Goal: Task Accomplishment & Management: Complete application form

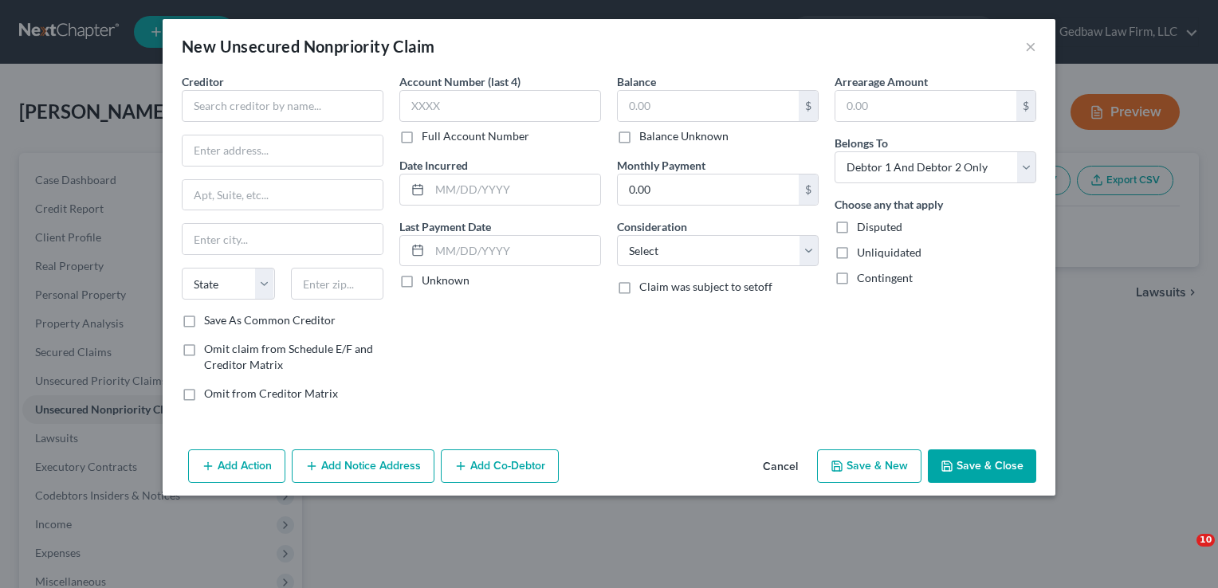
select select "2"
click at [295, 110] on input "text" at bounding box center [283, 106] width 202 height 32
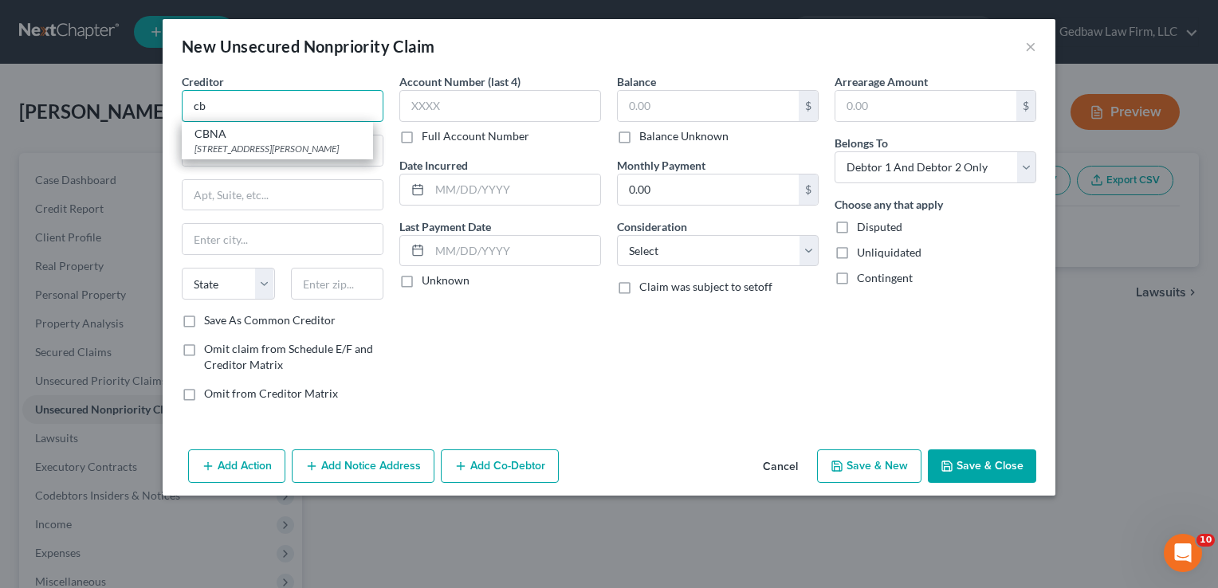
type input "c"
type input "Best Buy/CBNA"
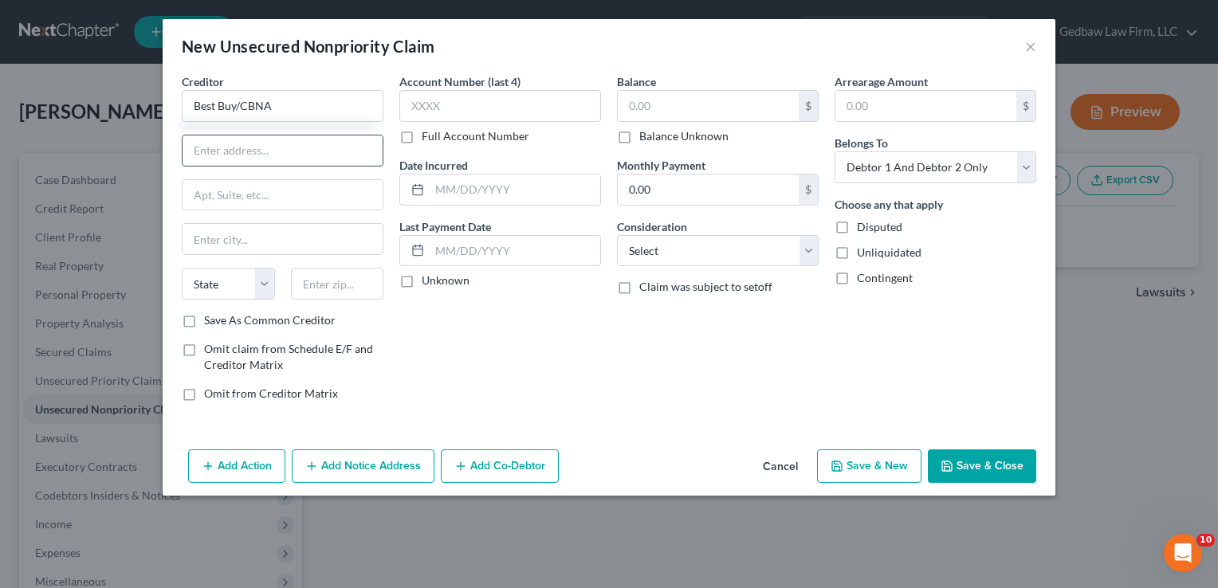
click at [297, 147] on input "text" at bounding box center [283, 151] width 200 height 30
type input "[STREET_ADDRESS]"
click at [339, 280] on input "text" at bounding box center [337, 284] width 93 height 32
type input "57108"
type input "[GEOGRAPHIC_DATA]"
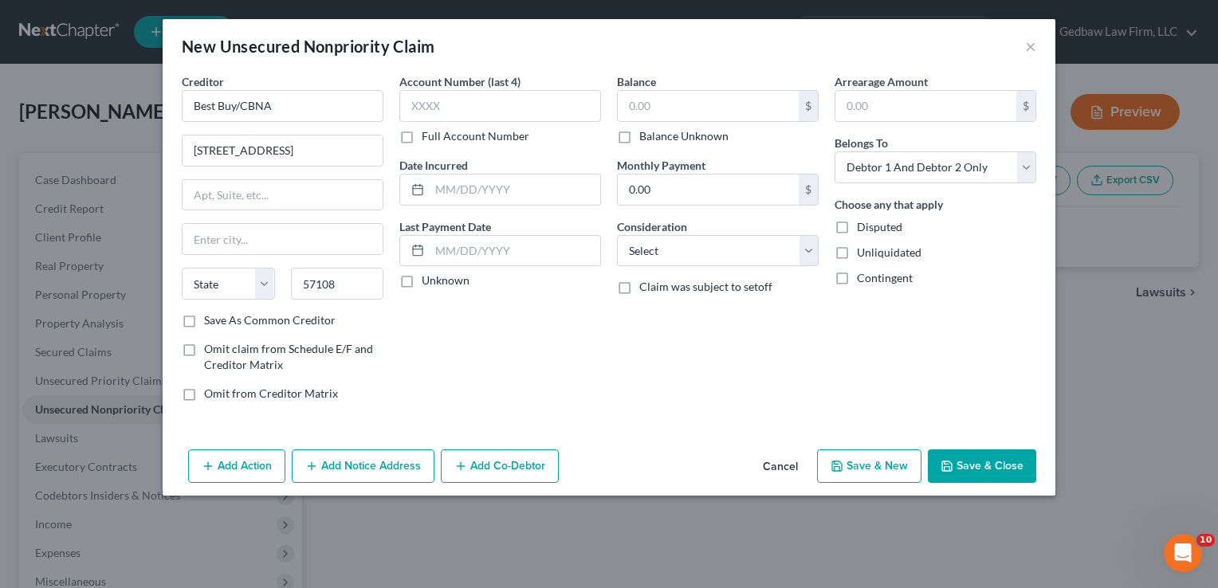
select select "43"
click at [517, 355] on div "Account Number (last 4) Full Account Number Date Incurred Last Payment Date Unk…" at bounding box center [500, 243] width 218 height 341
click at [204, 325] on label "Save As Common Creditor" at bounding box center [270, 321] width 132 height 16
click at [210, 323] on input "Save As Common Creditor" at bounding box center [215, 318] width 10 height 10
checkbox input "true"
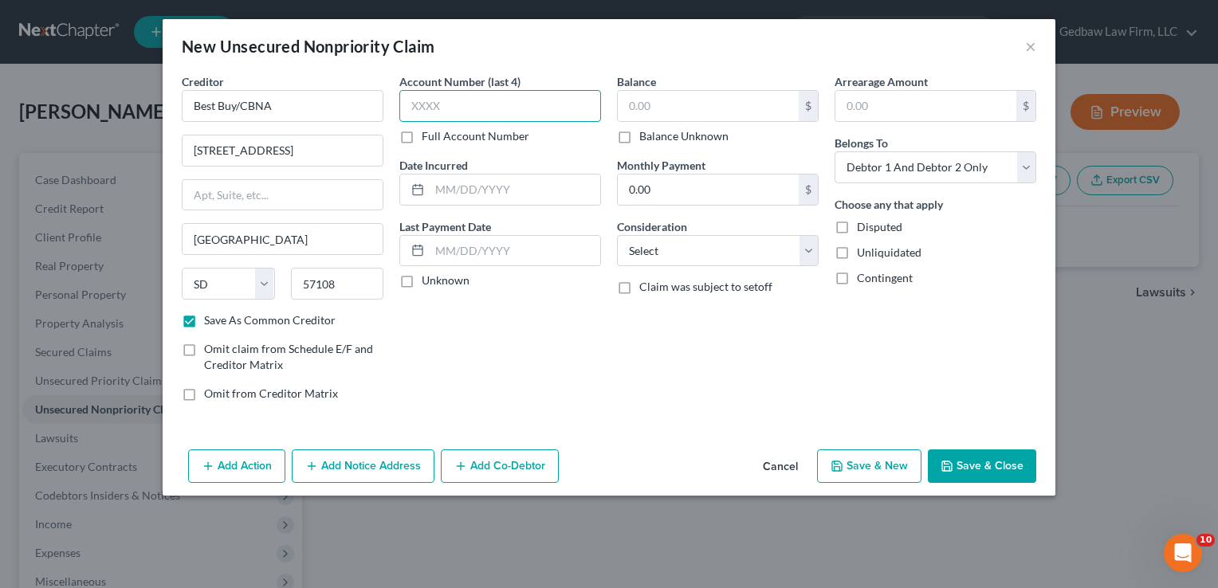
click at [491, 108] on input "text" at bounding box center [500, 106] width 202 height 32
click at [660, 99] on input "text" at bounding box center [708, 106] width 181 height 30
type input "2,130"
click at [504, 100] on input "text" at bounding box center [500, 106] width 202 height 32
type input "9707"
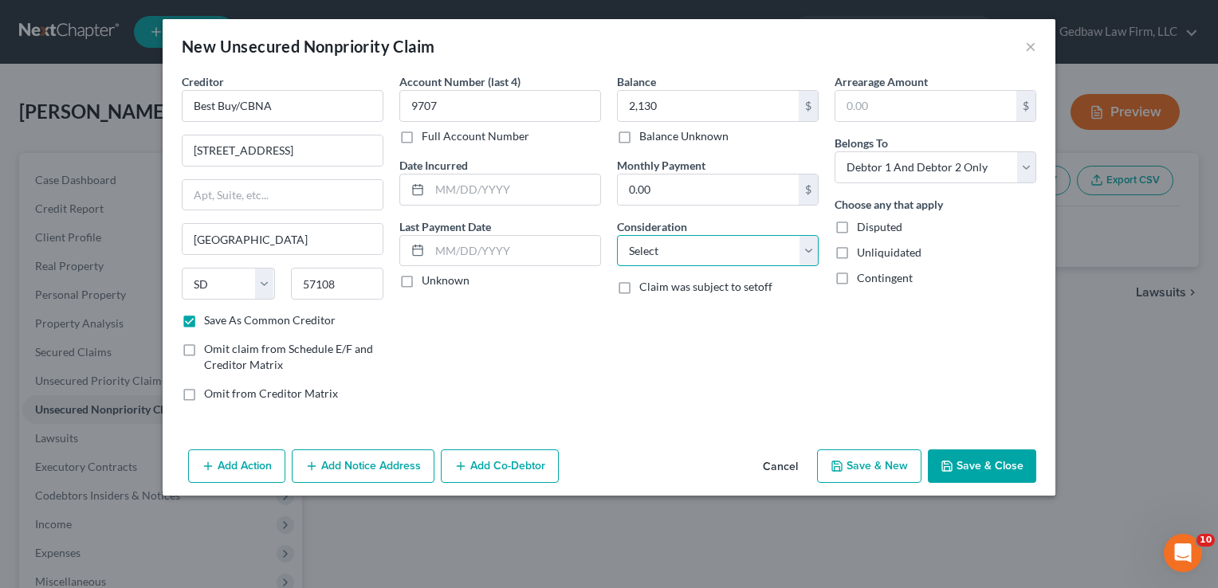
click at [769, 252] on select "Select Cable / Satellite Services Collection Agency Credit Card Debt Debt Couns…" at bounding box center [718, 251] width 202 height 32
select select "2"
click at [617, 235] on select "Select Cable / Satellite Services Collection Agency Credit Card Debt Debt Couns…" at bounding box center [718, 251] width 202 height 32
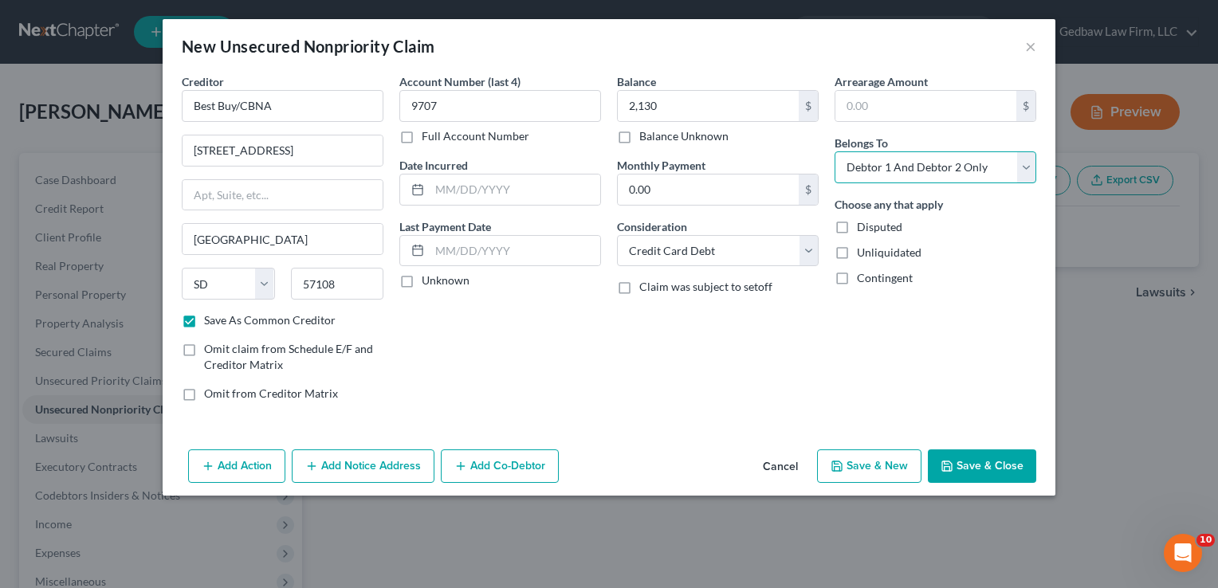
click at [956, 167] on select "Select Debtor 1 Only Debtor 2 Only Debtor 1 And Debtor 2 Only At Least One Of T…" at bounding box center [936, 167] width 202 height 32
select select "0"
click at [835, 151] on select "Select Debtor 1 Only Debtor 2 Only Debtor 1 And Debtor 2 Only At Least One Of T…" at bounding box center [936, 167] width 202 height 32
click at [887, 467] on button "Save & New" at bounding box center [869, 466] width 104 height 33
checkbox input "false"
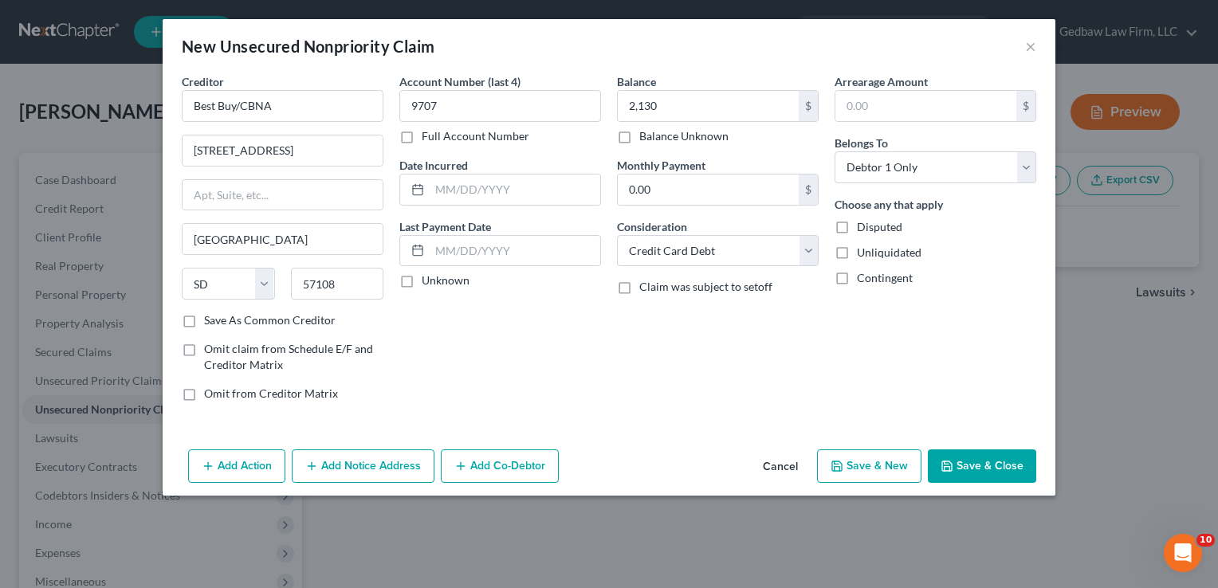
type input "2,130.00"
select select "2"
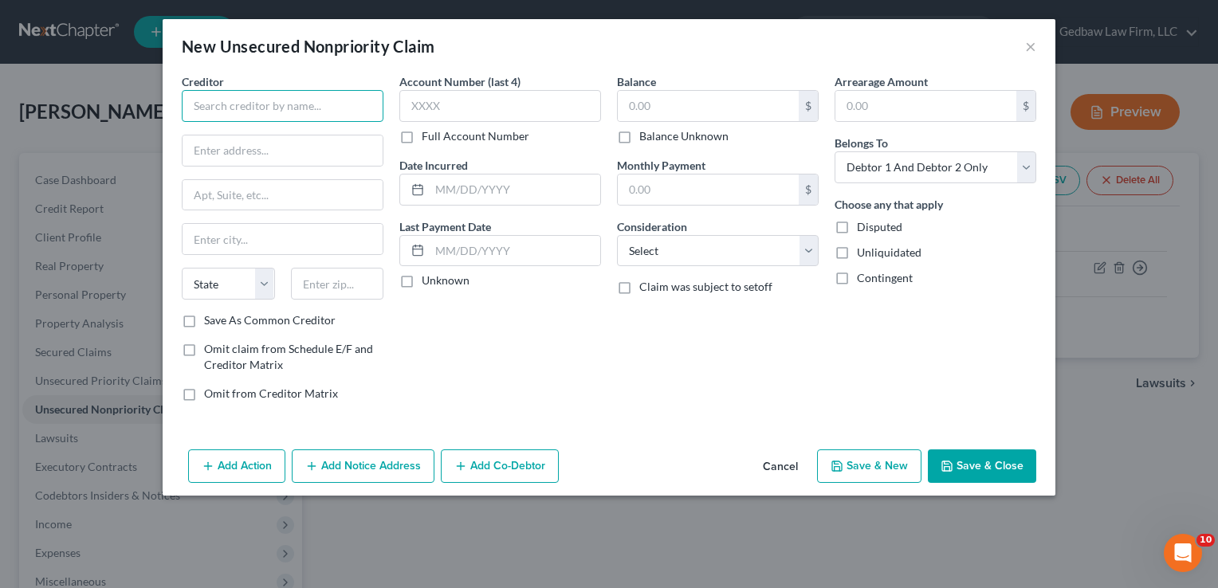
click at [320, 112] on input "text" at bounding box center [283, 106] width 202 height 32
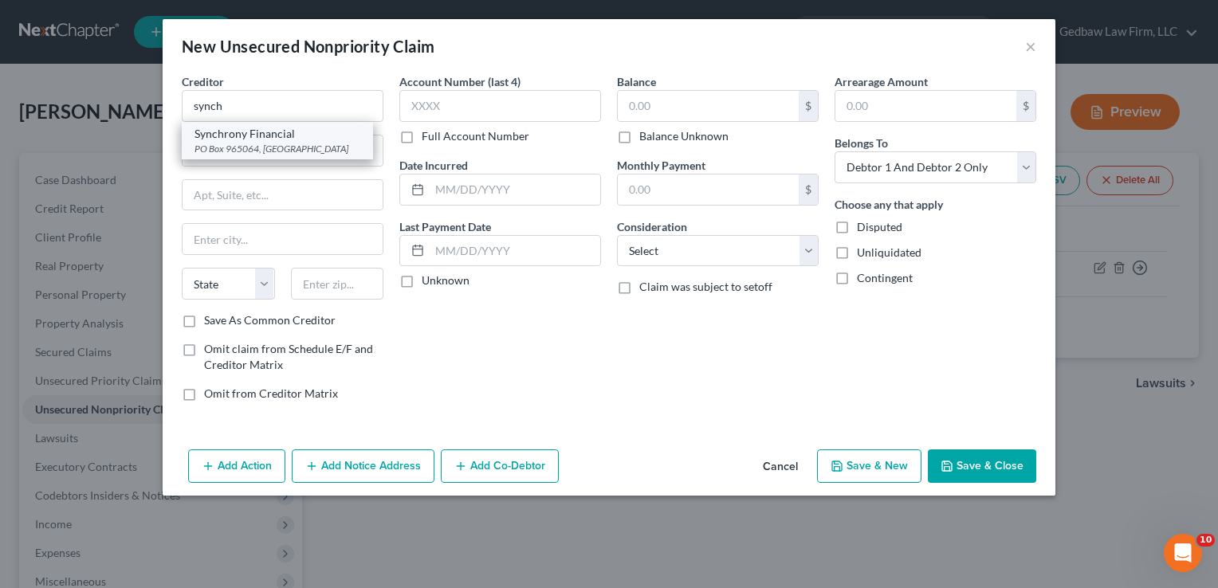
click at [301, 147] on div "PO Box 965064, [GEOGRAPHIC_DATA]" at bounding box center [278, 149] width 166 height 14
type input "Synchrony Financial"
type input "PO Box 965064"
type input "Orlando"
select select "9"
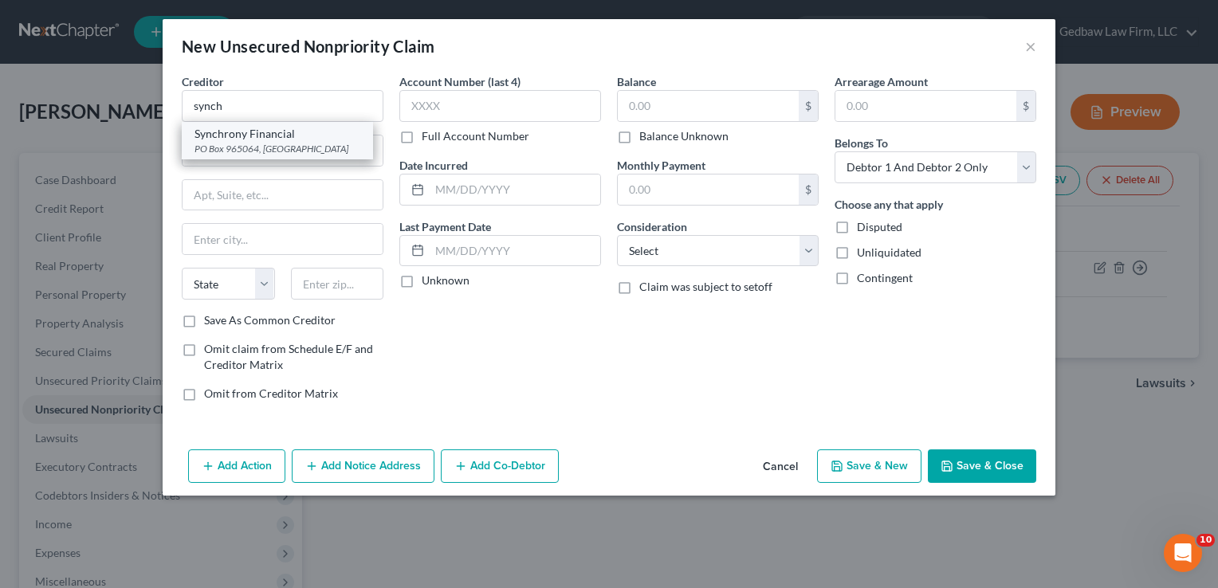
type input "32896"
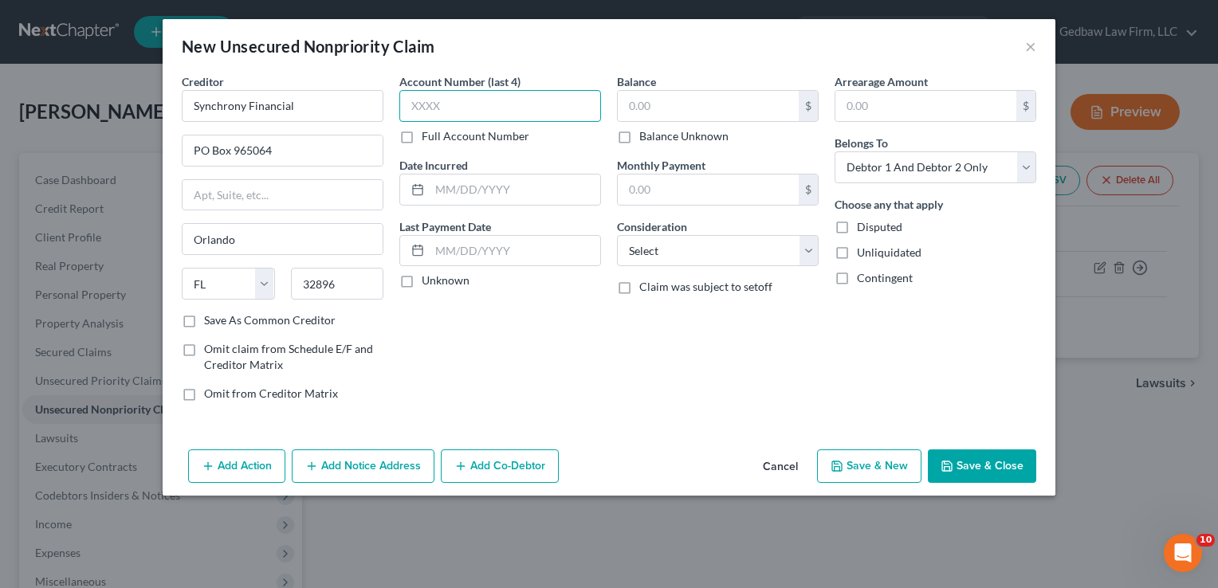
click at [446, 101] on input "text" at bounding box center [500, 106] width 202 height 32
type input "4444"
click at [704, 106] on input "text" at bounding box center [708, 106] width 181 height 30
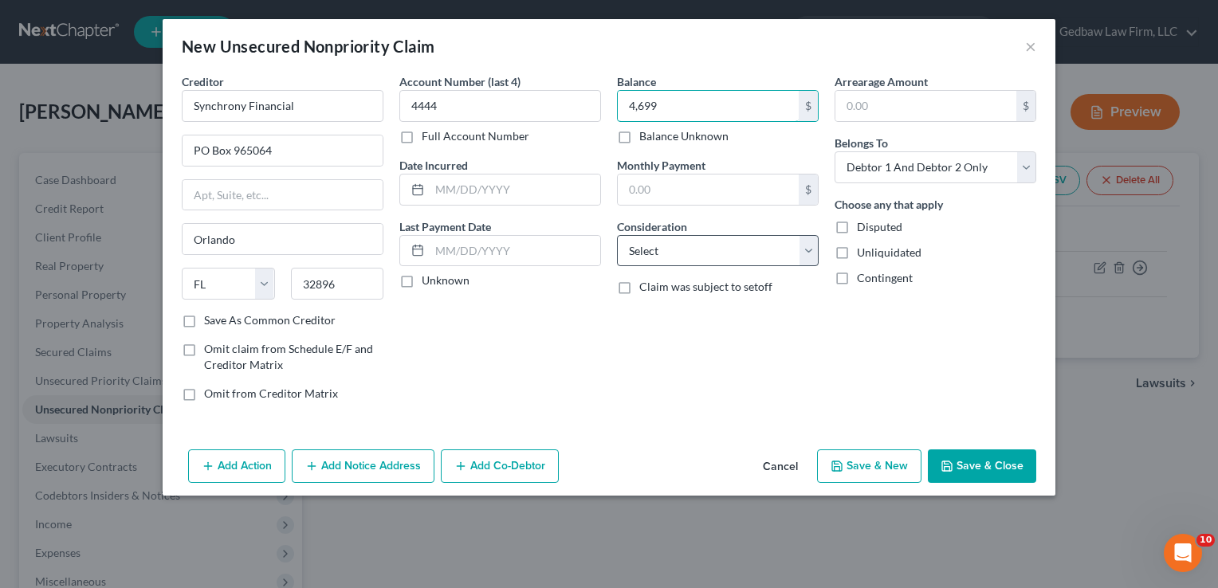
type input "4,699"
click at [756, 245] on select "Select Cable / Satellite Services Collection Agency Credit Card Debt Debt Couns…" at bounding box center [718, 251] width 202 height 32
select select "2"
click at [617, 235] on select "Select Cable / Satellite Services Collection Agency Credit Card Debt Debt Couns…" at bounding box center [718, 251] width 202 height 32
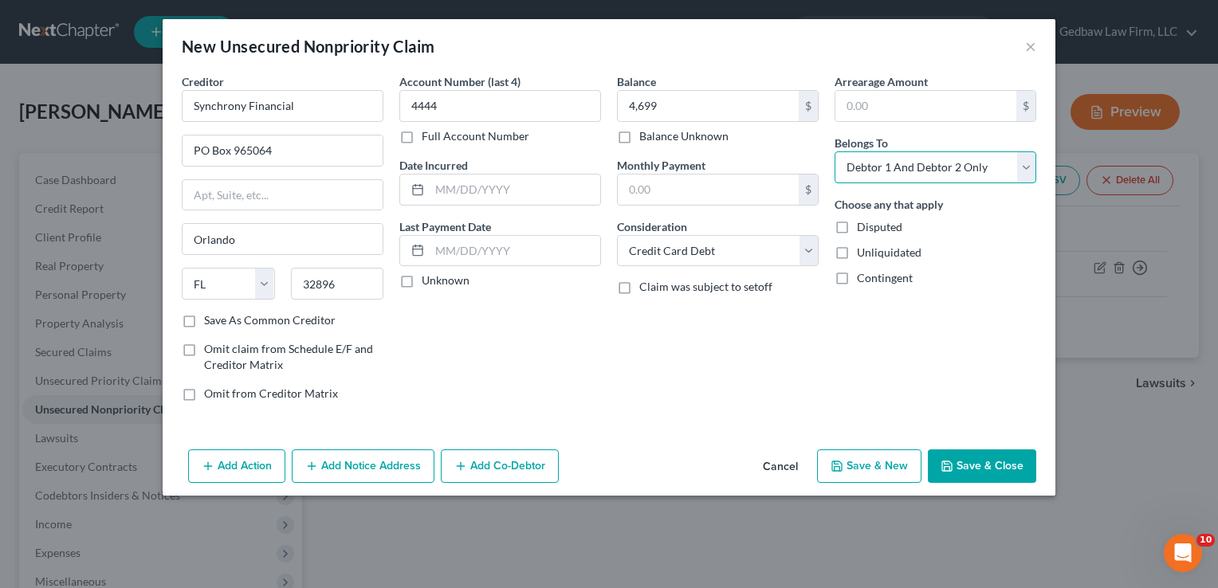
click at [956, 163] on select "Select Debtor 1 Only Debtor 2 Only Debtor 1 And Debtor 2 Only At Least One Of T…" at bounding box center [936, 167] width 202 height 32
select select "0"
click at [835, 151] on select "Select Debtor 1 Only Debtor 2 Only Debtor 1 And Debtor 2 Only At Least One Of T…" at bounding box center [936, 167] width 202 height 32
click at [873, 477] on button "Save & New" at bounding box center [869, 466] width 104 height 33
select select "2"
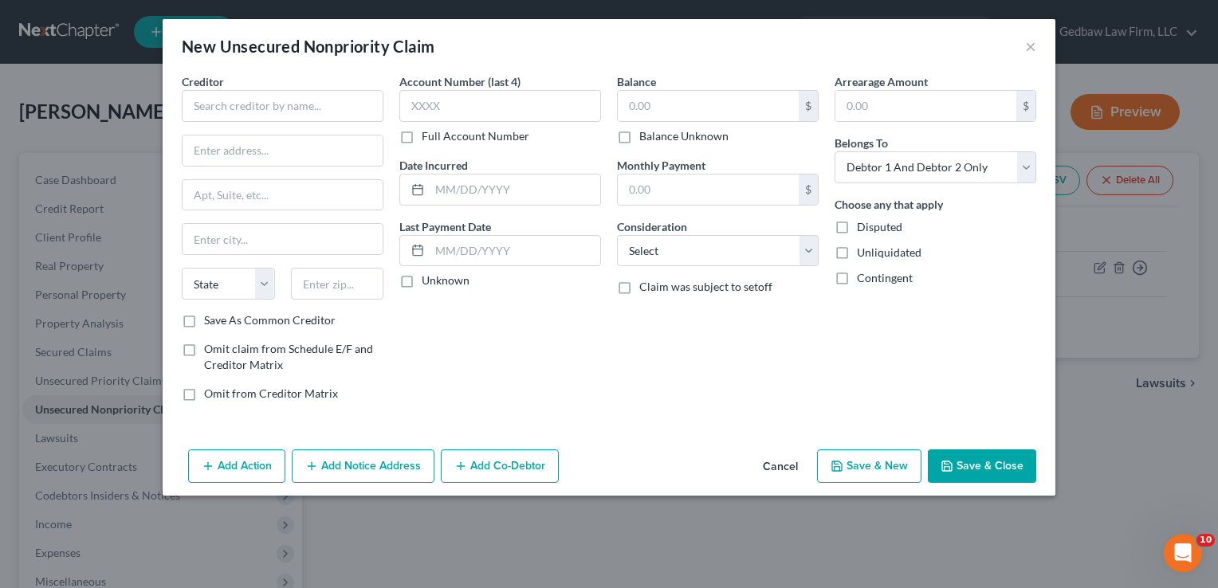
type input "4,699.00"
type input "0.00"
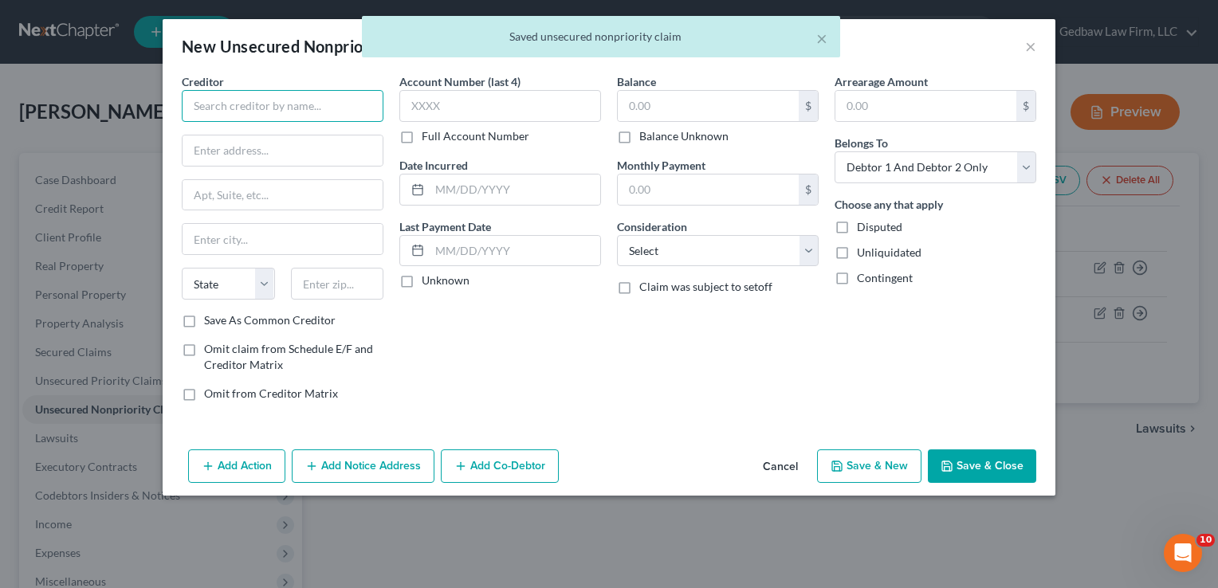
click at [291, 104] on input "text" at bounding box center [283, 106] width 202 height 32
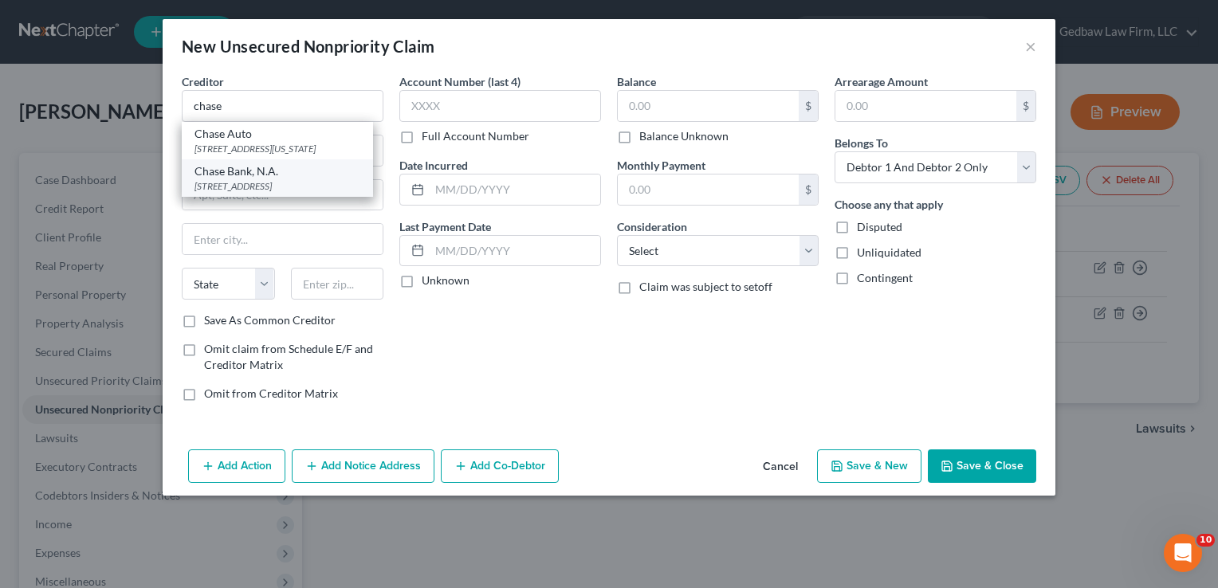
click at [322, 193] on div "[STREET_ADDRESS]" at bounding box center [278, 186] width 166 height 14
type input "Chase Bank, N.A."
type input "PO Box 15298"
type input "Wilmington"
select select "7"
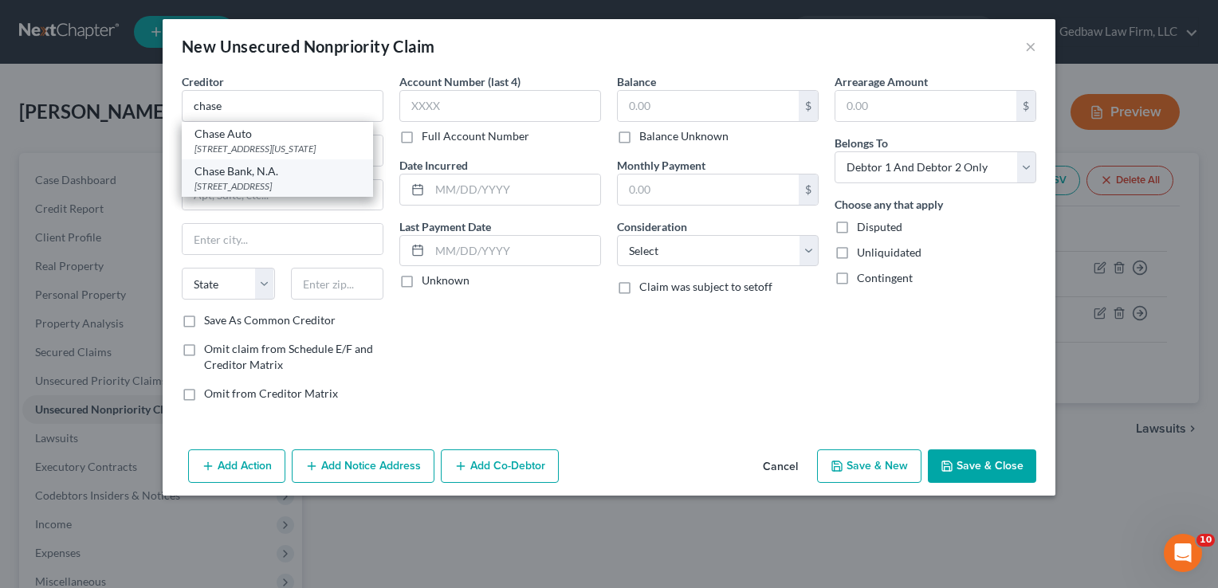
type input "19850"
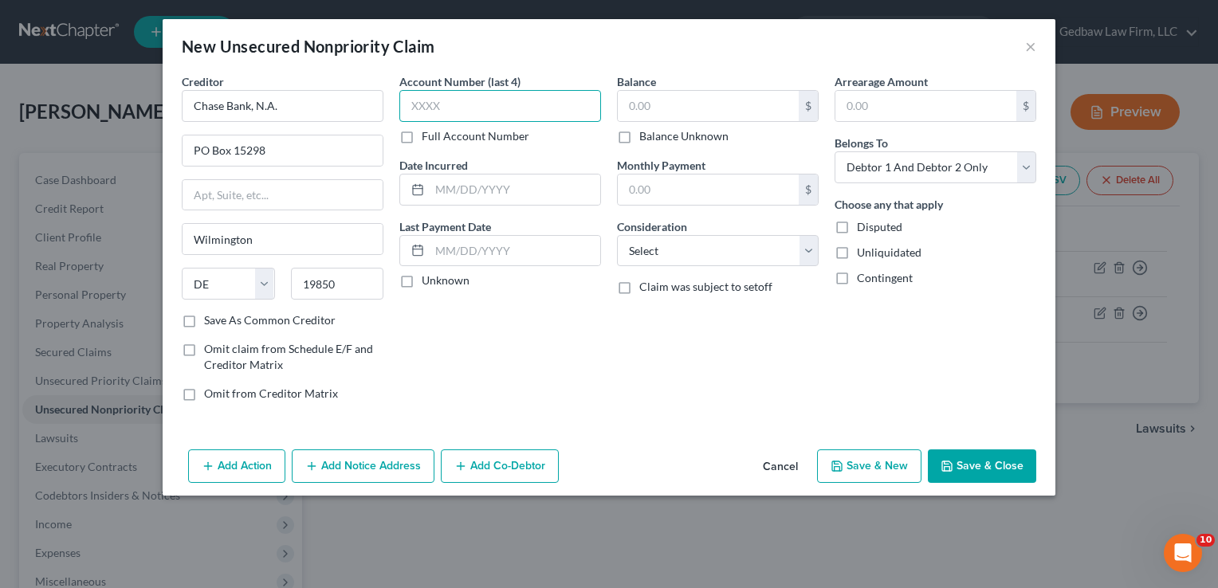
click at [488, 102] on input "text" at bounding box center [500, 106] width 202 height 32
type input "5219"
click at [776, 112] on input "text" at bounding box center [708, 106] width 181 height 30
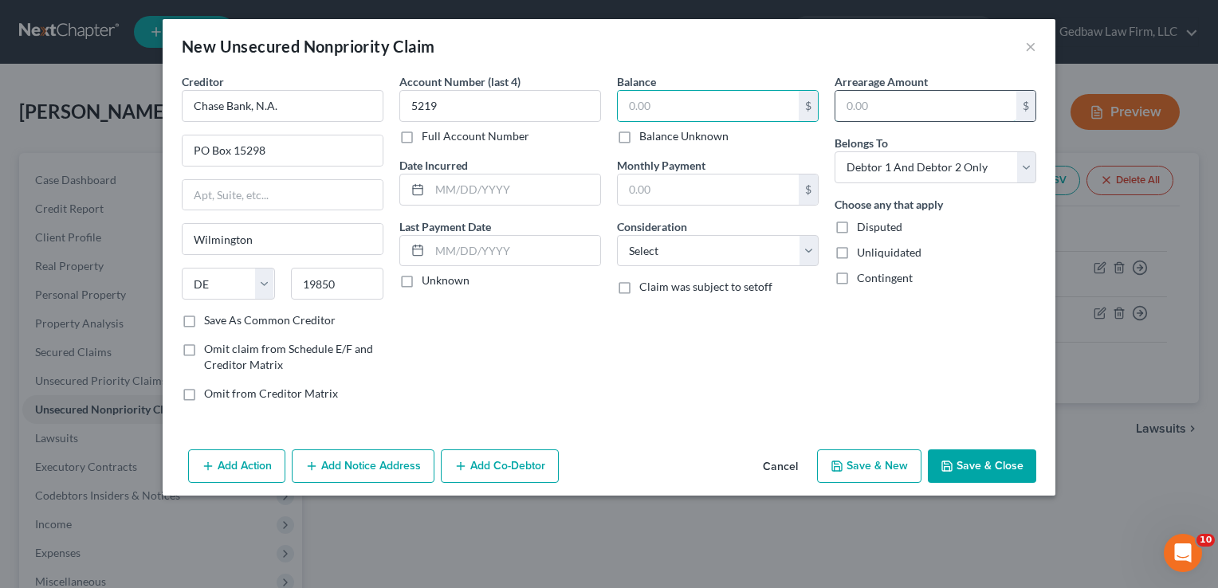
click at [966, 102] on input "text" at bounding box center [926, 106] width 181 height 30
type input "574"
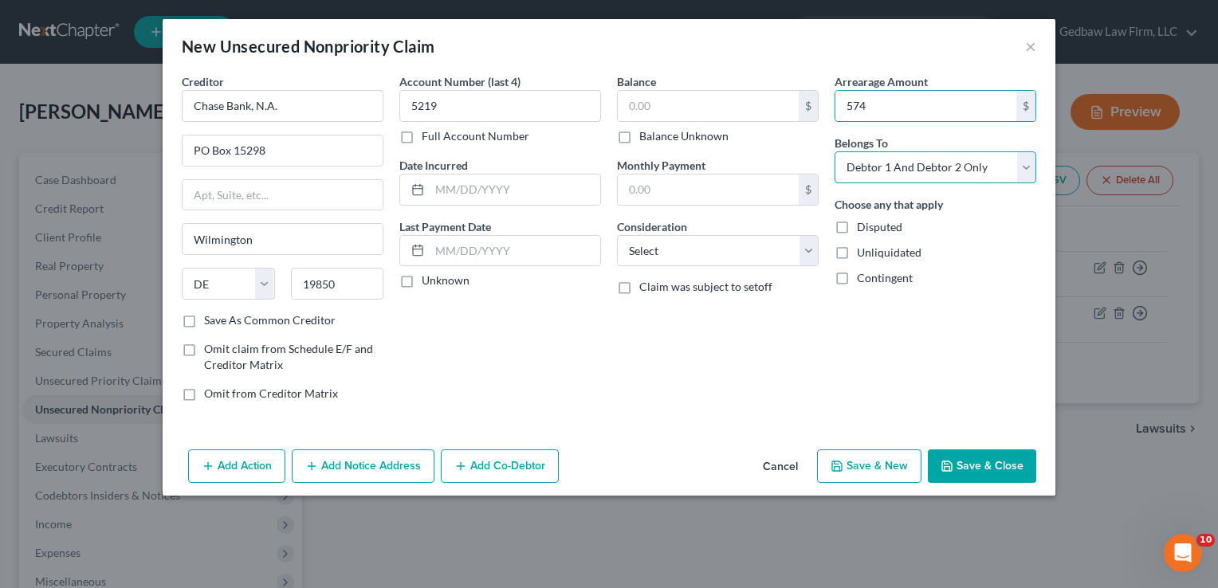
click at [975, 175] on select "Select Debtor 1 Only Debtor 2 Only Debtor 1 And Debtor 2 Only At Least One Of T…" at bounding box center [936, 167] width 202 height 32
select select "0"
click at [835, 151] on select "Select Debtor 1 Only Debtor 2 Only Debtor 1 And Debtor 2 Only At Least One Of T…" at bounding box center [936, 167] width 202 height 32
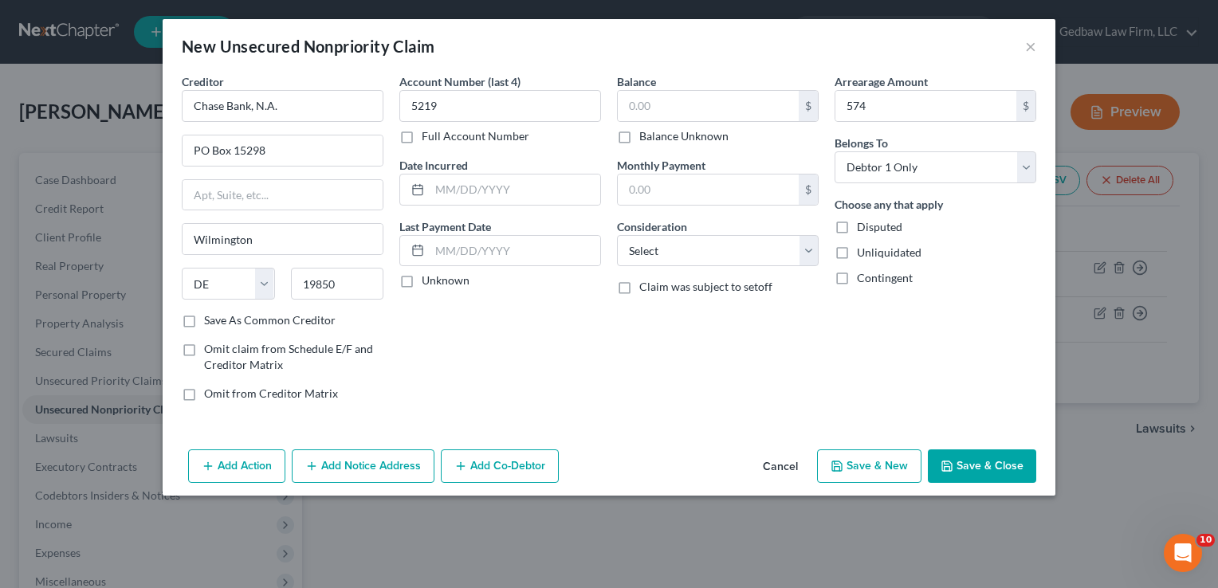
click at [899, 462] on button "Save & New" at bounding box center [869, 466] width 104 height 33
select select "2"
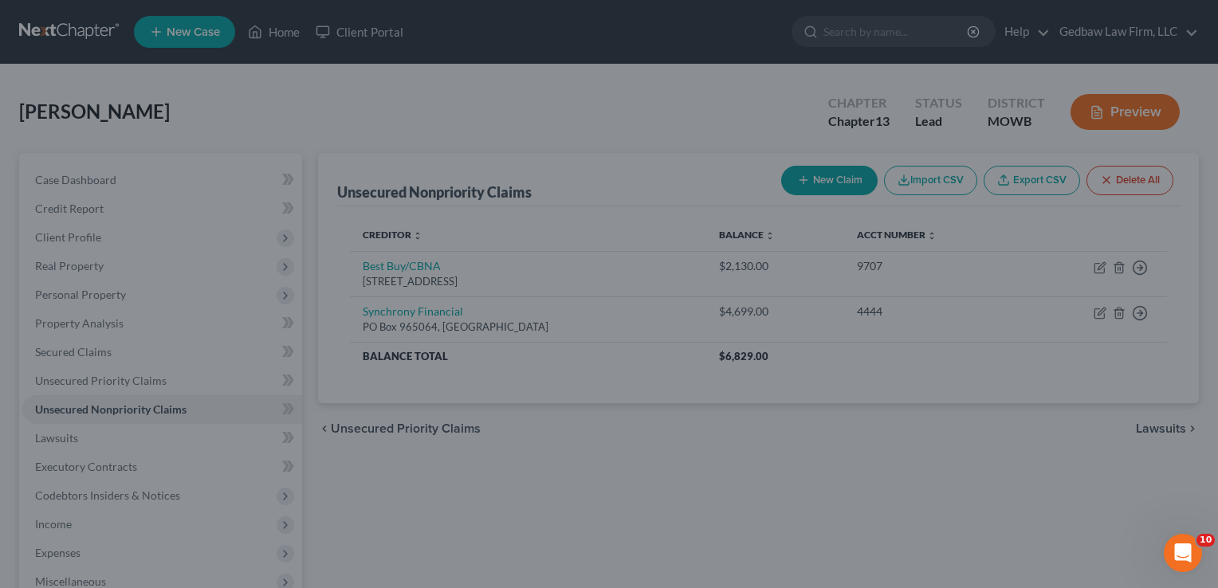
type input "0.00"
type input "574.00"
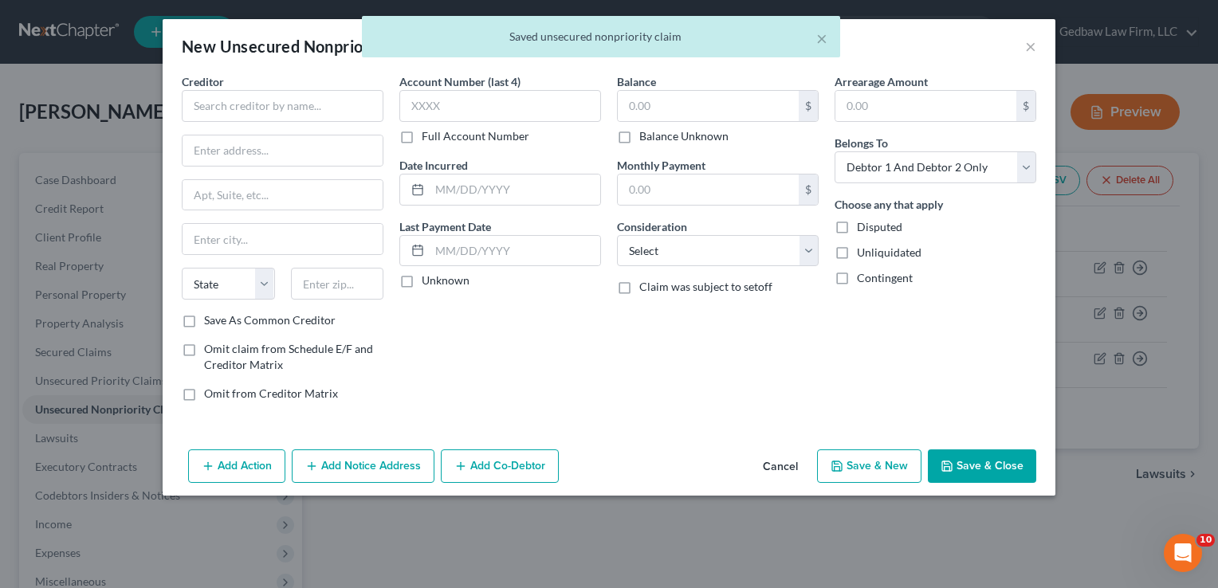
click at [786, 464] on button "Cancel" at bounding box center [780, 467] width 61 height 32
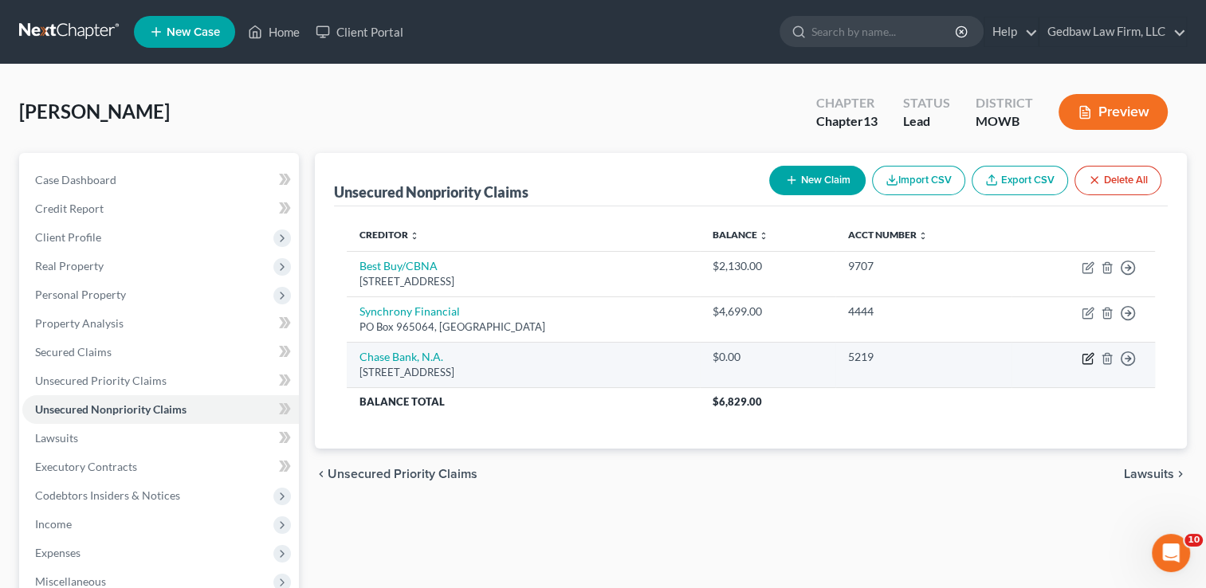
click at [1085, 360] on icon "button" at bounding box center [1088, 358] width 13 height 13
select select "7"
select select "0"
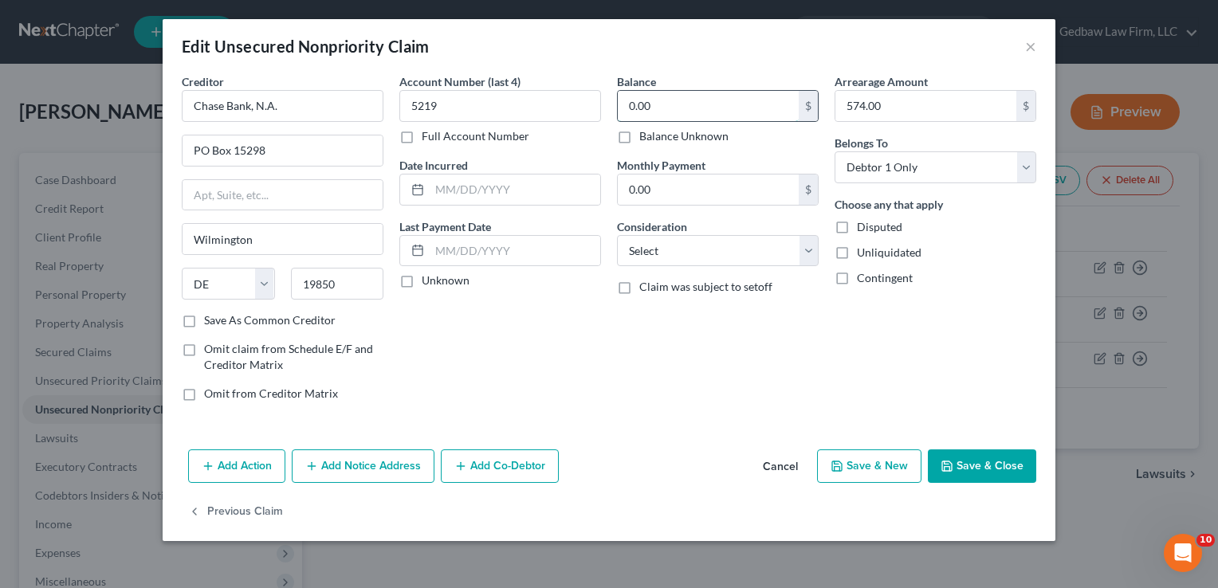
click at [690, 99] on input "0.00" at bounding box center [708, 106] width 181 height 30
type input "574"
click at [718, 256] on select "Select Cable / Satellite Services Collection Agency Credit Card Debt Debt Couns…" at bounding box center [718, 251] width 202 height 32
select select "2"
click at [617, 235] on select "Select Cable / Satellite Services Collection Agency Credit Card Debt Debt Couns…" at bounding box center [718, 251] width 202 height 32
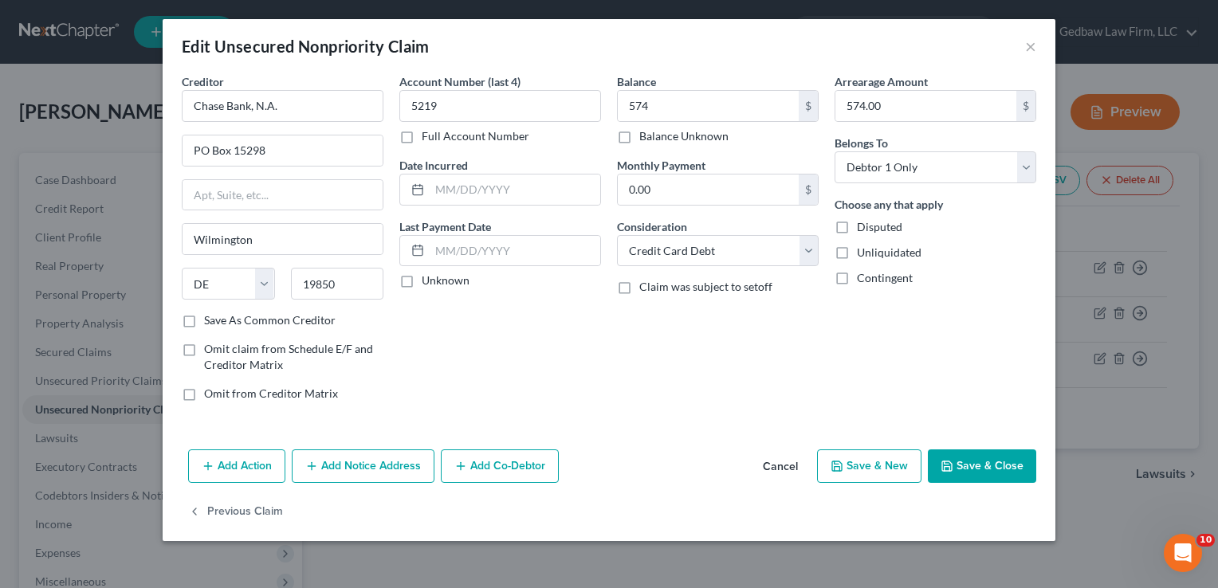
click at [885, 466] on button "Save & New" at bounding box center [869, 466] width 104 height 33
select select "2"
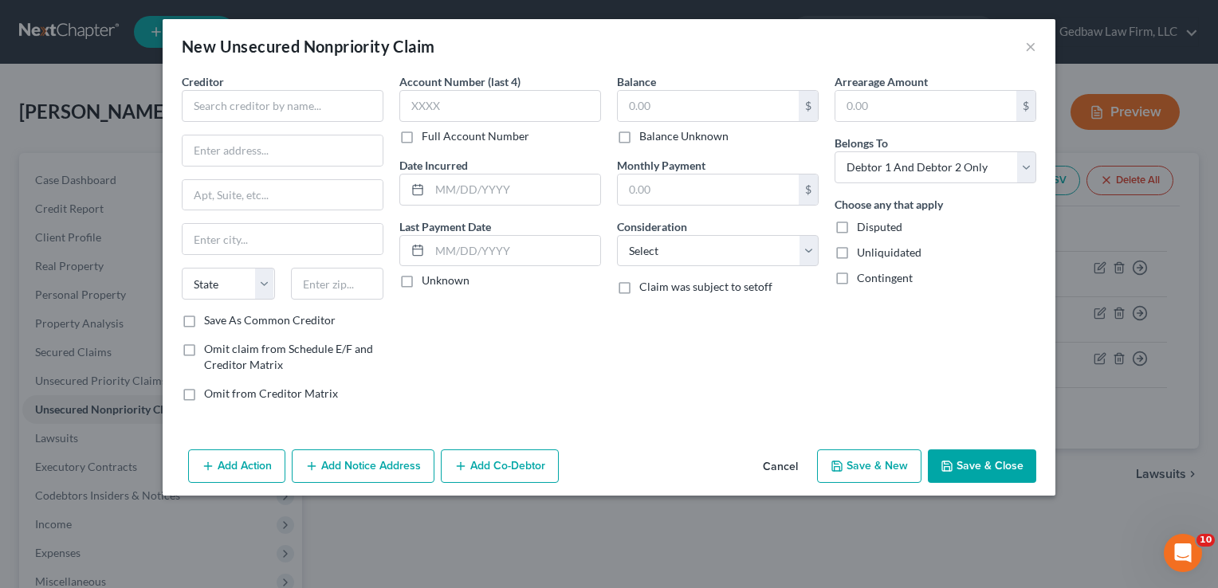
type input "574.00"
click at [698, 106] on input "text" at bounding box center [708, 106] width 181 height 30
type input "8,500"
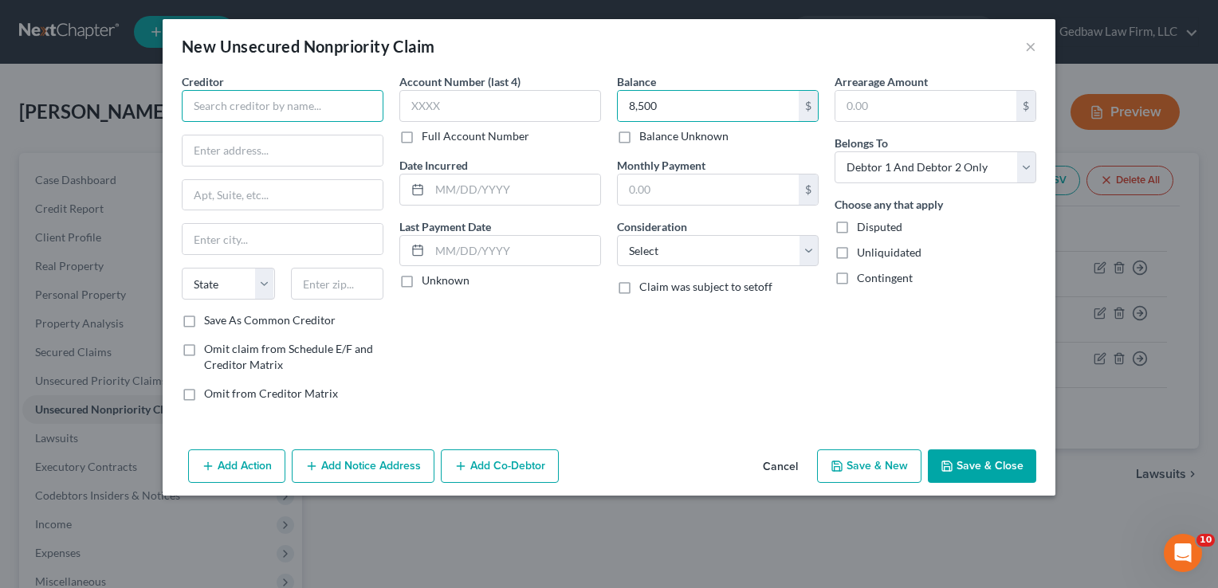
click at [348, 107] on input "text" at bounding box center [283, 106] width 202 height 32
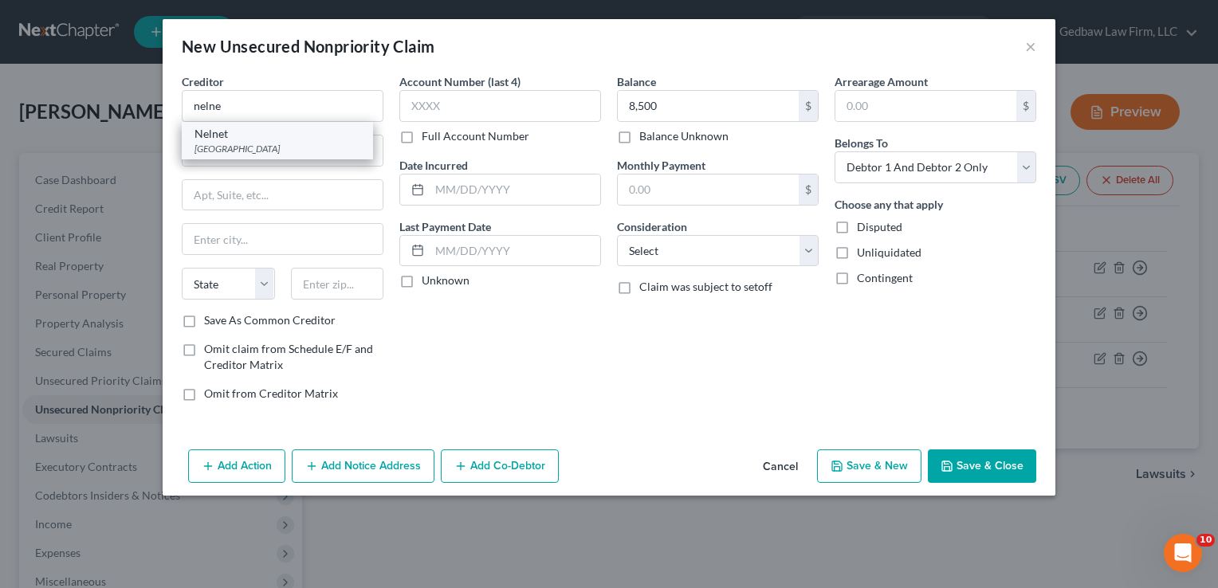
click at [278, 140] on div "Nelnet" at bounding box center [278, 134] width 166 height 16
type input "Nelnet"
type input "PO Box 82561"
type input "Lincoln"
select select "30"
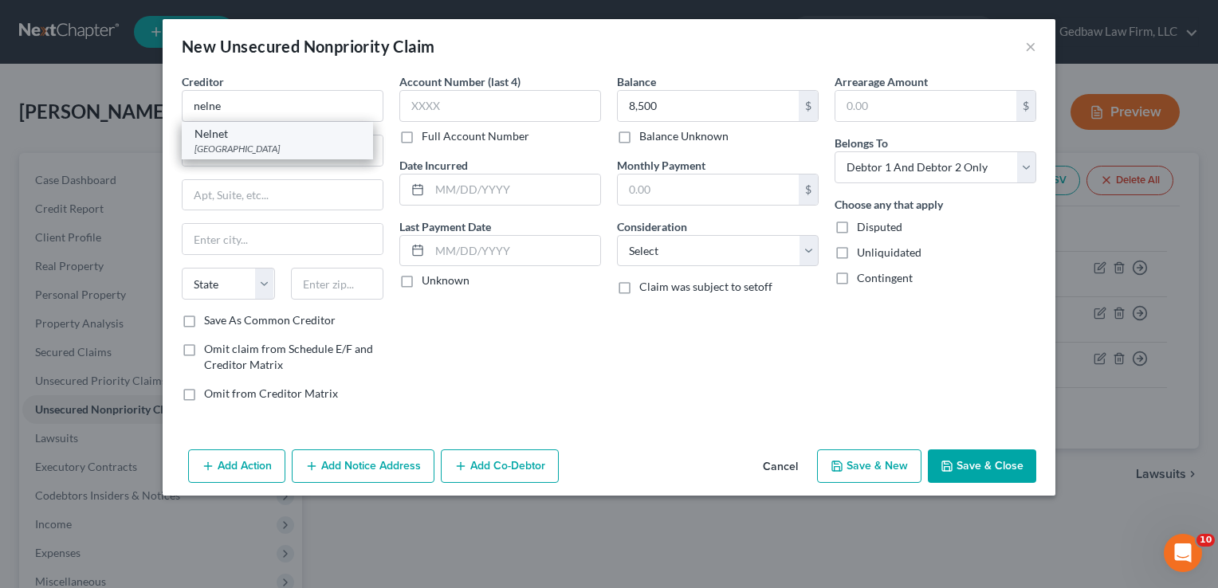
type input "68501"
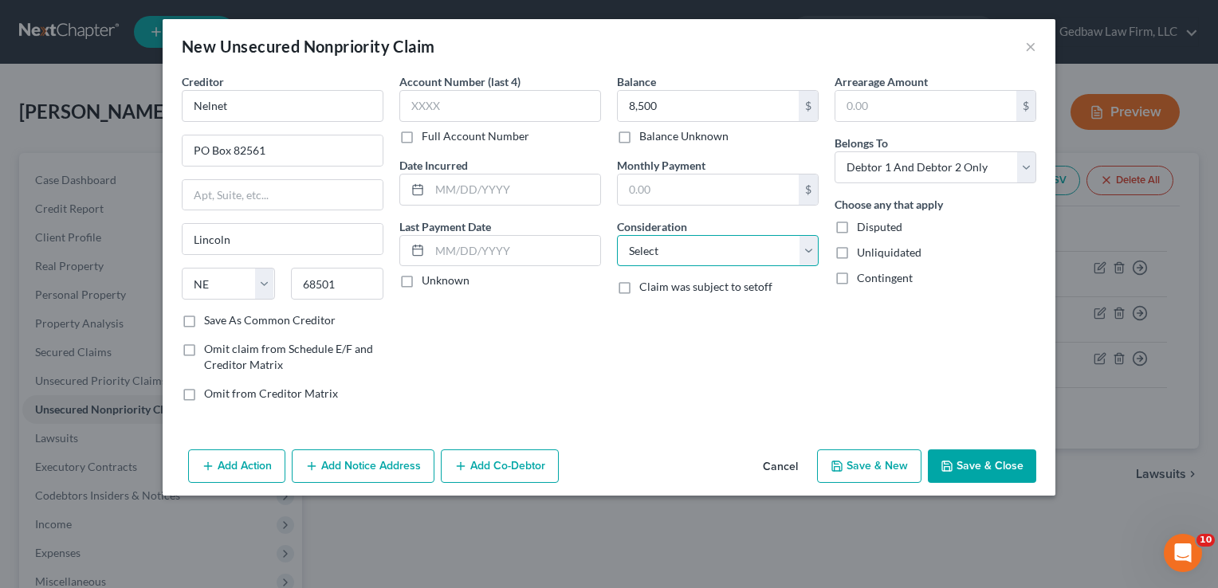
click at [743, 252] on select "Select Cable / Satellite Services Collection Agency Credit Card Debt Debt Couns…" at bounding box center [718, 251] width 202 height 32
select select "17"
click at [617, 235] on select "Select Cable / Satellite Services Collection Agency Credit Card Debt Debt Couns…" at bounding box center [718, 251] width 202 height 32
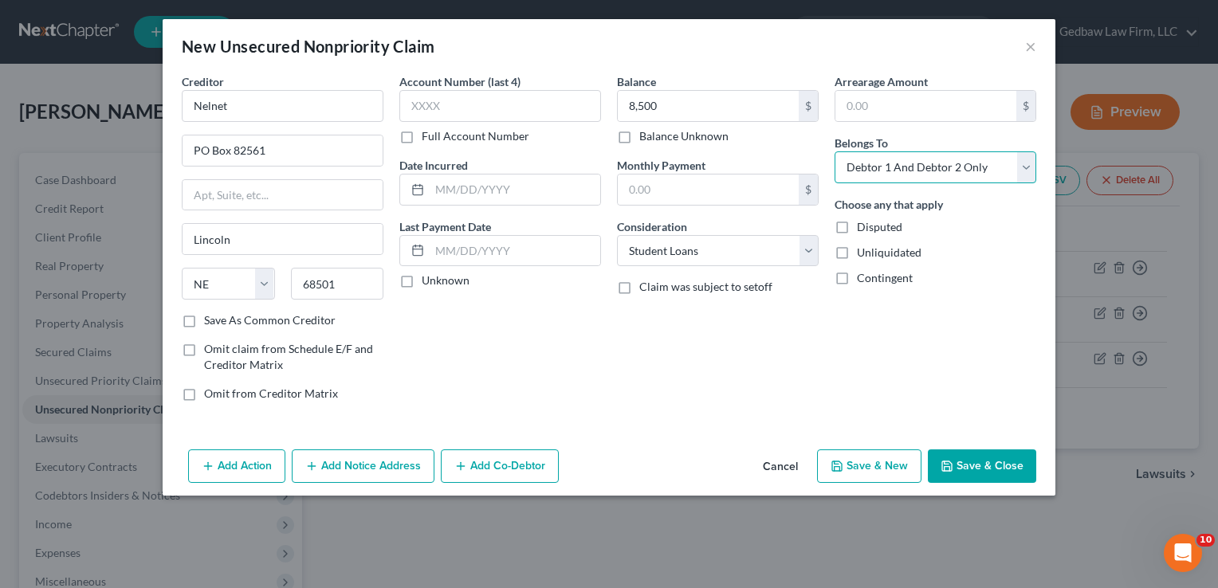
click at [993, 166] on select "Select Debtor 1 Only Debtor 2 Only Debtor 1 And Debtor 2 Only At Least One Of T…" at bounding box center [936, 167] width 202 height 32
select select "0"
click at [835, 151] on select "Select Debtor 1 Only Debtor 2 Only Debtor 1 And Debtor 2 Only At Least One Of T…" at bounding box center [936, 167] width 202 height 32
click at [890, 467] on button "Save & New" at bounding box center [869, 466] width 104 height 33
select select "2"
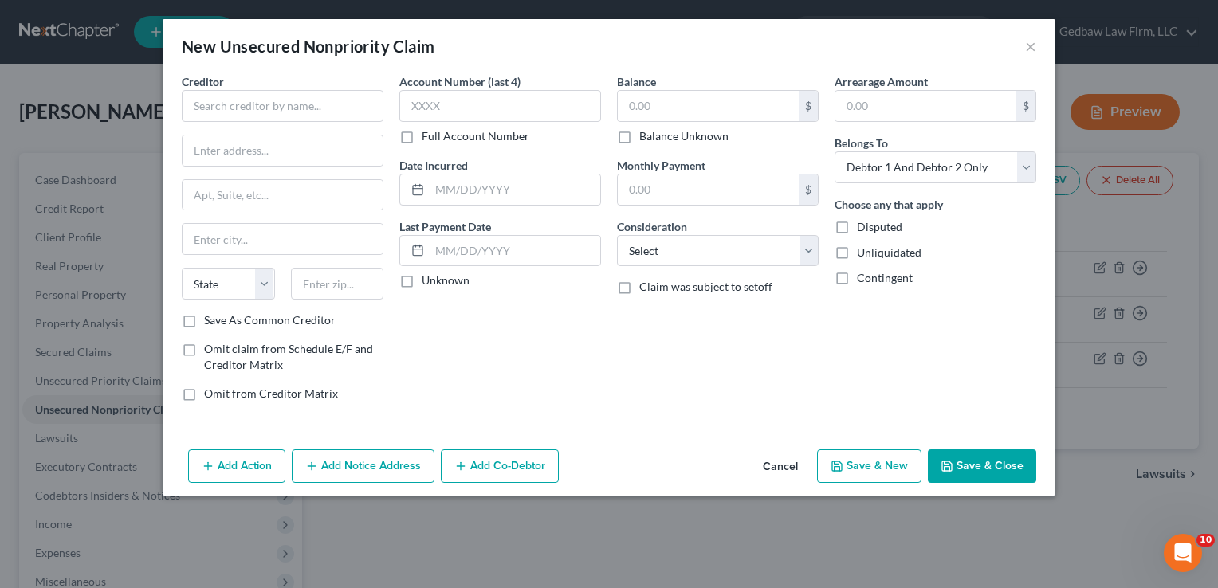
type input "8,500.00"
type input "0.00"
click at [356, 100] on input "text" at bounding box center [283, 106] width 202 height 32
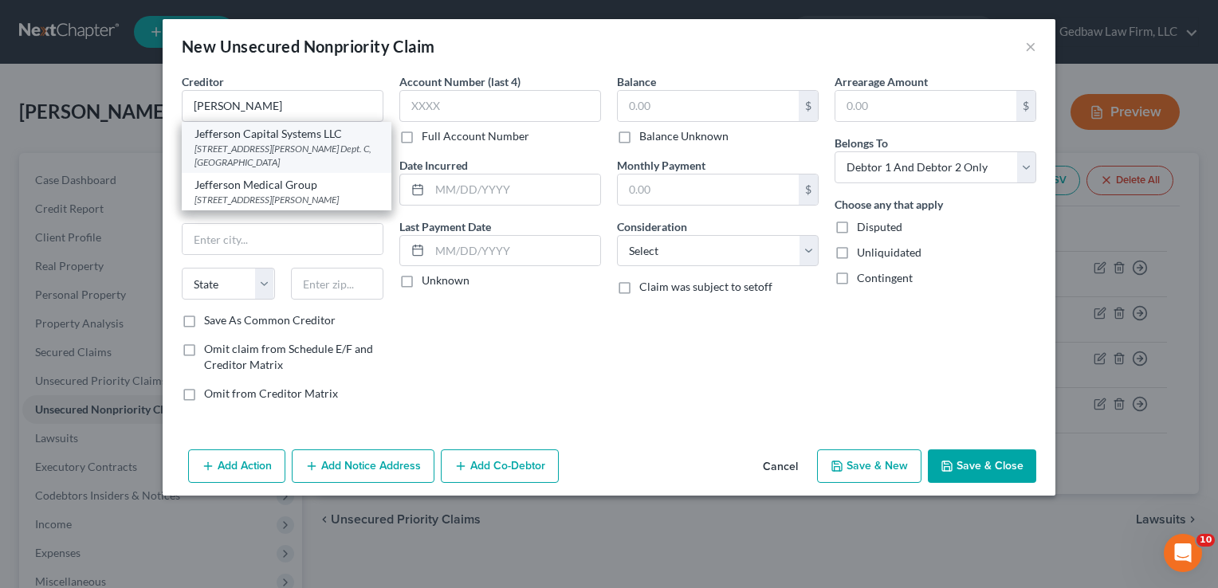
click at [292, 151] on div "[STREET_ADDRESS][PERSON_NAME] Dept. C, [GEOGRAPHIC_DATA]" at bounding box center [287, 155] width 184 height 27
type input "Jefferson Capital Systems LLC"
type input "[STREET_ADDRESS][PERSON_NAME]"
type input "Dept. C"
type input "Saint Cloud"
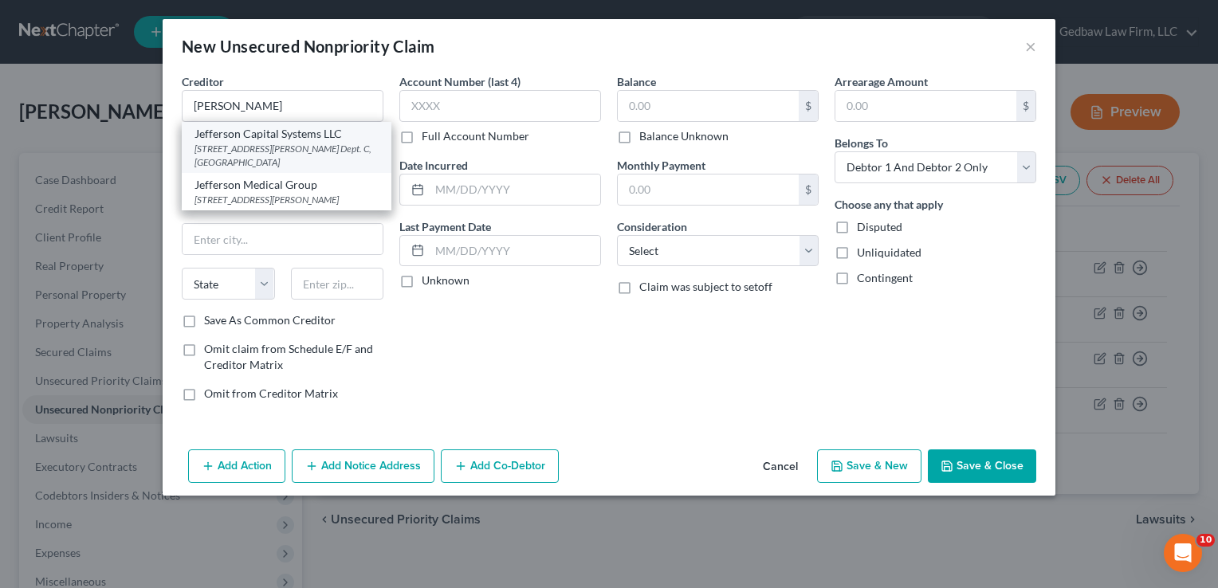
select select "24"
type input "56303"
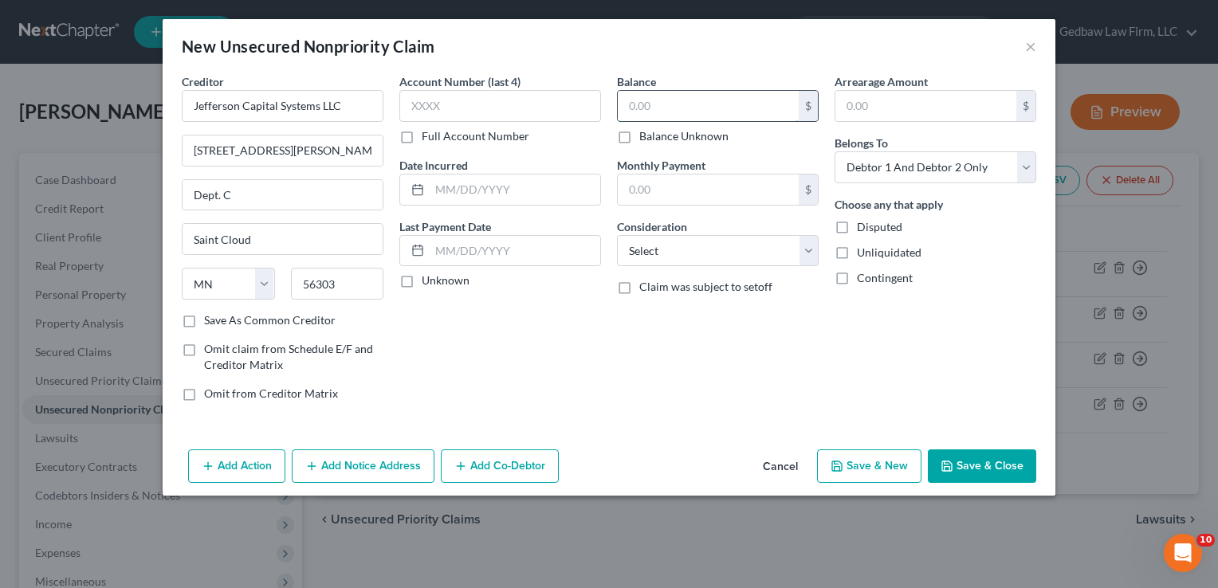
click at [697, 108] on input "text" at bounding box center [708, 106] width 181 height 30
type input "944"
click at [757, 254] on select "Select Cable / Satellite Services Collection Agency Credit Card Debt Debt Couns…" at bounding box center [718, 251] width 202 height 32
select select "2"
click at [617, 235] on select "Select Cable / Satellite Services Collection Agency Credit Card Debt Debt Couns…" at bounding box center [718, 251] width 202 height 32
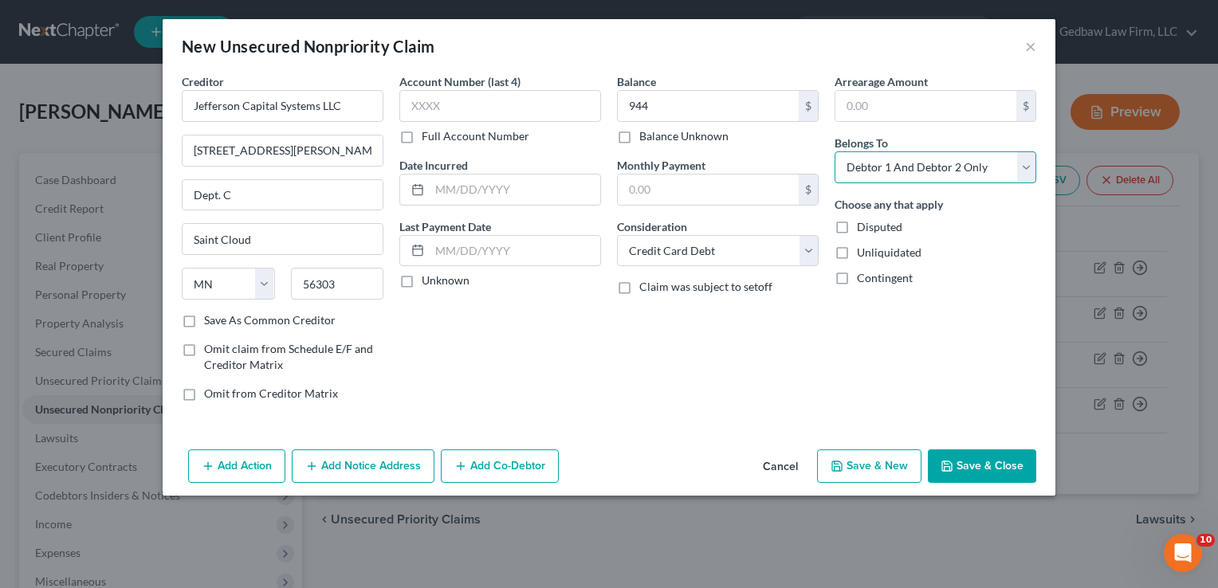
click at [968, 161] on select "Select Debtor 1 Only Debtor 2 Only Debtor 1 And Debtor 2 Only At Least One Of T…" at bounding box center [936, 167] width 202 height 32
select select "0"
click at [835, 151] on select "Select Debtor 1 Only Debtor 2 Only Debtor 1 And Debtor 2 Only At Least One Of T…" at bounding box center [936, 167] width 202 height 32
click at [904, 468] on button "Save & New" at bounding box center [869, 466] width 104 height 33
select select "2"
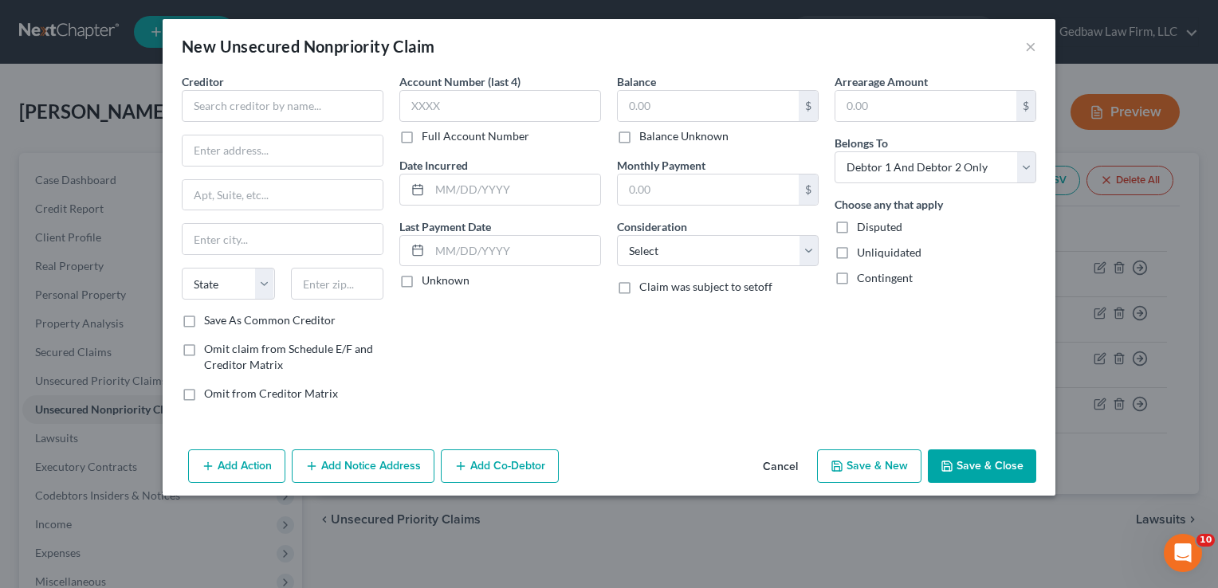
type input "944.00"
type input "0.00"
click at [673, 101] on input "text" at bounding box center [708, 106] width 181 height 30
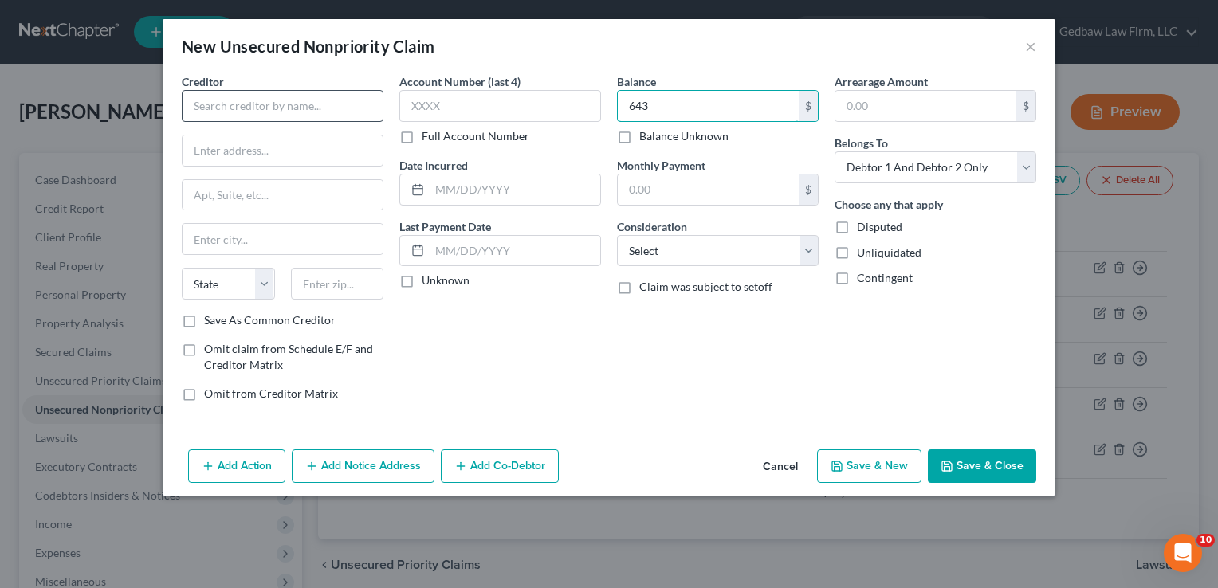
type input "643"
click at [328, 112] on input "text" at bounding box center [283, 106] width 202 height 32
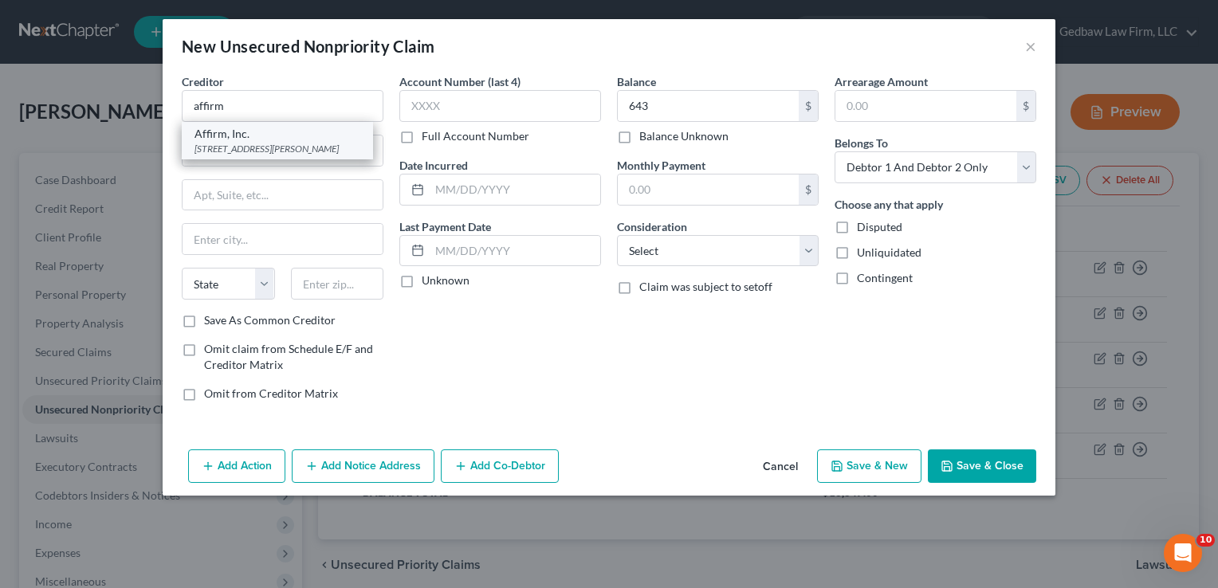
click at [305, 151] on div "[STREET_ADDRESS][PERSON_NAME]" at bounding box center [278, 149] width 166 height 14
type input "Affirm, Inc."
type input "[STREET_ADDRESS][PERSON_NAME]"
type input "Floor 4"
type input "[GEOGRAPHIC_DATA]"
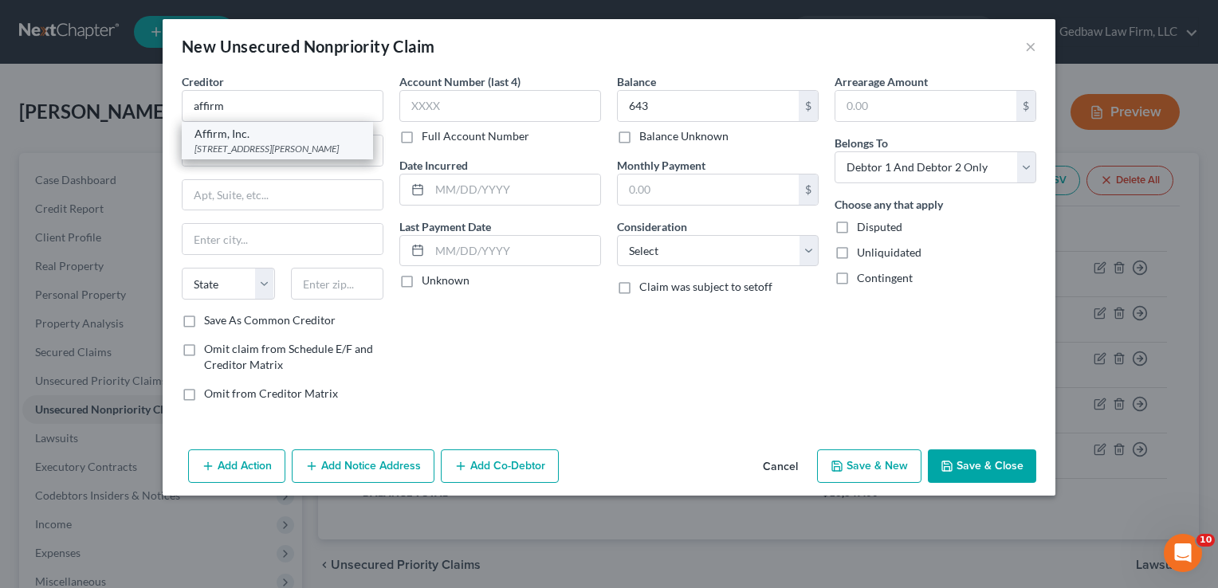
select select "39"
type input "15212"
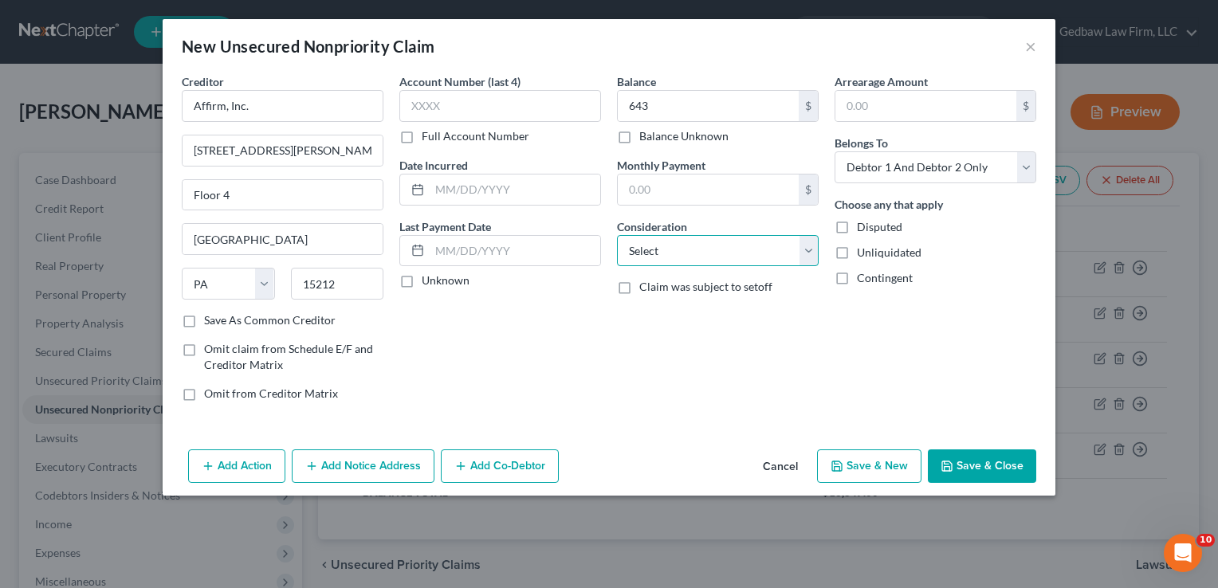
click at [739, 254] on select "Select Cable / Satellite Services Collection Agency Credit Card Debt Debt Couns…" at bounding box center [718, 251] width 202 height 32
select select "10"
click at [617, 235] on select "Select Cable / Satellite Services Collection Agency Credit Card Debt Debt Couns…" at bounding box center [718, 251] width 202 height 32
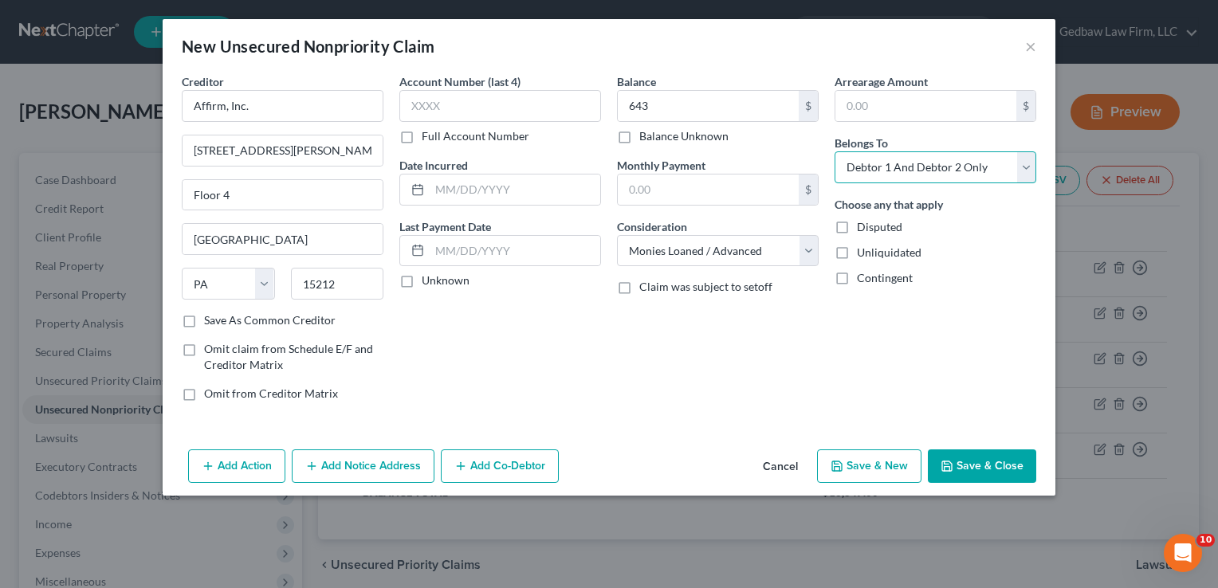
click at [937, 171] on select "Select Debtor 1 Only Debtor 2 Only Debtor 1 And Debtor 2 Only At Least One Of T…" at bounding box center [936, 167] width 202 height 32
select select "0"
click at [835, 151] on select "Select Debtor 1 Only Debtor 2 Only Debtor 1 And Debtor 2 Only At Least One Of T…" at bounding box center [936, 167] width 202 height 32
click at [906, 469] on button "Save & New" at bounding box center [869, 466] width 104 height 33
select select "2"
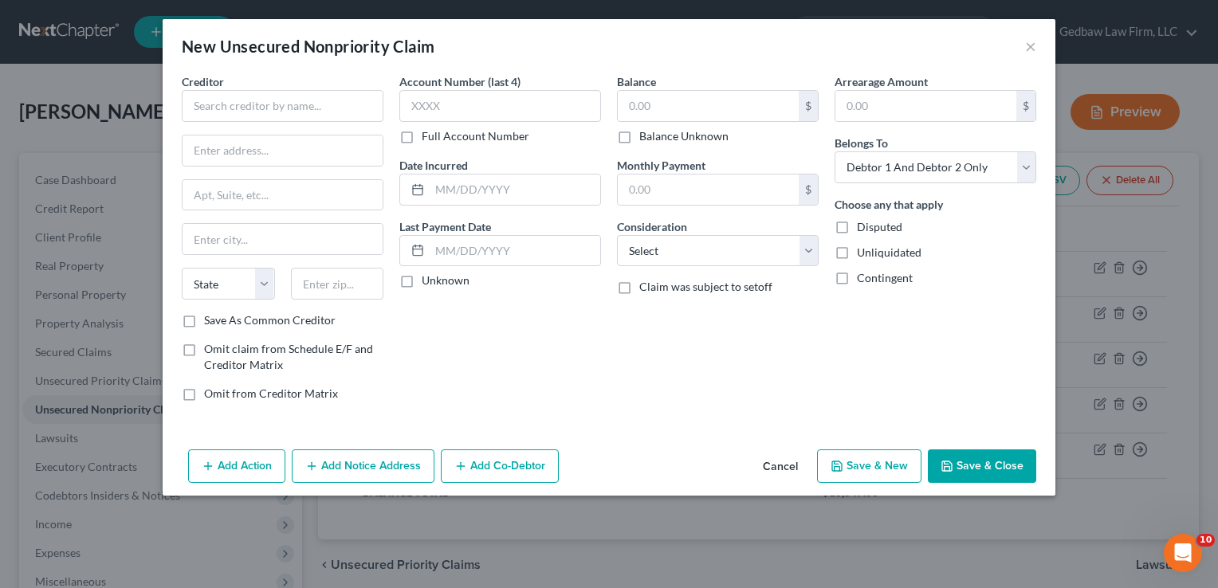
type input "643.00"
type input "0.00"
click at [711, 107] on input "text" at bounding box center [708, 106] width 181 height 30
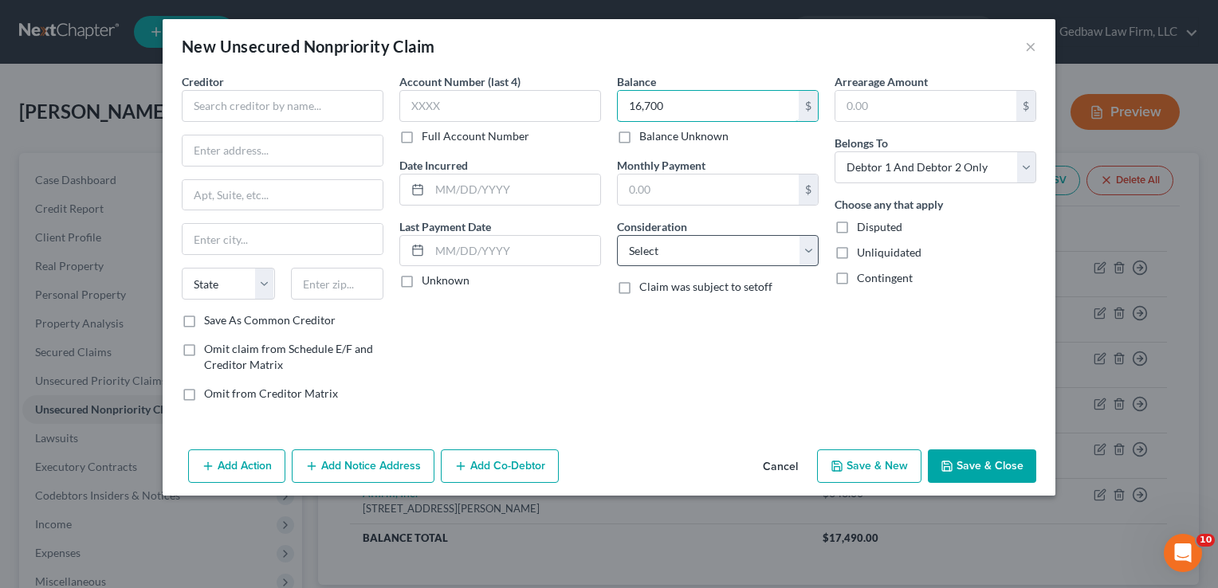
type input "16,700"
click at [773, 240] on select "Select Cable / Satellite Services Collection Agency Credit Card Debt Debt Couns…" at bounding box center [718, 251] width 202 height 32
select select "17"
click at [617, 235] on select "Select Cable / Satellite Services Collection Agency Credit Card Debt Debt Couns…" at bounding box center [718, 251] width 202 height 32
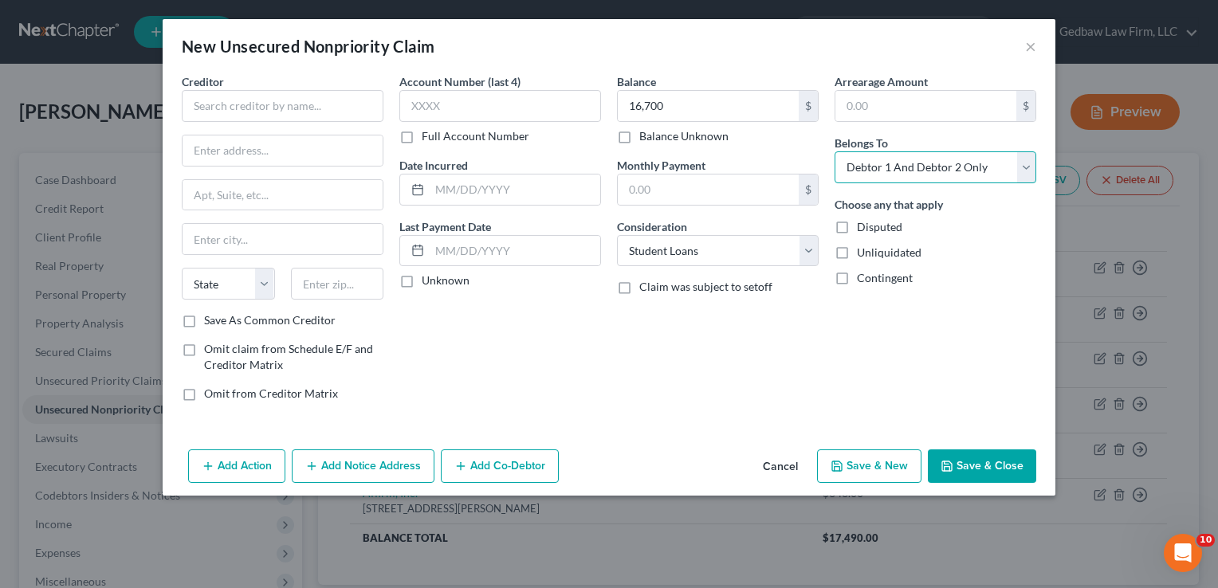
click at [990, 164] on select "Select Debtor 1 Only Debtor 2 Only Debtor 1 And Debtor 2 Only At Least One Of T…" at bounding box center [936, 167] width 202 height 32
select select "1"
click at [835, 151] on select "Select Debtor 1 Only Debtor 2 Only Debtor 1 And Debtor 2 Only At Least One Of T…" at bounding box center [936, 167] width 202 height 32
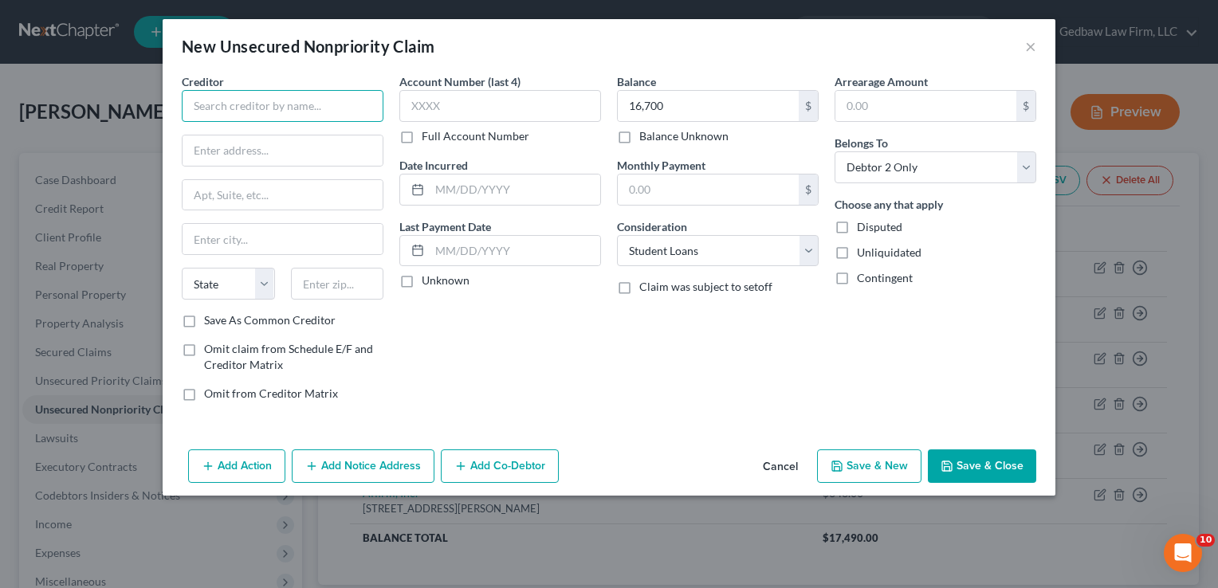
click at [338, 103] on input "text" at bounding box center [283, 106] width 202 height 32
type input "Ed Financial/ESA"
click at [322, 145] on input "text" at bounding box center [283, 151] width 200 height 30
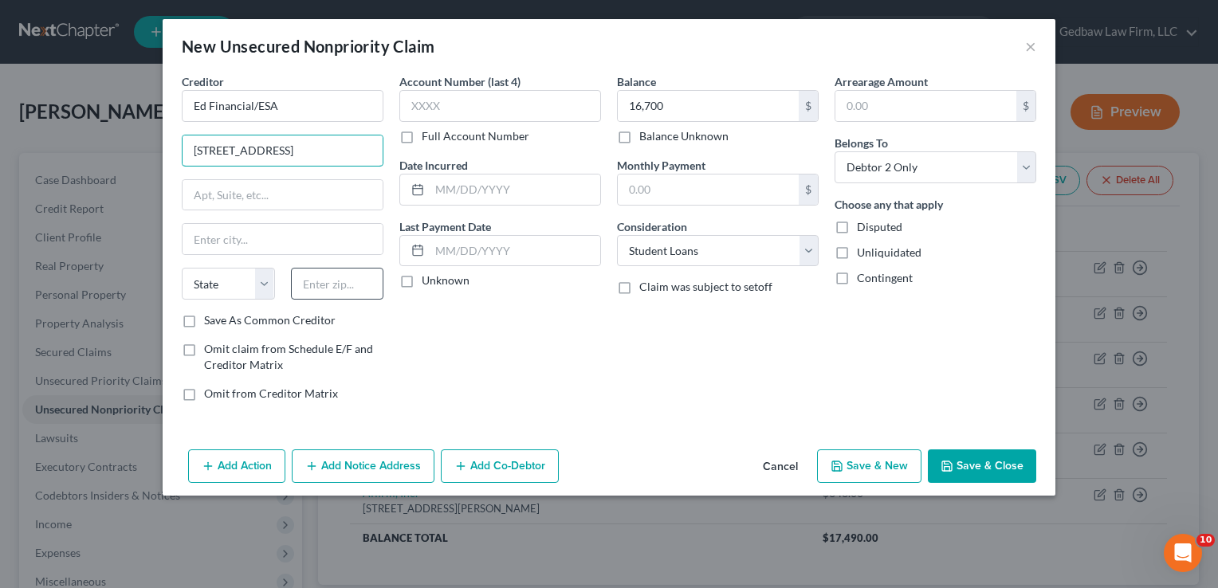
type input "[STREET_ADDRESS]"
click at [364, 282] on input "text" at bounding box center [337, 284] width 93 height 32
type input "37922"
type input "[GEOGRAPHIC_DATA]"
select select "44"
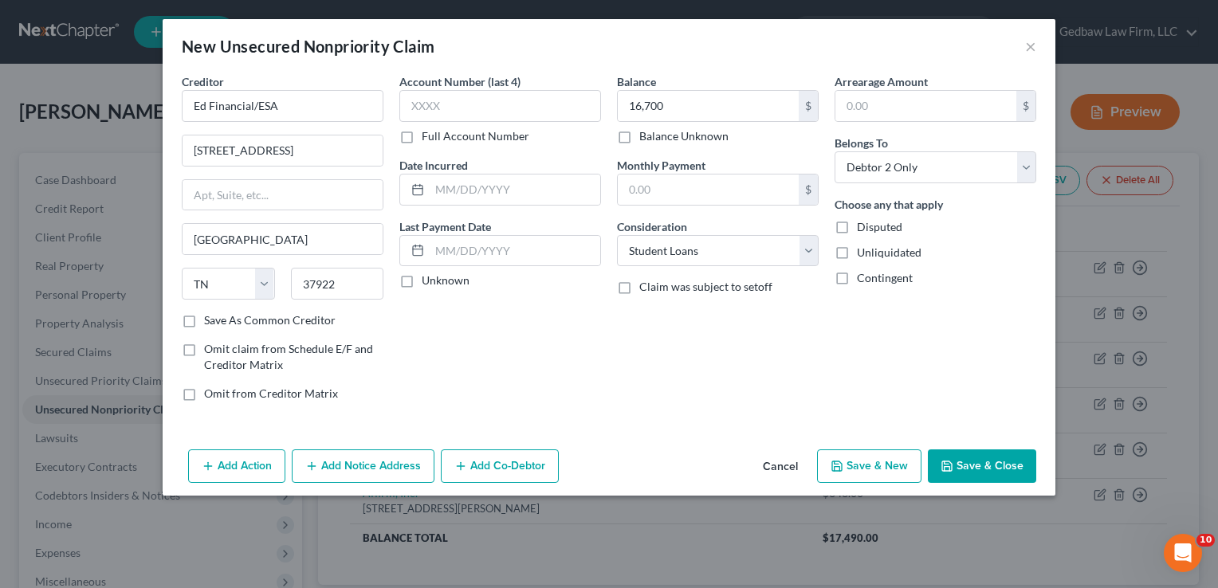
click at [536, 378] on div "Account Number (last 4) Full Account Number Date Incurred Last Payment Date Unk…" at bounding box center [500, 243] width 218 height 341
click at [896, 463] on button "Save & New" at bounding box center [869, 466] width 104 height 33
select select "2"
type input "16,700.00"
type input "0.00"
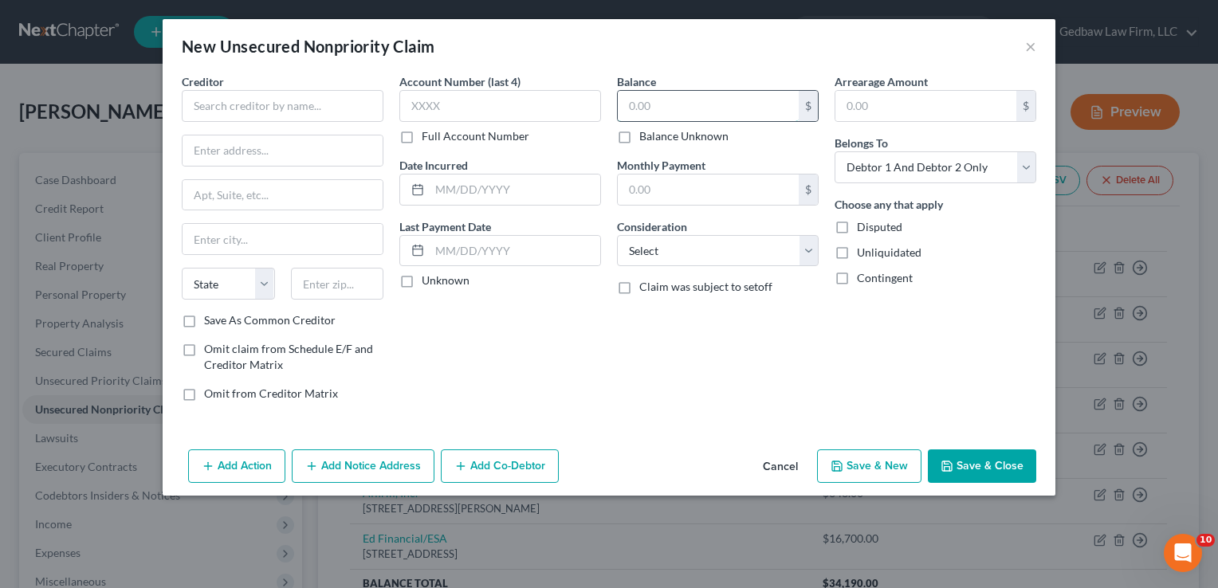
click at [722, 97] on input "text" at bounding box center [708, 106] width 181 height 30
type input "6,016"
click at [340, 104] on input "text" at bounding box center [283, 106] width 202 height 32
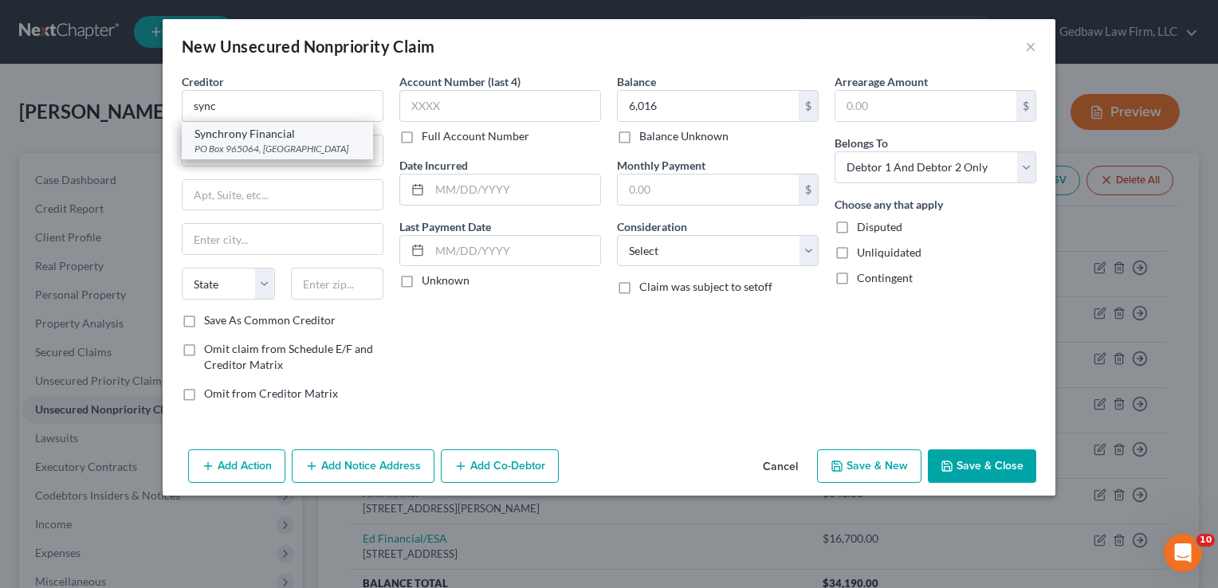
click at [331, 143] on div "PO Box 965064, [GEOGRAPHIC_DATA]" at bounding box center [278, 149] width 166 height 14
type input "Synchrony Financial"
type input "PO Box 965064"
type input "Orlando"
select select "9"
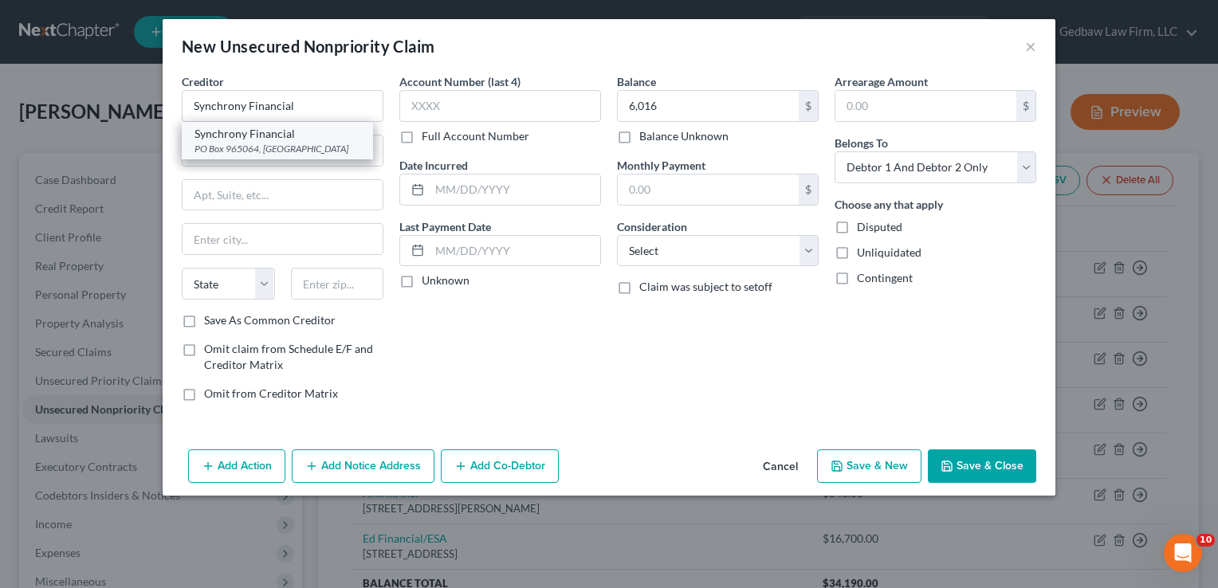
type input "32896"
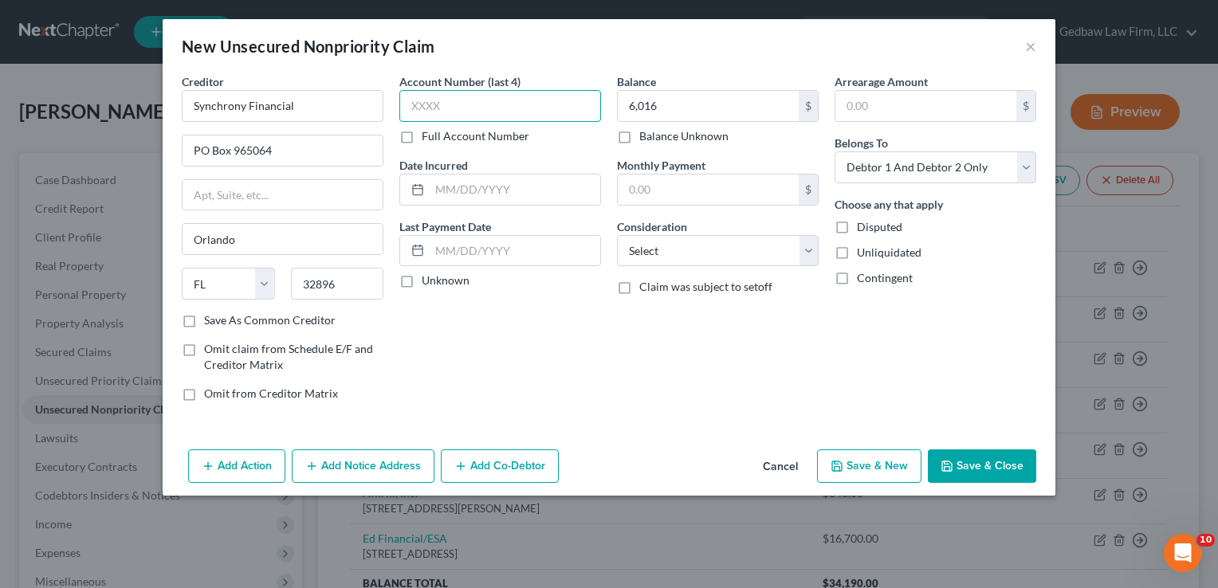
click at [450, 107] on input "text" at bounding box center [500, 106] width 202 height 32
type input "9388"
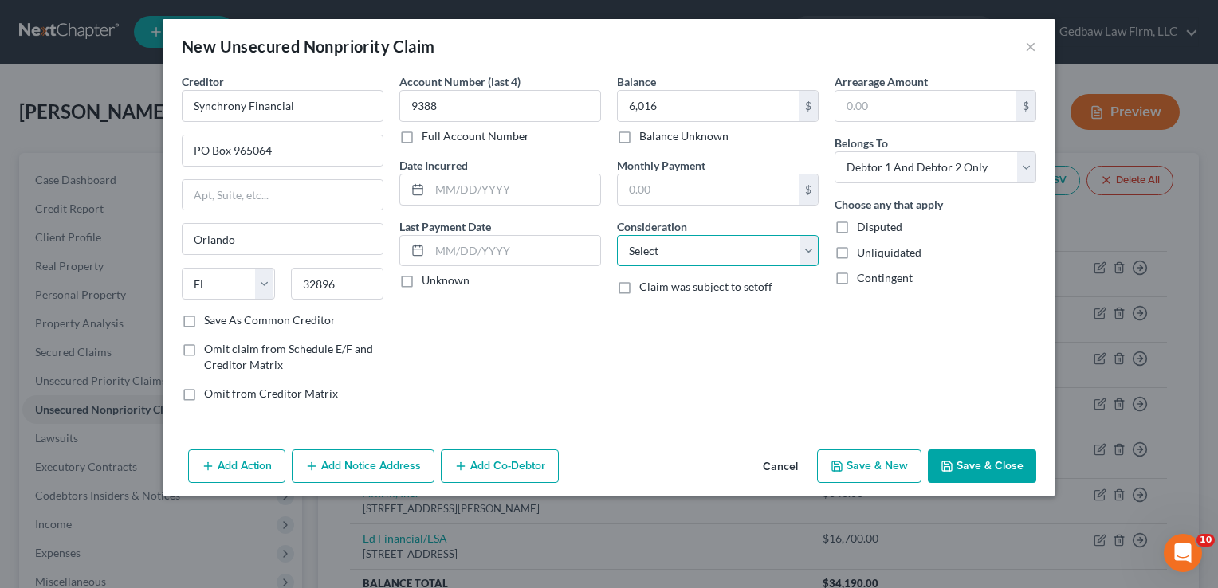
click at [753, 260] on select "Select Cable / Satellite Services Collection Agency Credit Card Debt Debt Couns…" at bounding box center [718, 251] width 202 height 32
select select "2"
click at [617, 235] on select "Select Cable / Satellite Services Collection Agency Credit Card Debt Debt Couns…" at bounding box center [718, 251] width 202 height 32
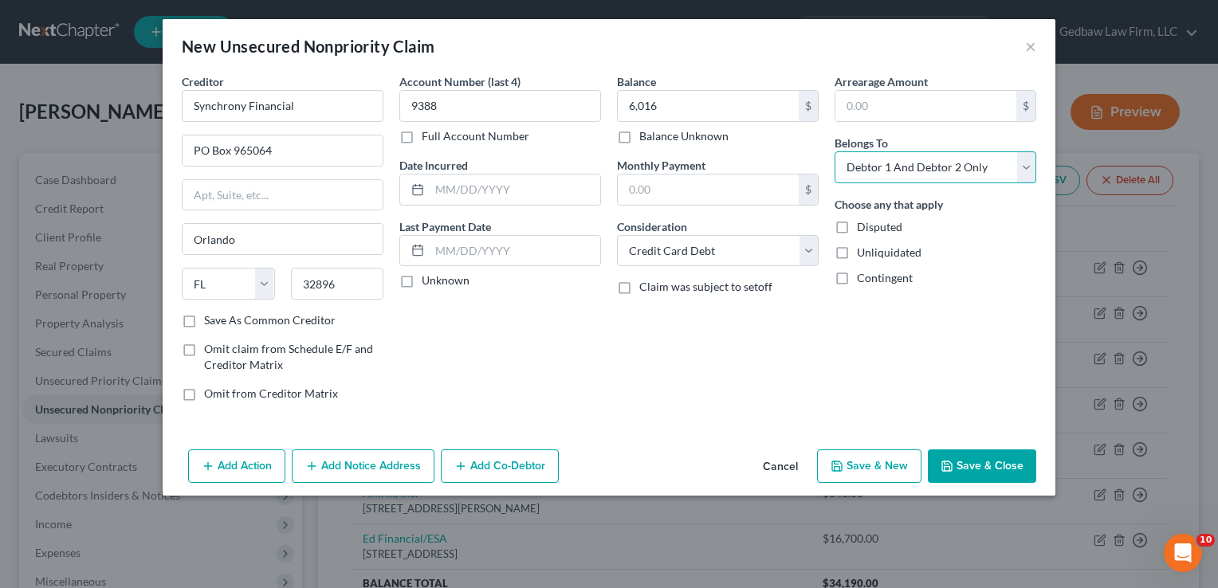
click at [954, 167] on select "Select Debtor 1 Only Debtor 2 Only Debtor 1 And Debtor 2 Only At Least One Of T…" at bounding box center [936, 167] width 202 height 32
select select "1"
click at [835, 151] on select "Select Debtor 1 Only Debtor 2 Only Debtor 1 And Debtor 2 Only At Least One Of T…" at bounding box center [936, 167] width 202 height 32
click at [896, 470] on button "Save & New" at bounding box center [869, 466] width 104 height 33
select select "2"
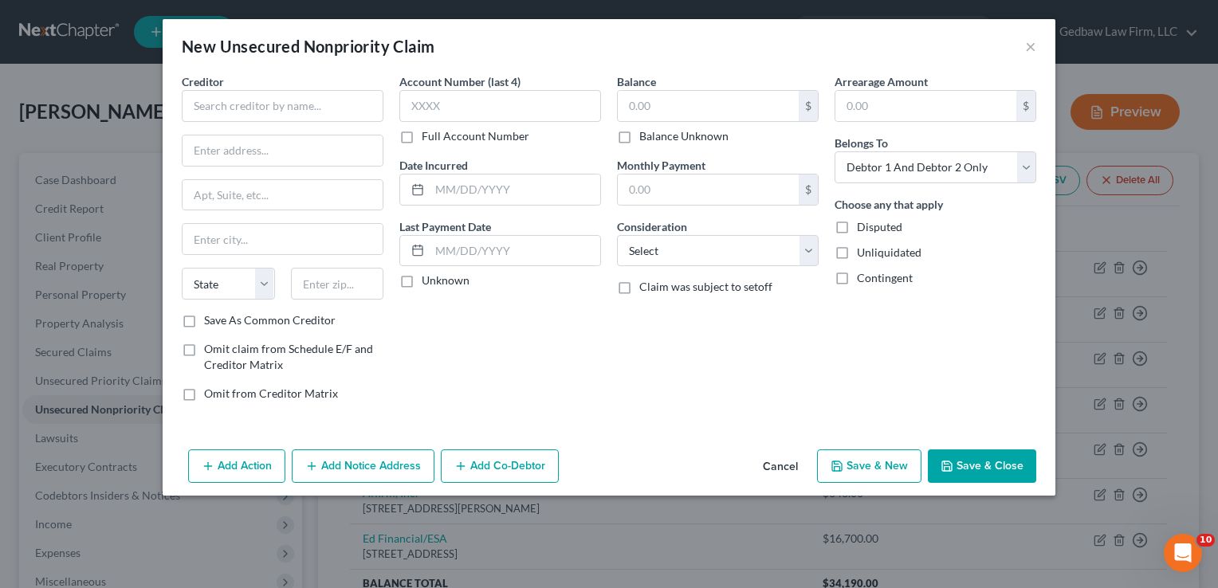
type input "6,016.00"
type input "0.00"
click at [503, 101] on input "text" at bounding box center [500, 106] width 202 height 32
type input "6589"
click at [289, 101] on input "text" at bounding box center [283, 106] width 202 height 32
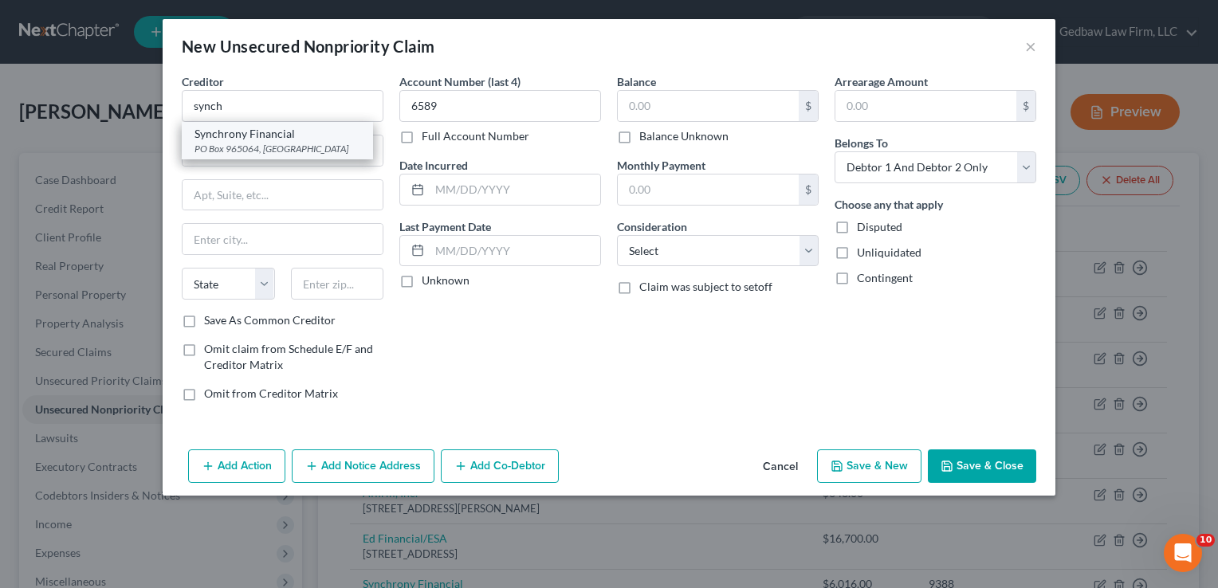
click at [288, 138] on div "Synchrony Financial" at bounding box center [278, 134] width 166 height 16
type input "Synchrony Financial"
type input "PO Box 965064"
type input "Orlando"
select select "9"
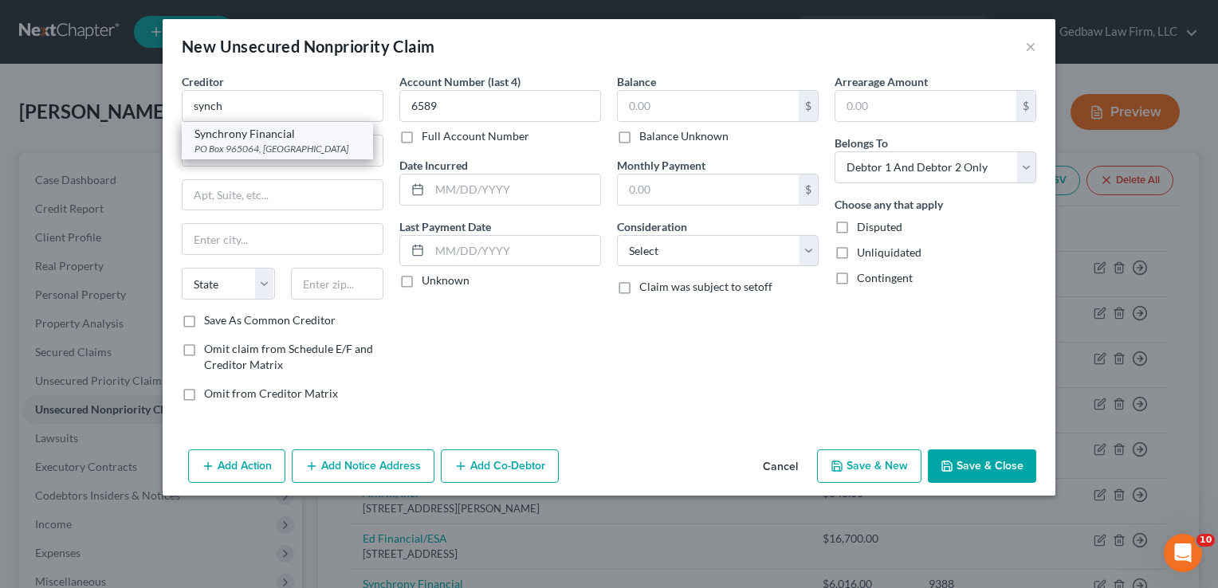
type input "32896"
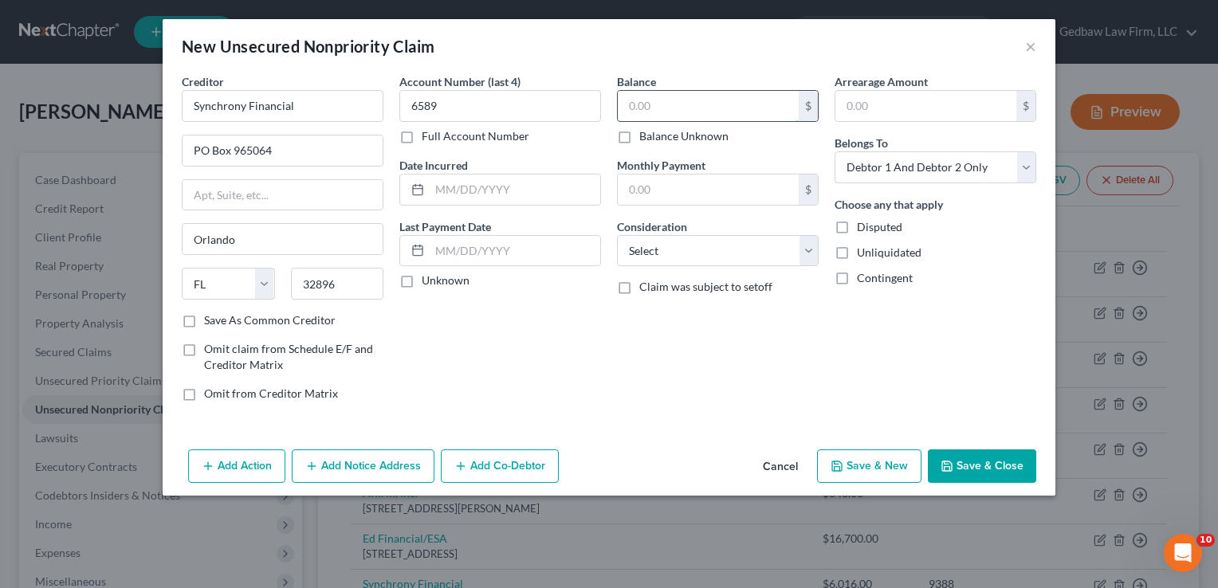
click at [735, 110] on input "text" at bounding box center [708, 106] width 181 height 30
type input "4,052"
click at [777, 246] on select "Select Cable / Satellite Services Collection Agency Credit Card Debt Debt Couns…" at bounding box center [718, 251] width 202 height 32
select select "2"
click at [617, 235] on select "Select Cable / Satellite Services Collection Agency Credit Card Debt Debt Couns…" at bounding box center [718, 251] width 202 height 32
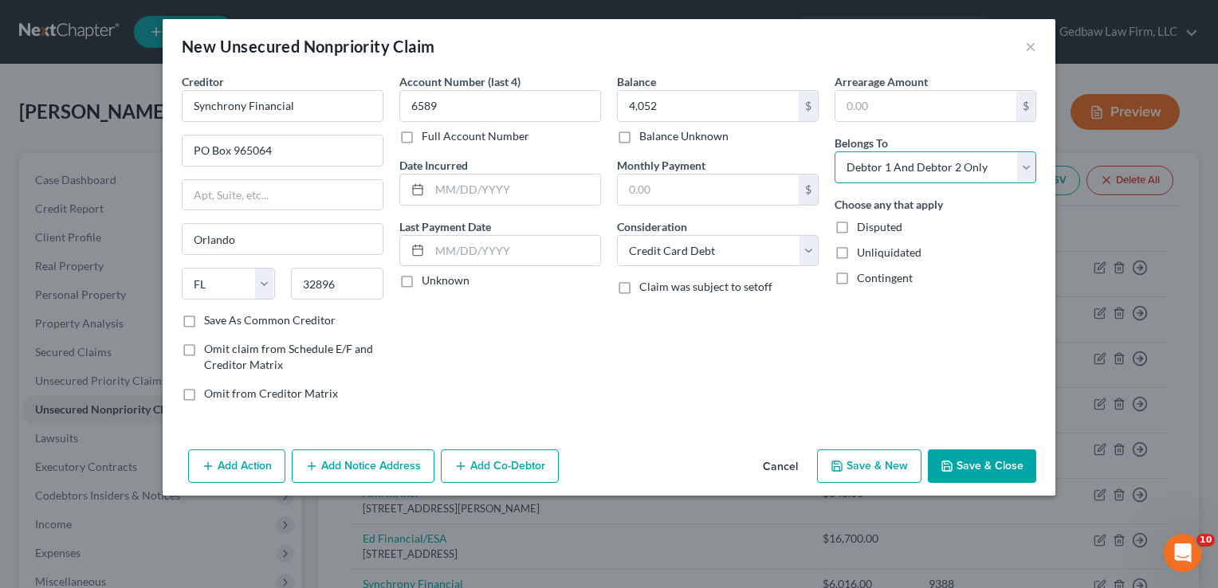
click at [951, 161] on select "Select Debtor 1 Only Debtor 2 Only Debtor 1 And Debtor 2 Only At Least One Of T…" at bounding box center [936, 167] width 202 height 32
select select "1"
click at [835, 151] on select "Select Debtor 1 Only Debtor 2 Only Debtor 1 And Debtor 2 Only At Least One Of T…" at bounding box center [936, 167] width 202 height 32
click at [893, 469] on button "Save & New" at bounding box center [869, 466] width 104 height 33
select select "2"
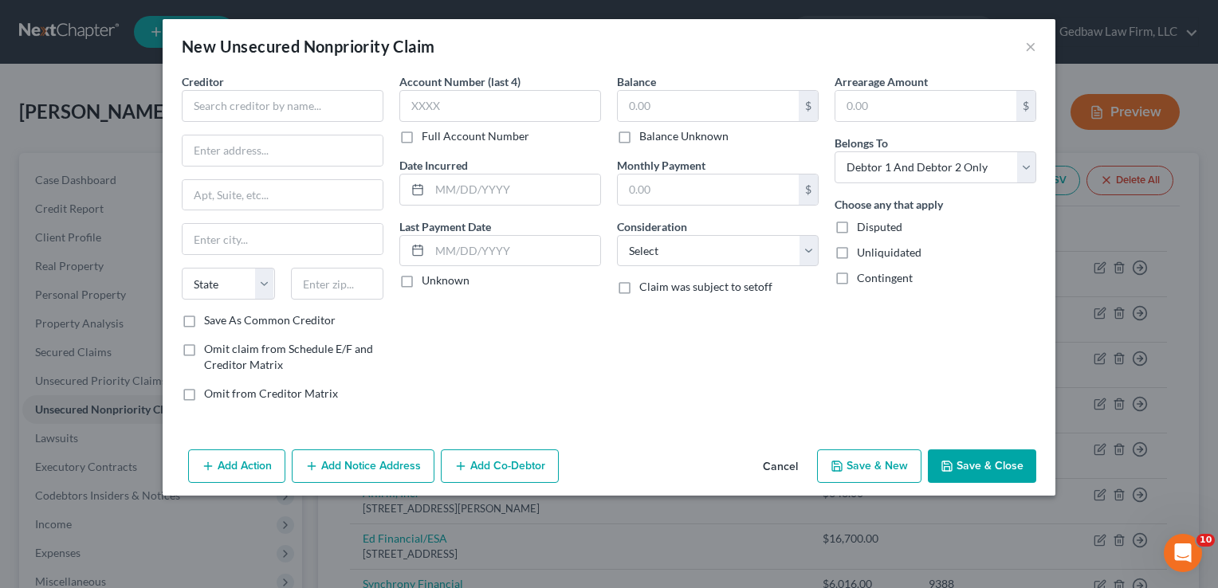
type input "4,052.00"
type input "0.00"
click at [526, 107] on input "text" at bounding box center [500, 106] width 202 height 32
type input "3835"
click at [302, 103] on input "text" at bounding box center [283, 106] width 202 height 32
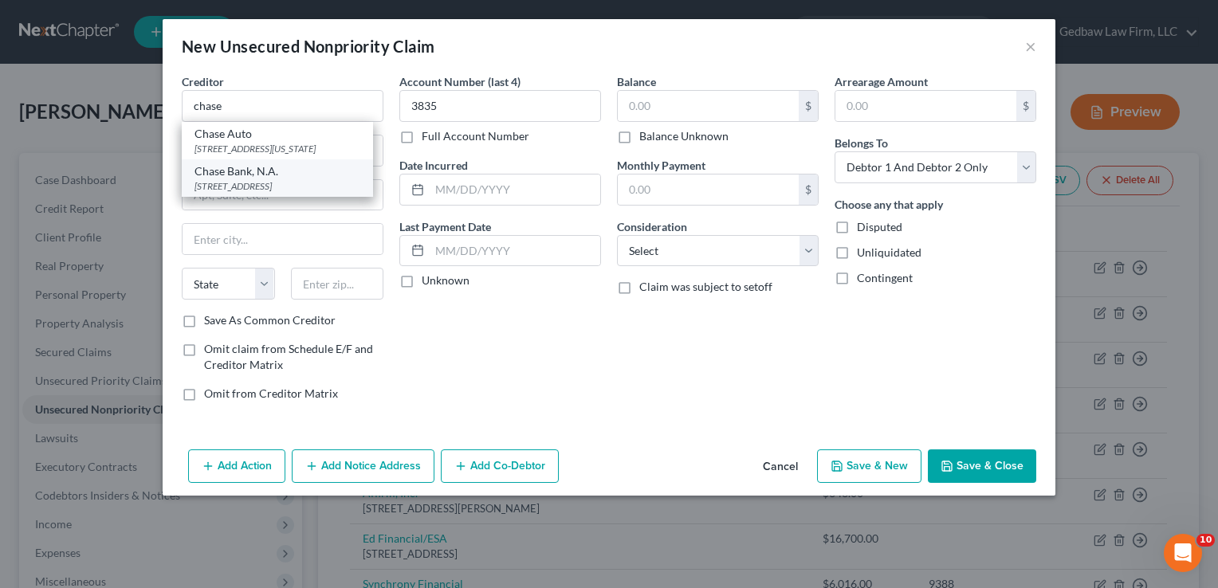
click at [292, 179] on div "Chase Bank, N.A." at bounding box center [278, 171] width 166 height 16
type input "Chase Bank, N.A."
type input "PO Box 15298"
type input "Wilmington"
select select "7"
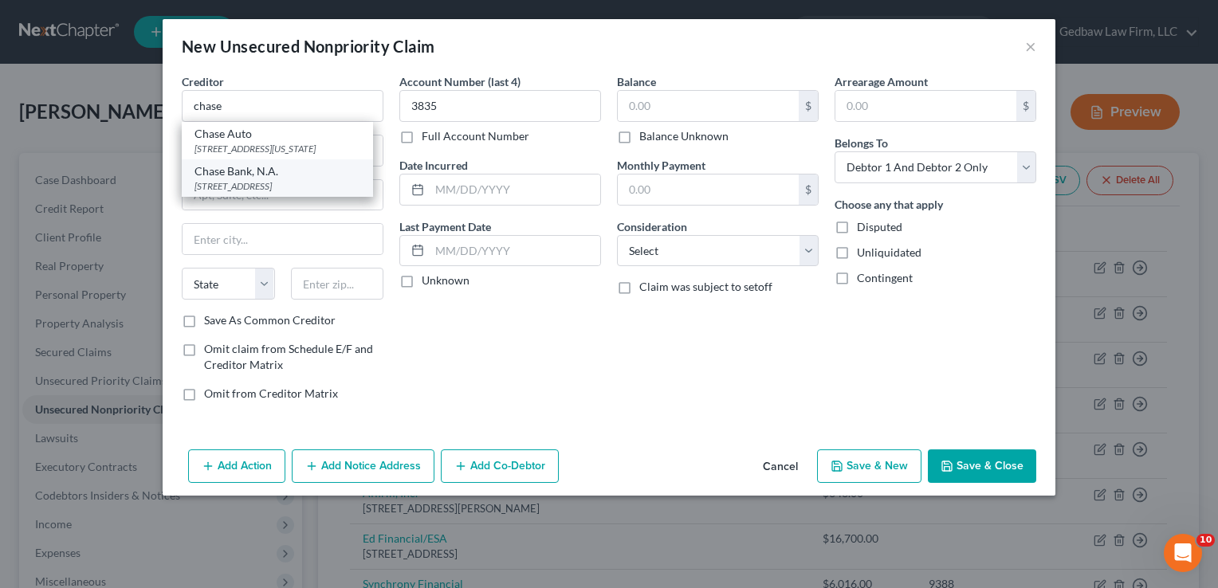
type input "19850"
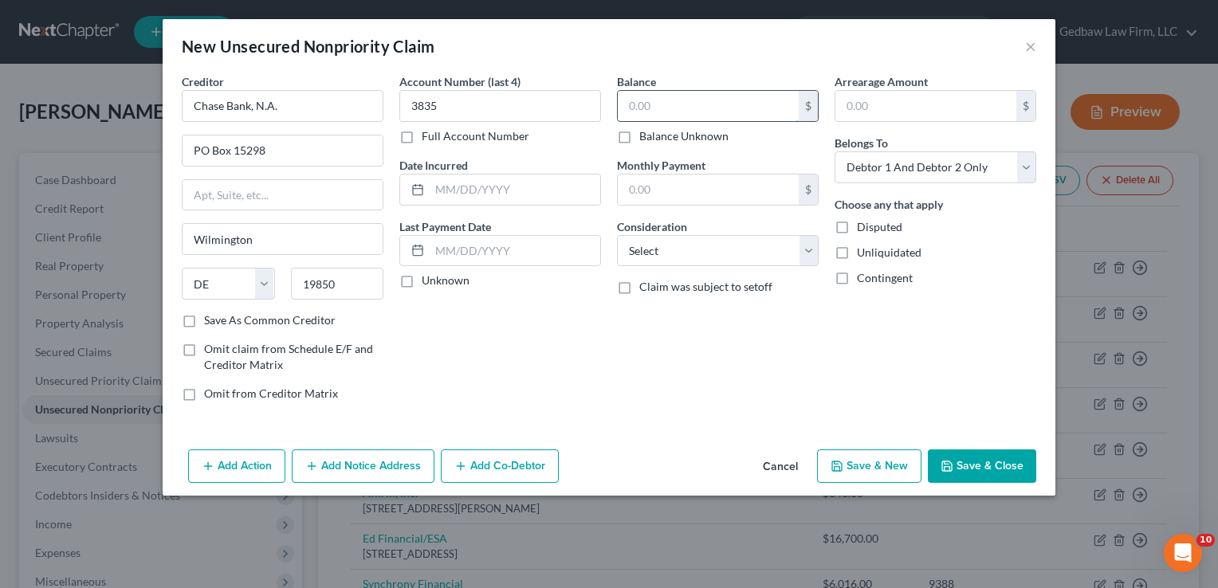
click at [682, 107] on input "text" at bounding box center [708, 106] width 181 height 30
type input "3,648"
click at [765, 256] on select "Select Cable / Satellite Services Collection Agency Credit Card Debt Debt Couns…" at bounding box center [718, 251] width 202 height 32
select select "2"
click at [617, 235] on select "Select Cable / Satellite Services Collection Agency Credit Card Debt Debt Couns…" at bounding box center [718, 251] width 202 height 32
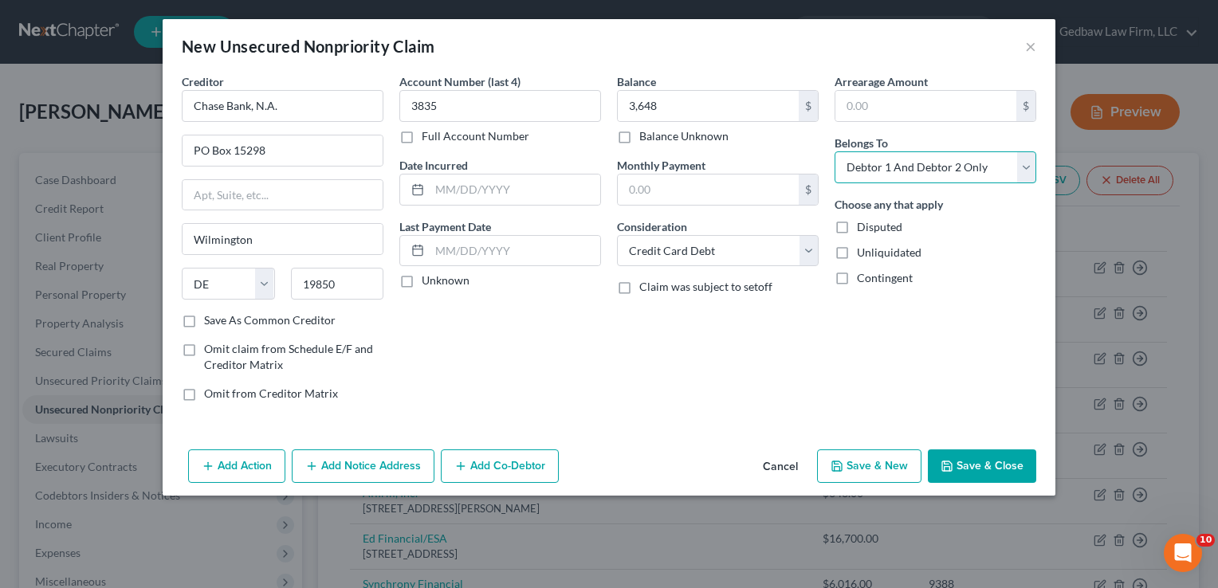
click at [963, 162] on select "Select Debtor 1 Only Debtor 2 Only Debtor 1 And Debtor 2 Only At Least One Of T…" at bounding box center [936, 167] width 202 height 32
select select "1"
click at [835, 151] on select "Select Debtor 1 Only Debtor 2 Only Debtor 1 And Debtor 2 Only At Least One Of T…" at bounding box center [936, 167] width 202 height 32
click at [897, 467] on button "Save & New" at bounding box center [869, 466] width 104 height 33
select select "2"
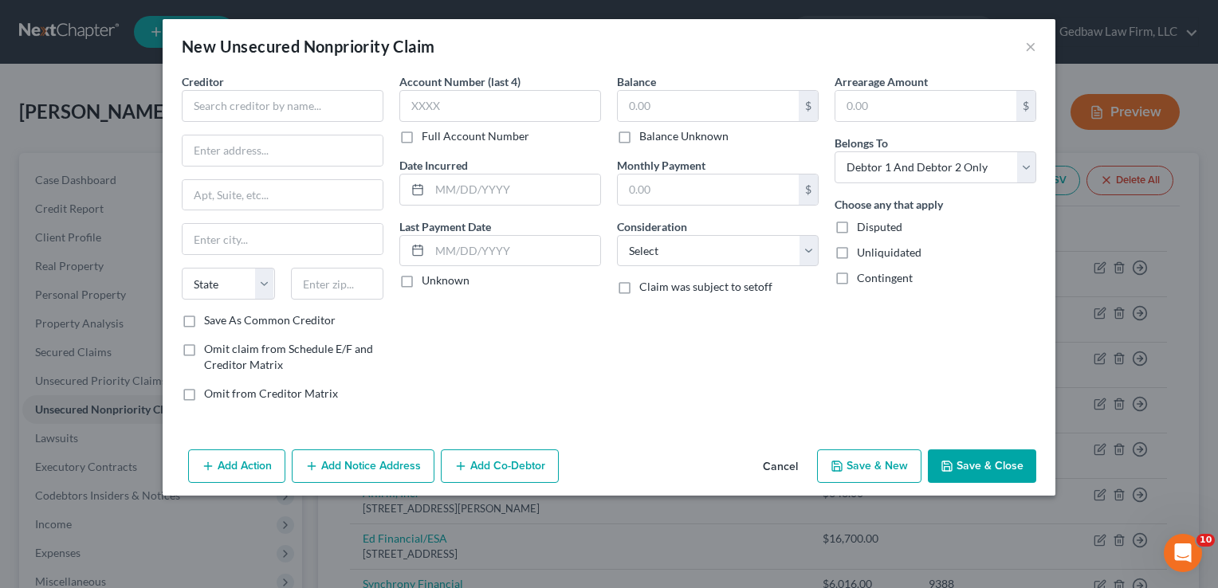
type input "3,648.00"
type input "0.00"
click at [786, 466] on button "Cancel" at bounding box center [780, 467] width 61 height 32
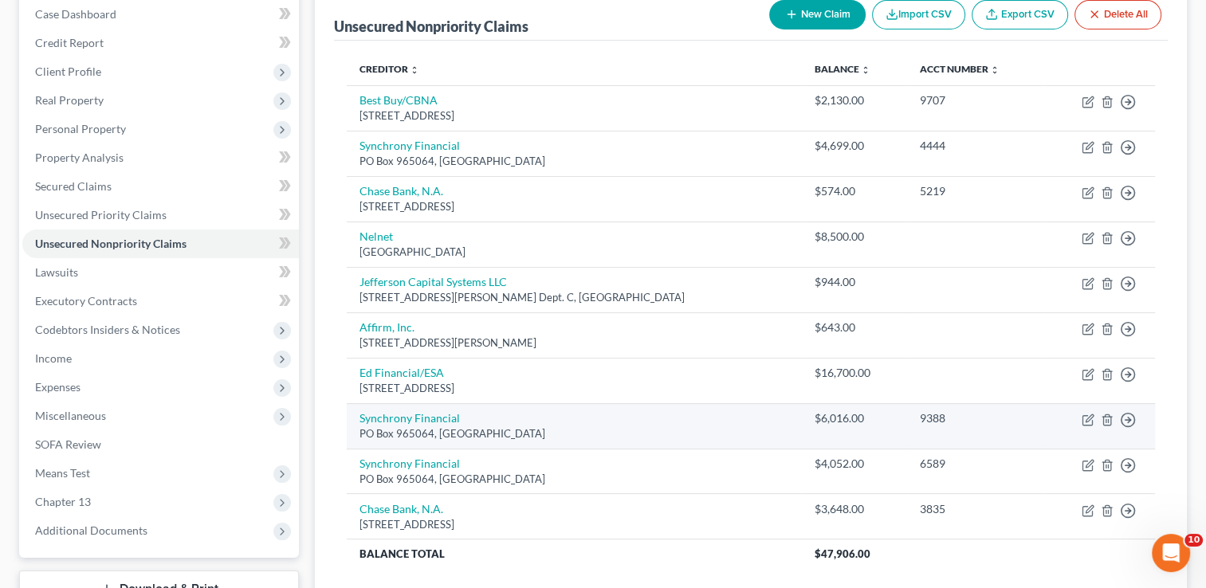
scroll to position [140, 0]
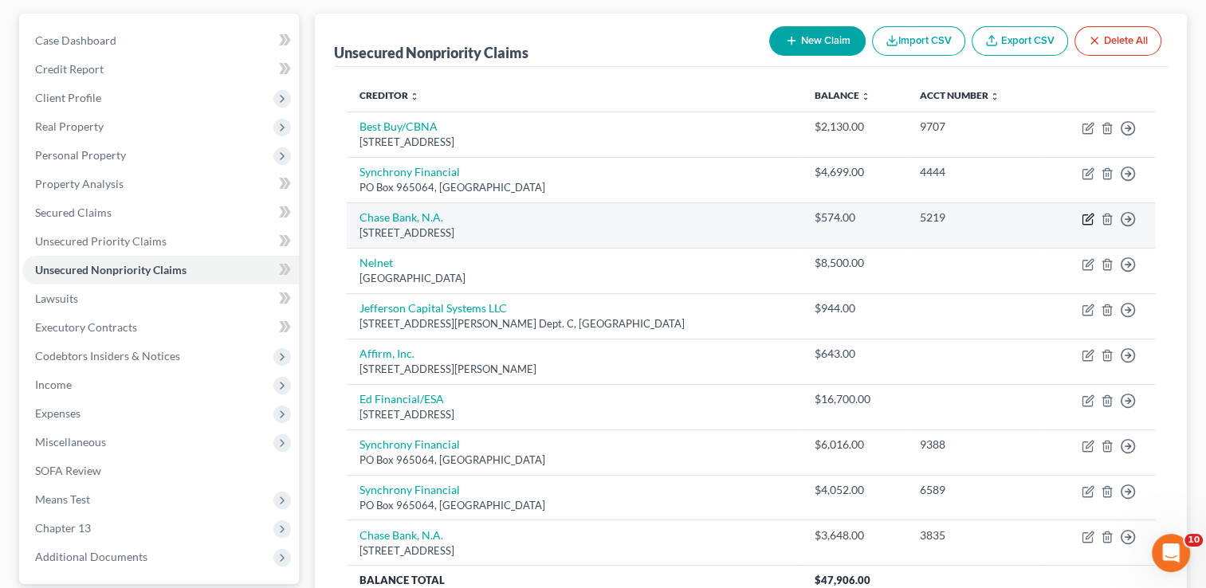
click at [1089, 218] on icon "button" at bounding box center [1088, 219] width 13 height 13
select select "7"
select select "2"
select select "0"
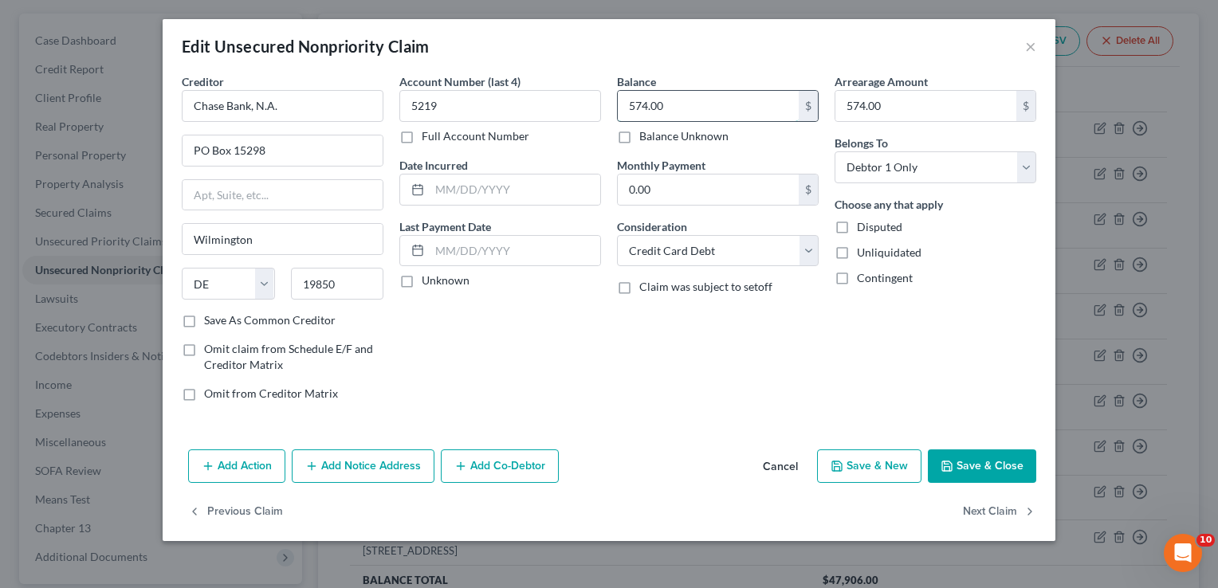
click at [686, 106] on input "574.00" at bounding box center [708, 106] width 181 height 30
click at [1008, 470] on button "Save & Close" at bounding box center [982, 466] width 108 height 33
type input "1,162.00"
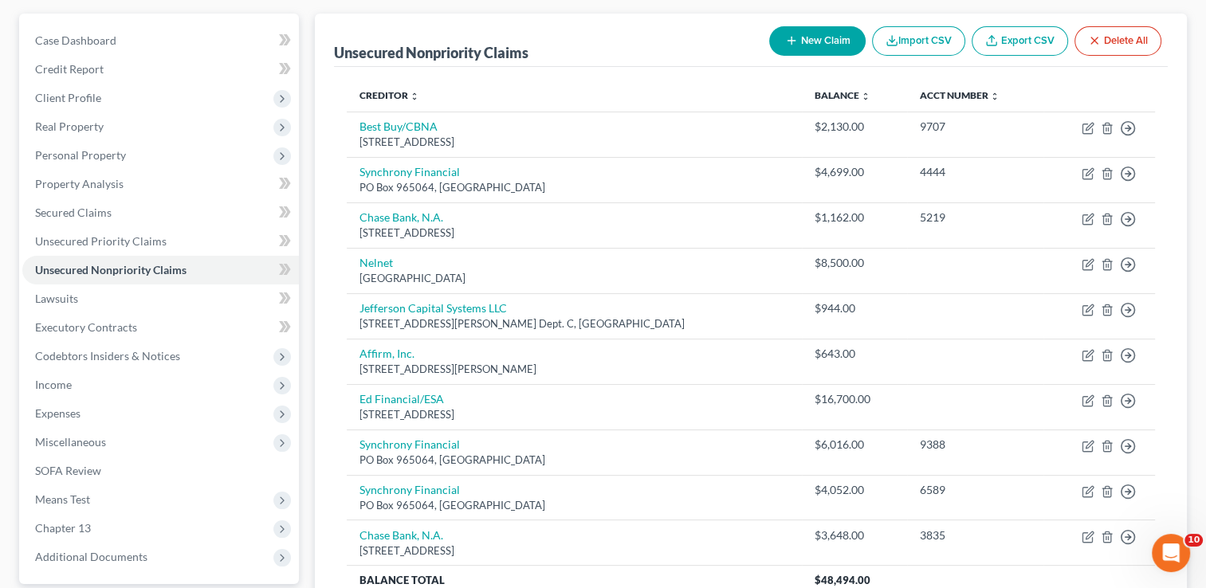
click at [830, 37] on button "New Claim" at bounding box center [817, 40] width 96 height 29
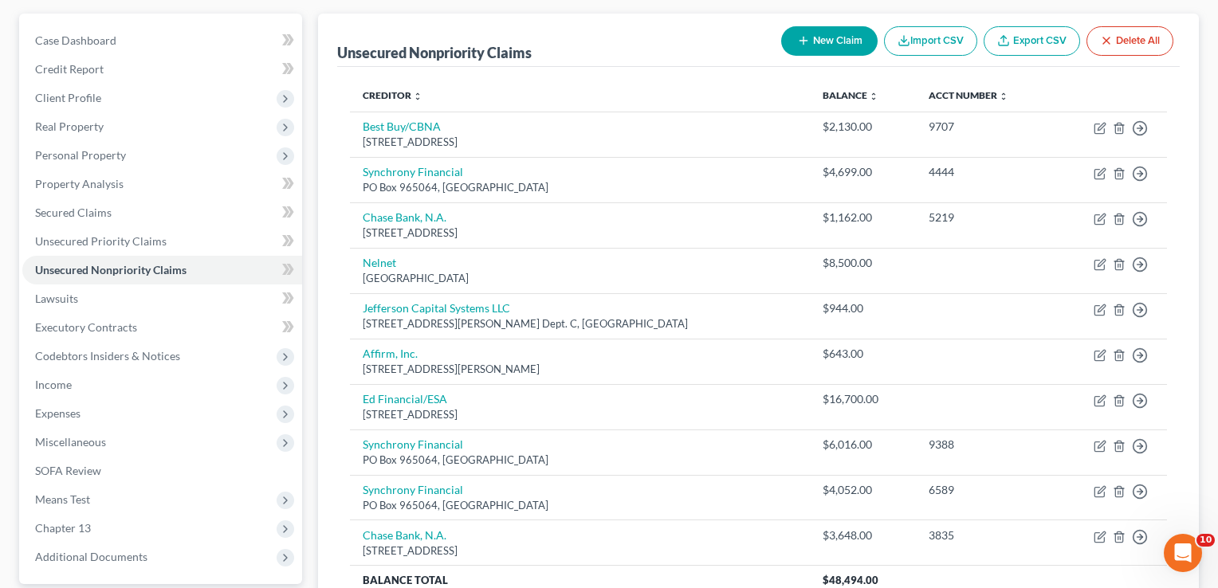
select select "2"
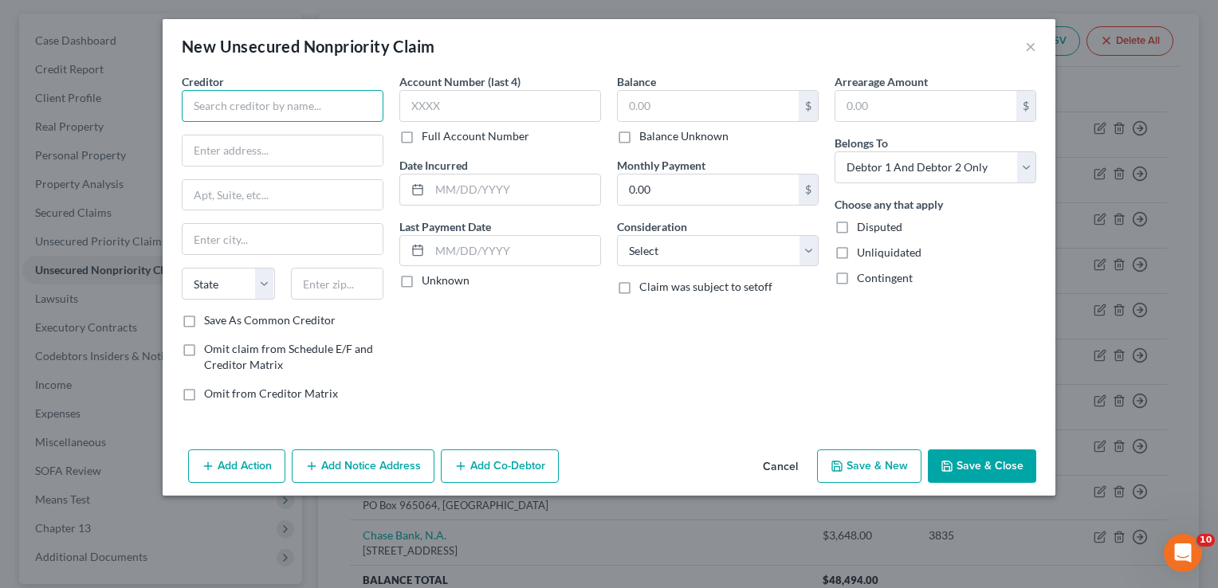
click at [307, 110] on input "text" at bounding box center [283, 106] width 202 height 32
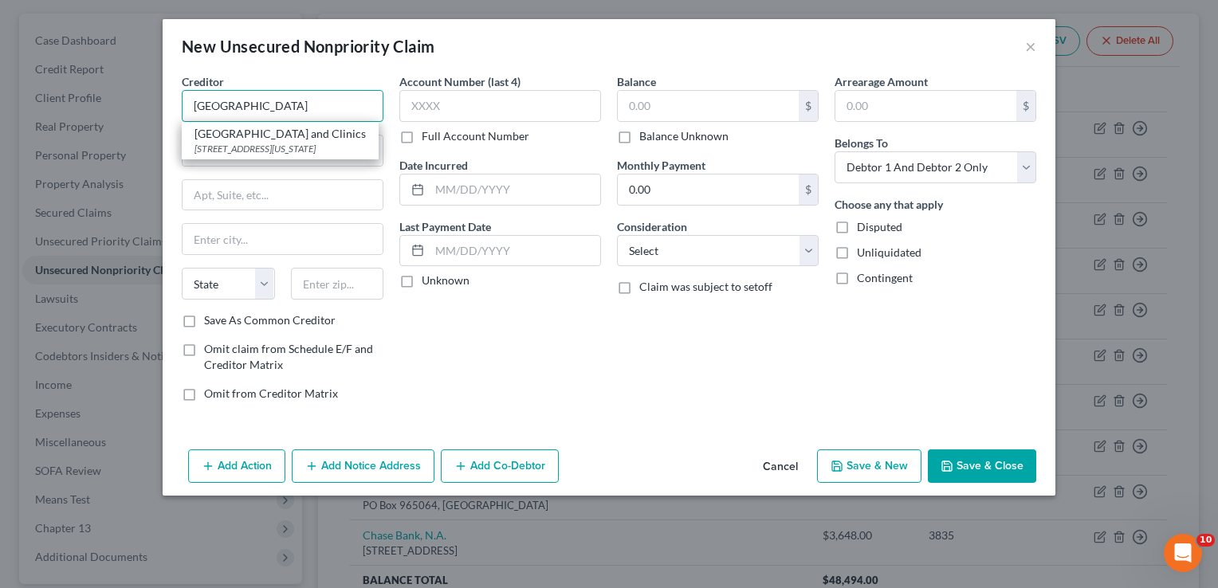
type input "[GEOGRAPHIC_DATA]"
click at [459, 334] on div "Account Number (last 4) Full Account Number Date Incurred Last Payment Date Unk…" at bounding box center [500, 243] width 218 height 341
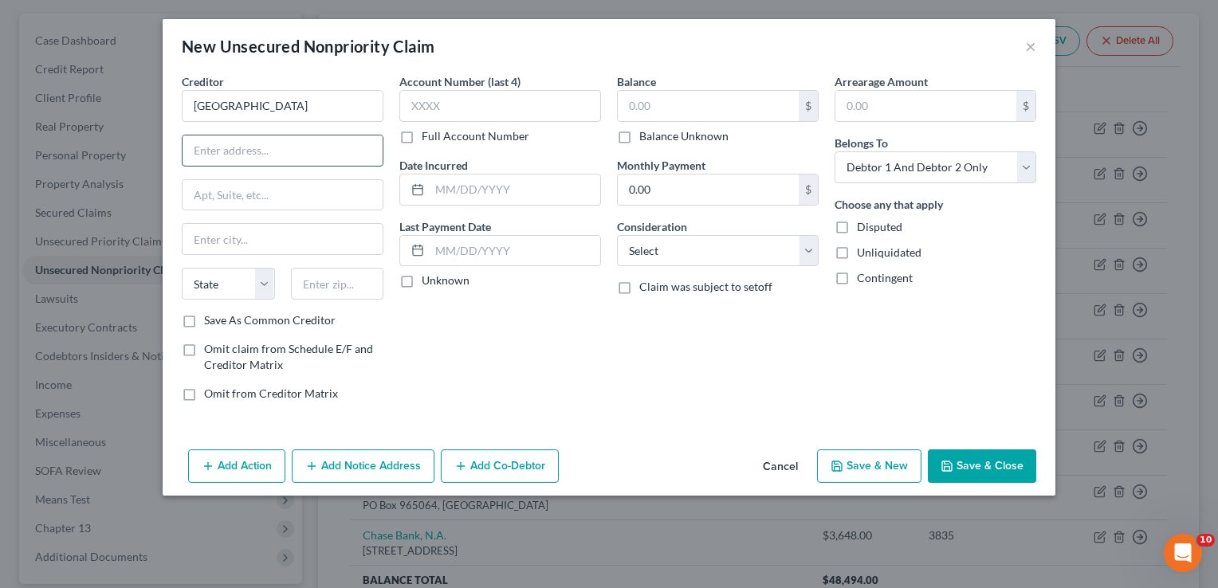
click at [290, 148] on input "text" at bounding box center [283, 151] width 200 height 30
type input "[STREET_ADDRESS]"
click at [340, 282] on input "text" at bounding box center [337, 284] width 93 height 32
type input "65804"
click at [487, 348] on div "Account Number (last 4) Full Account Number Date Incurred Last Payment Date Unk…" at bounding box center [500, 243] width 218 height 341
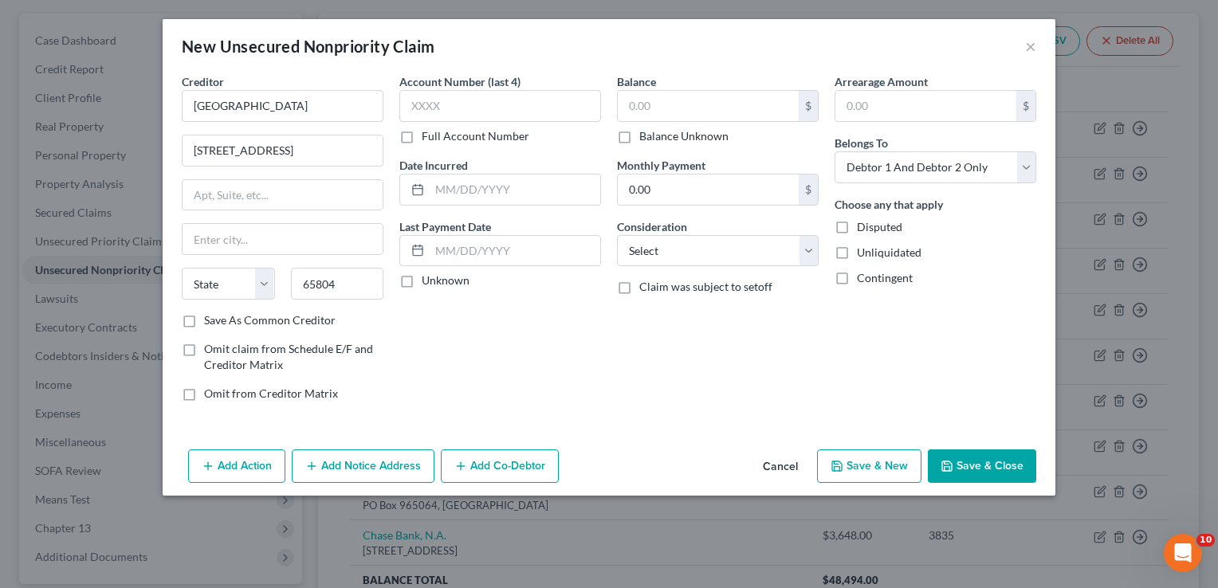
type input "[GEOGRAPHIC_DATA]"
select select "26"
click at [204, 322] on label "Save As Common Creditor" at bounding box center [270, 321] width 132 height 16
click at [210, 322] on input "Save As Common Creditor" at bounding box center [215, 318] width 10 height 10
checkbox input "true"
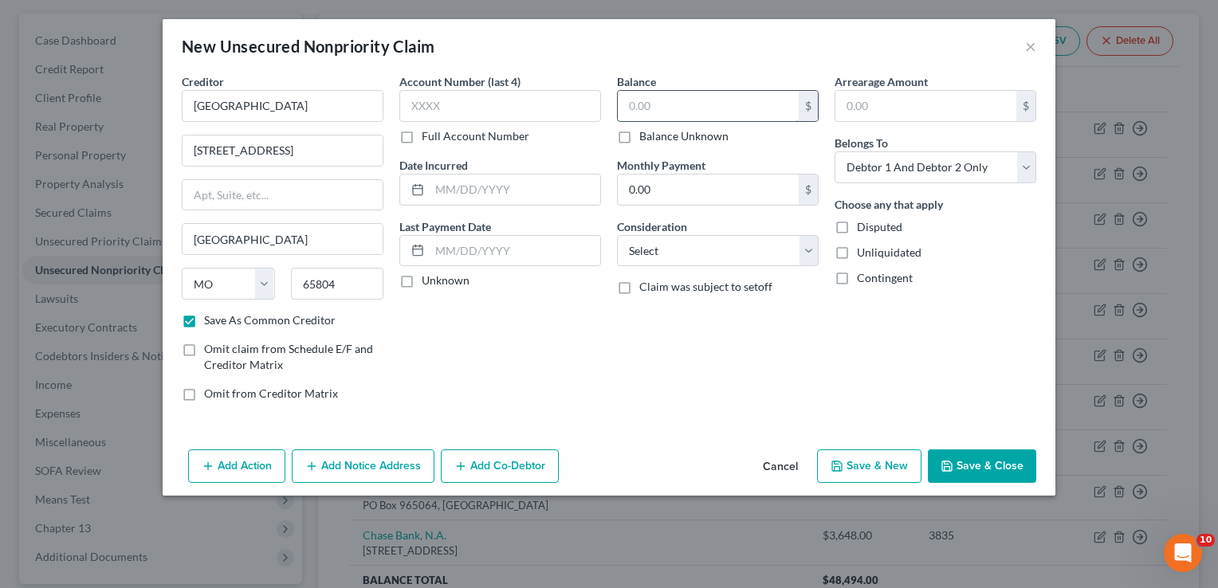
click at [686, 104] on input "text" at bounding box center [708, 106] width 181 height 30
type input "5,000"
click at [756, 253] on select "Select Cable / Satellite Services Collection Agency Credit Card Debt Debt Couns…" at bounding box center [718, 251] width 202 height 32
select select "9"
click at [617, 235] on select "Select Cable / Satellite Services Collection Agency Credit Card Debt Debt Couns…" at bounding box center [718, 251] width 202 height 32
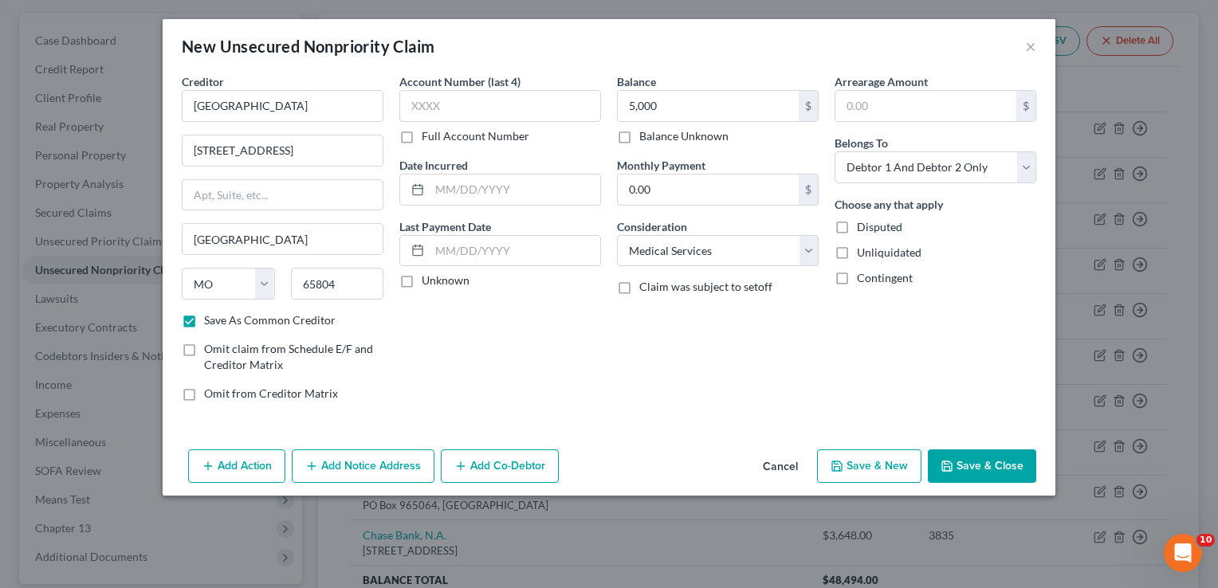
click at [888, 466] on button "Save & New" at bounding box center [869, 466] width 104 height 33
checkbox input "false"
select select "2"
type input "5,000.00"
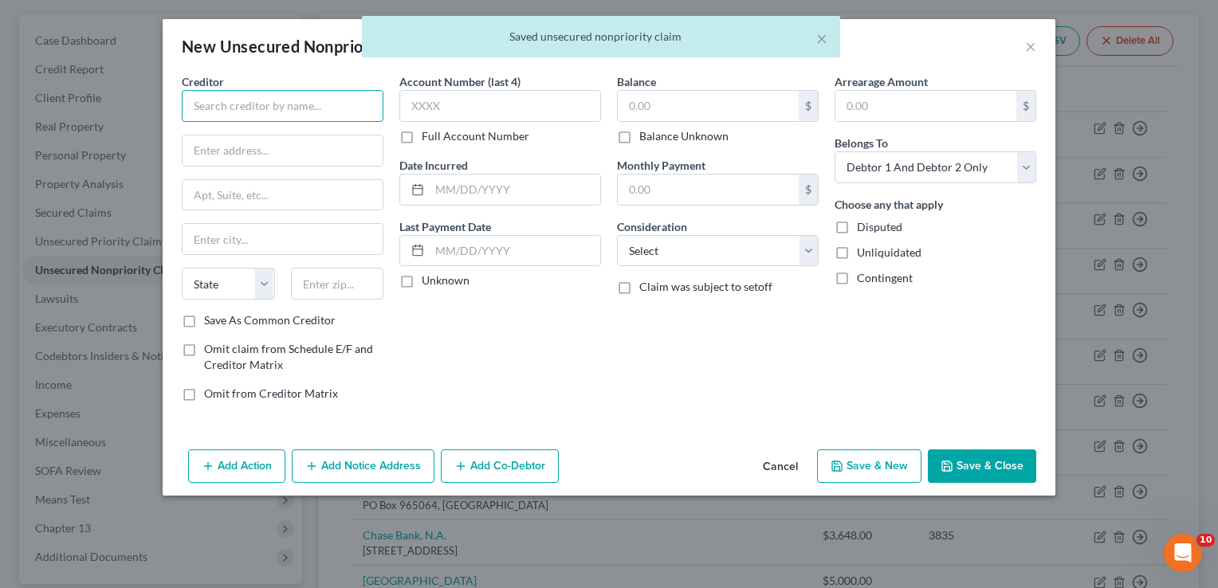
click at [299, 101] on input "text" at bounding box center [283, 106] width 202 height 32
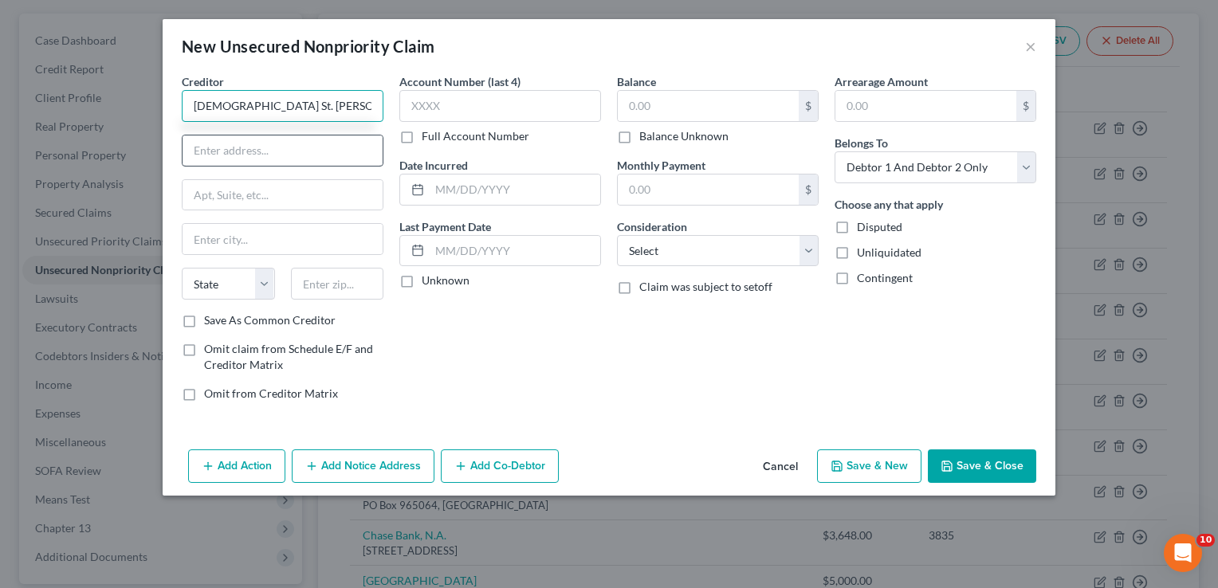
type input "[DEMOGRAPHIC_DATA] St. [PERSON_NAME]'s"
click at [373, 147] on input "text" at bounding box center [283, 151] width 200 height 30
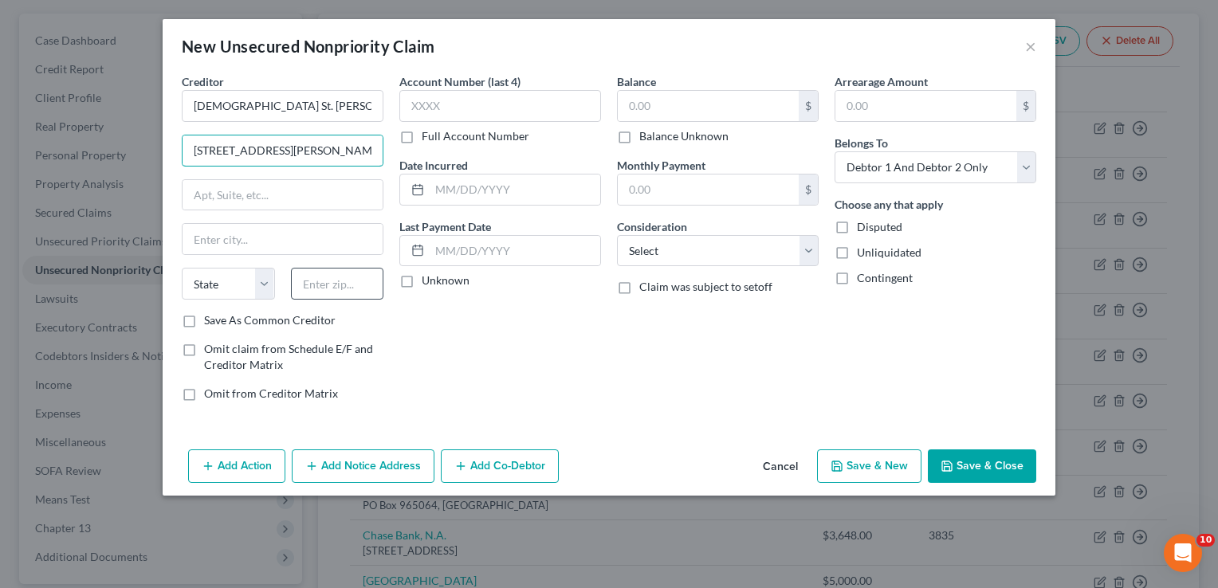
type input "[STREET_ADDRESS][PERSON_NAME]"
click at [344, 286] on input "text" at bounding box center [337, 284] width 93 height 32
type input "79106"
type input "Amarillo"
select select "45"
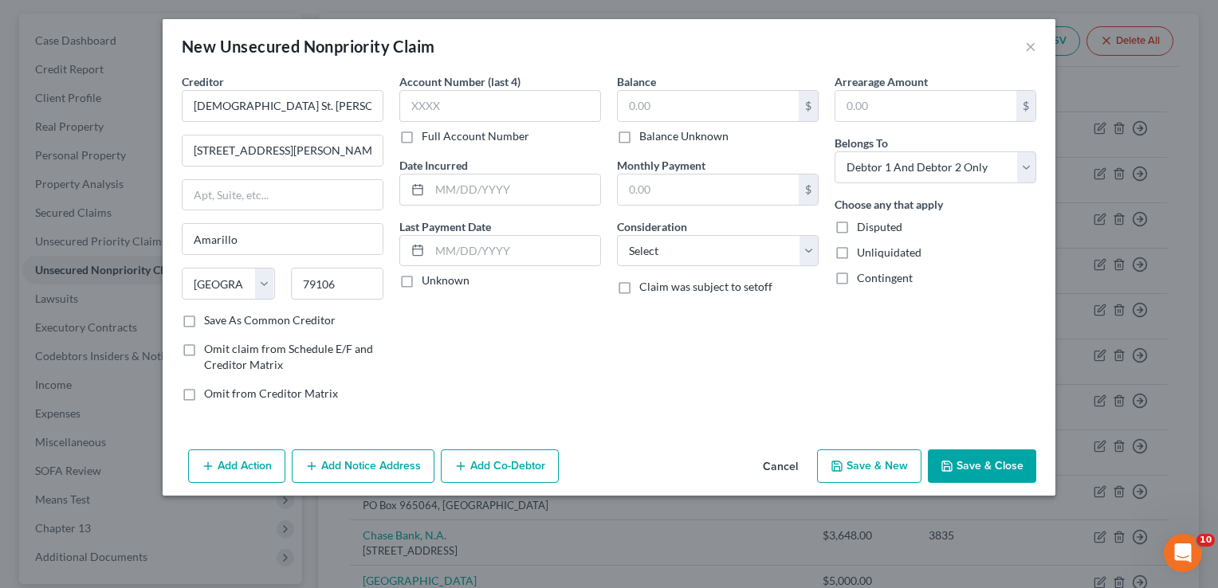
click at [466, 407] on div "Account Number (last 4) Full Account Number Date Incurred Last Payment Date Unk…" at bounding box center [500, 243] width 218 height 341
click at [737, 108] on input "text" at bounding box center [708, 106] width 181 height 30
type input "1,300"
click at [749, 246] on select "Select Cable / Satellite Services Collection Agency Credit Card Debt Debt Couns…" at bounding box center [718, 251] width 202 height 32
select select "9"
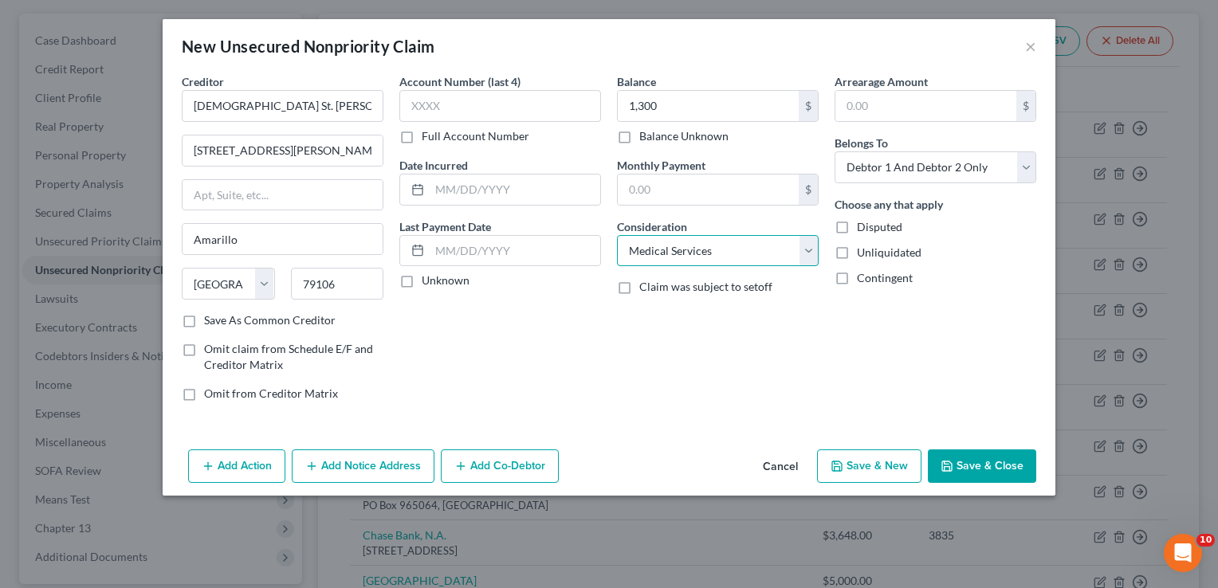
click at [617, 235] on select "Select Cable / Satellite Services Collection Agency Credit Card Debt Debt Couns…" at bounding box center [718, 251] width 202 height 32
click at [874, 462] on button "Save & New" at bounding box center [869, 466] width 104 height 33
select select "2"
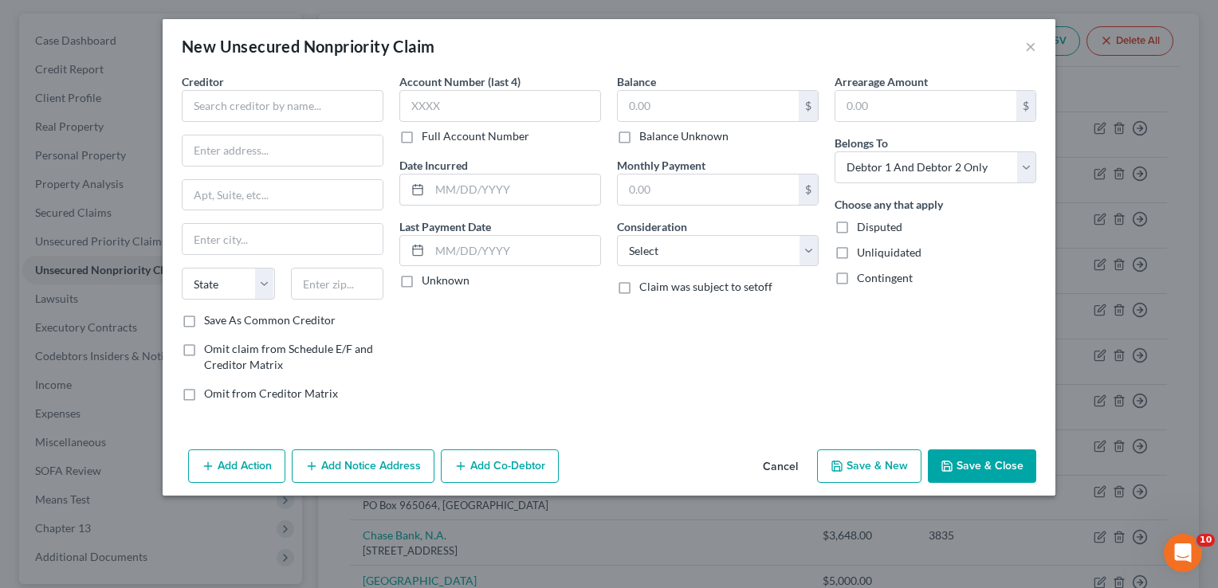
type input "1,300.00"
type input "0.00"
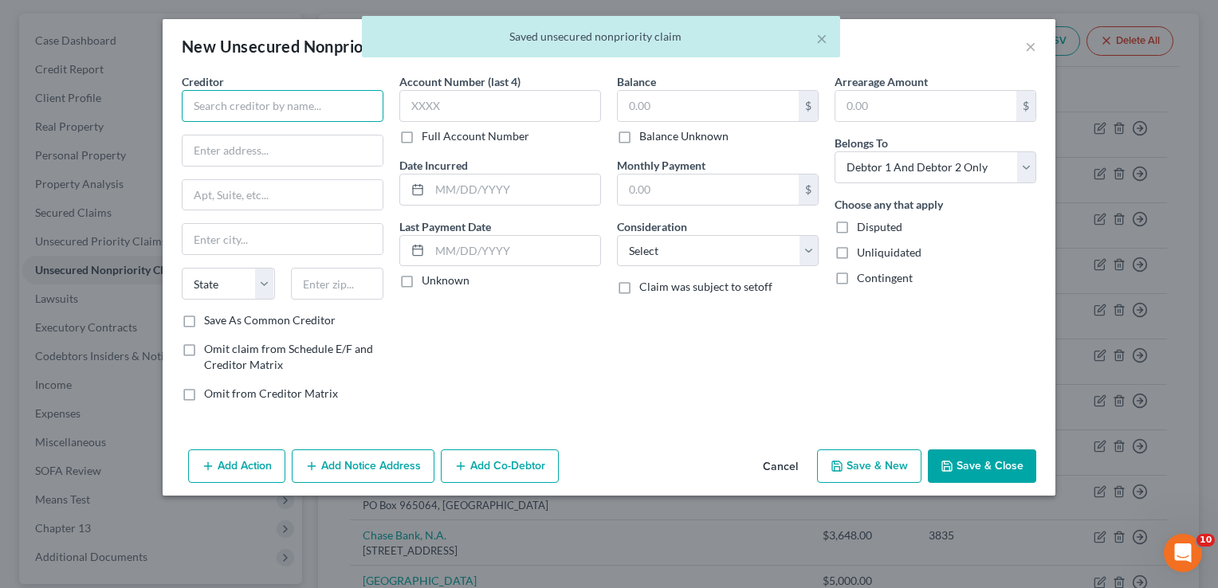
click at [281, 110] on input "text" at bounding box center [283, 106] width 202 height 32
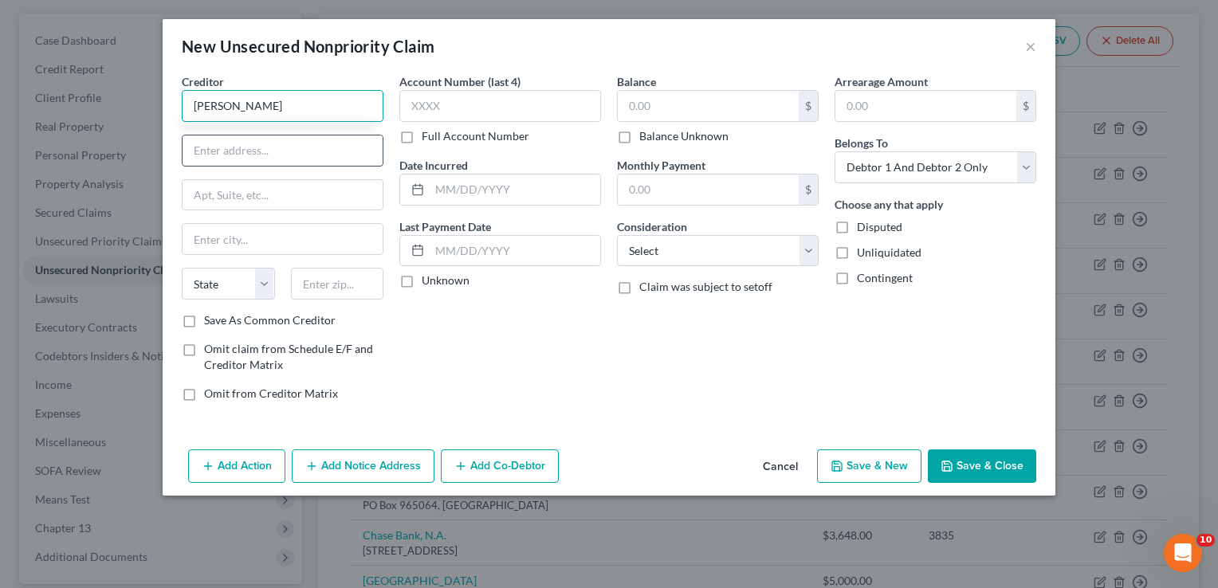
type input "[PERSON_NAME]"
click at [328, 144] on input "text" at bounding box center [283, 151] width 200 height 30
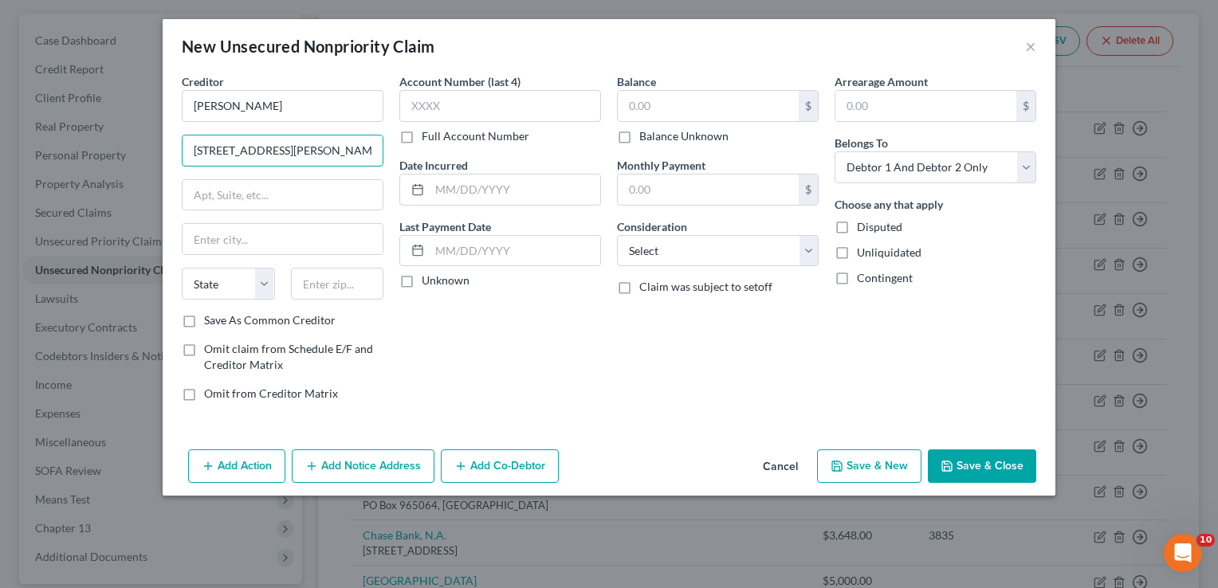
type input "[STREET_ADDRESS][PERSON_NAME]"
click at [364, 287] on input "text" at bounding box center [337, 284] width 93 height 32
type input "65721"
click at [530, 378] on div "Account Number (last 4) Full Account Number Date Incurred Last Payment Date Unk…" at bounding box center [500, 243] width 218 height 341
type input "Ozark"
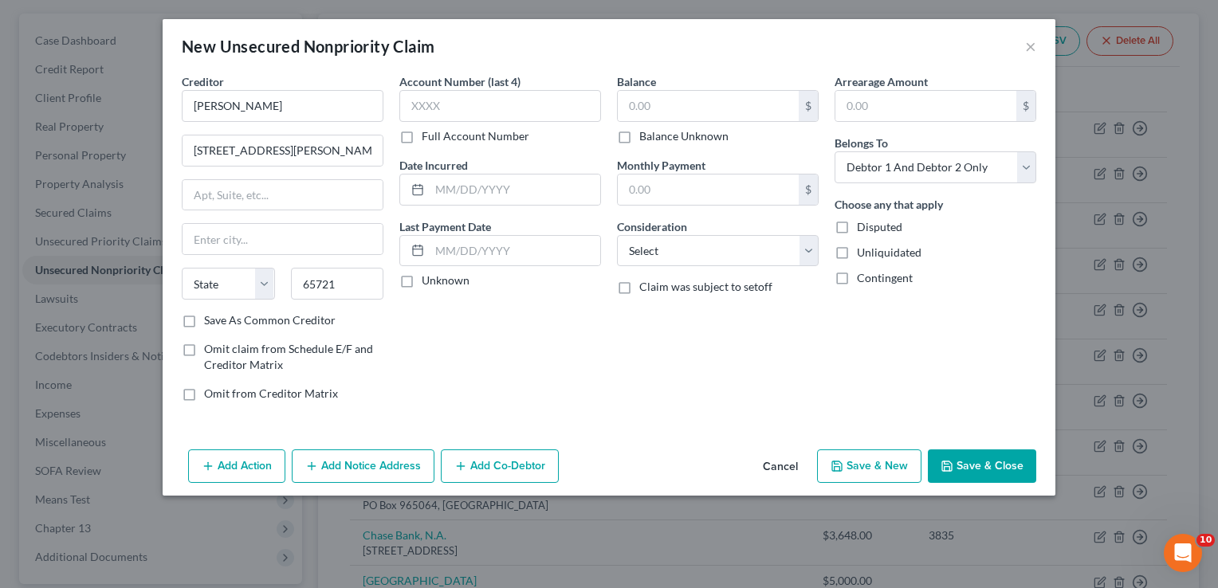
select select "26"
click at [744, 100] on input "text" at bounding box center [708, 106] width 181 height 30
type input "400"
click at [749, 252] on select "Select Cable / Satellite Services Collection Agency Credit Card Debt Debt Couns…" at bounding box center [718, 251] width 202 height 32
select select "9"
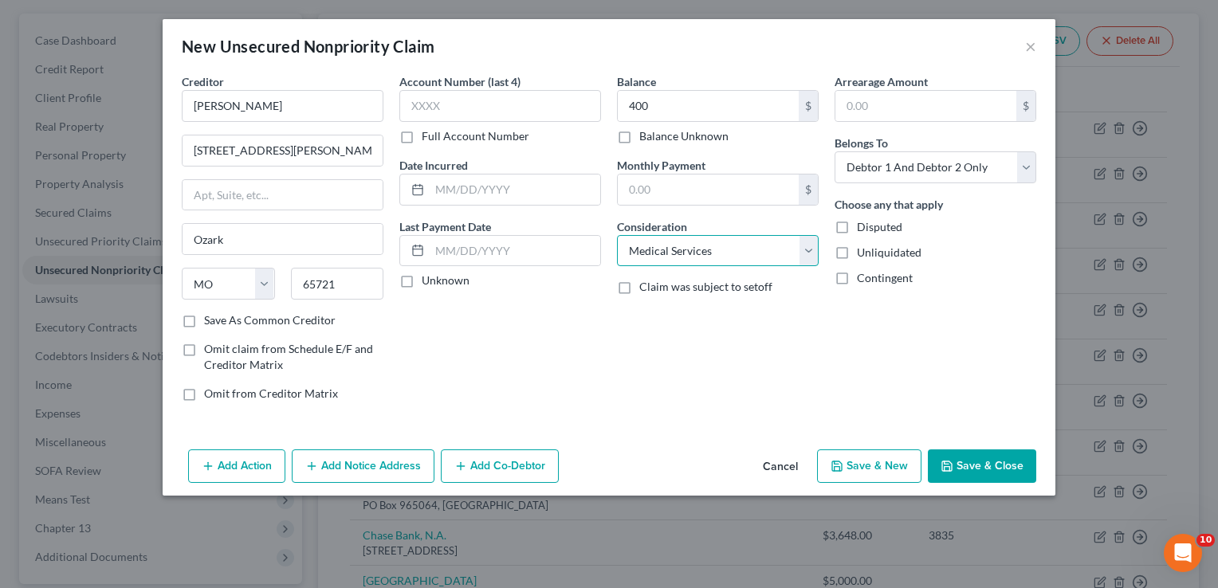
click at [617, 235] on select "Select Cable / Satellite Services Collection Agency Credit Card Debt Debt Couns…" at bounding box center [718, 251] width 202 height 32
click at [910, 462] on button "Save & New" at bounding box center [869, 466] width 104 height 33
type input "400.00"
type input "0.00"
select select "2"
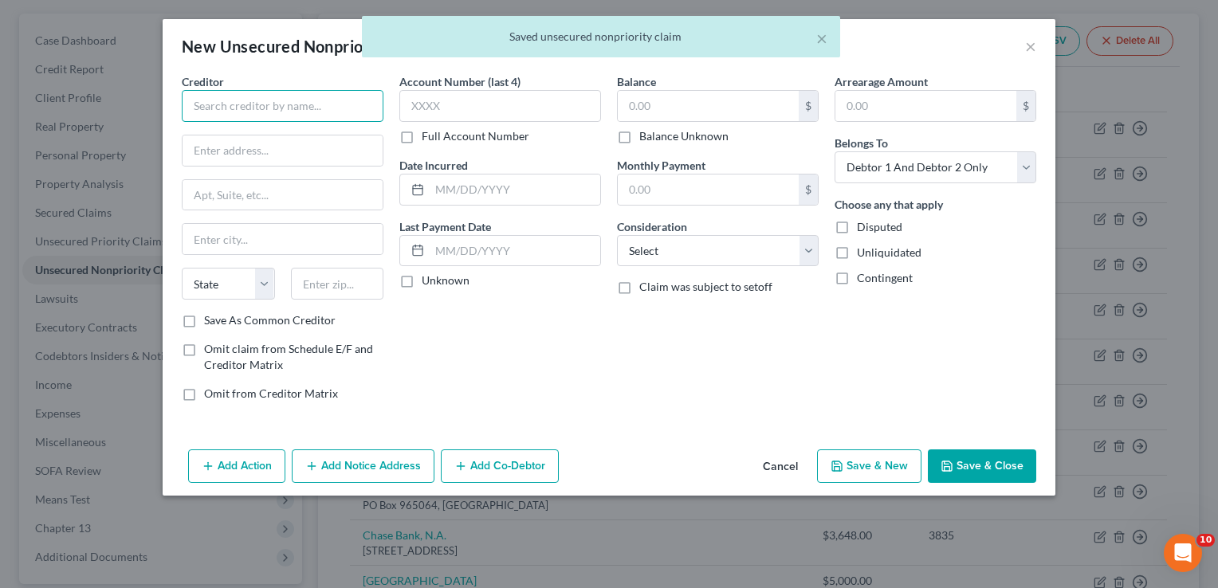
click at [298, 104] on input "text" at bounding box center [283, 106] width 202 height 32
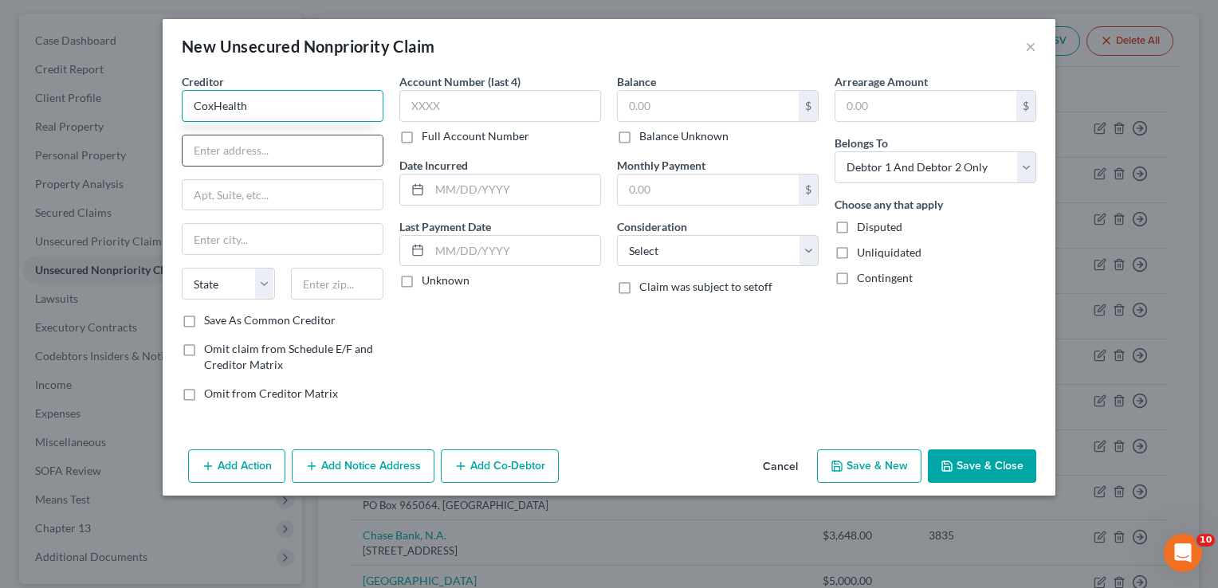
type input "CoxHealth"
click at [273, 139] on input "text" at bounding box center [283, 151] width 200 height 30
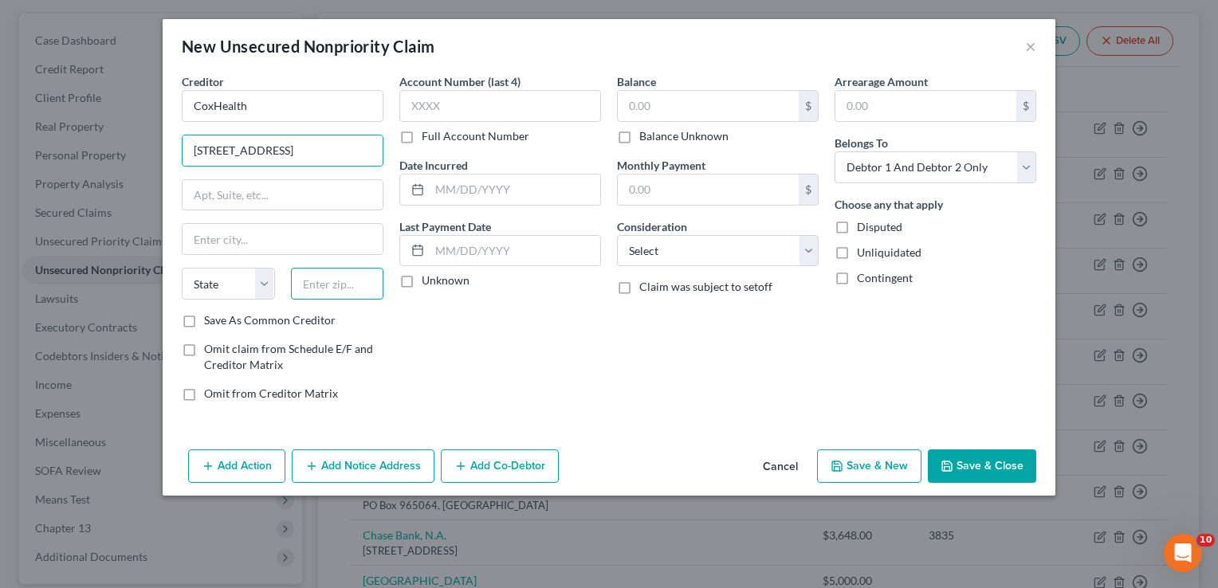
click at [357, 285] on input "text" at bounding box center [337, 284] width 93 height 32
click at [332, 151] on input "[STREET_ADDRESS]" at bounding box center [283, 151] width 200 height 30
type input "[STREET_ADDRESS]"
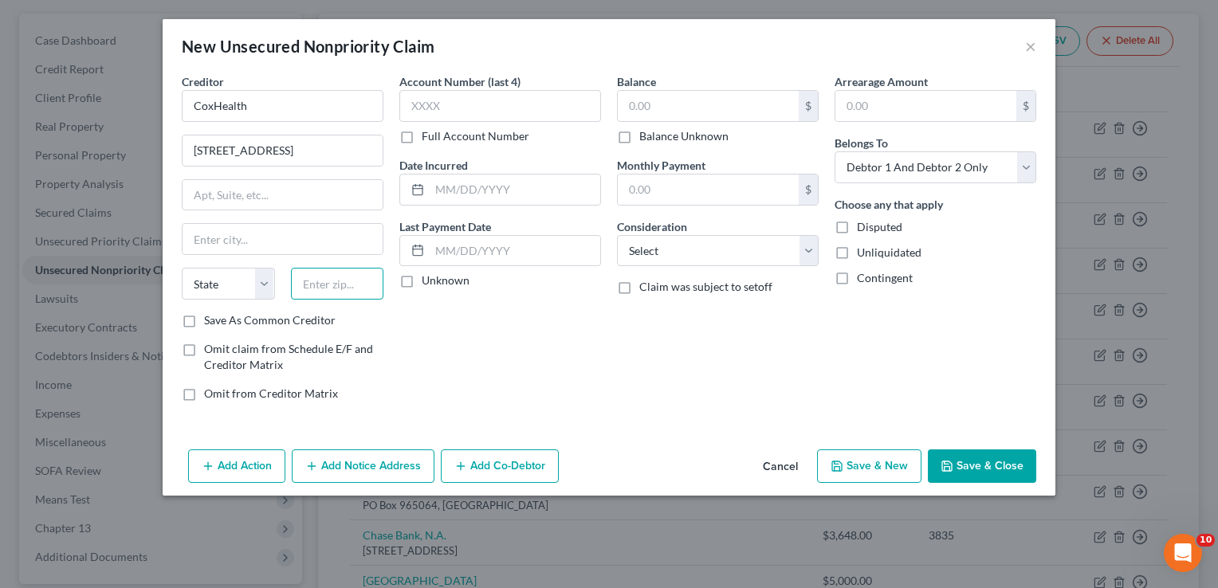
click at [367, 284] on input "text" at bounding box center [337, 284] width 93 height 32
type input "65742"
click at [461, 340] on div "Account Number (last 4) Full Account Number Date Incurred Last Payment Date Unk…" at bounding box center [500, 243] width 218 height 341
type input "[GEOGRAPHIC_DATA]"
select select "26"
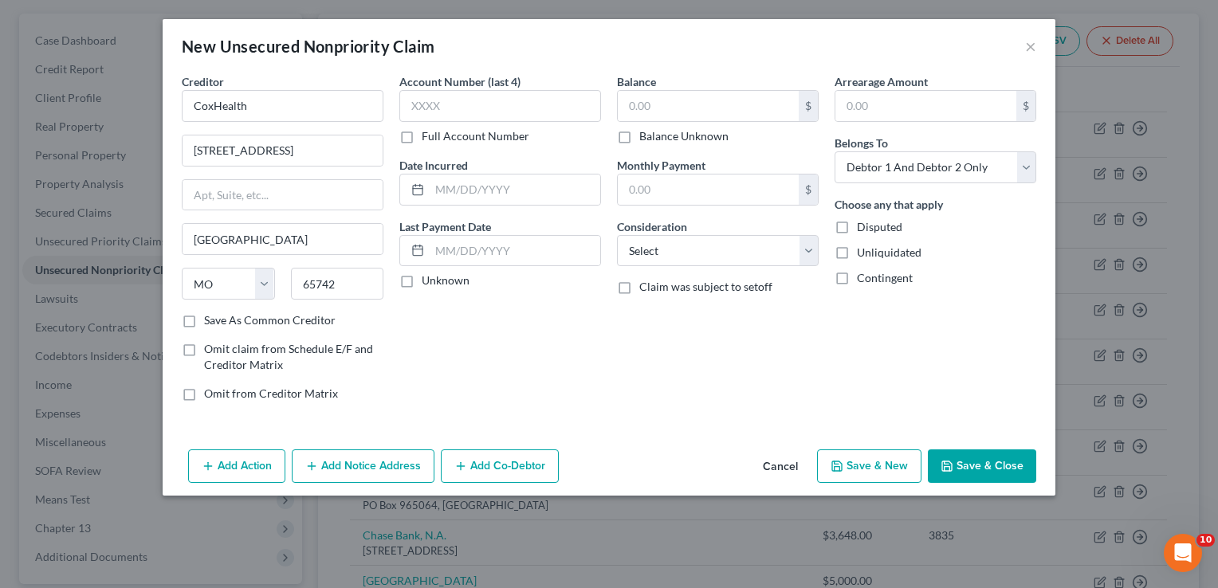
click at [204, 319] on label "Save As Common Creditor" at bounding box center [270, 321] width 132 height 16
click at [210, 319] on input "Save As Common Creditor" at bounding box center [215, 318] width 10 height 10
checkbox input "true"
click at [717, 92] on input "text" at bounding box center [708, 106] width 181 height 30
type input "600"
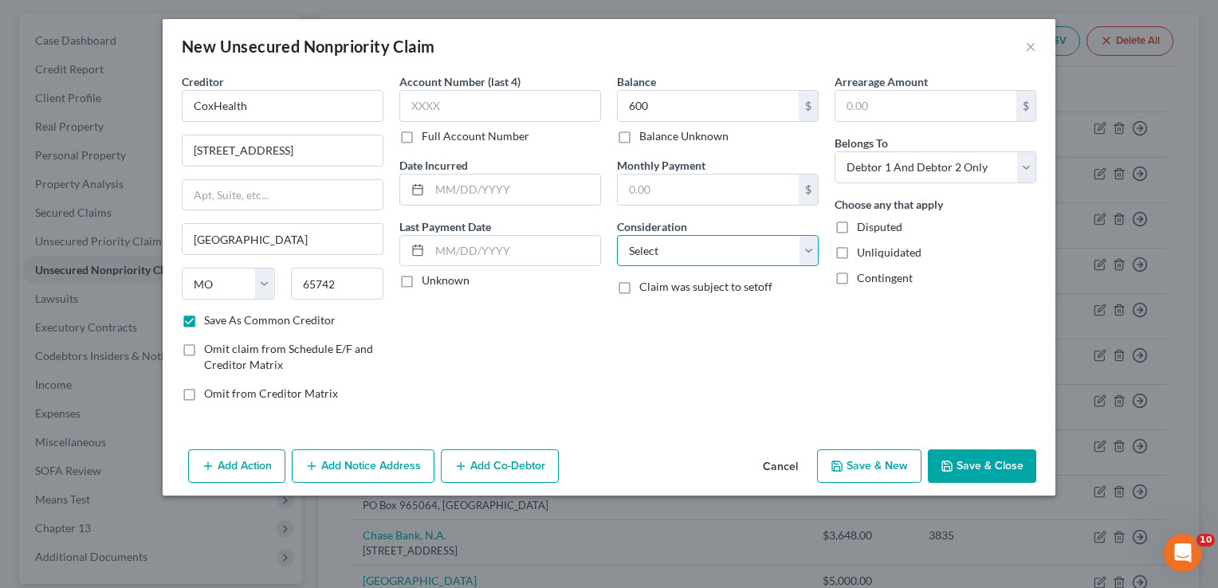
click at [778, 257] on select "Select Cable / Satellite Services Collection Agency Credit Card Debt Debt Couns…" at bounding box center [718, 251] width 202 height 32
select select "9"
click at [617, 235] on select "Select Cable / Satellite Services Collection Agency Credit Card Debt Debt Couns…" at bounding box center [718, 251] width 202 height 32
click at [894, 464] on button "Save & New" at bounding box center [869, 466] width 104 height 33
checkbox input "false"
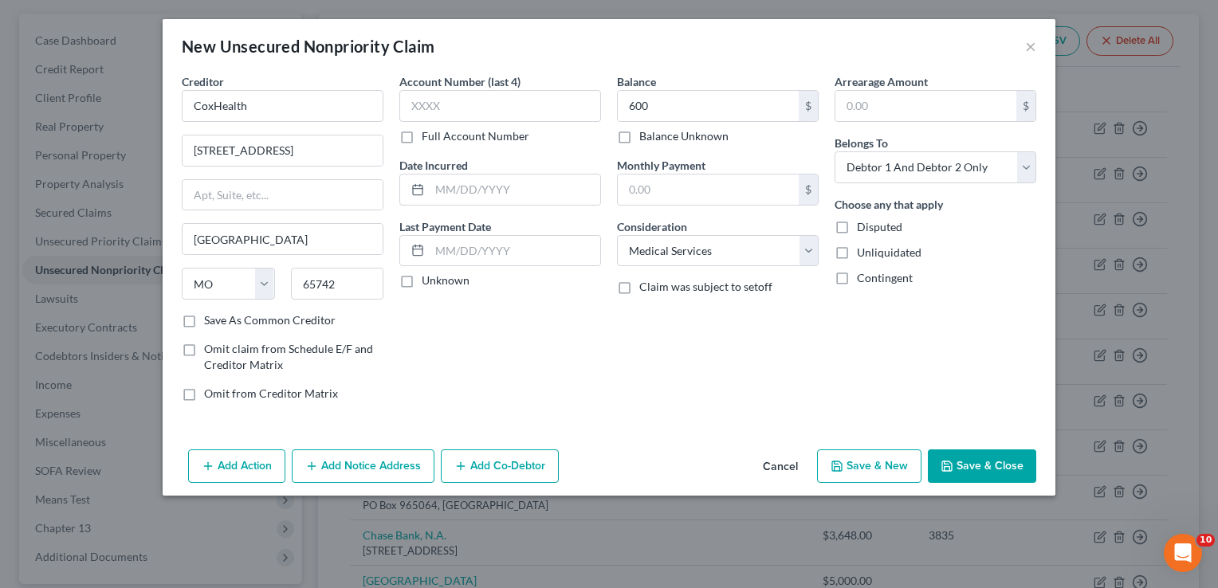
select select "2"
type input "600.00"
type input "0.00"
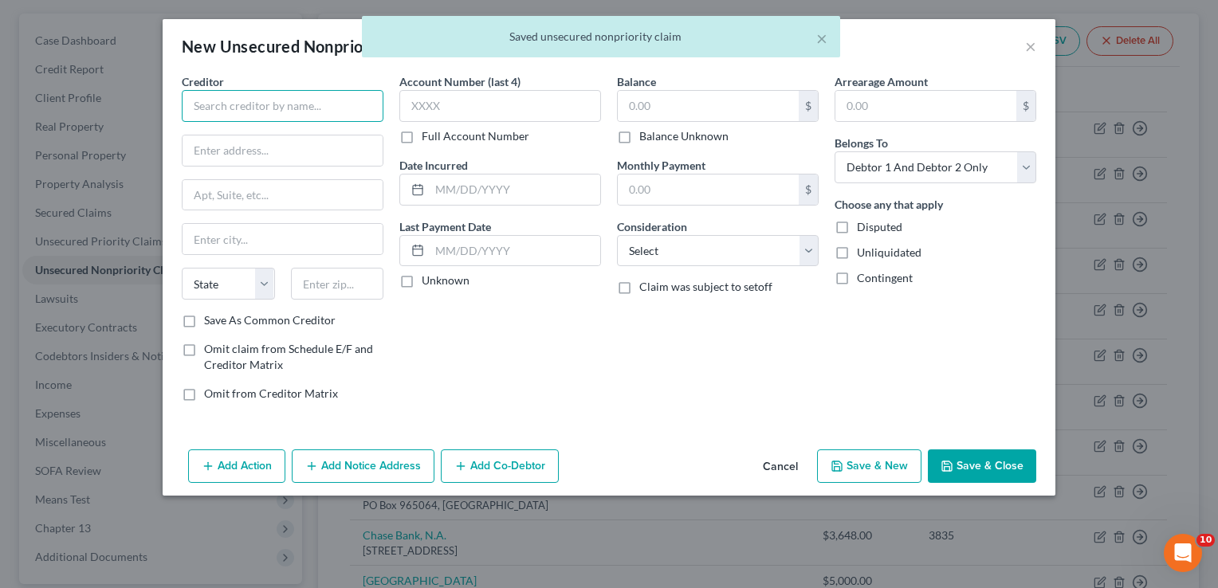
click at [286, 108] on input "text" at bounding box center [283, 106] width 202 height 32
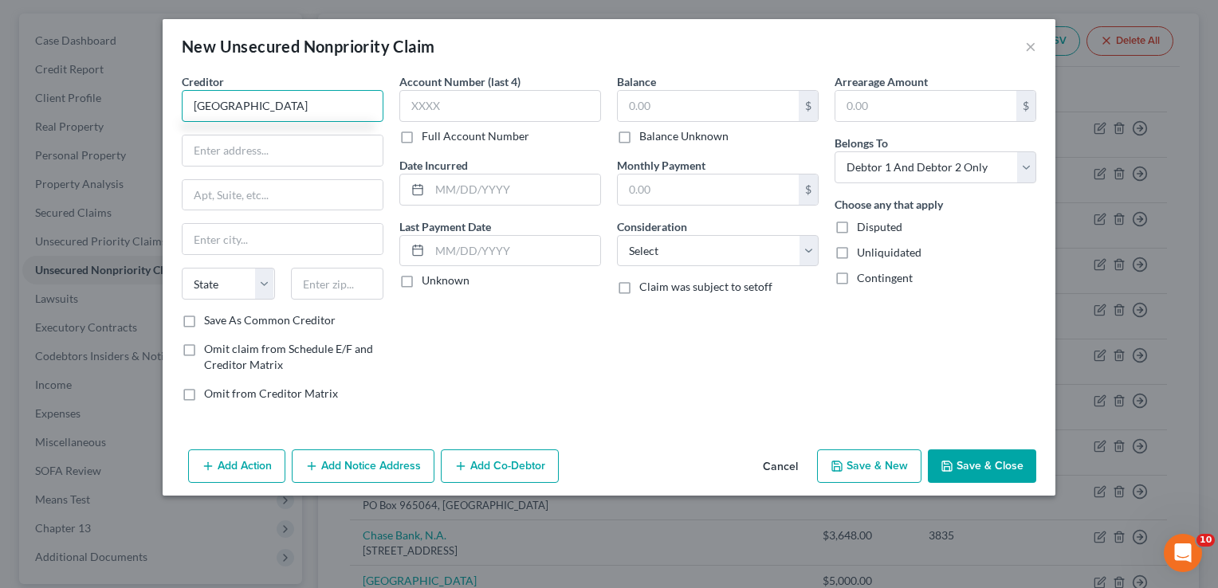
type input "[GEOGRAPHIC_DATA]"
click at [341, 153] on input "text" at bounding box center [283, 151] width 200 height 30
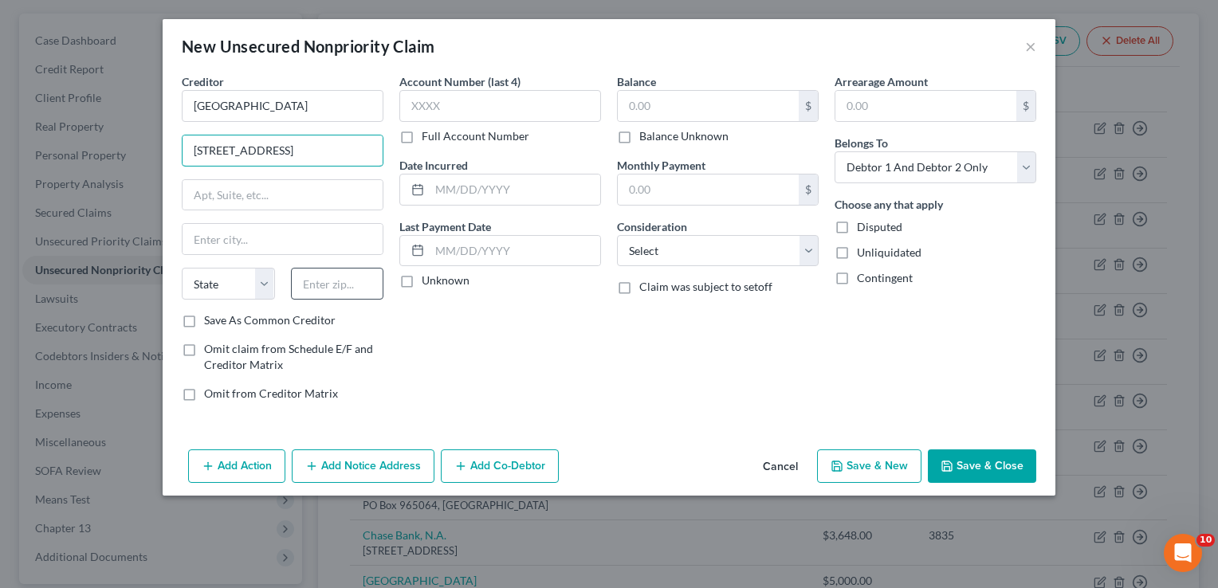
type input "[STREET_ADDRESS]"
click at [353, 280] on input "text" at bounding box center [337, 284] width 93 height 32
type input "65613"
type input "Bolivar"
select select "26"
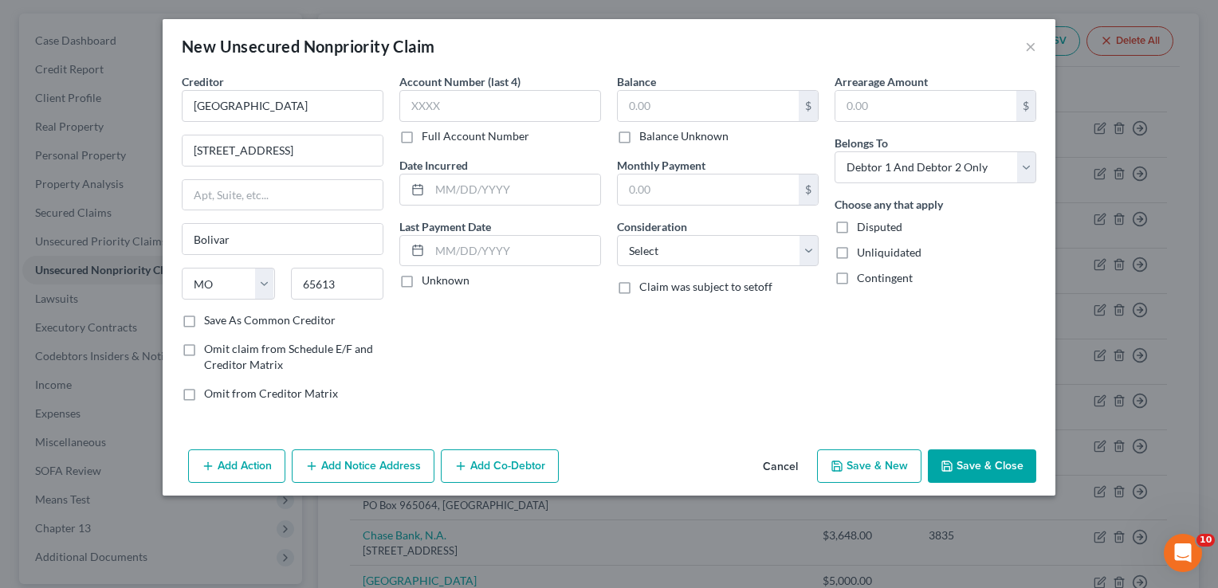
click at [533, 357] on div "Account Number (last 4) Full Account Number Date Incurred Last Payment Date Unk…" at bounding box center [500, 243] width 218 height 341
click at [777, 107] on input "text" at bounding box center [708, 106] width 181 height 30
type input "600"
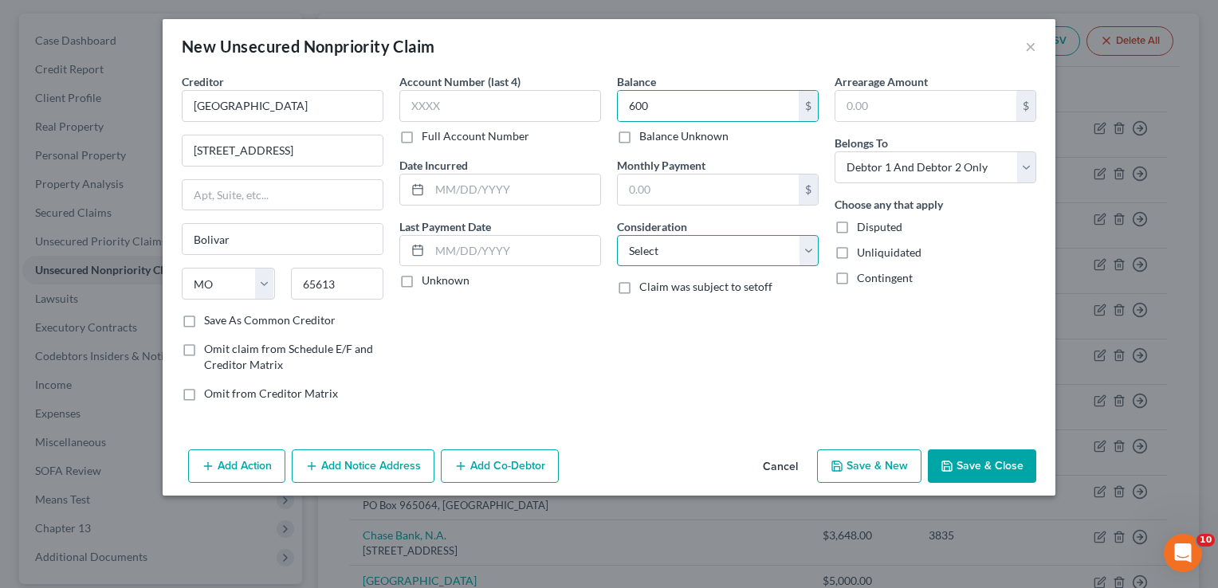
click at [763, 250] on select "Select Cable / Satellite Services Collection Agency Credit Card Debt Debt Couns…" at bounding box center [718, 251] width 202 height 32
select select "9"
click at [617, 235] on select "Select Cable / Satellite Services Collection Agency Credit Card Debt Debt Couns…" at bounding box center [718, 251] width 202 height 32
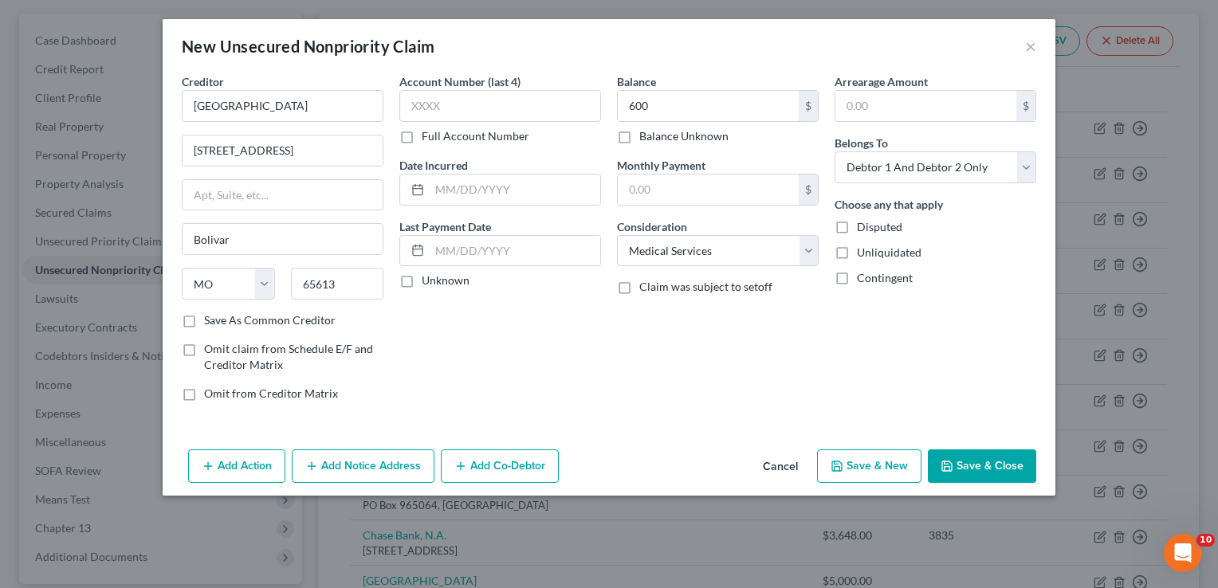
click at [991, 458] on button "Save & Close" at bounding box center [982, 466] width 108 height 33
type input "600.00"
type input "0.00"
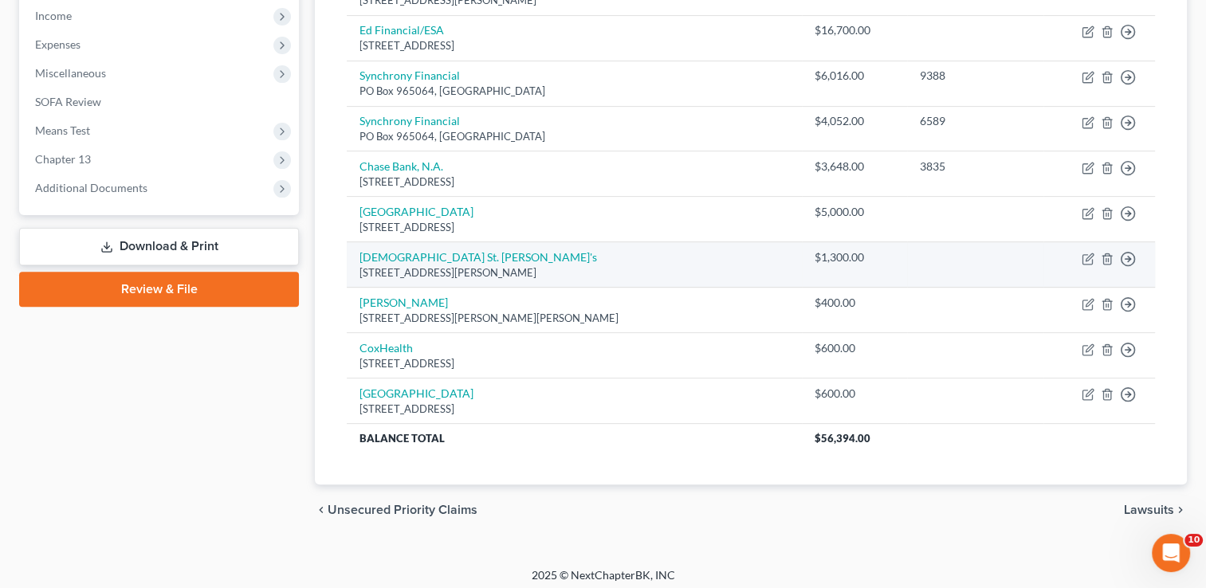
scroll to position [513, 0]
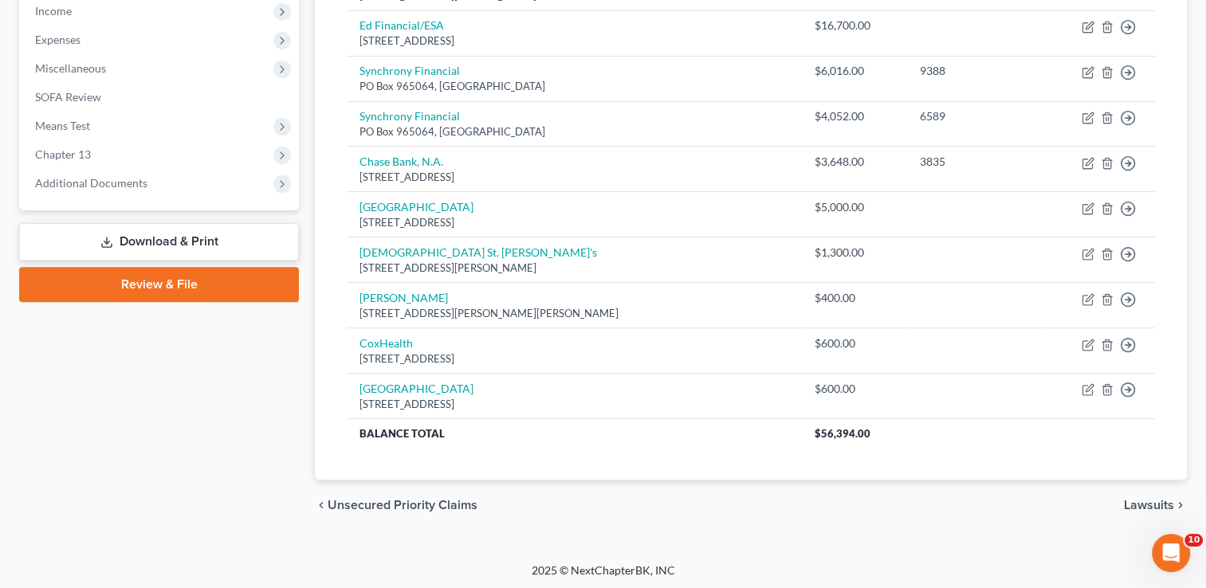
click at [1138, 503] on span "Lawsuits" at bounding box center [1149, 505] width 50 height 13
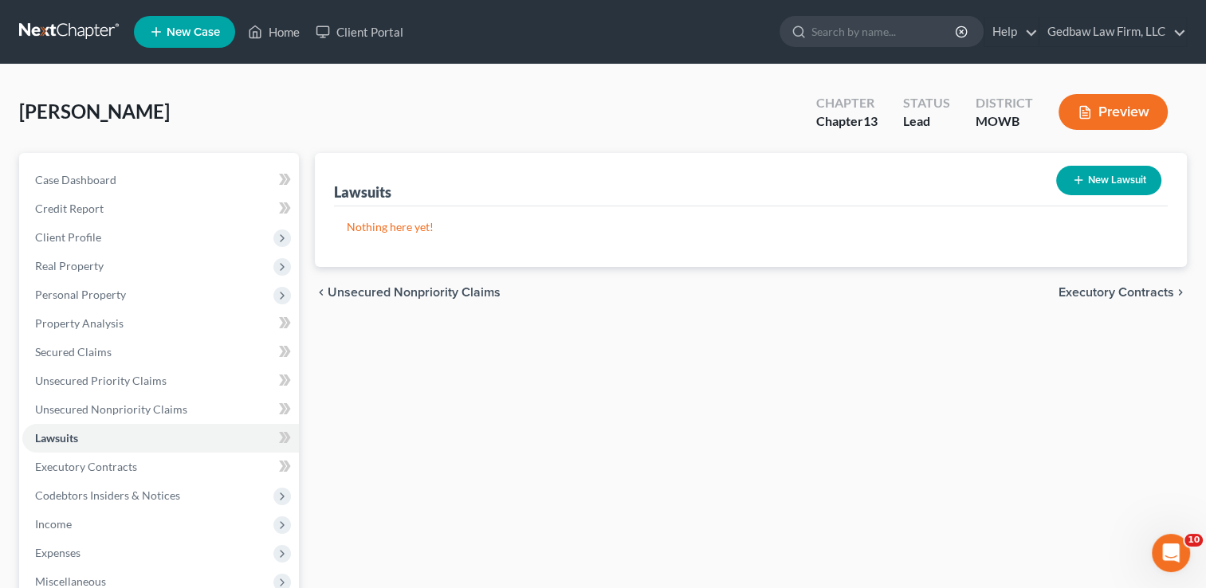
click at [1145, 289] on span "Executory Contracts" at bounding box center [1117, 292] width 116 height 13
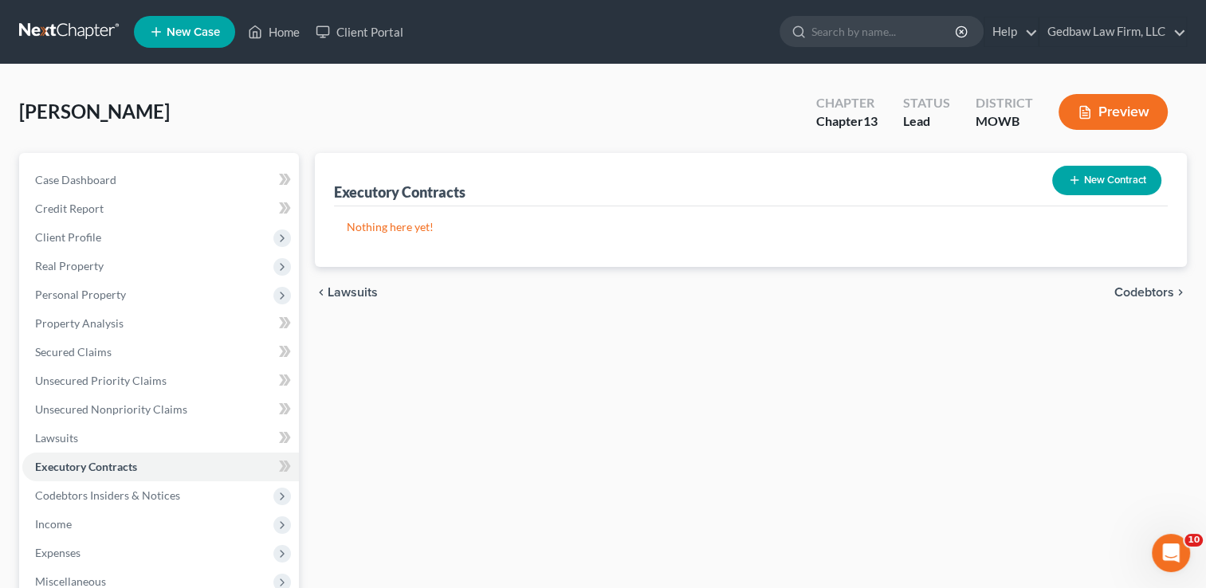
click at [1143, 293] on span "Codebtors" at bounding box center [1145, 292] width 60 height 13
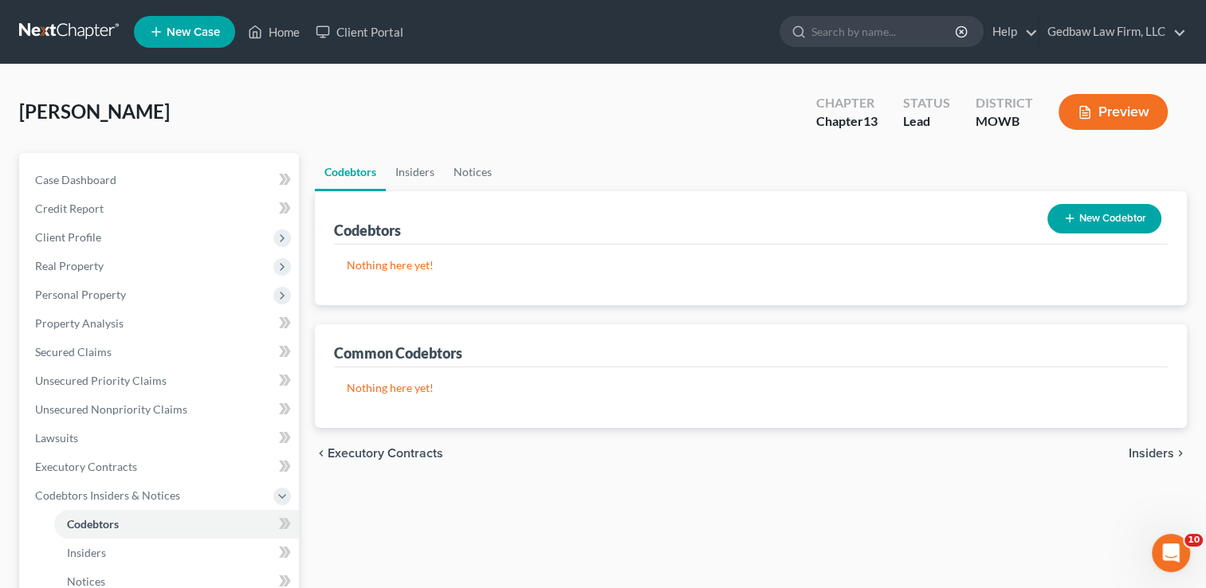
click at [1159, 456] on span "Insiders" at bounding box center [1151, 453] width 45 height 13
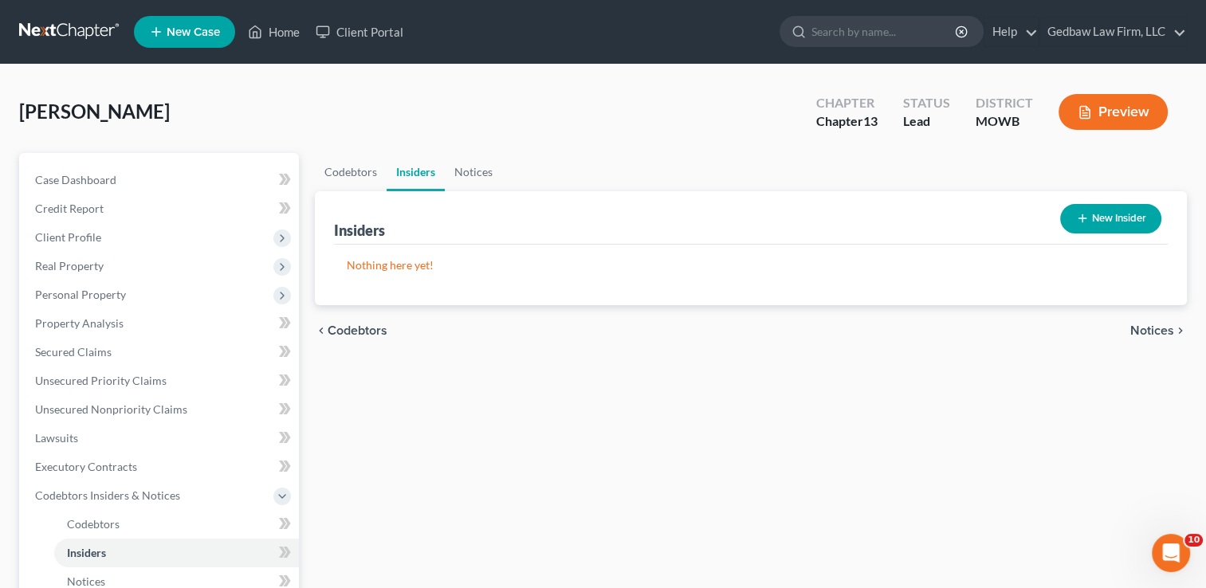
click at [1154, 335] on span "Notices" at bounding box center [1152, 330] width 44 height 13
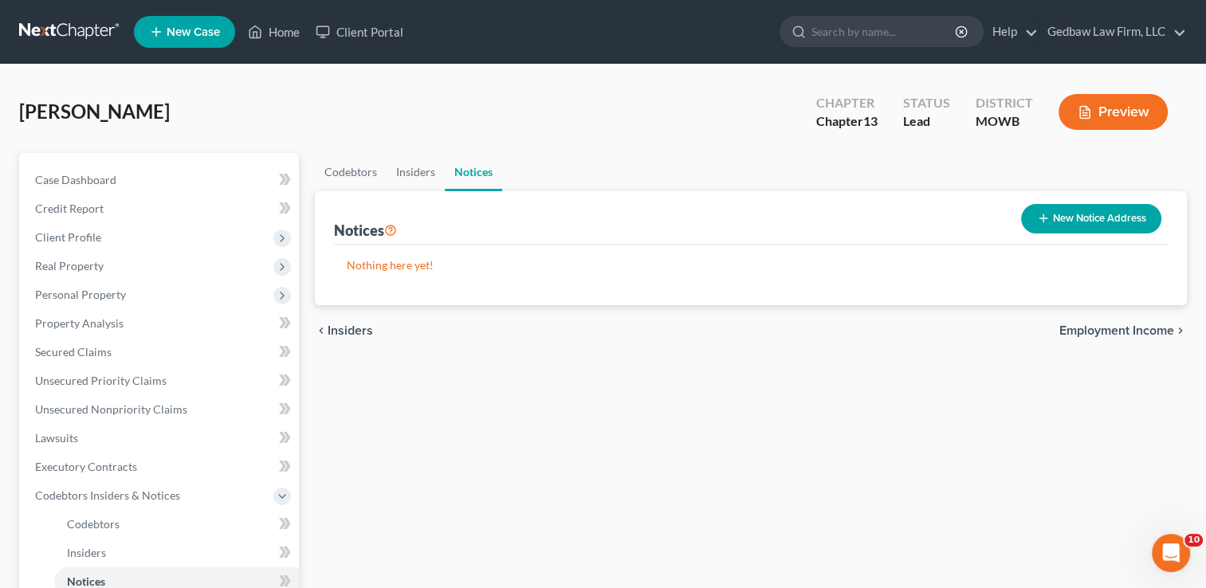
click at [1145, 333] on span "Employment Income" at bounding box center [1117, 330] width 115 height 13
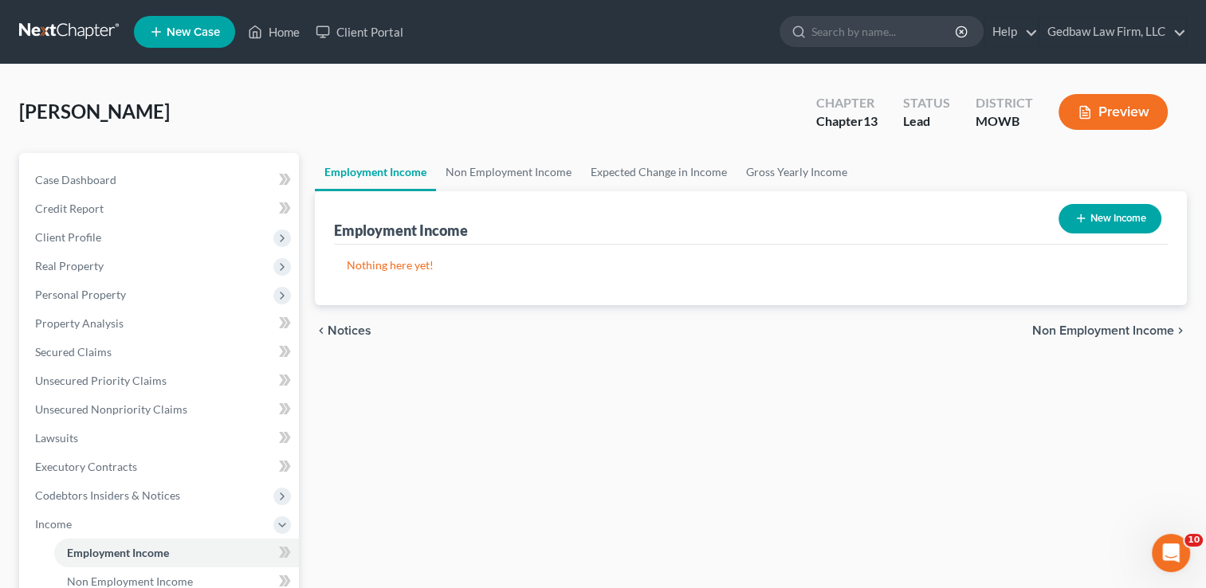
click at [1123, 217] on button "New Income" at bounding box center [1110, 218] width 103 height 29
select select "0"
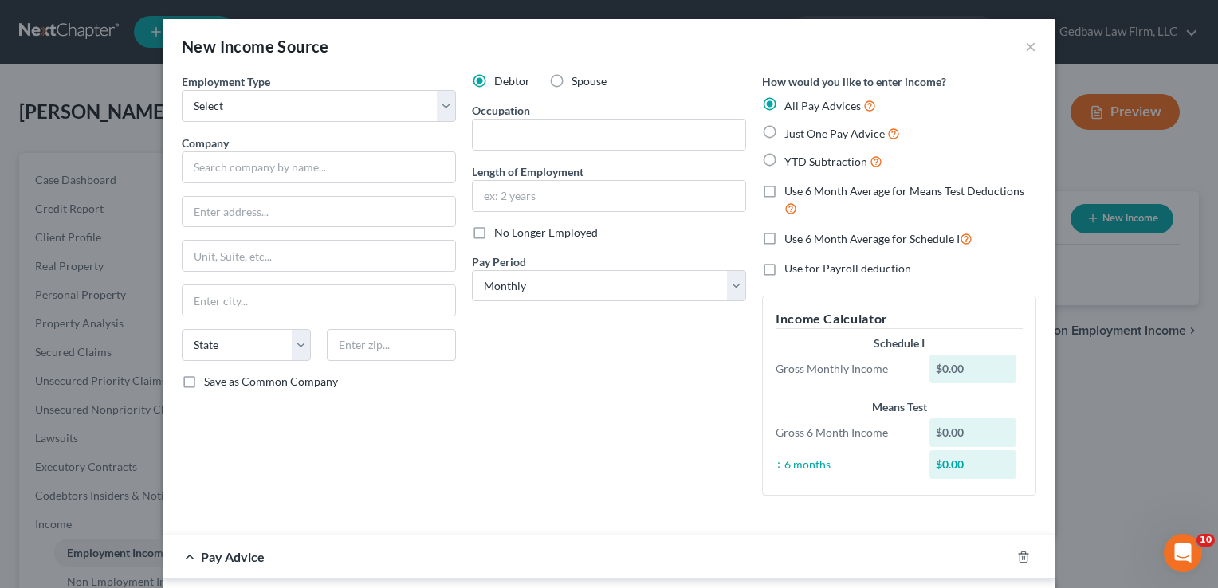
click at [572, 81] on label "Spouse" at bounding box center [589, 81] width 35 height 16
click at [578, 81] on input "Spouse" at bounding box center [583, 78] width 10 height 10
radio input "true"
click at [423, 107] on select "Select Full or [DEMOGRAPHIC_DATA] Employment Self Employment" at bounding box center [319, 106] width 274 height 32
select select "1"
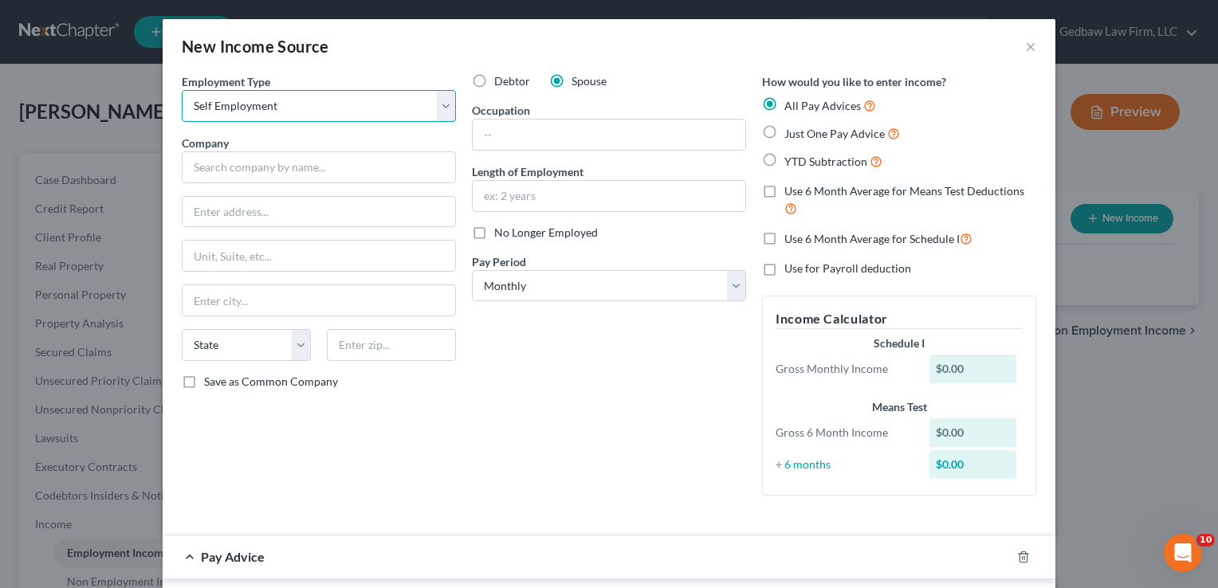
click at [182, 90] on select "Select Full or [DEMOGRAPHIC_DATA] Employment Self Employment" at bounding box center [319, 106] width 274 height 32
click at [494, 236] on label "No Longer Employed" at bounding box center [546, 233] width 104 height 16
click at [501, 235] on input "No Longer Employed" at bounding box center [506, 230] width 10 height 10
checkbox input "true"
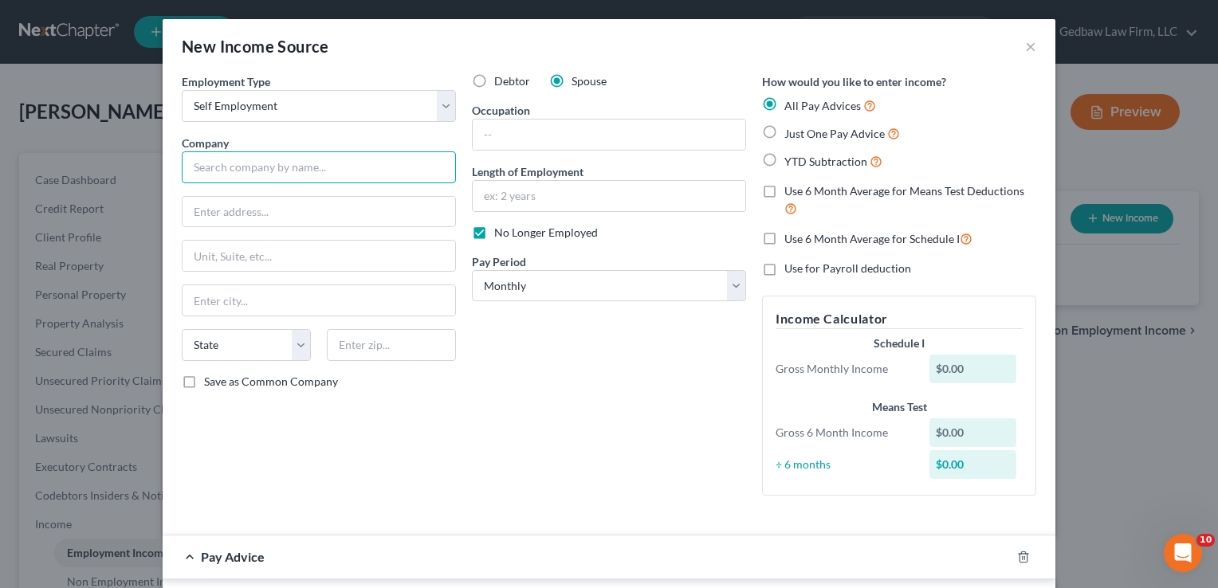
click at [317, 167] on input "text" at bounding box center [319, 167] width 274 height 32
type input "Consulting"
click at [784, 130] on label "Just One Pay Advice" at bounding box center [842, 133] width 116 height 18
click at [791, 130] on input "Just One Pay Advice" at bounding box center [796, 129] width 10 height 10
radio input "true"
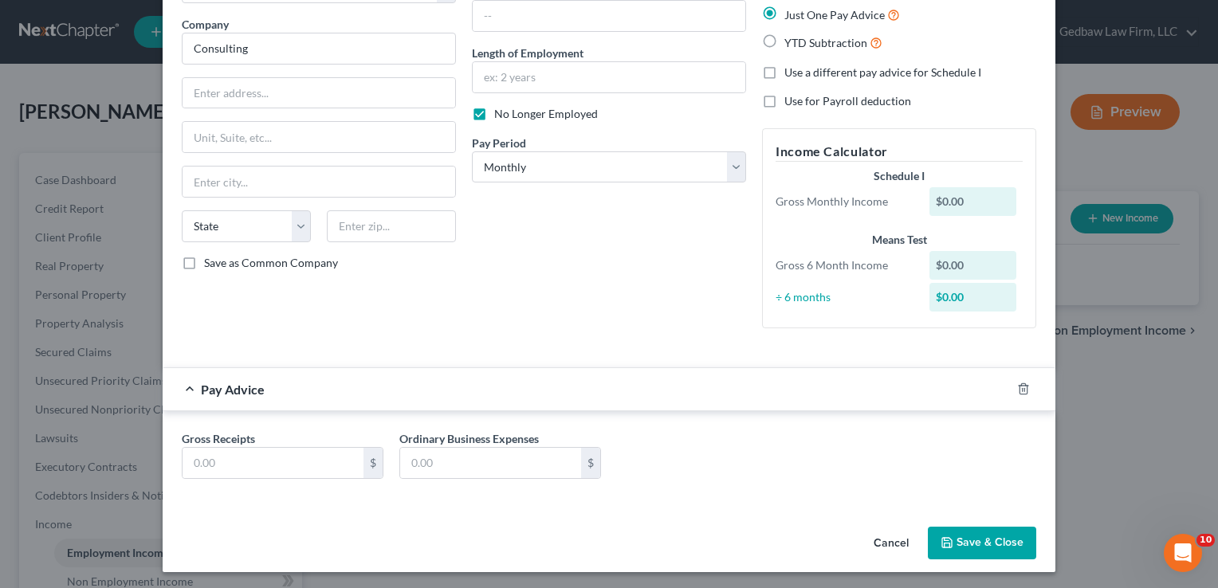
scroll to position [120, 0]
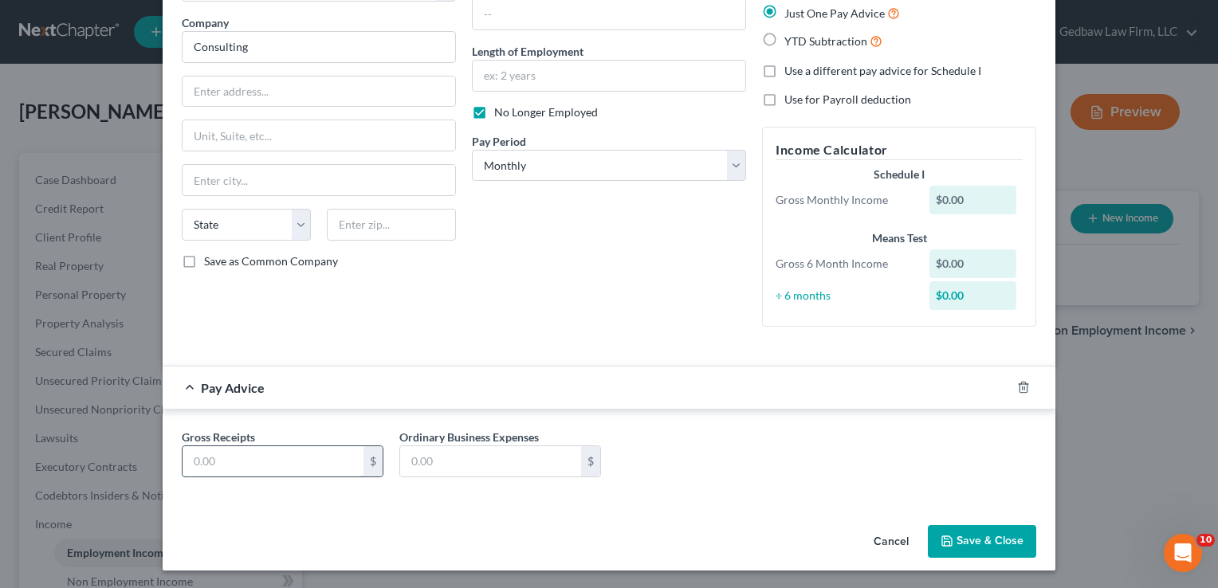
click at [263, 459] on input "text" at bounding box center [273, 461] width 181 height 30
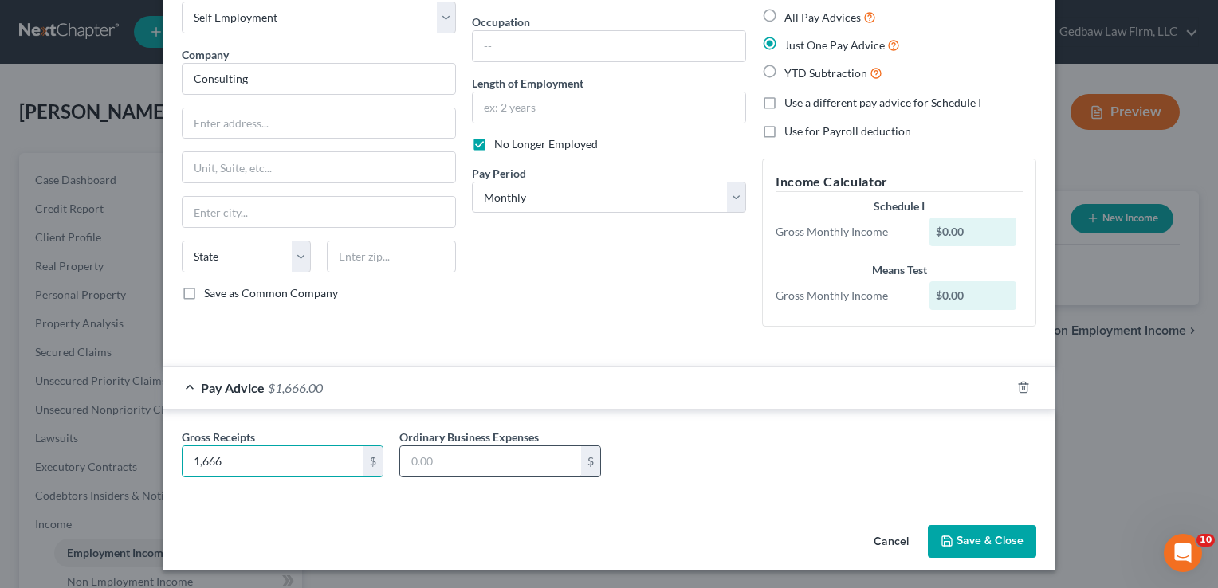
type input "1,666"
click at [480, 464] on input "text" at bounding box center [490, 461] width 181 height 30
type input "0"
click at [989, 542] on button "Save & Close" at bounding box center [982, 541] width 108 height 33
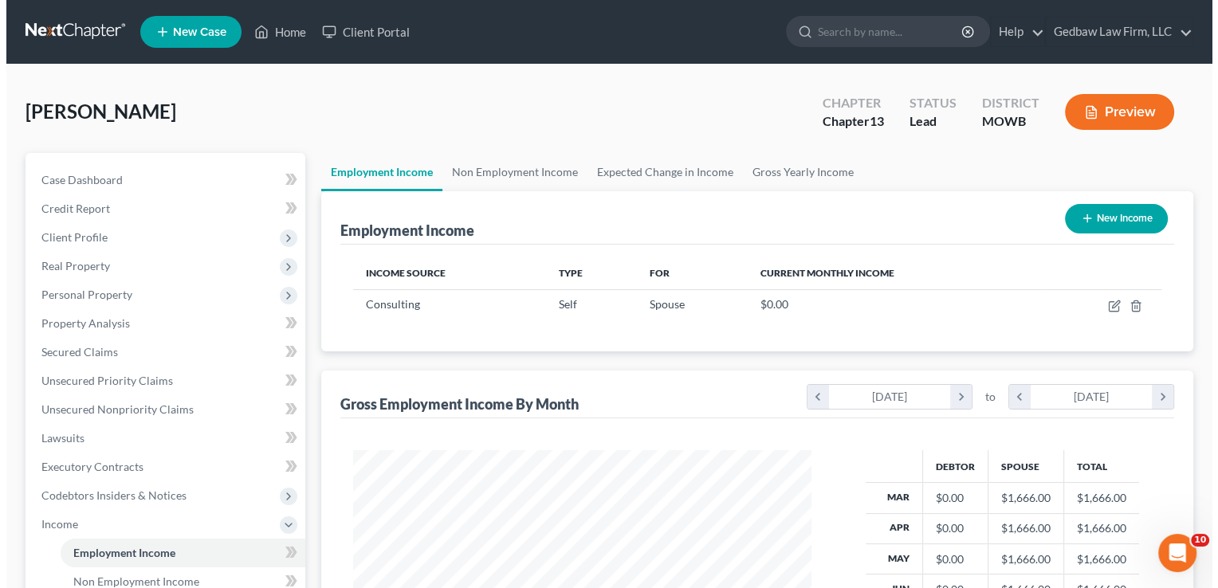
scroll to position [0, 0]
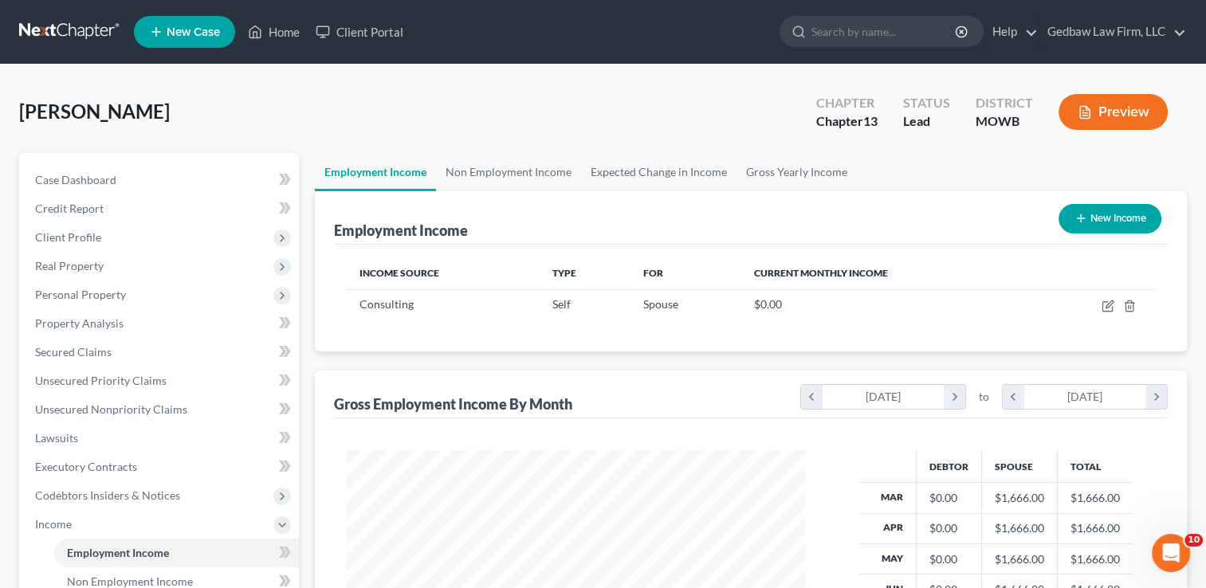
click at [1135, 106] on button "Preview" at bounding box center [1113, 112] width 109 height 36
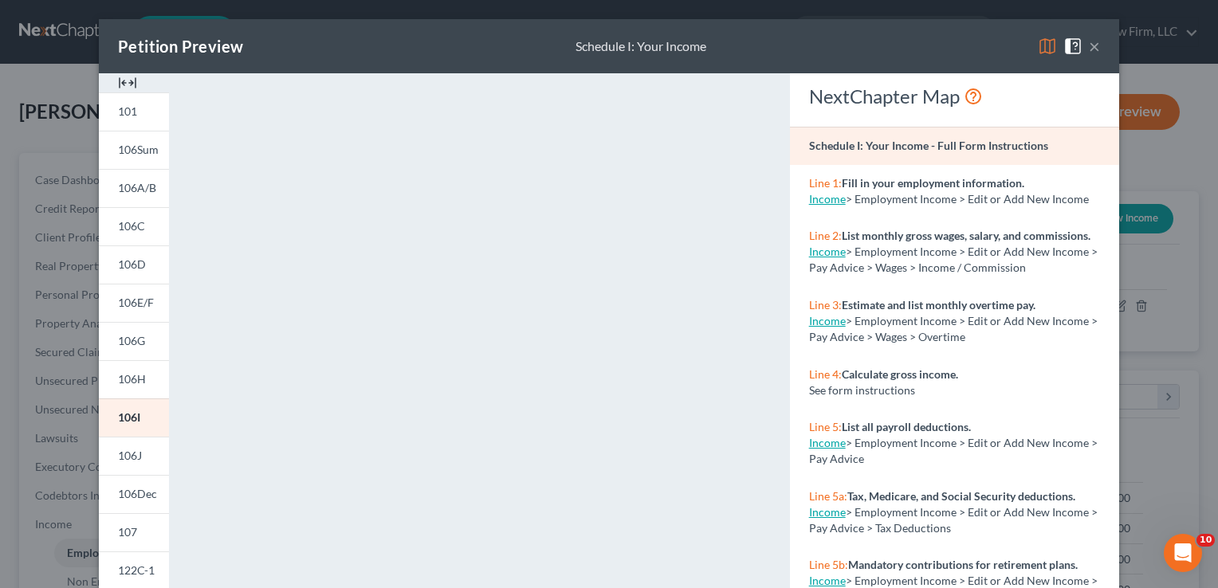
click at [1091, 47] on button "×" at bounding box center [1094, 46] width 11 height 19
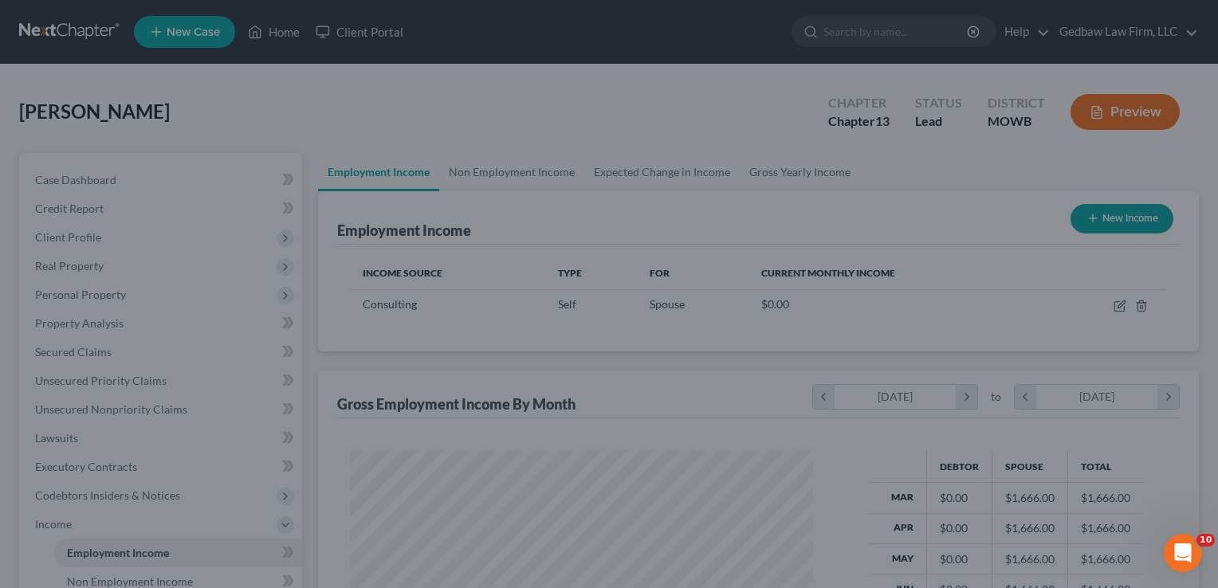
scroll to position [796960, 796754]
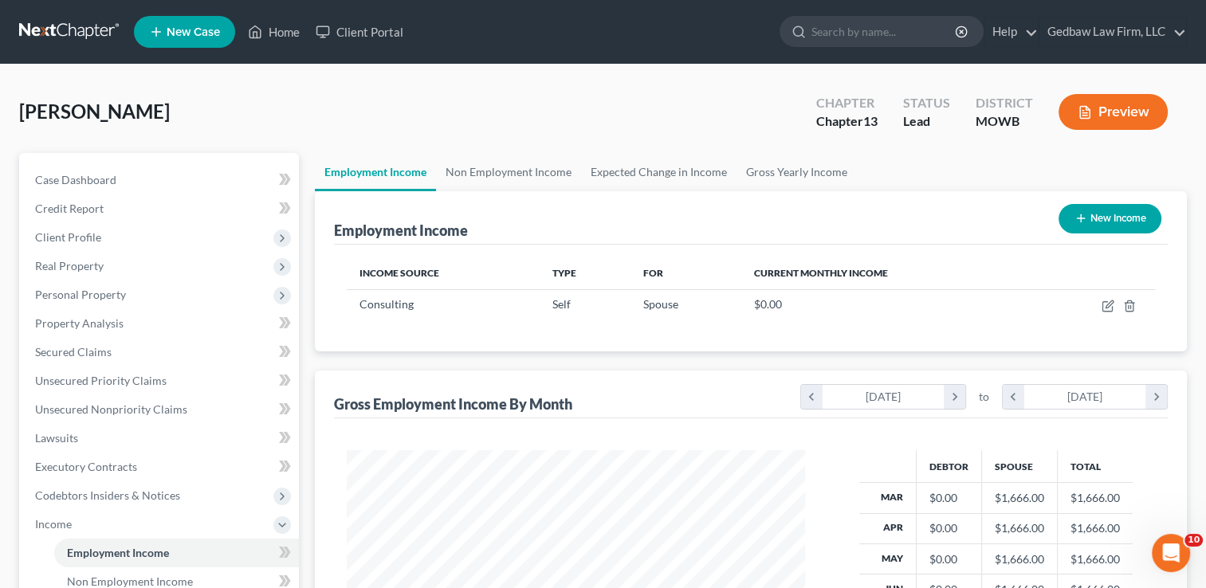
click at [1126, 211] on button "New Income" at bounding box center [1110, 218] width 103 height 29
select select "0"
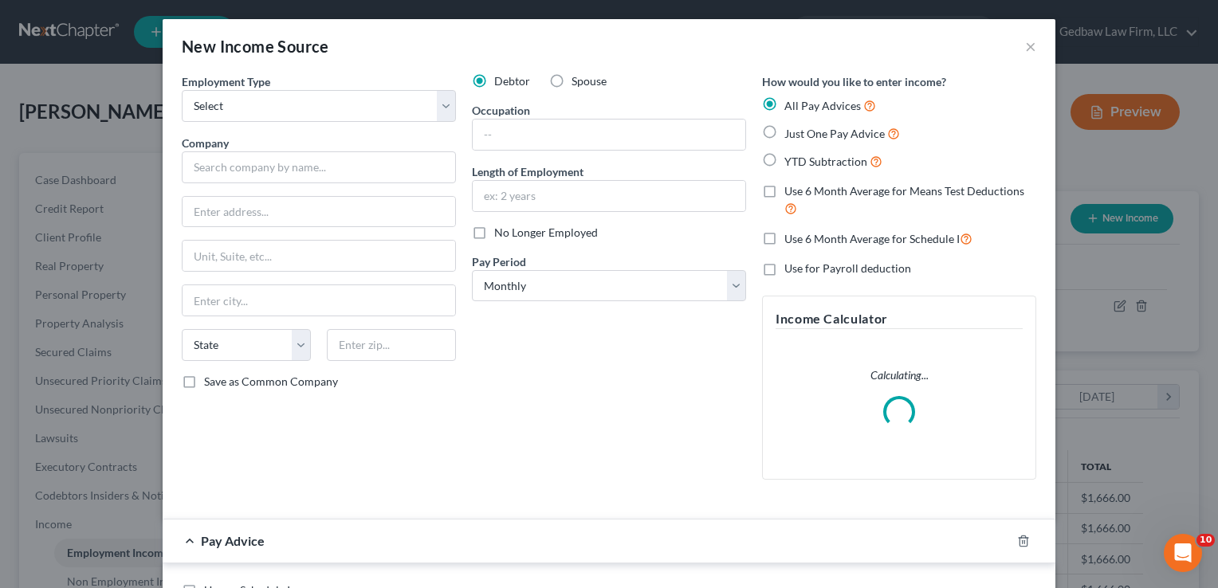
scroll to position [284, 494]
click at [416, 105] on select "Select Full or [DEMOGRAPHIC_DATA] Employment Self Employment" at bounding box center [319, 106] width 274 height 32
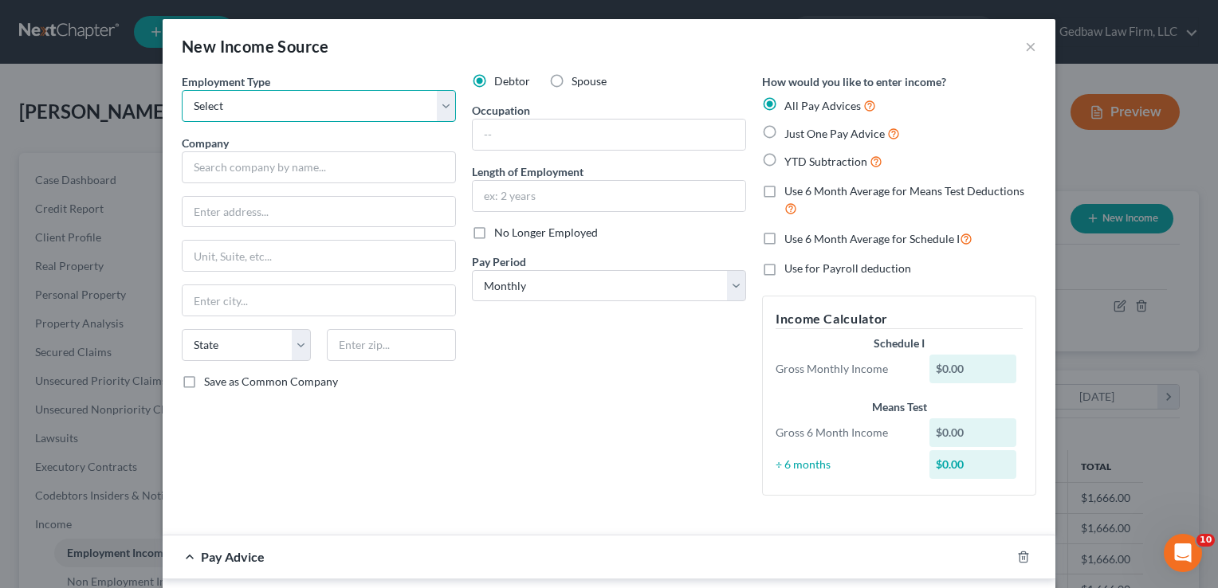
select select "0"
click at [182, 90] on select "Select Full or [DEMOGRAPHIC_DATA] Employment Self Employment" at bounding box center [319, 106] width 274 height 32
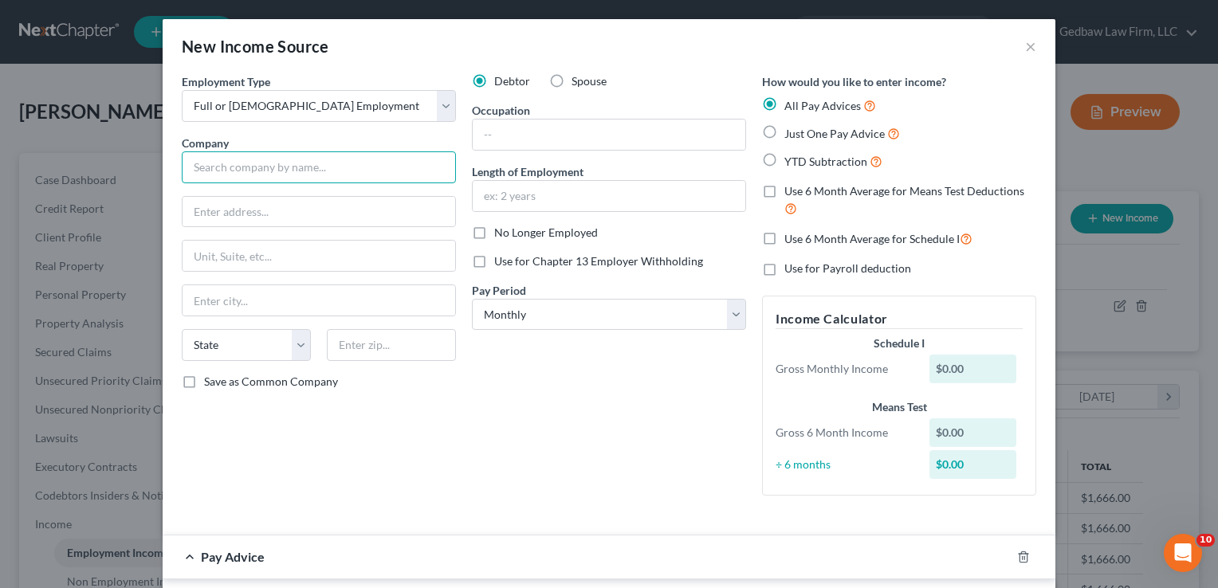
click at [386, 164] on input "text" at bounding box center [319, 167] width 274 height 32
type input "C"
type input "Mercy EMS"
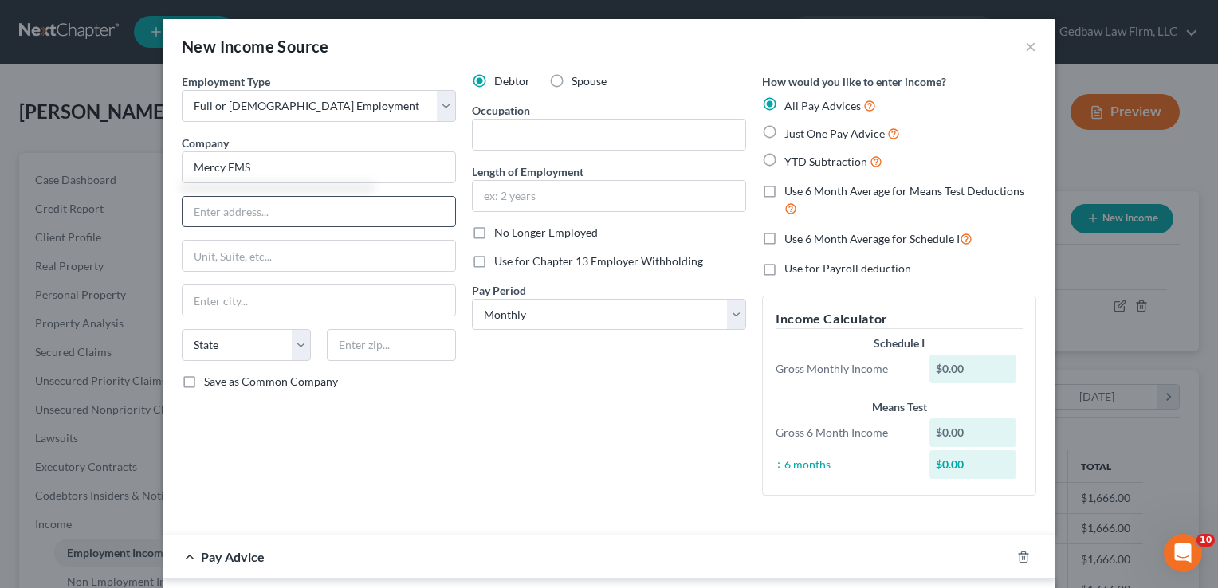
click at [311, 210] on input "text" at bounding box center [319, 212] width 273 height 30
type input "[STREET_ADDRESS]"
click at [420, 343] on input "text" at bounding box center [391, 345] width 129 height 32
type input "65802"
type input "[GEOGRAPHIC_DATA]"
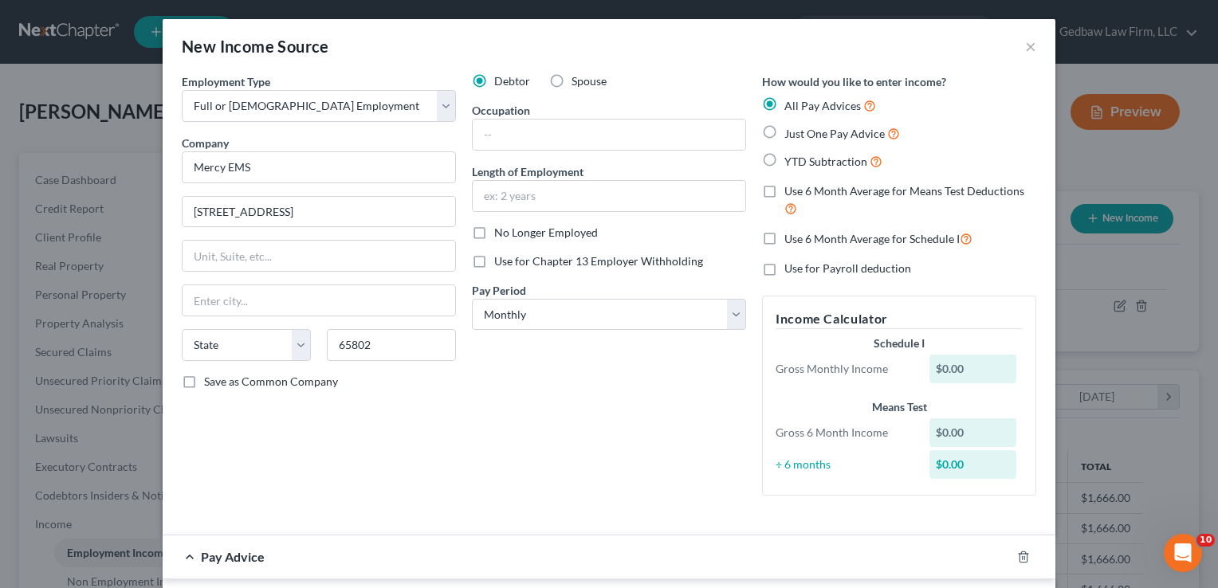
select select "26"
click at [261, 486] on div "Employment Type * Select Full or [DEMOGRAPHIC_DATA] Employment Self Employment …" at bounding box center [319, 290] width 290 height 435
click at [555, 137] on input "text" at bounding box center [609, 135] width 273 height 30
click at [571, 191] on input "text" at bounding box center [609, 196] width 273 height 30
click at [685, 315] on select "Select Monthly Twice Monthly Every Other Week Weekly" at bounding box center [609, 315] width 274 height 32
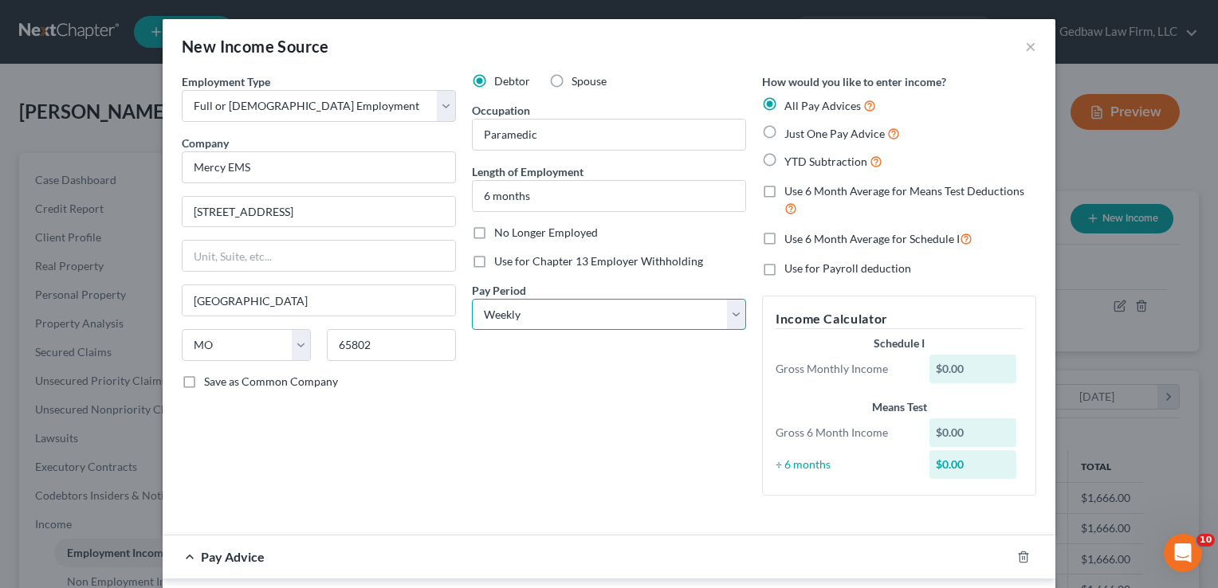
click at [472, 299] on select "Select Monthly Twice Monthly Every Other Week Weekly" at bounding box center [609, 315] width 274 height 32
click at [784, 134] on label "Just One Pay Advice" at bounding box center [842, 133] width 116 height 18
click at [791, 134] on input "Just One Pay Advice" at bounding box center [796, 129] width 10 height 10
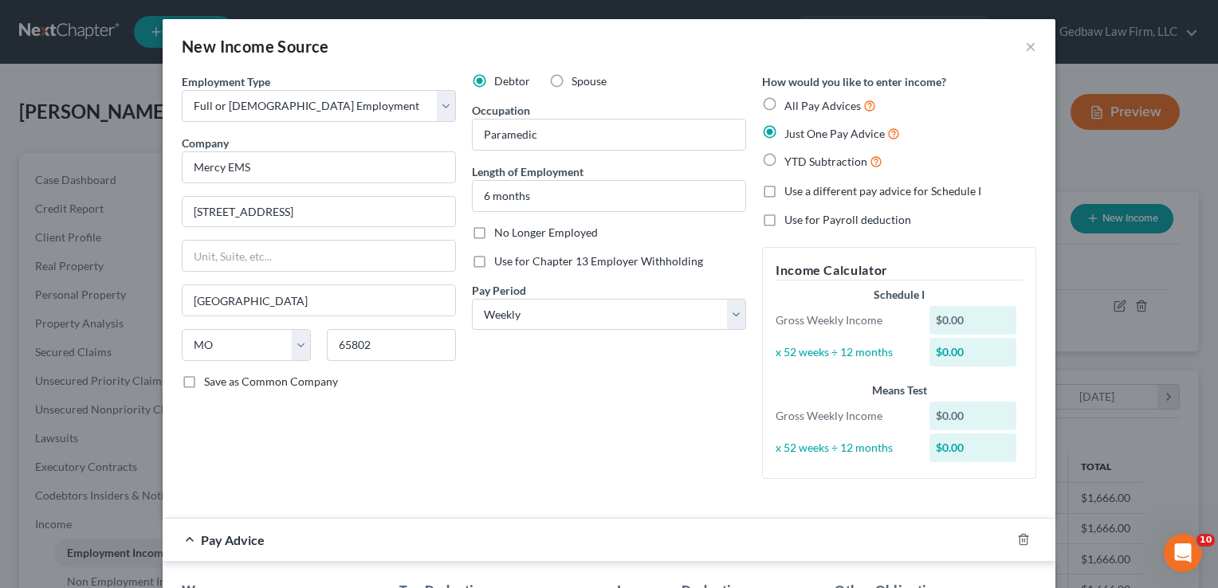
click at [784, 191] on label "Use a different pay advice for Schedule I" at bounding box center [882, 191] width 197 height 16
click at [791, 191] on input "Use a different pay advice for Schedule I" at bounding box center [796, 188] width 10 height 10
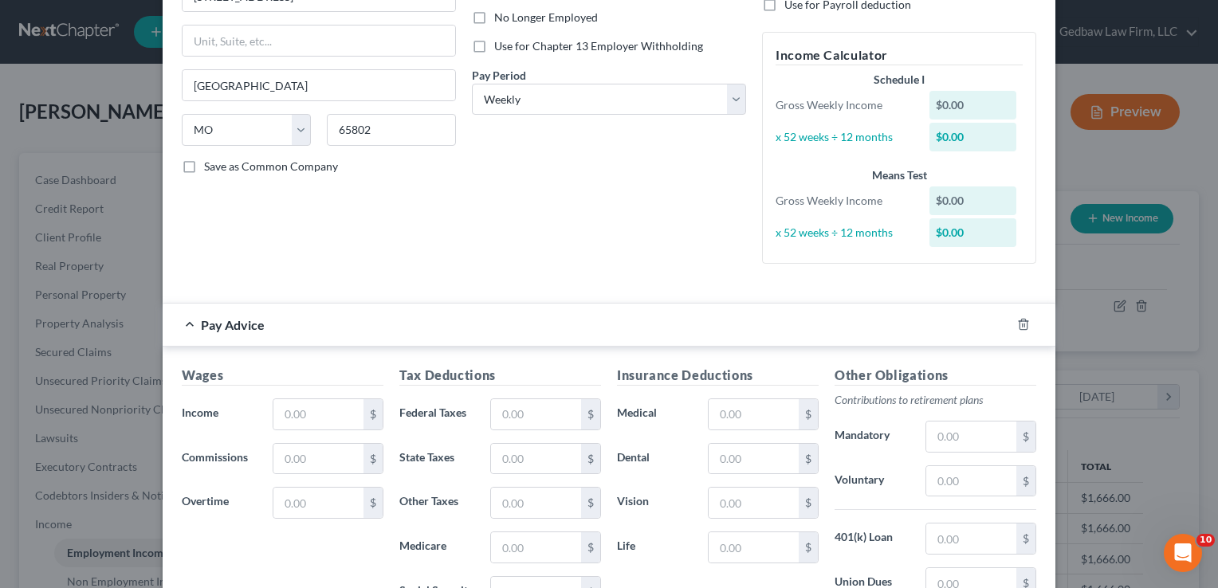
scroll to position [219, 0]
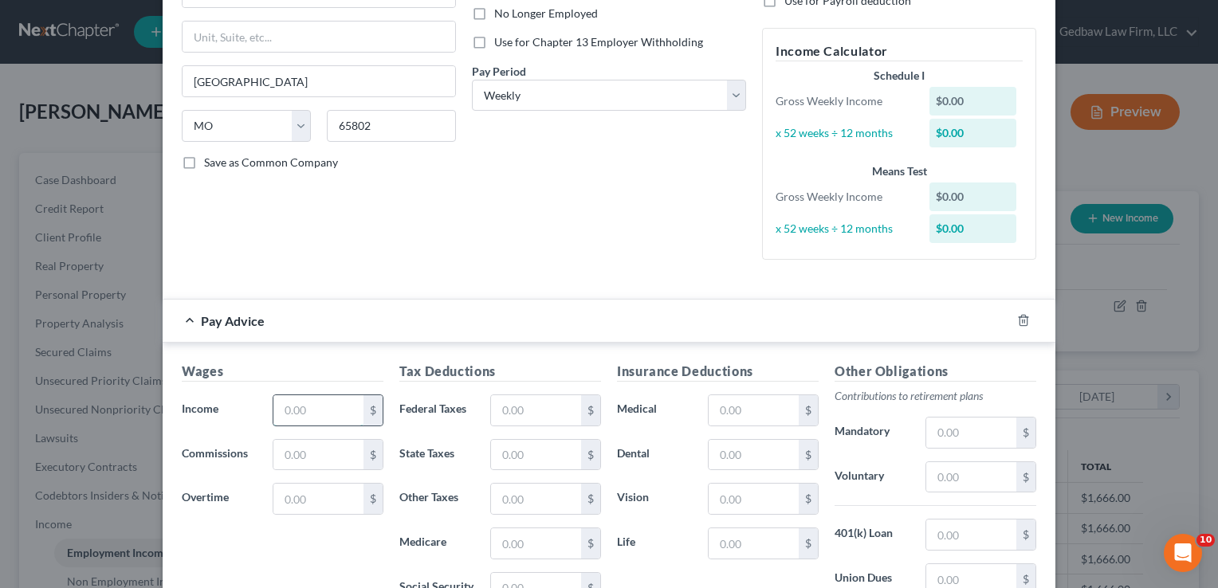
click at [321, 407] on input "text" at bounding box center [318, 410] width 90 height 30
click at [652, 95] on select "Select Monthly Twice Monthly Every Other Week Weekly" at bounding box center [609, 96] width 274 height 32
click at [472, 80] on select "Select Monthly Twice Monthly Every Other Week Weekly" at bounding box center [609, 96] width 274 height 32
click at [328, 413] on input "text" at bounding box center [318, 410] width 90 height 30
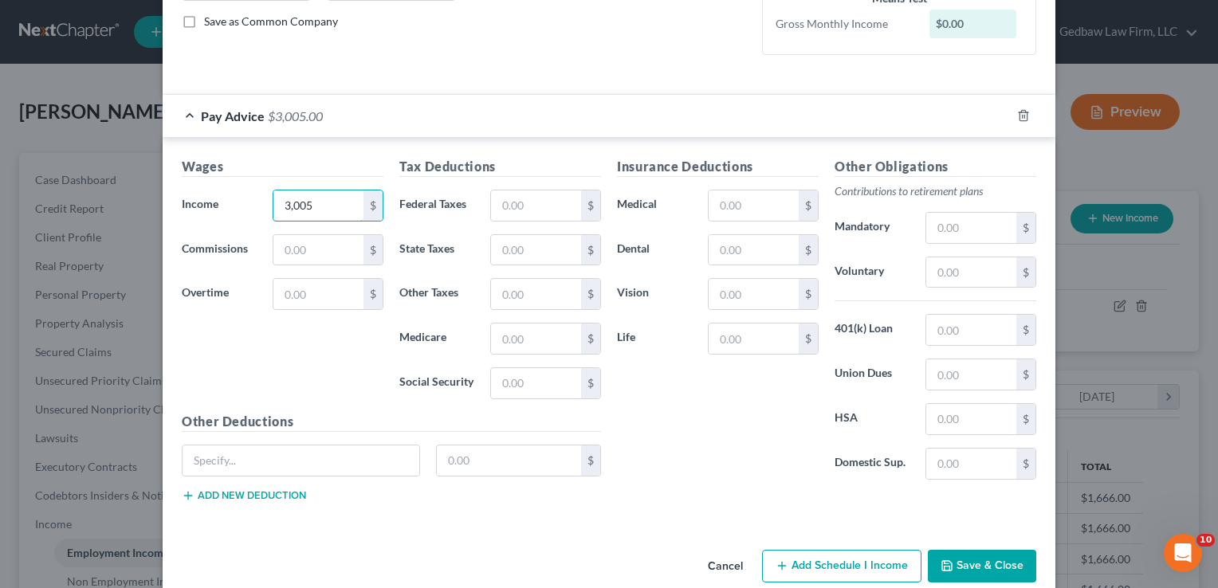
scroll to position [383, 0]
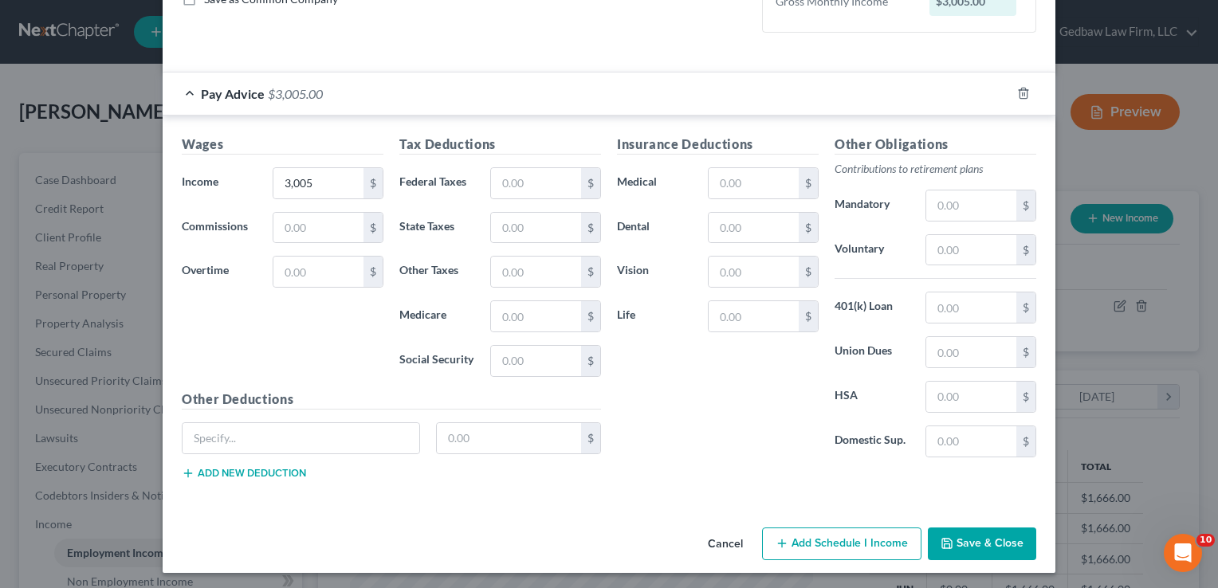
click at [872, 540] on button "Add Schedule I Income" at bounding box center [841, 544] width 159 height 33
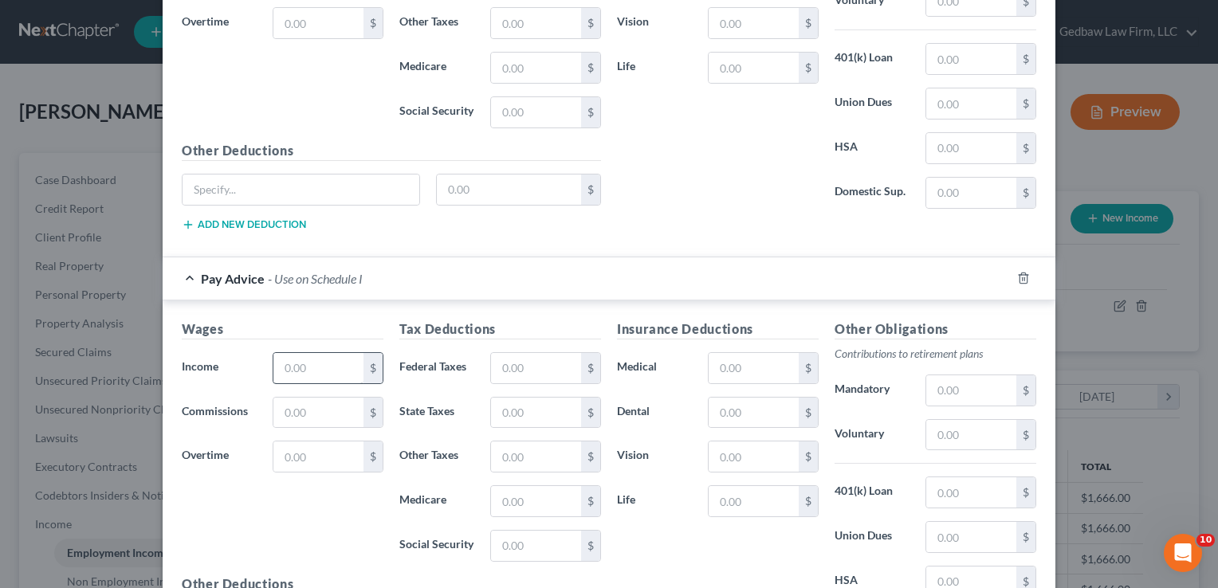
scroll to position [642, 0]
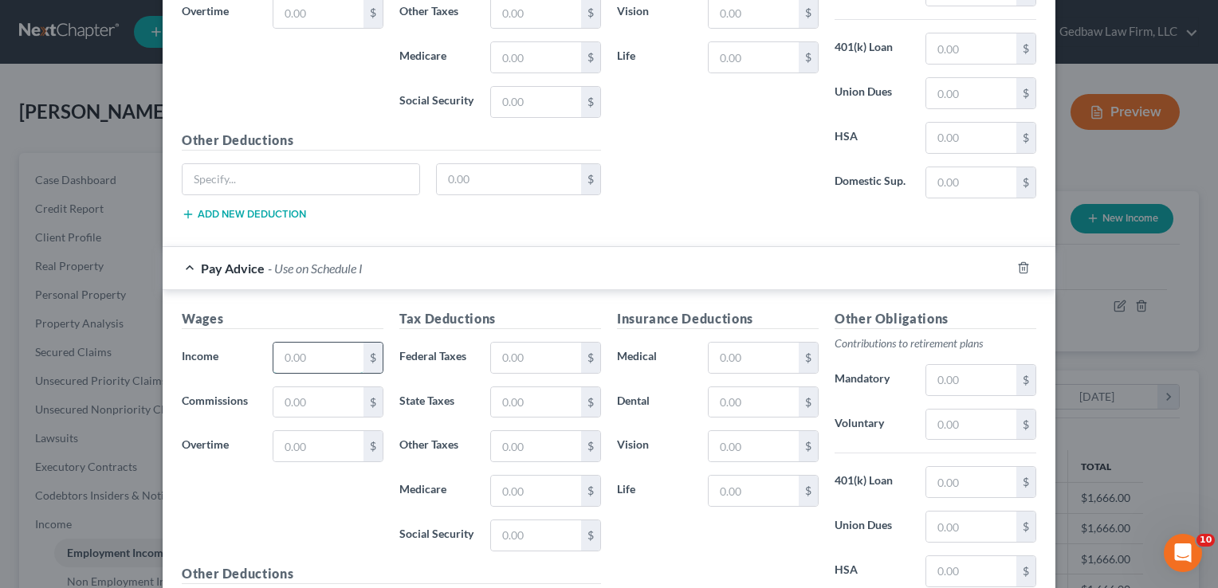
click at [316, 352] on input "text" at bounding box center [318, 358] width 90 height 30
click at [531, 350] on input "text" at bounding box center [536, 358] width 90 height 30
click at [780, 309] on h5 "Insurance Deductions" at bounding box center [718, 319] width 202 height 20
click at [533, 531] on input "text" at bounding box center [536, 536] width 90 height 30
click at [523, 493] on input "text" at bounding box center [536, 491] width 90 height 30
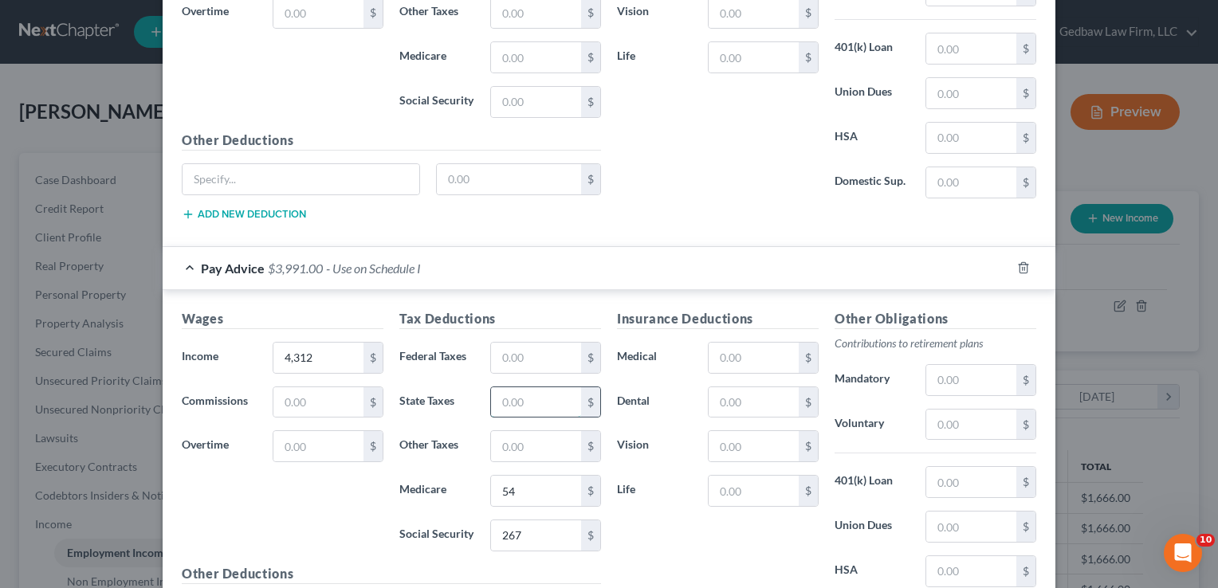
click at [523, 391] on input "text" at bounding box center [536, 402] width 90 height 30
click at [526, 399] on input "text" at bounding box center [536, 402] width 90 height 30
click at [536, 349] on input "text" at bounding box center [536, 358] width 90 height 30
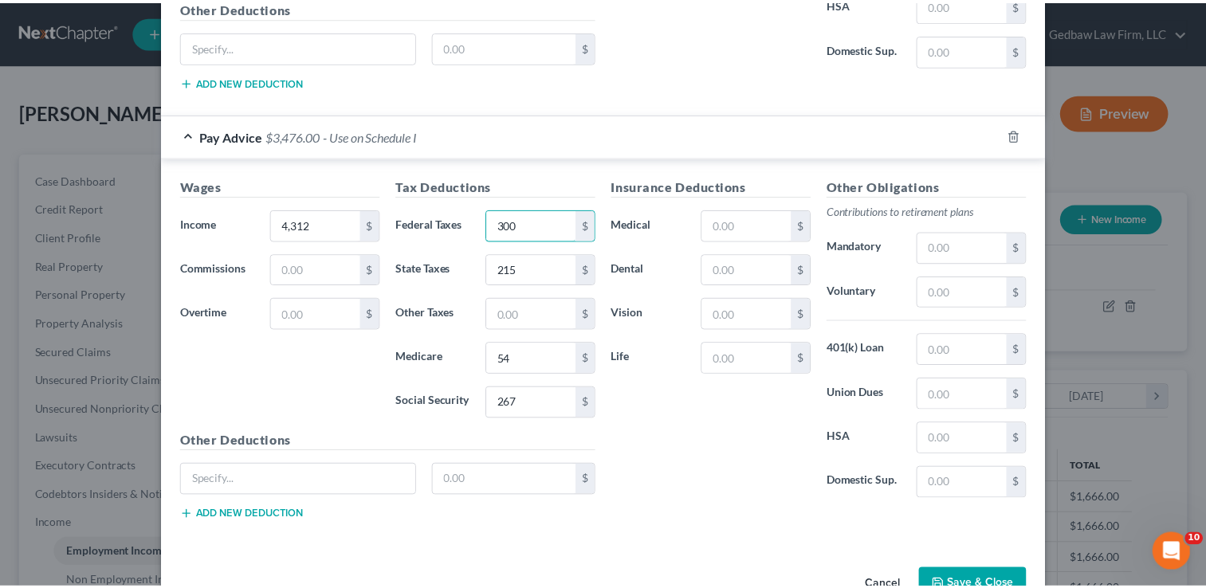
scroll to position [795, 0]
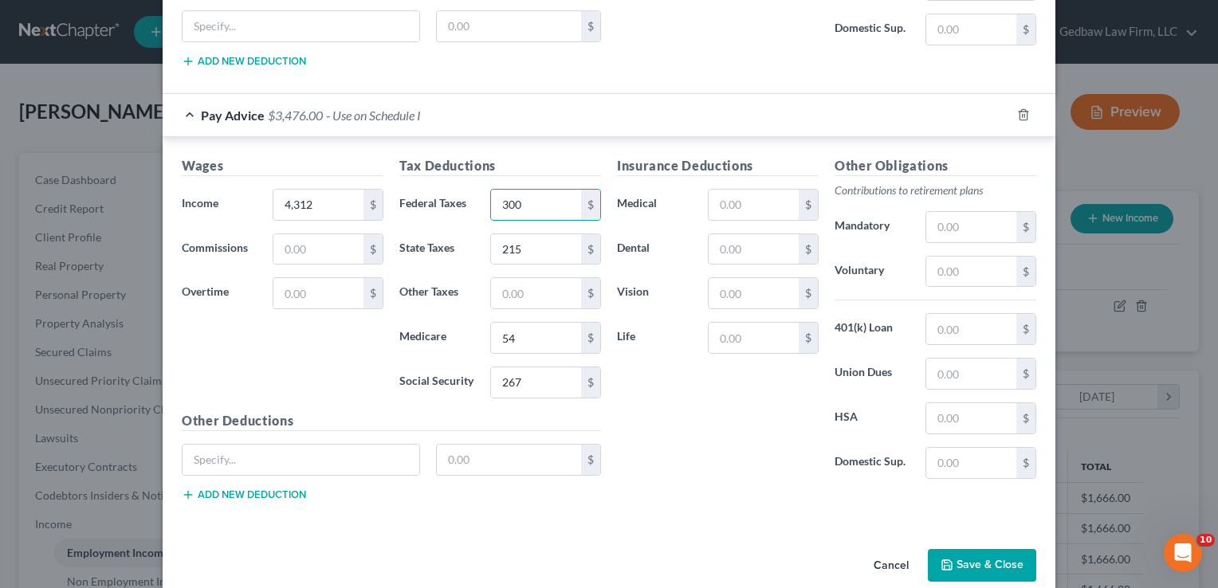
click at [1001, 559] on button "Save & Close" at bounding box center [982, 565] width 108 height 33
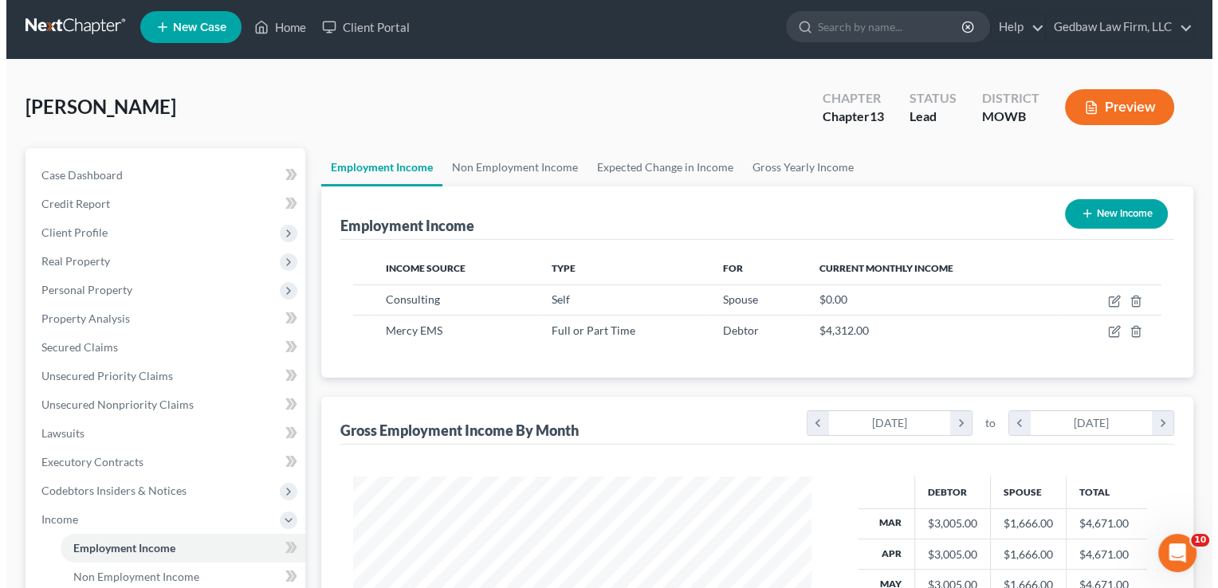
scroll to position [0, 0]
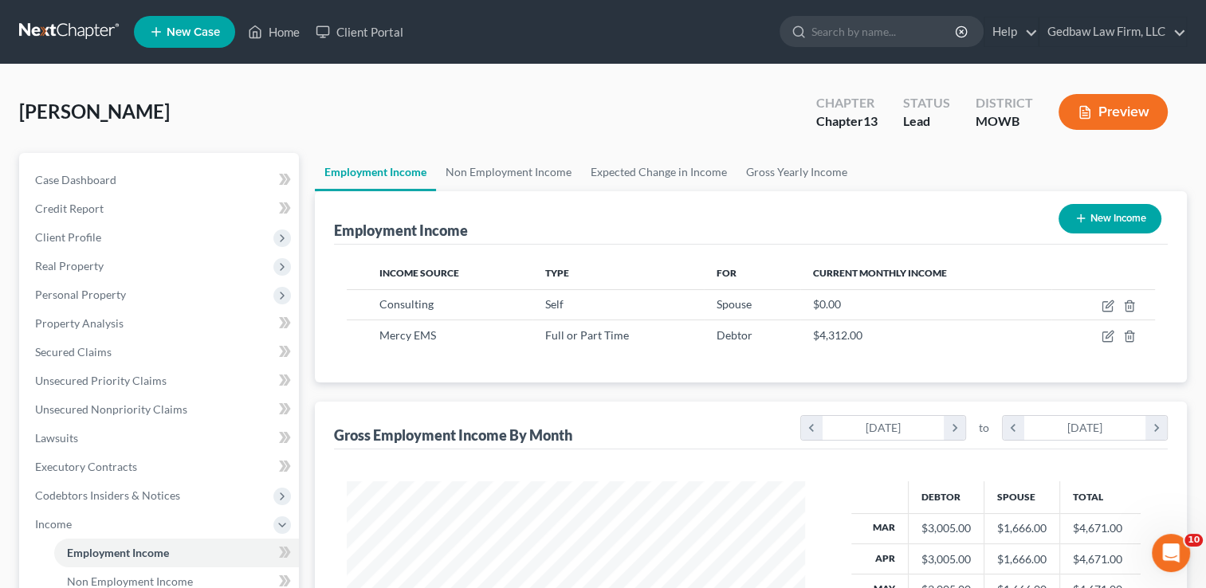
click at [1148, 110] on button "Preview" at bounding box center [1113, 112] width 109 height 36
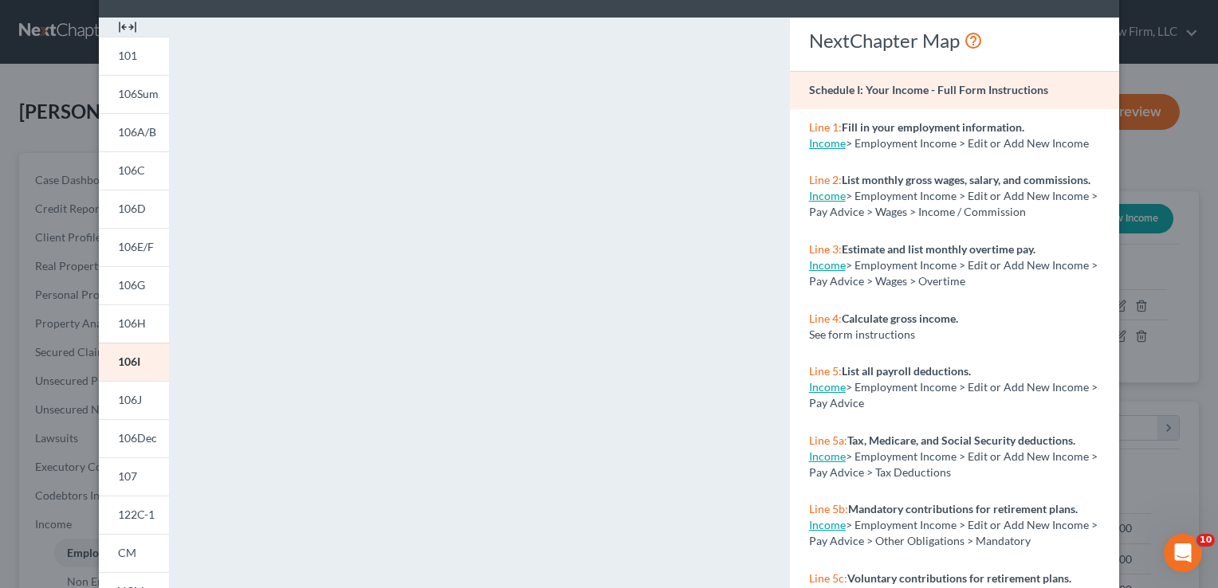
scroll to position [51, 0]
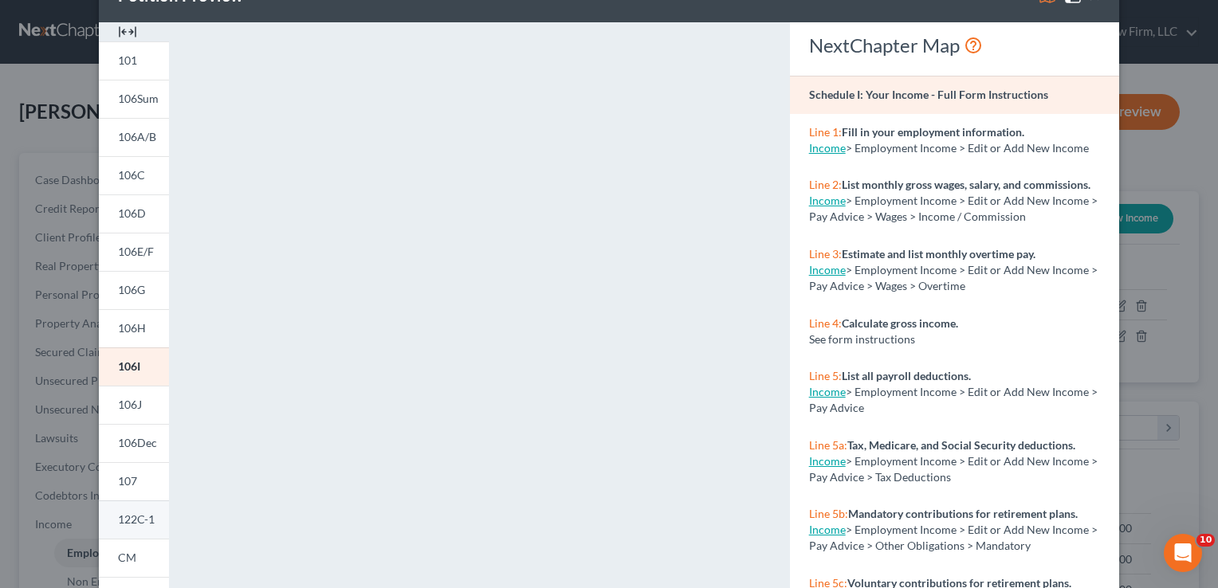
click at [128, 521] on span "122C-1" at bounding box center [136, 520] width 37 height 14
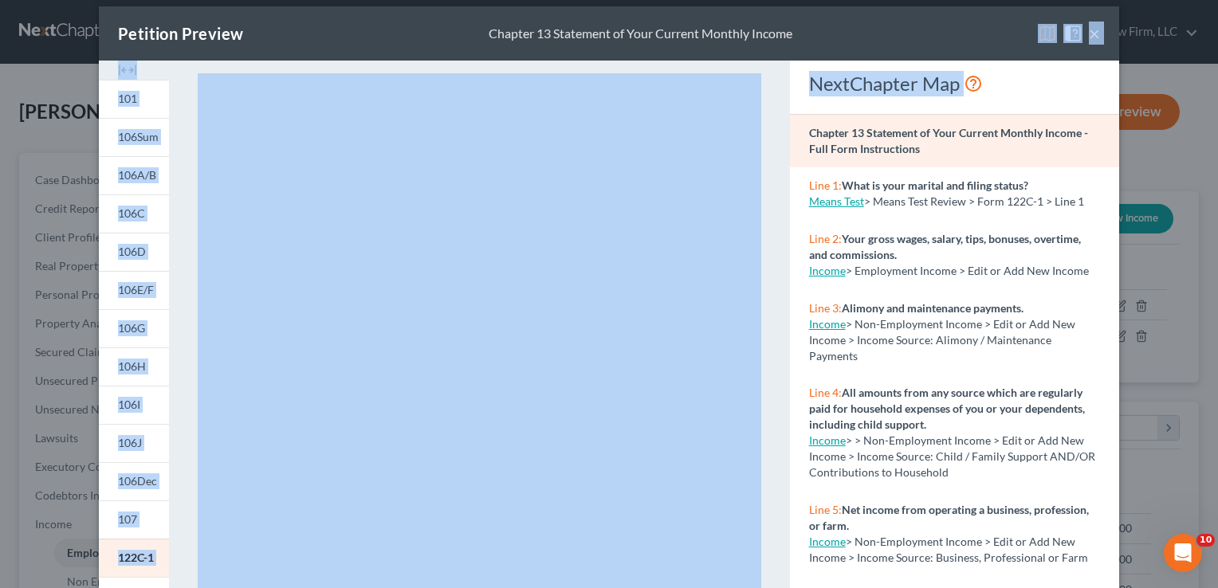
scroll to position [0, 0]
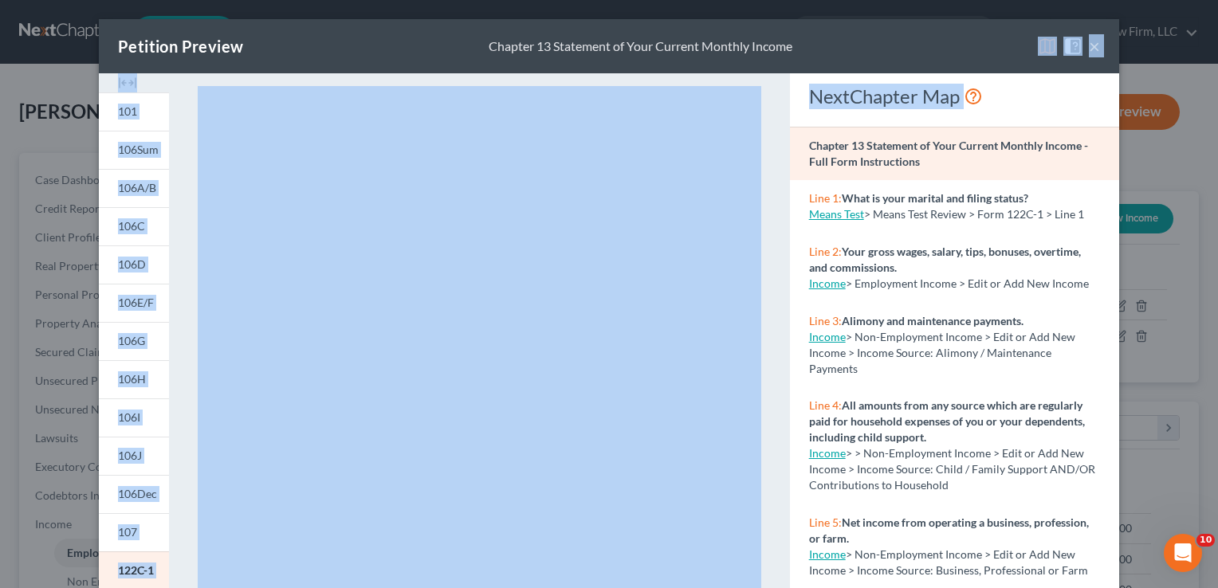
click at [1030, 40] on div "Petition Preview Chapter 13 Statement of Your Current Monthly Income × 101 106S…" at bounding box center [609, 449] width 1020 height 861
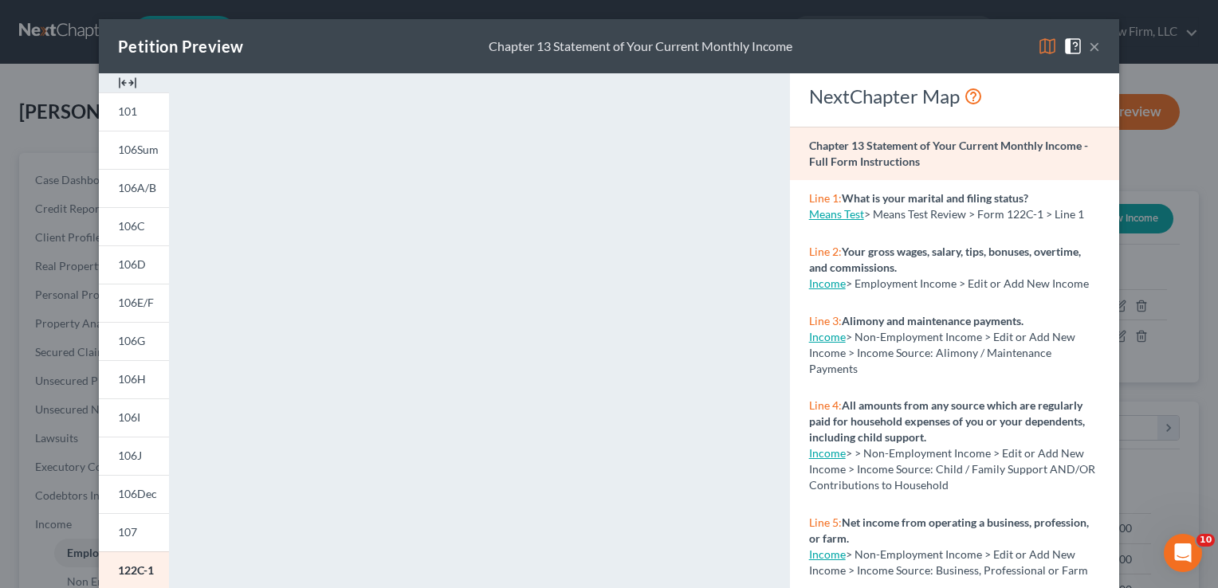
click at [1071, 300] on div "Line 2: Your gross wages, salary, tips, bonuses, overtime, and commissions. Inc…" at bounding box center [954, 268] width 329 height 69
click at [1091, 53] on button "×" at bounding box center [1094, 46] width 11 height 19
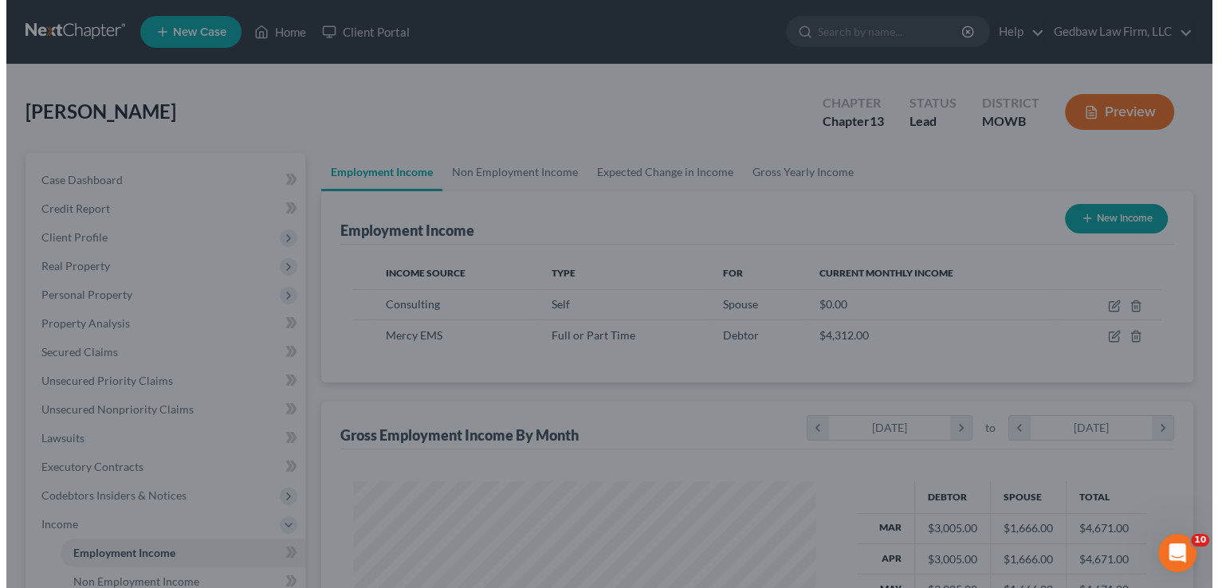
scroll to position [796960, 796754]
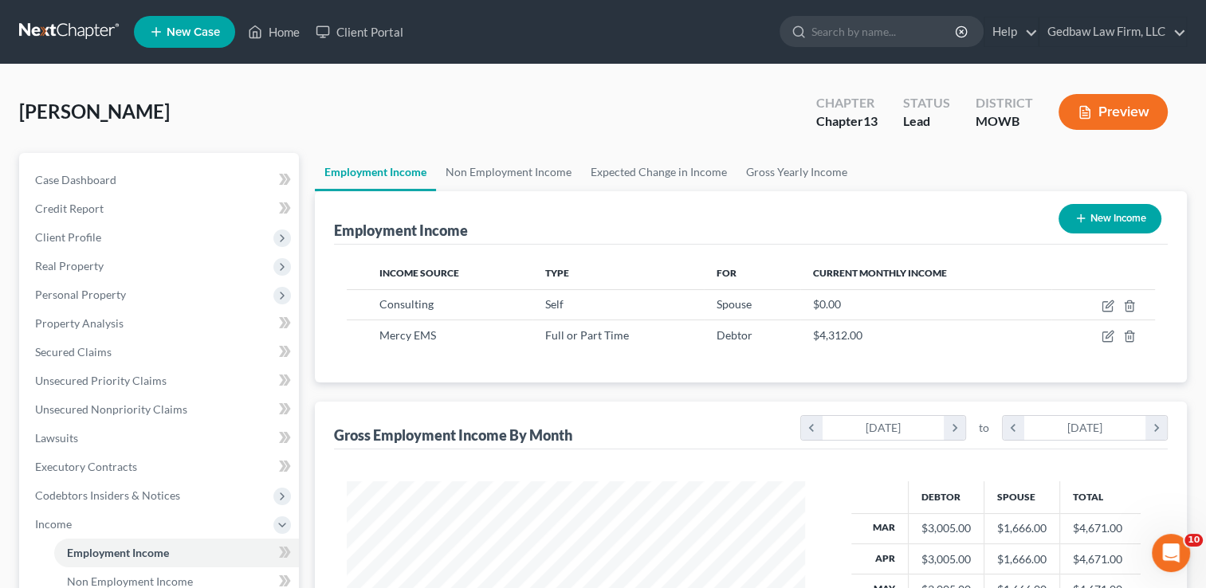
click at [1135, 222] on button "New Income" at bounding box center [1110, 218] width 103 height 29
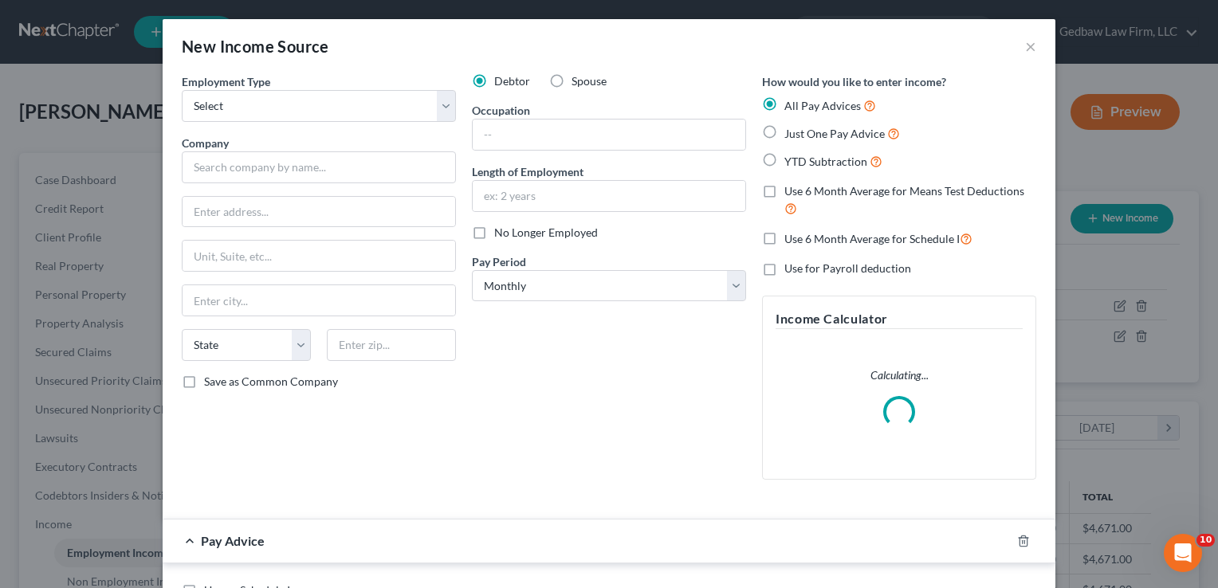
scroll to position [284, 494]
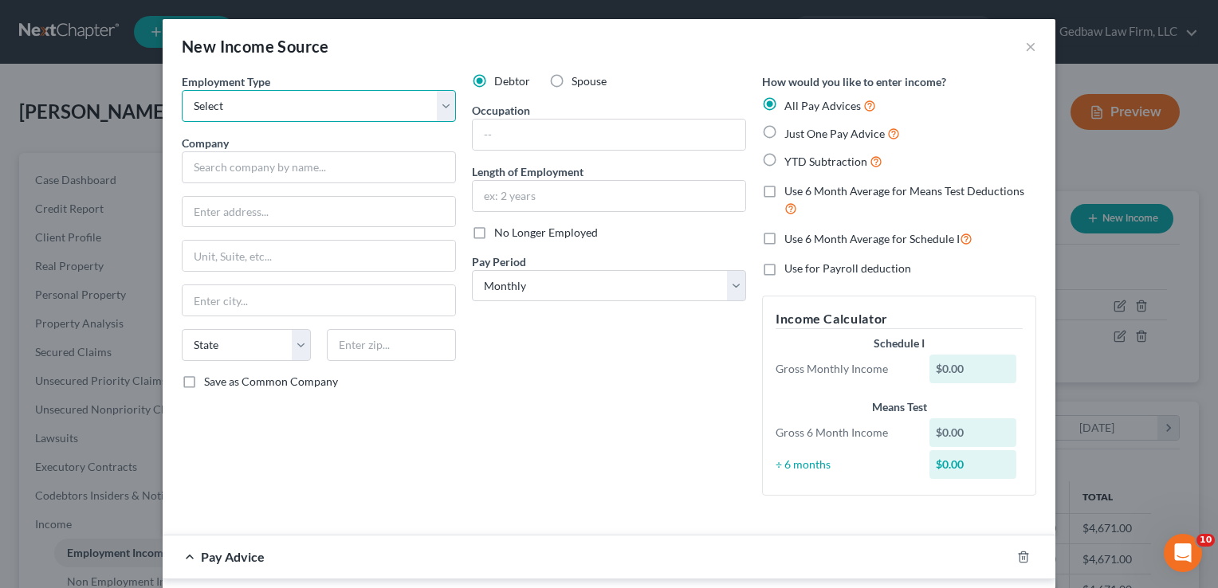
click at [425, 108] on select "Select Full or [DEMOGRAPHIC_DATA] Employment Self Employment" at bounding box center [319, 106] width 274 height 32
click at [182, 90] on select "Select Full or [DEMOGRAPHIC_DATA] Employment Self Employment" at bounding box center [319, 106] width 274 height 32
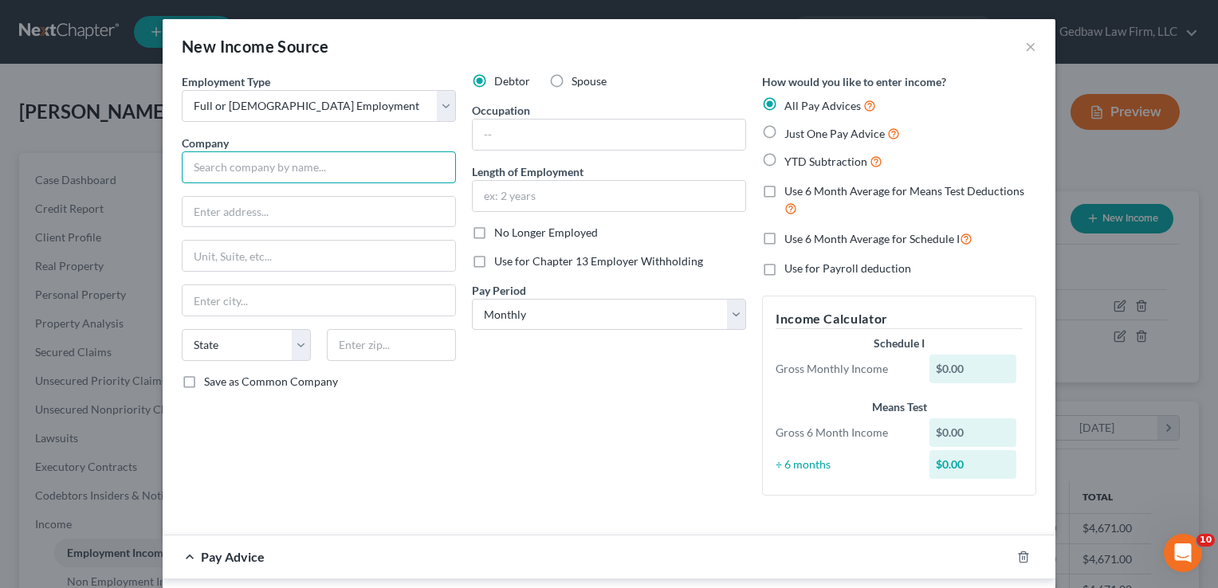
click at [338, 166] on input "text" at bounding box center [319, 167] width 274 height 32
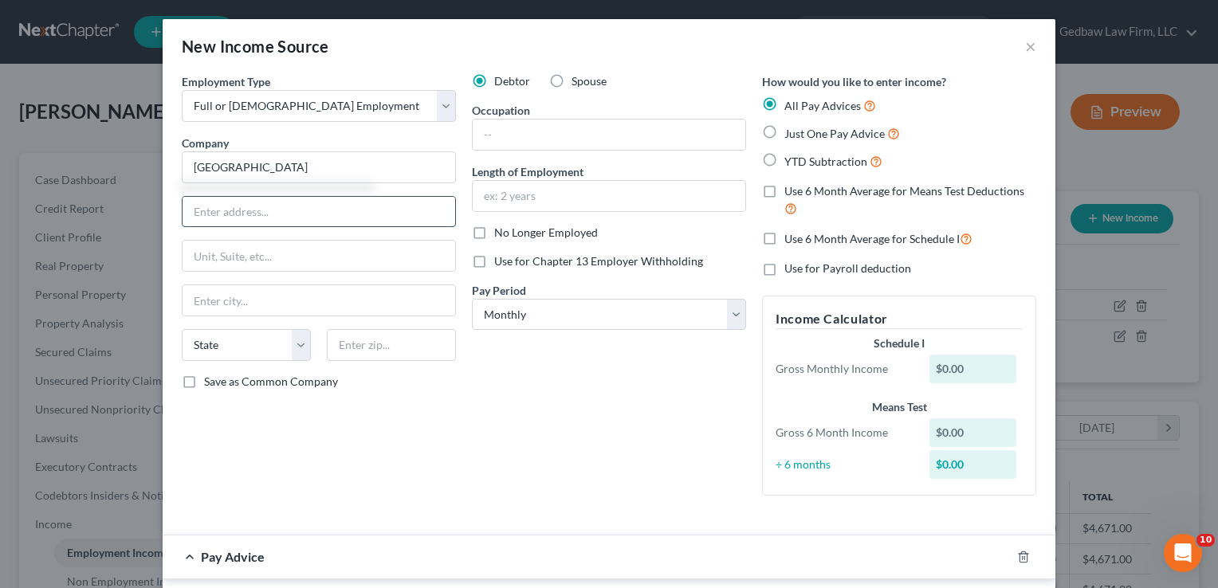
click at [303, 214] on input "text" at bounding box center [319, 212] width 273 height 30
click at [623, 132] on input "text" at bounding box center [609, 135] width 273 height 30
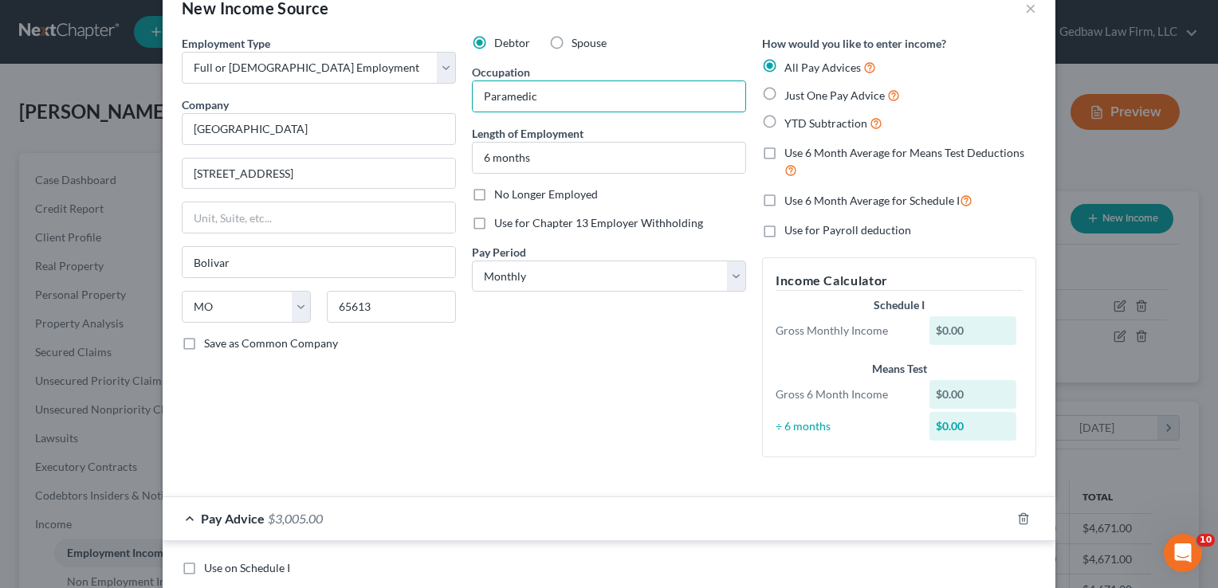
scroll to position [40, 0]
click at [1020, 512] on icon "button" at bounding box center [1023, 517] width 13 height 13
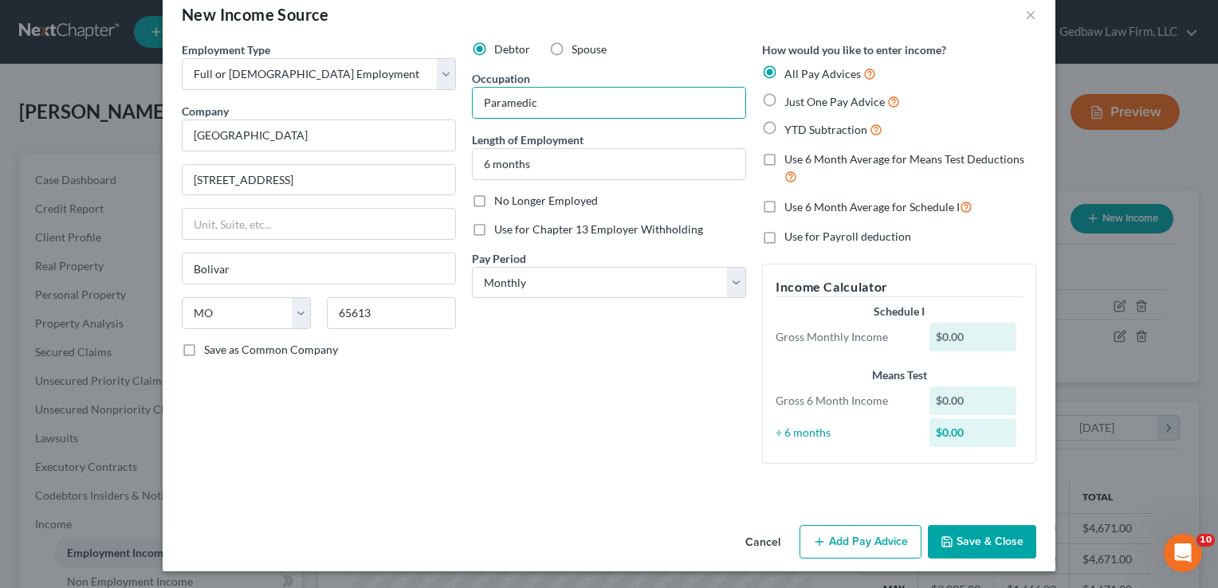
scroll to position [33, 0]
click at [784, 100] on label "Just One Pay Advice" at bounding box center [842, 101] width 116 height 18
click at [791, 100] on input "Just One Pay Advice" at bounding box center [796, 97] width 10 height 10
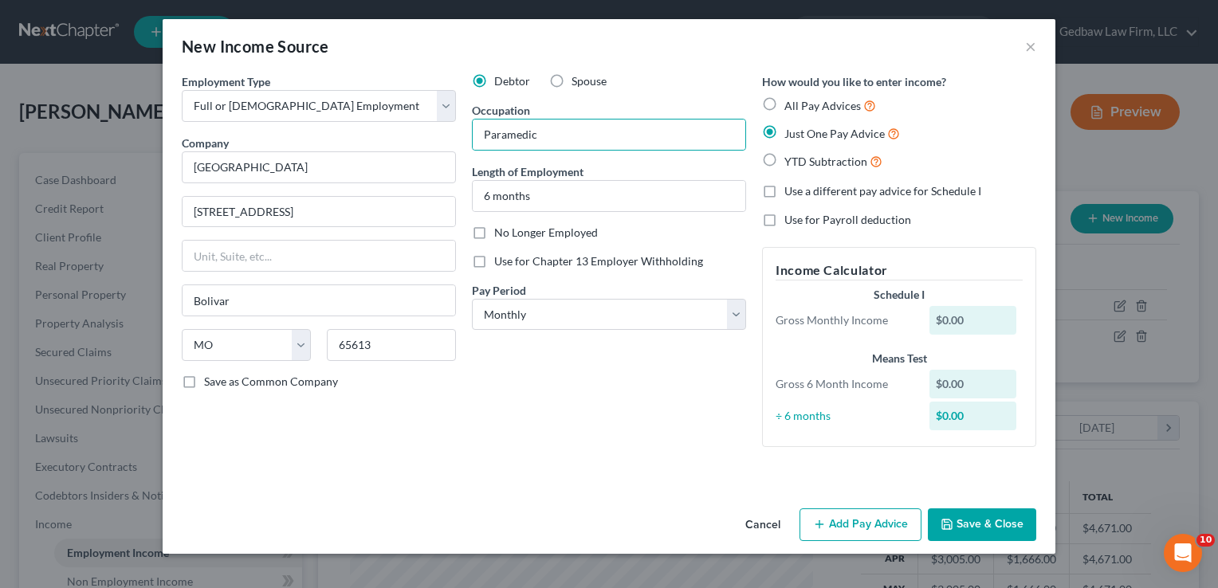
scroll to position [0, 0]
click at [784, 189] on label "Use a different pay advice for Schedule I" at bounding box center [882, 191] width 197 height 16
click at [791, 189] on input "Use a different pay advice for Schedule I" at bounding box center [796, 188] width 10 height 10
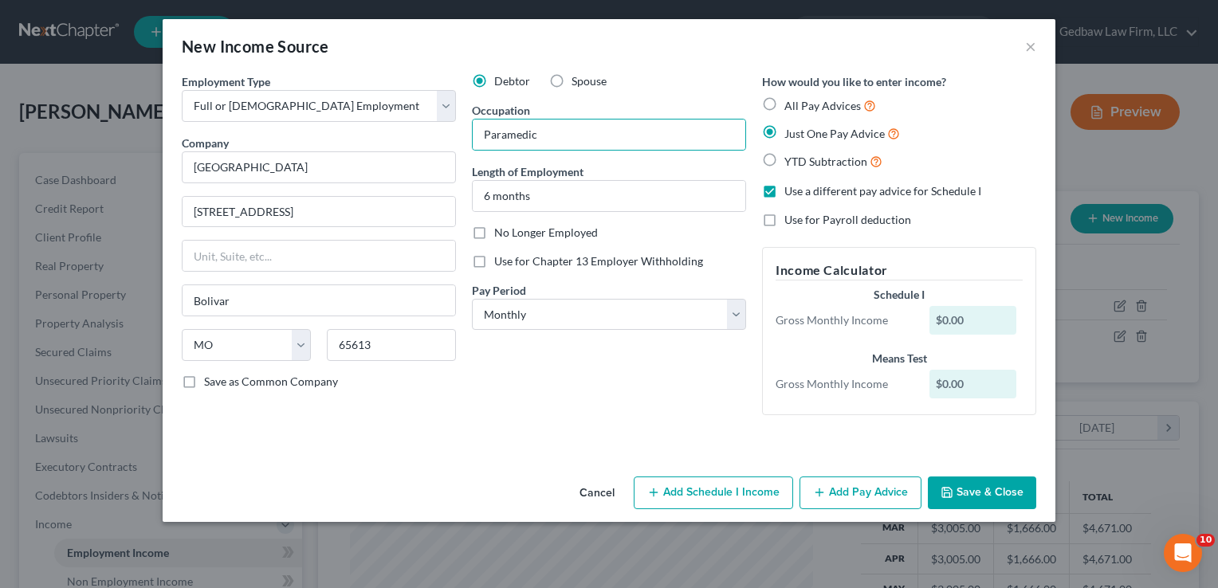
click at [882, 490] on button "Add Pay Advice" at bounding box center [861, 493] width 122 height 33
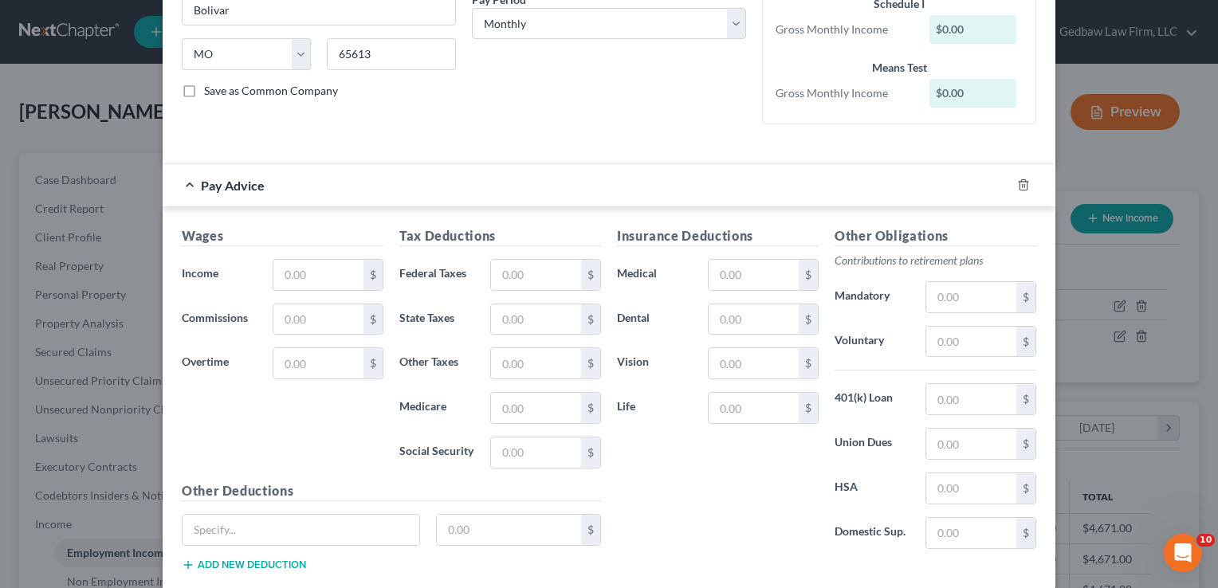
scroll to position [299, 0]
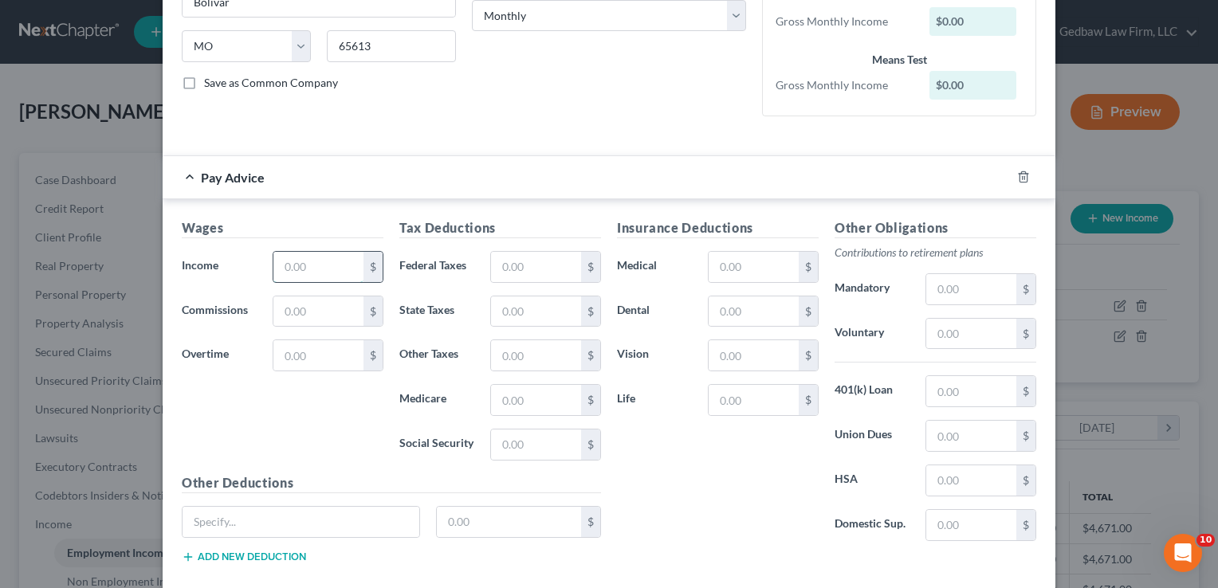
click at [325, 263] on input "text" at bounding box center [318, 267] width 90 height 30
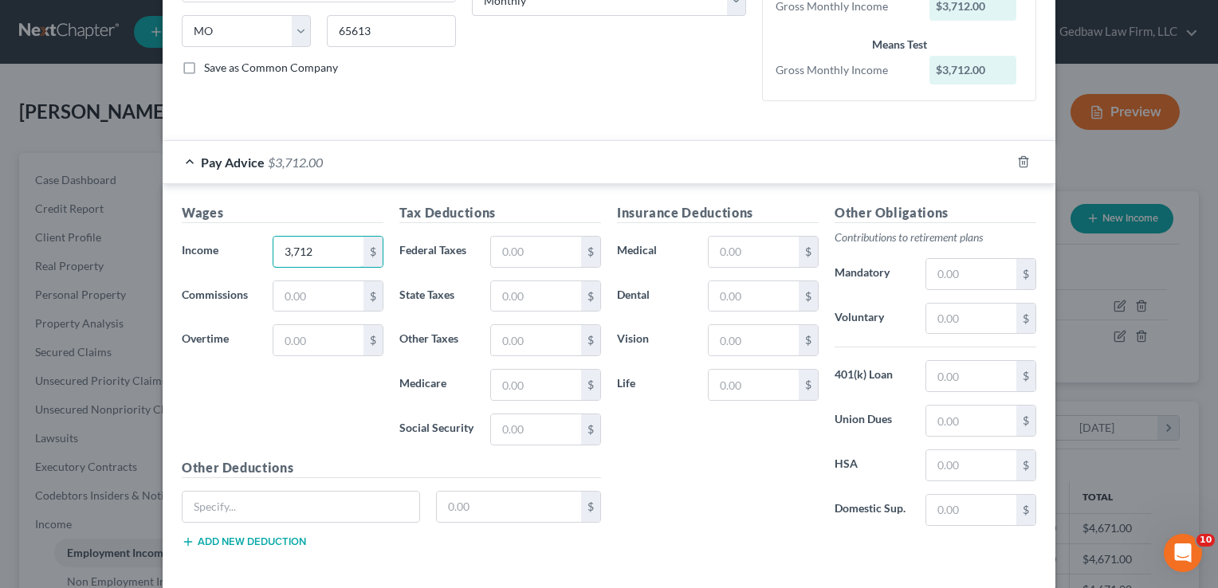
scroll to position [319, 0]
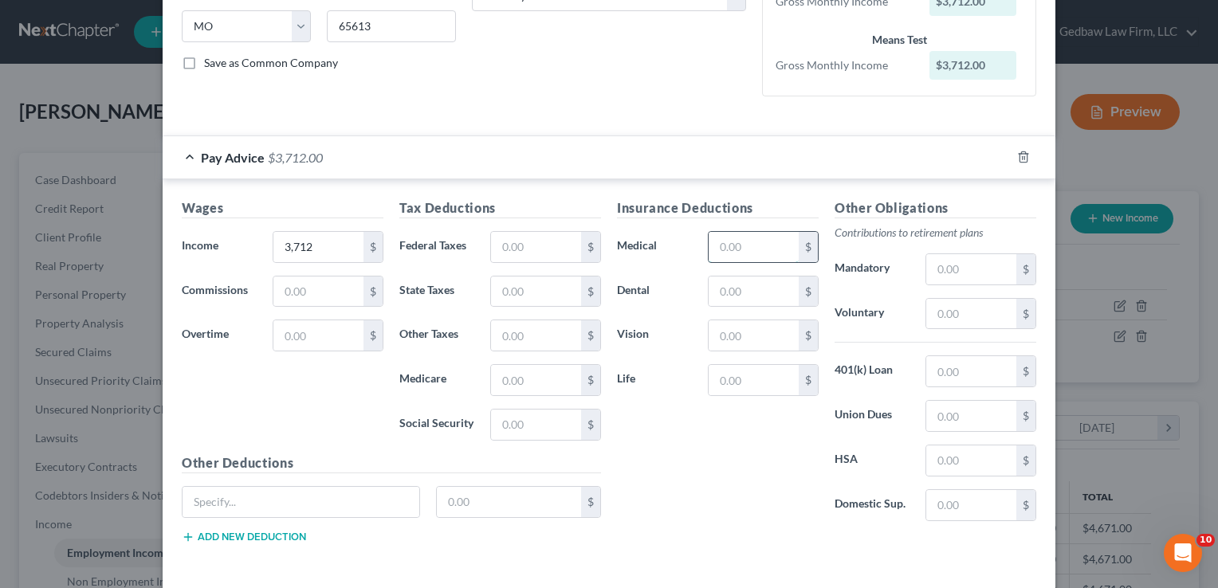
click at [760, 239] on input "text" at bounding box center [754, 247] width 90 height 30
click at [722, 470] on div "Insurance Deductions Medical 590 $ Dental $ Vision $ Life $" at bounding box center [718, 367] width 218 height 336
click at [546, 244] on input "text" at bounding box center [536, 247] width 90 height 30
click at [540, 289] on input "text" at bounding box center [536, 292] width 90 height 30
click at [542, 384] on input "text" at bounding box center [536, 380] width 90 height 30
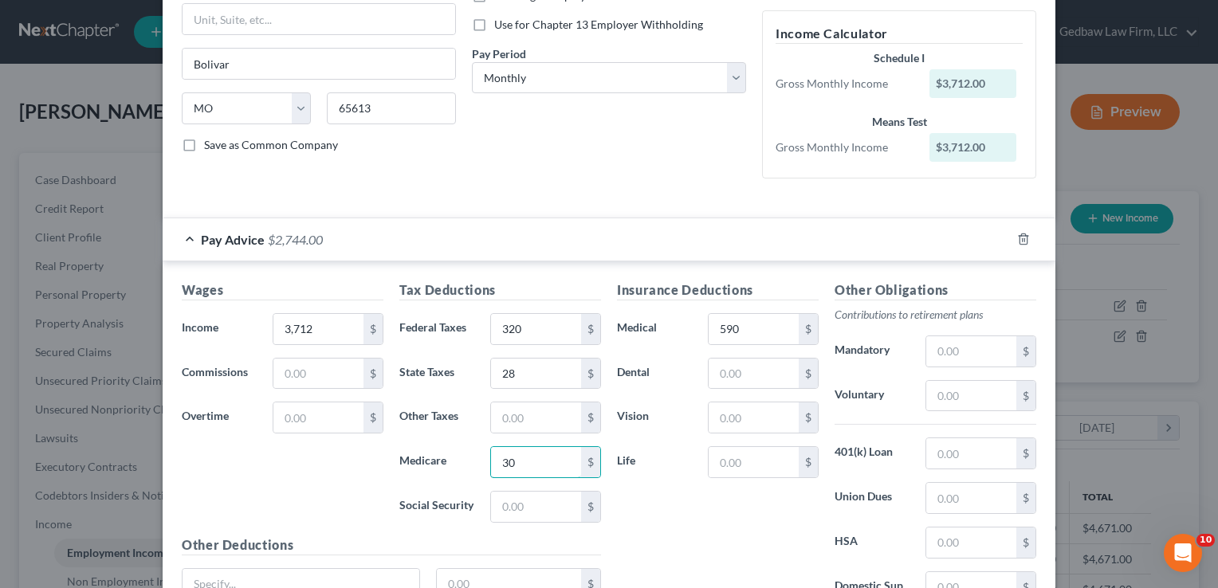
scroll to position [279, 0]
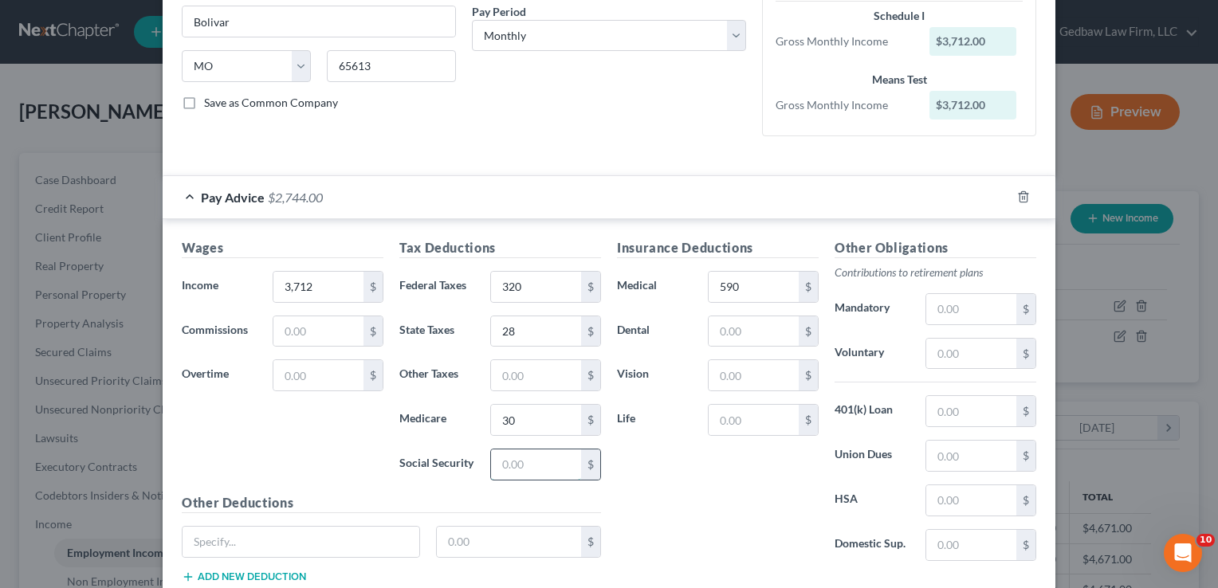
click at [546, 465] on input "text" at bounding box center [536, 465] width 90 height 30
click at [686, 484] on div "Insurance Deductions Medical 590 $ Dental $ Vision $ Life $" at bounding box center [718, 406] width 218 height 336
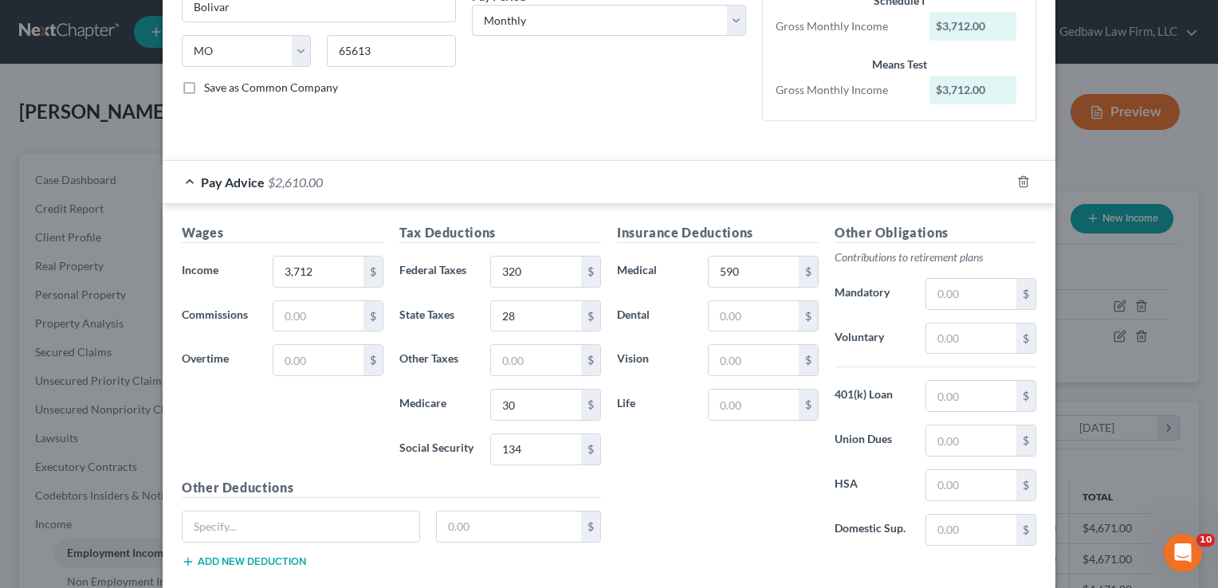
scroll to position [299, 0]
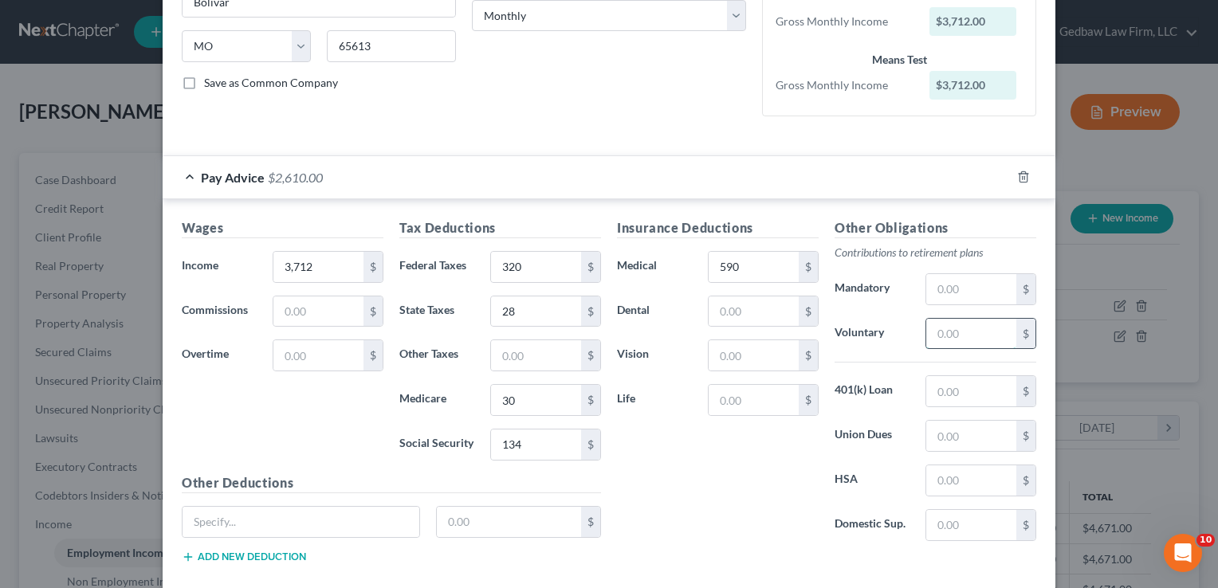
click at [989, 336] on input "text" at bounding box center [971, 334] width 90 height 30
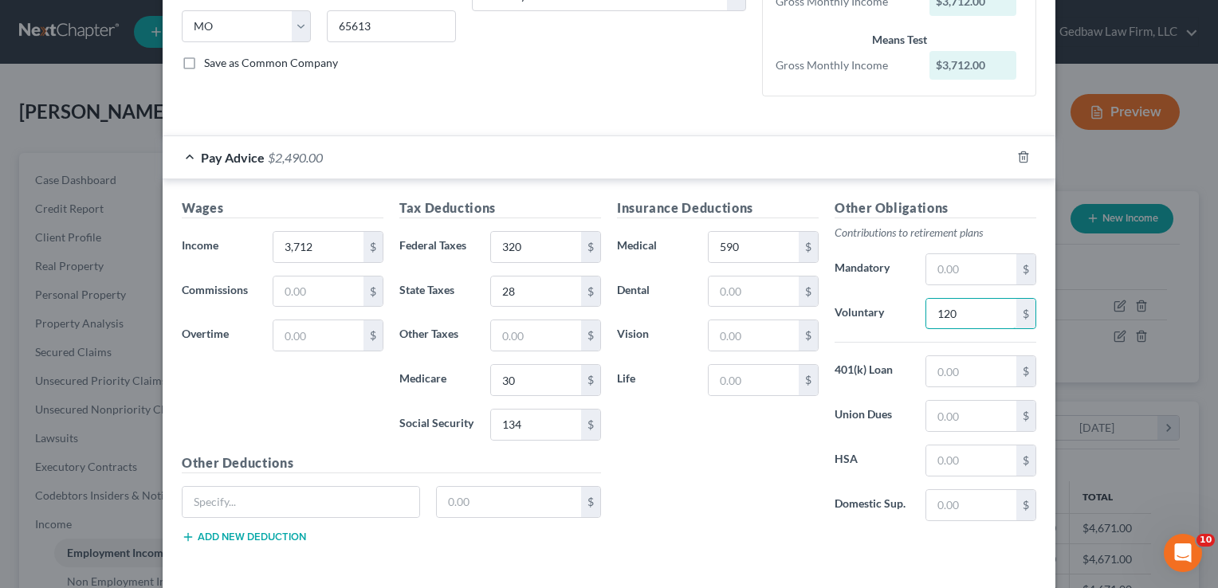
scroll to position [338, 0]
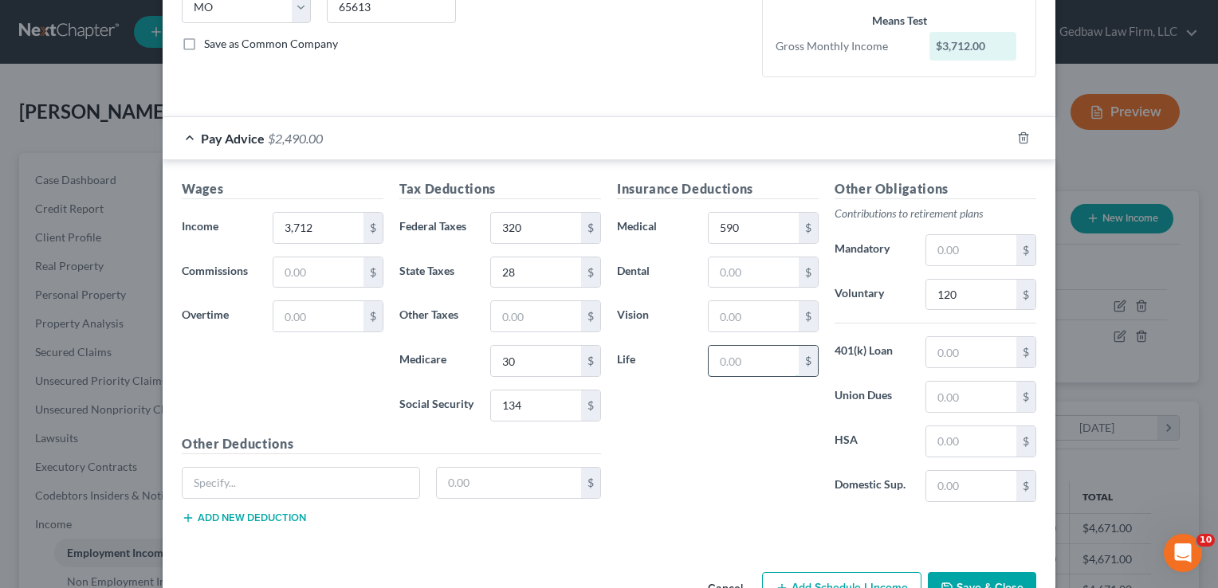
click at [759, 361] on input "text" at bounding box center [754, 361] width 90 height 30
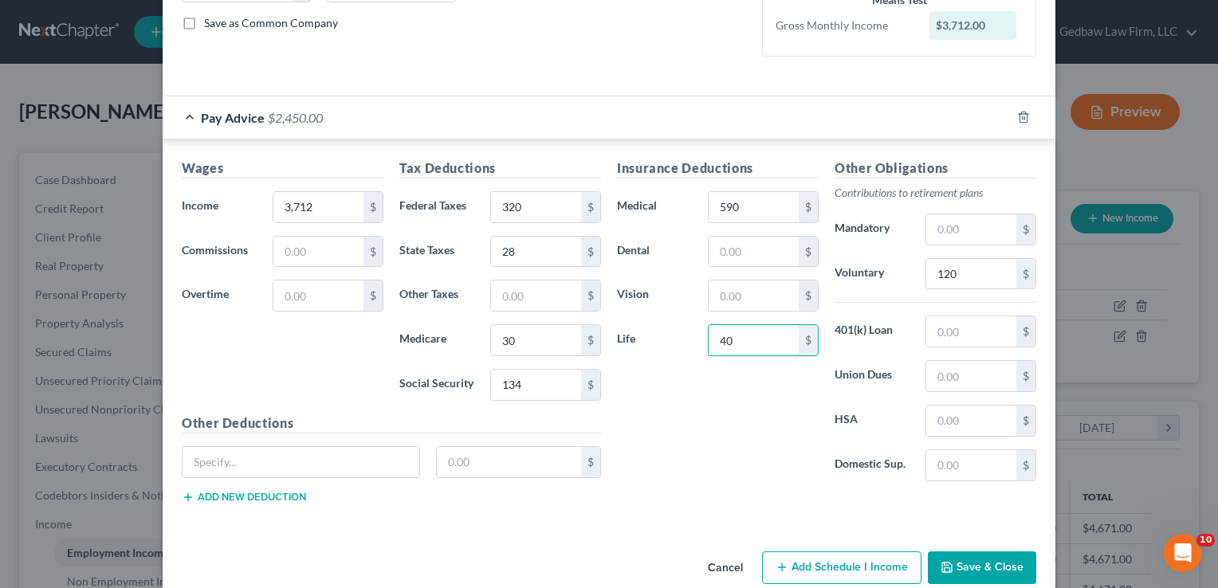
scroll to position [383, 0]
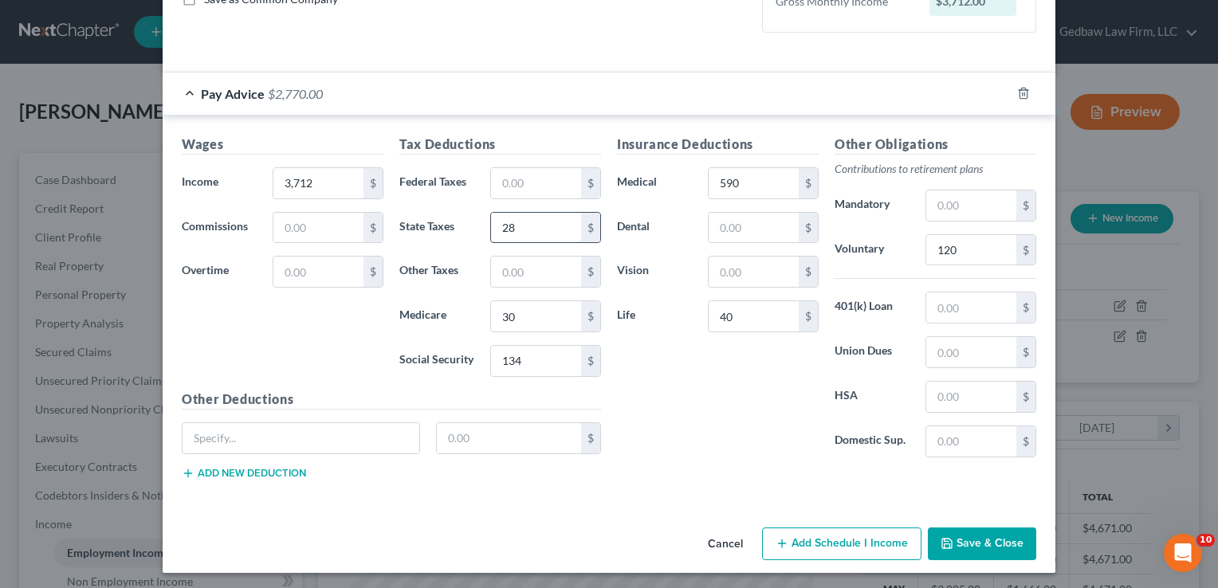
click at [518, 222] on input "28" at bounding box center [536, 228] width 90 height 30
click at [541, 309] on input "30" at bounding box center [536, 316] width 90 height 30
click at [530, 356] on input "134" at bounding box center [536, 361] width 90 height 30
click at [755, 183] on input "590" at bounding box center [754, 183] width 90 height 30
click at [742, 315] on input "40" at bounding box center [754, 316] width 90 height 30
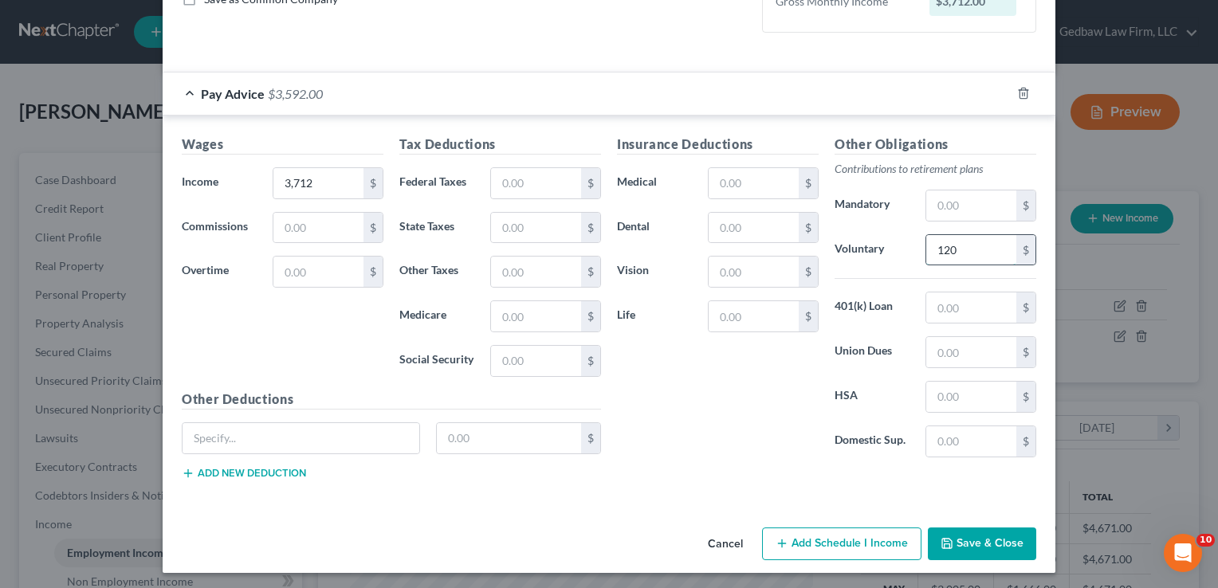
click at [966, 236] on input "120" at bounding box center [971, 250] width 90 height 30
click at [880, 541] on button "Add Schedule I Income" at bounding box center [841, 544] width 159 height 33
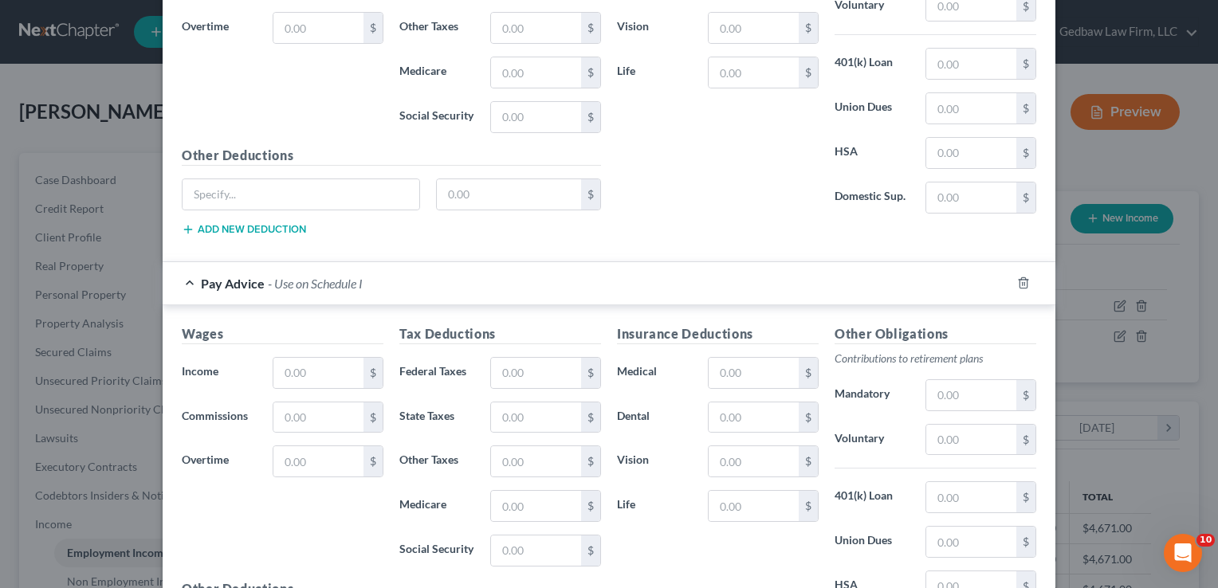
scroll to position [682, 0]
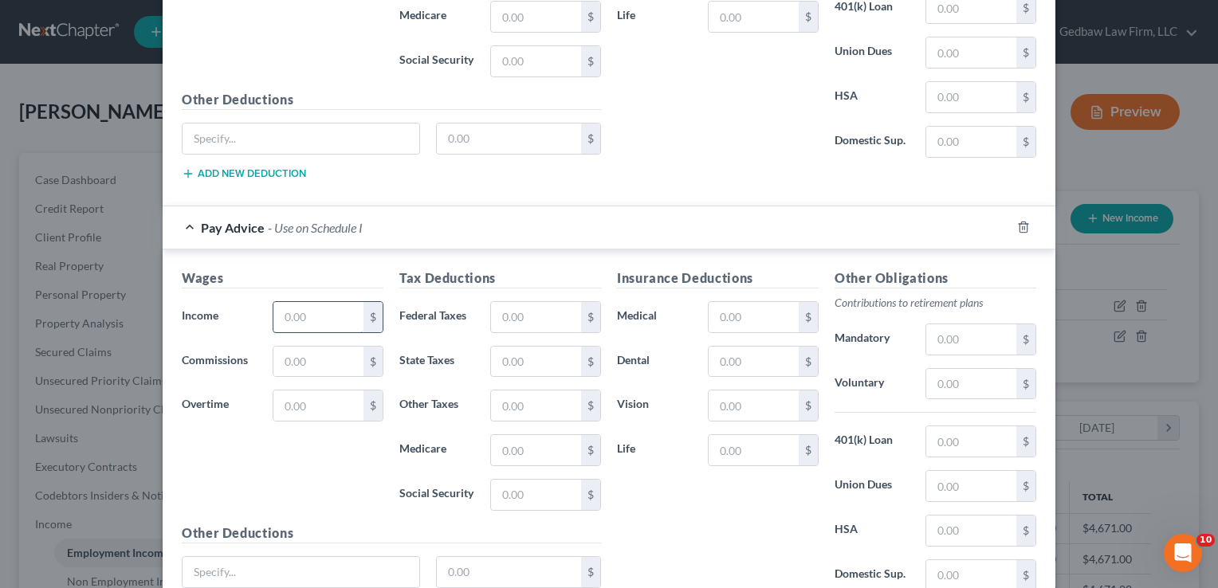
click at [318, 310] on input "text" at bounding box center [318, 317] width 90 height 30
click at [273, 480] on div "Wages Income * $ Commissions $ Overtime $" at bounding box center [283, 396] width 218 height 255
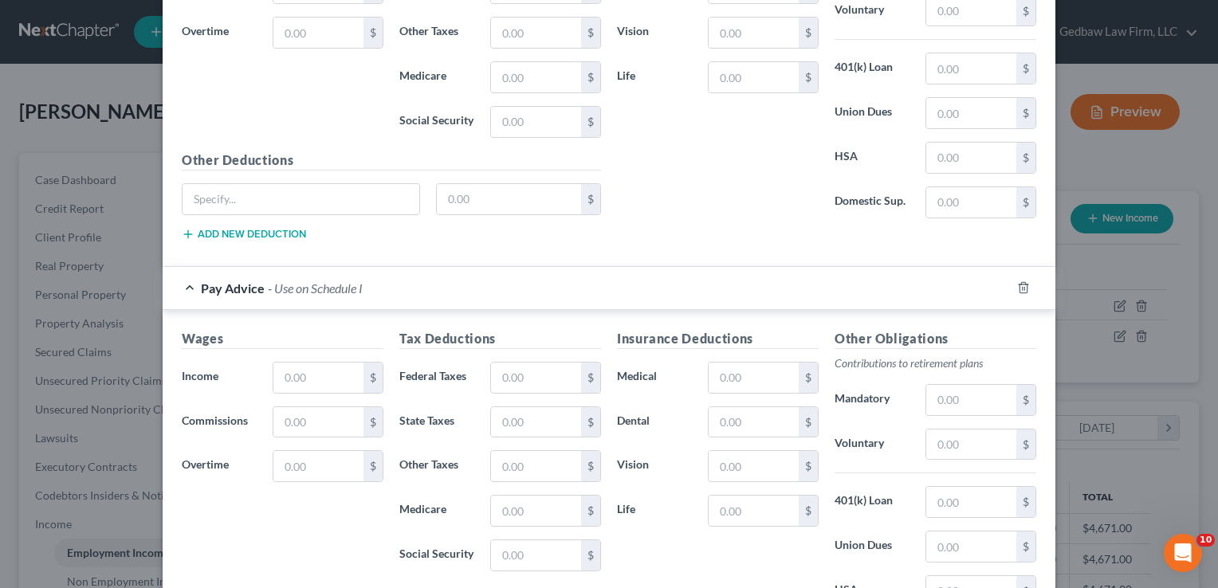
scroll to position [642, 0]
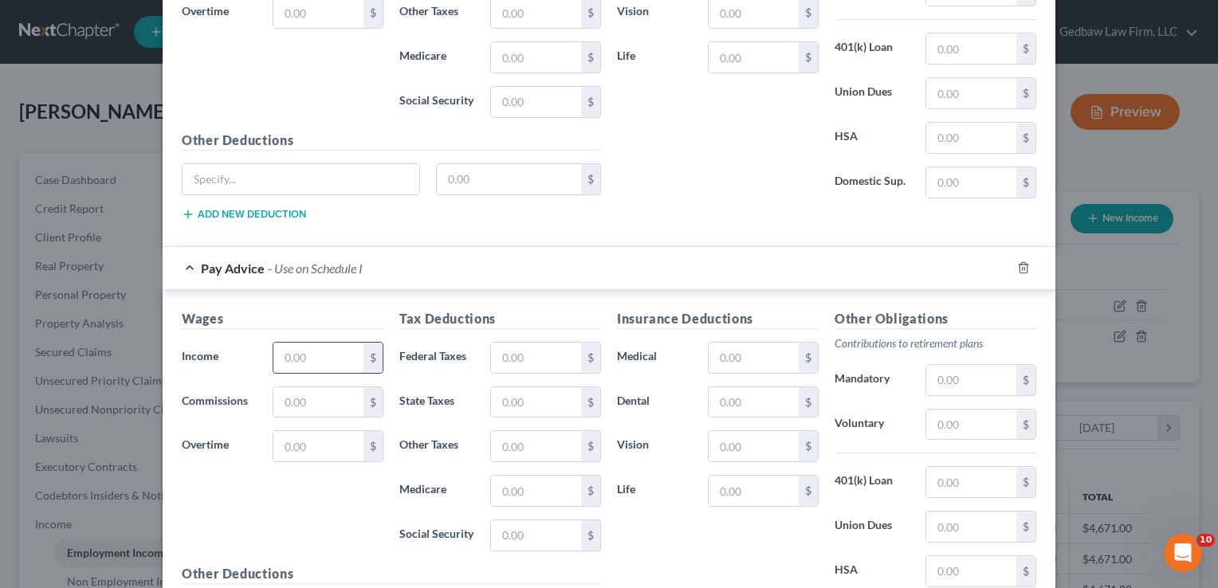
click at [303, 354] on input "text" at bounding box center [318, 358] width 90 height 30
click at [523, 348] on input "text" at bounding box center [536, 358] width 90 height 30
click at [520, 393] on input "text" at bounding box center [536, 402] width 90 height 30
click at [529, 480] on input "text" at bounding box center [536, 491] width 90 height 30
click at [533, 529] on input "text" at bounding box center [536, 536] width 90 height 30
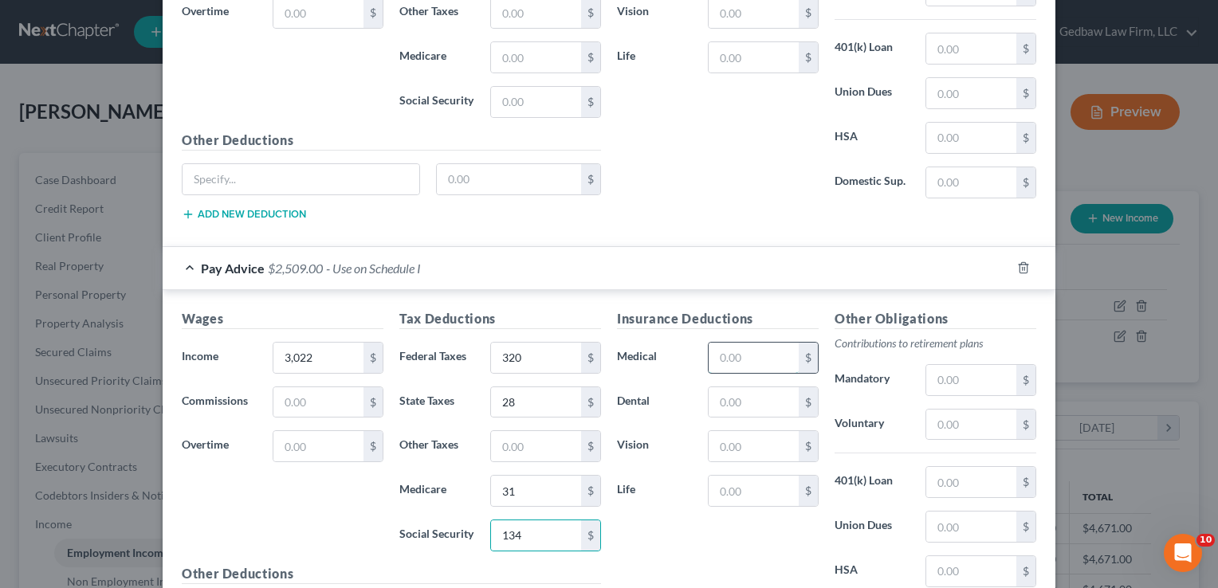
click at [741, 350] on input "text" at bounding box center [754, 358] width 90 height 30
click at [968, 419] on input "text" at bounding box center [971, 425] width 90 height 30
click at [756, 482] on input "text" at bounding box center [754, 491] width 90 height 30
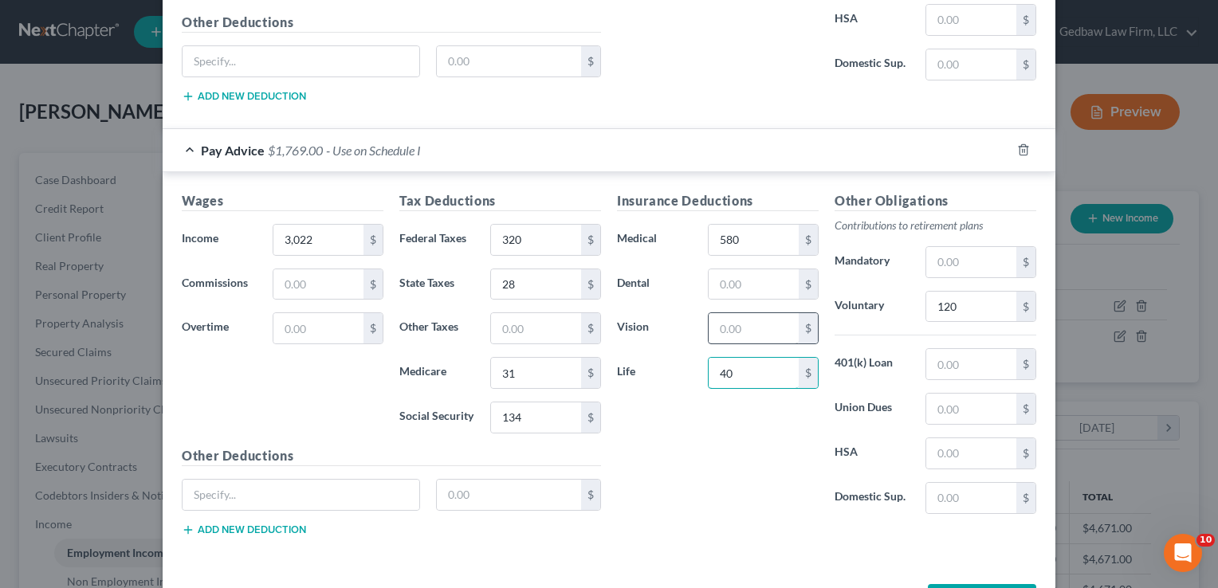
scroll to position [801, 0]
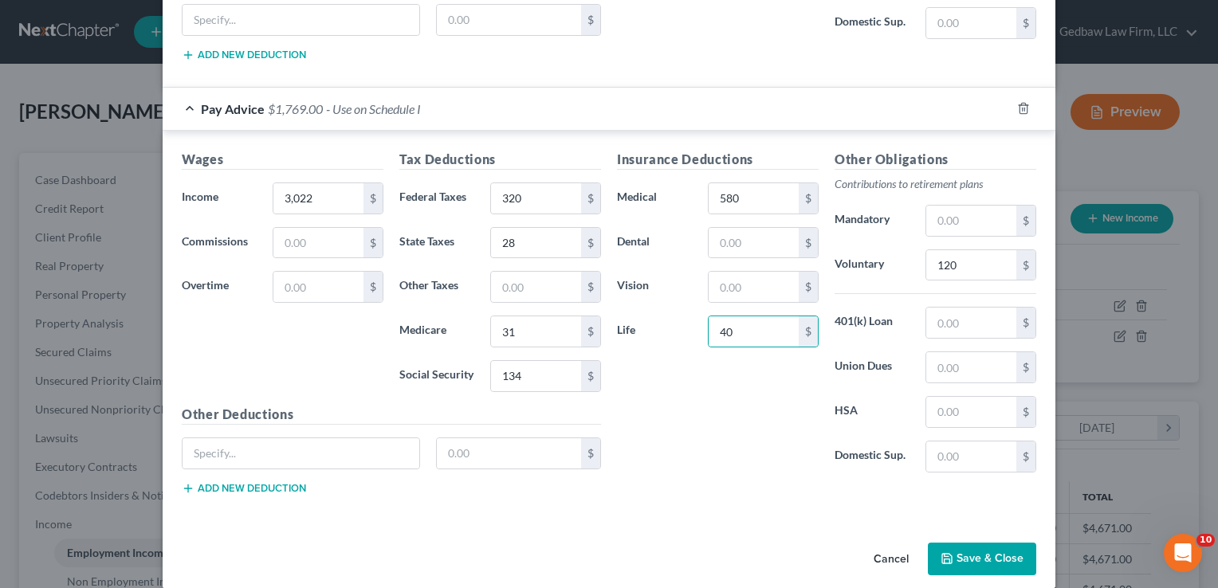
click at [1008, 553] on button "Save & Close" at bounding box center [982, 559] width 108 height 33
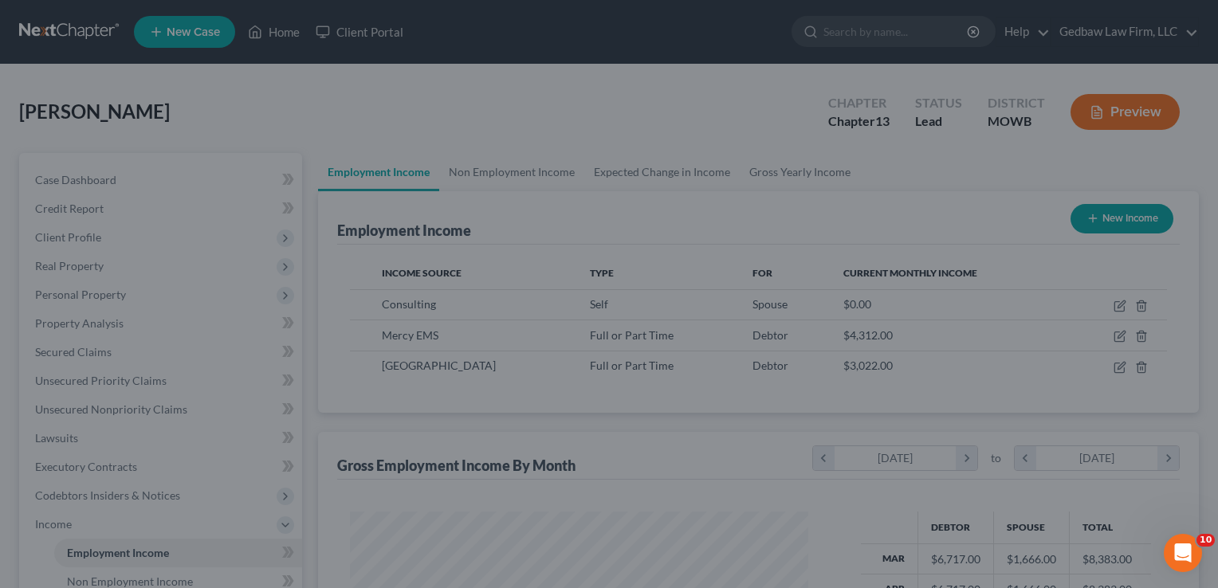
scroll to position [796960, 796754]
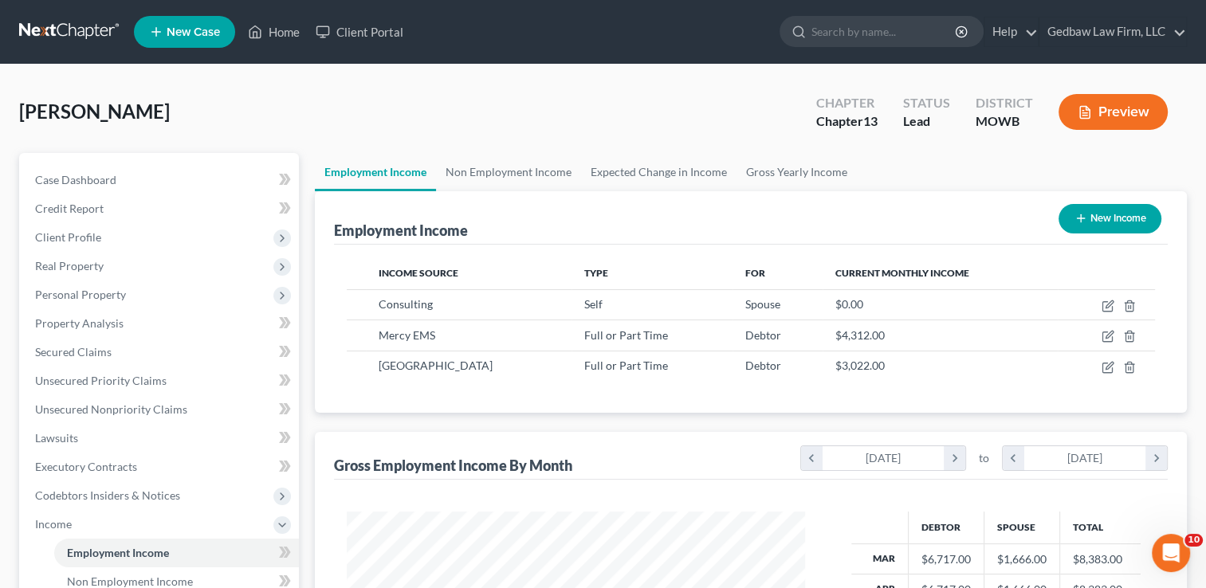
click at [1147, 112] on button "Preview" at bounding box center [1113, 112] width 109 height 36
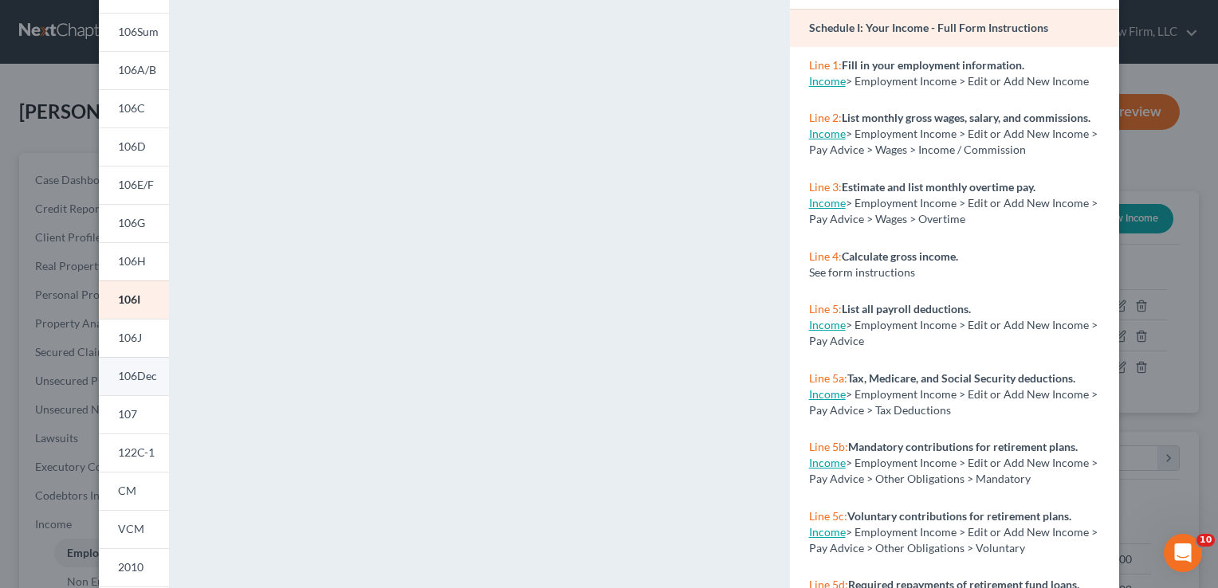
scroll to position [120, 0]
click at [124, 453] on span "122C-1" at bounding box center [136, 451] width 37 height 14
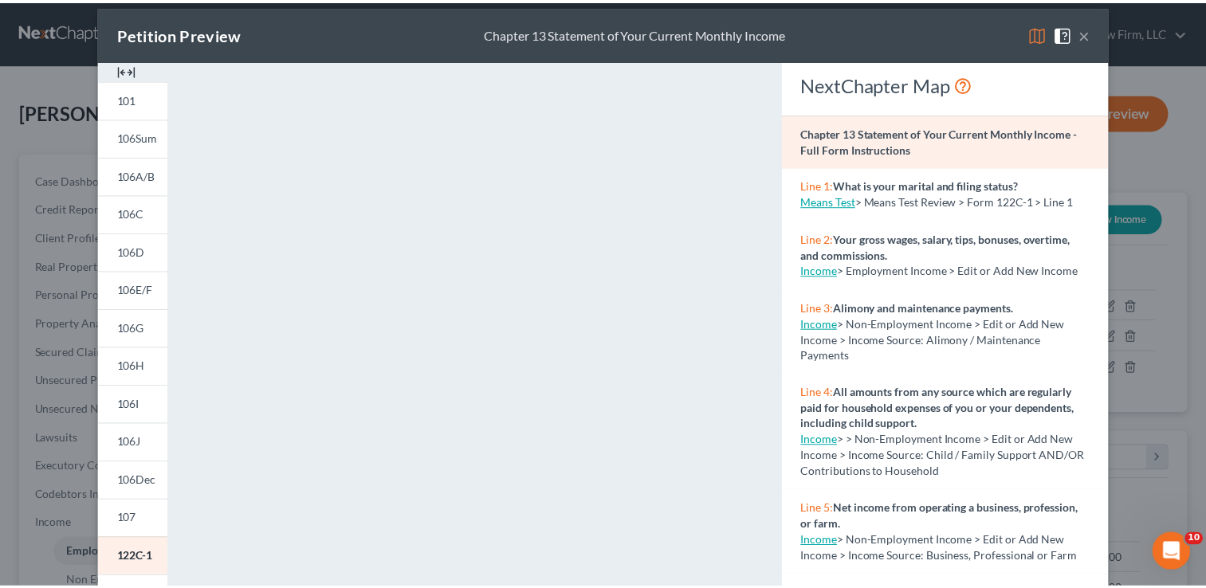
scroll to position [0, 0]
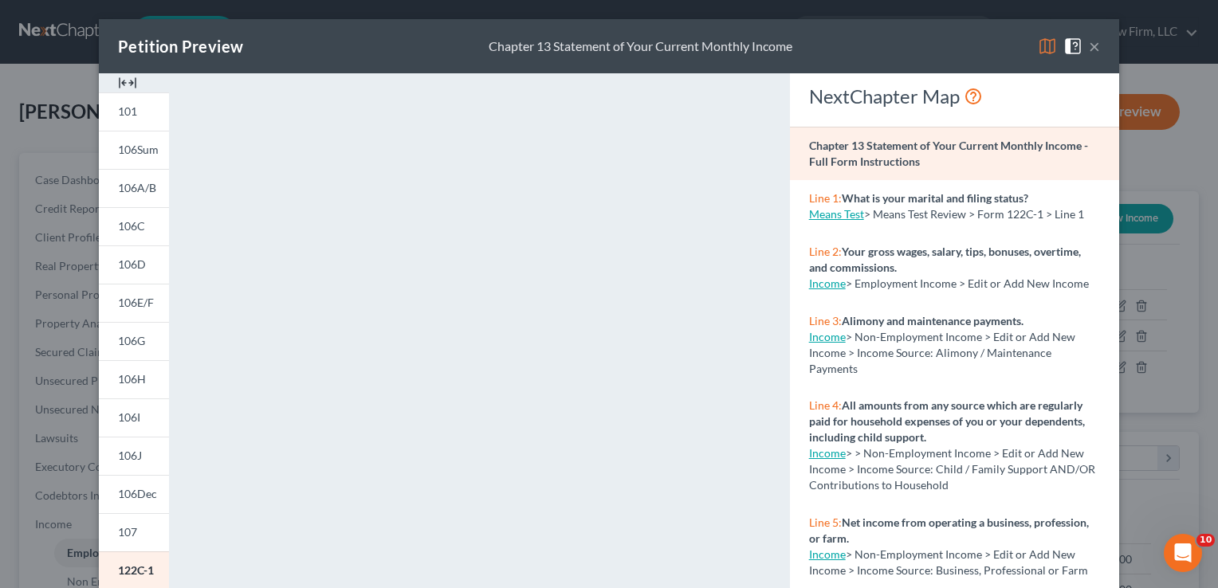
click at [1089, 49] on button "×" at bounding box center [1094, 46] width 11 height 19
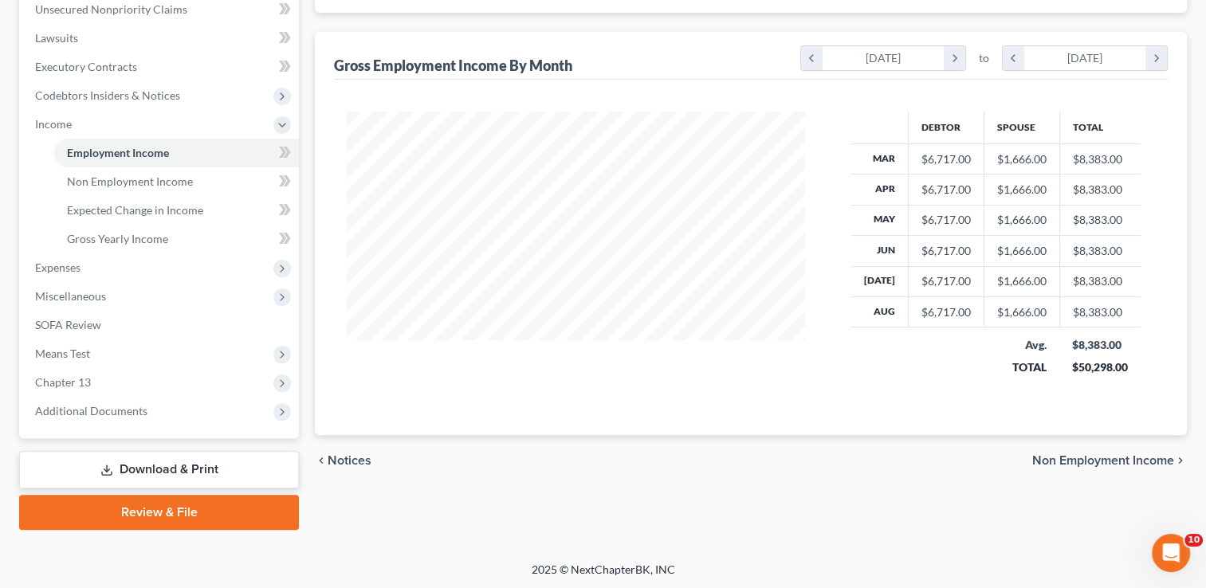
scroll to position [401, 0]
click at [1106, 458] on span "Non Employment Income" at bounding box center [1103, 460] width 142 height 13
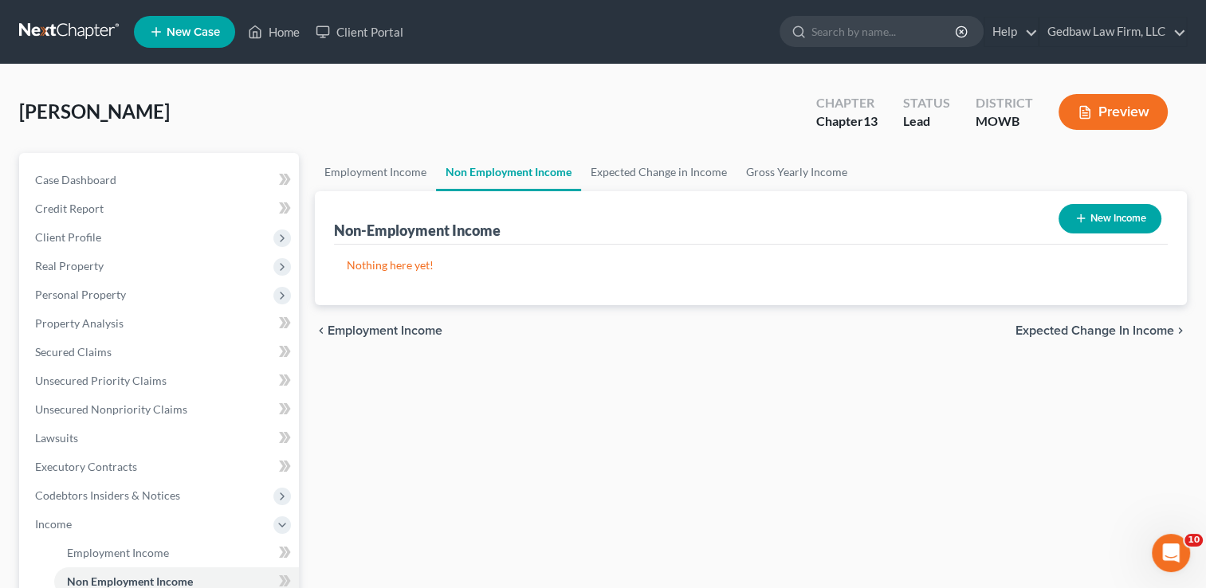
click at [1095, 325] on span "Expected Change in Income" at bounding box center [1095, 330] width 159 height 13
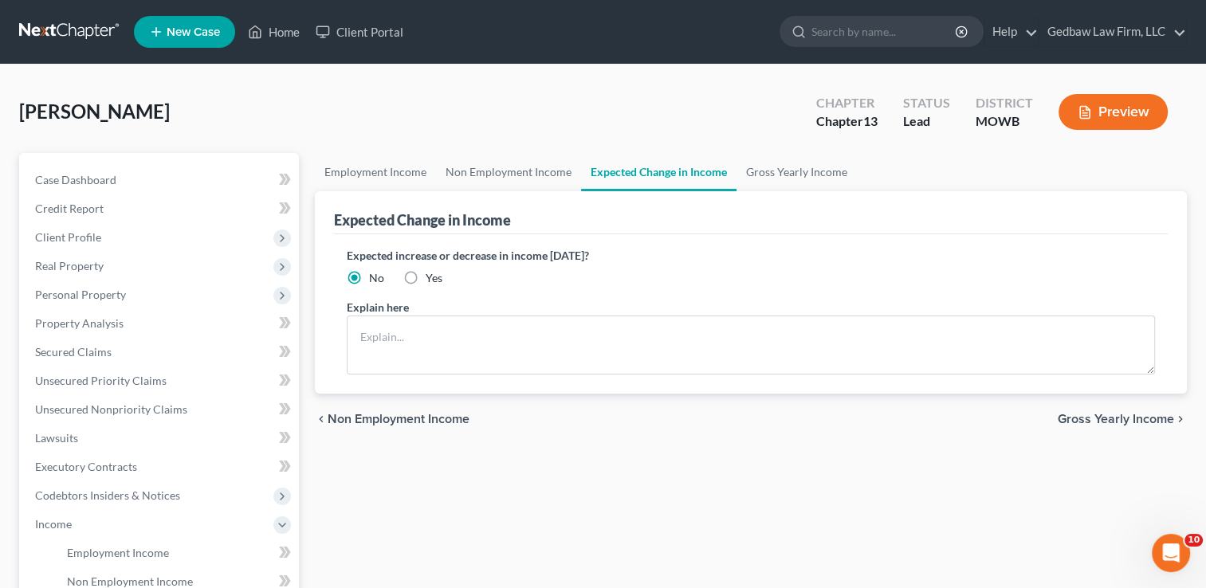
click at [1129, 419] on span "Gross Yearly Income" at bounding box center [1116, 419] width 116 height 13
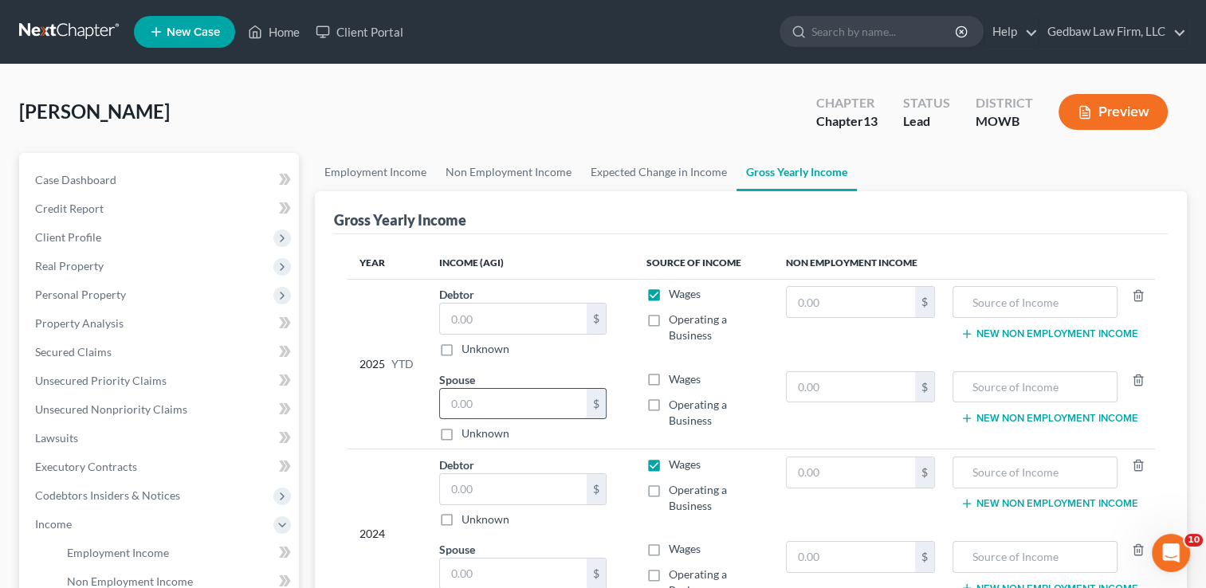
click at [475, 406] on input "text" at bounding box center [513, 404] width 147 height 30
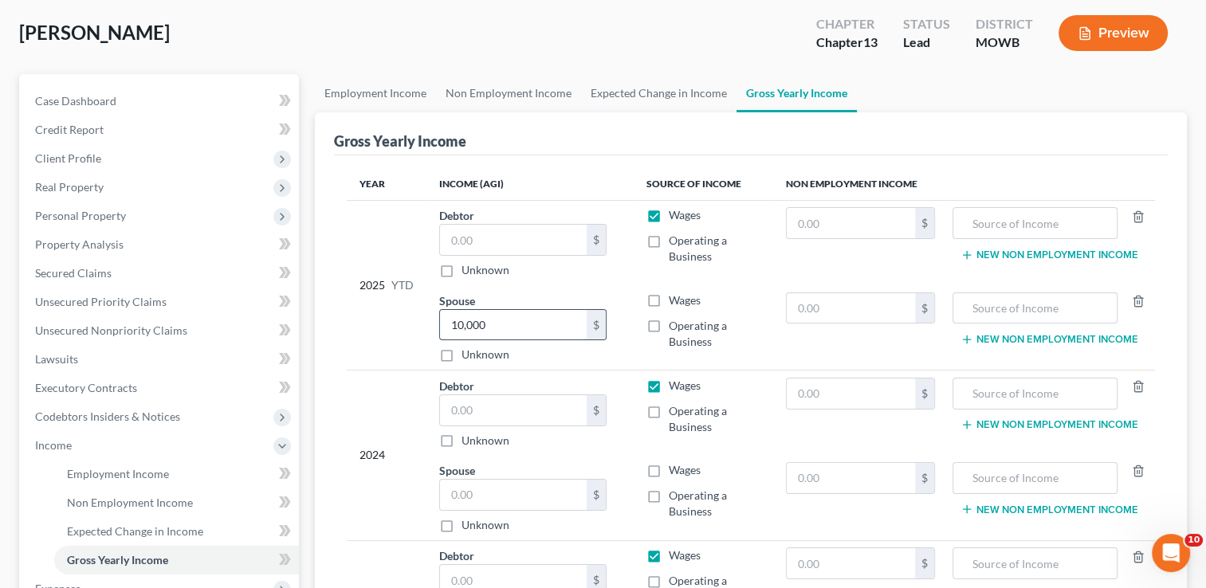
scroll to position [99, 0]
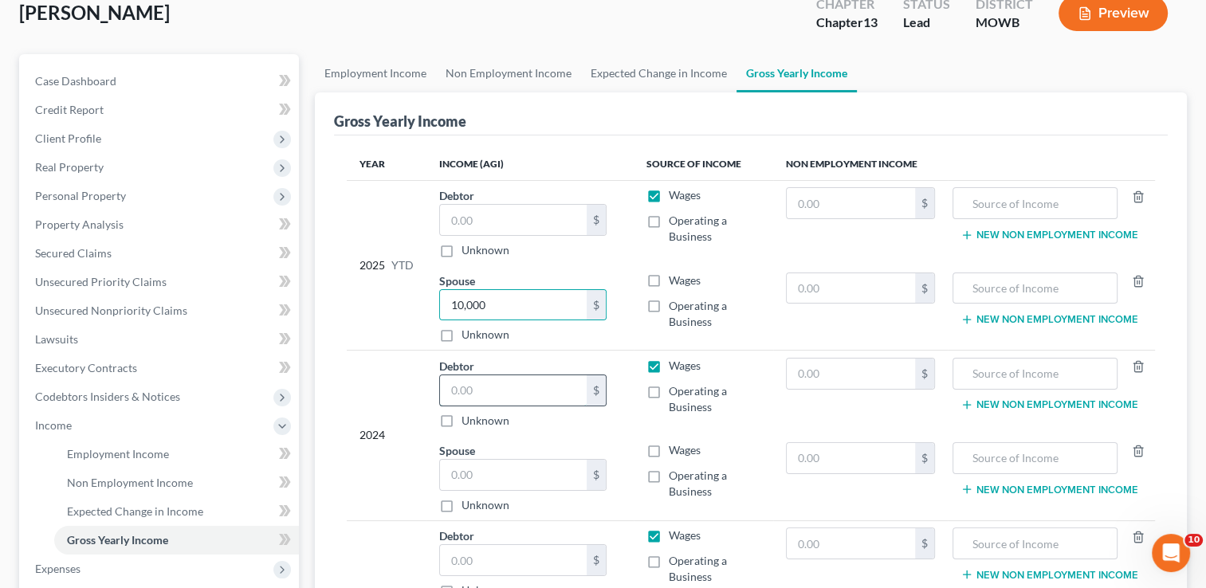
click at [488, 387] on input "text" at bounding box center [513, 391] width 147 height 30
click at [529, 470] on input "text" at bounding box center [513, 475] width 147 height 30
click at [410, 458] on div "2024" at bounding box center [387, 435] width 54 height 155
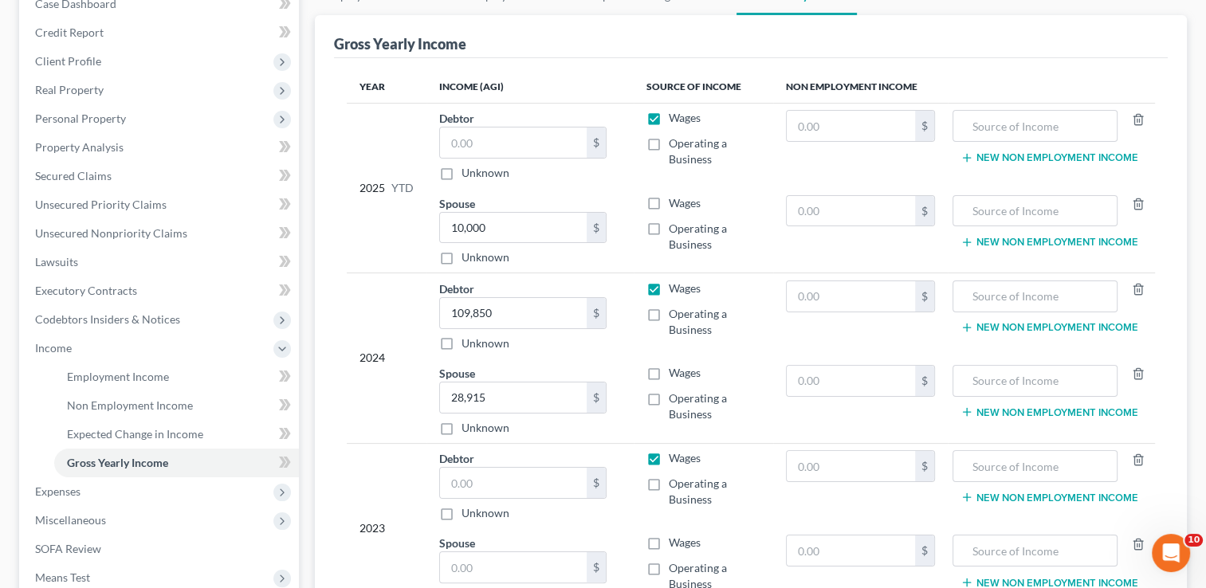
scroll to position [258, 0]
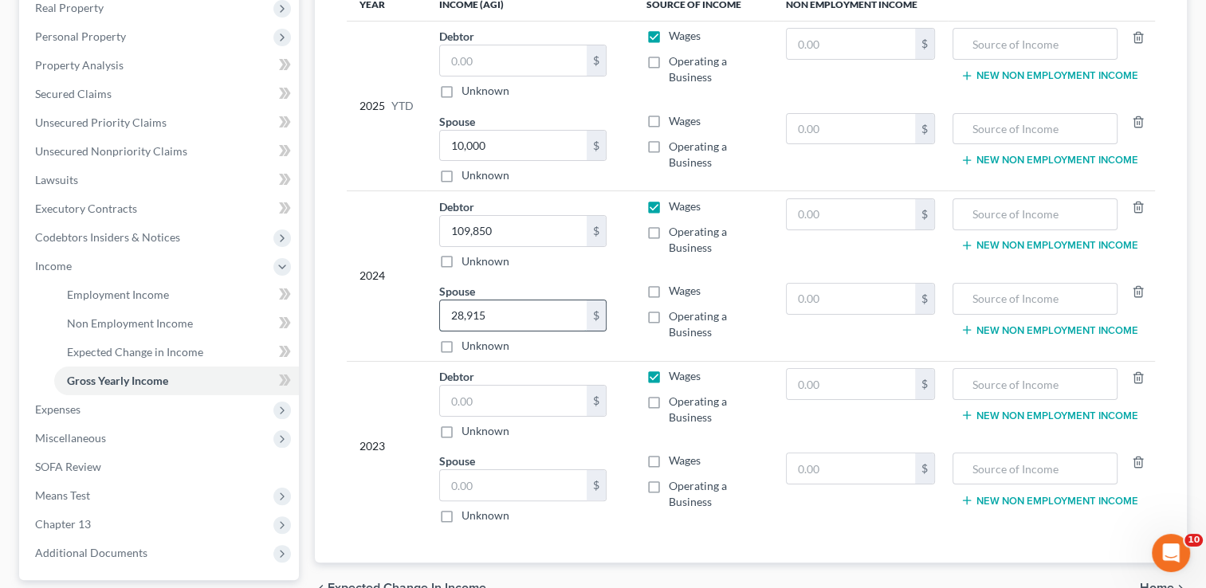
click at [513, 311] on input "28,915" at bounding box center [513, 316] width 147 height 30
click at [387, 379] on div "2023" at bounding box center [387, 445] width 54 height 155
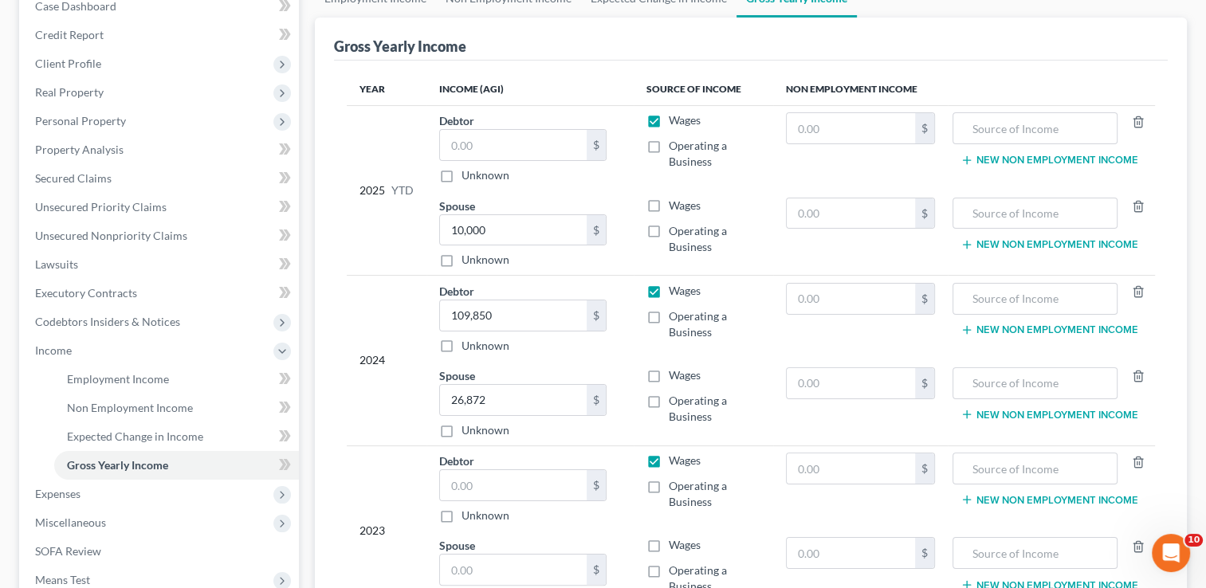
scroll to position [80, 0]
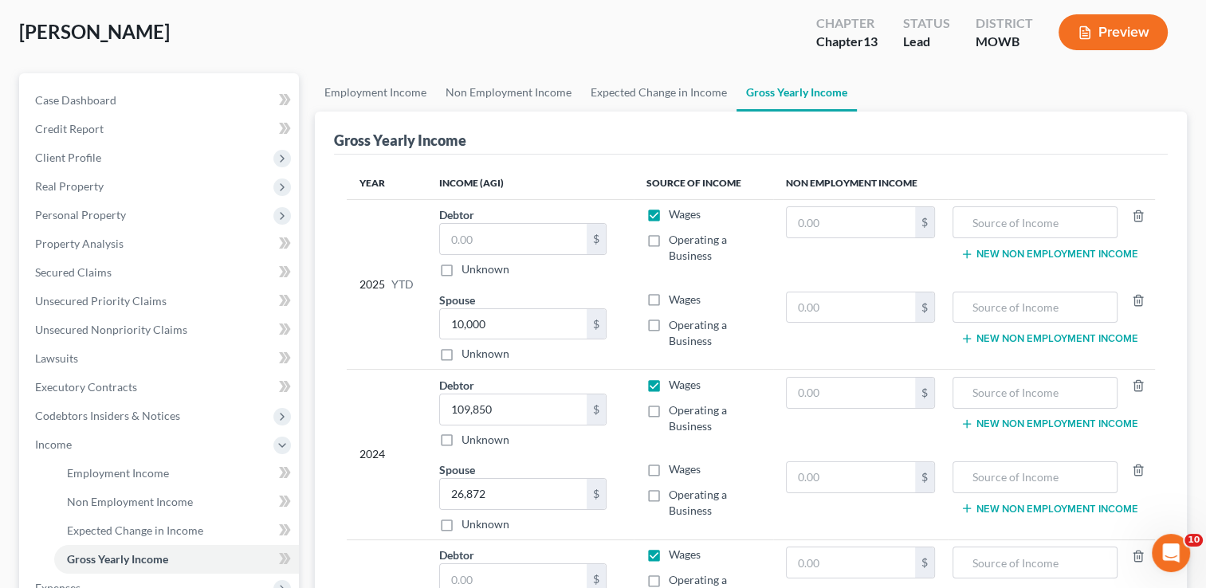
click at [669, 326] on label "Operating a Business" at bounding box center [715, 333] width 92 height 32
click at [675, 326] on input "Operating a Business" at bounding box center [680, 322] width 10 height 10
click at [669, 300] on label "Wages" at bounding box center [685, 300] width 32 height 16
click at [675, 300] on input "Wages" at bounding box center [680, 297] width 10 height 10
click at [669, 326] on label "Operating a Business" at bounding box center [715, 333] width 92 height 32
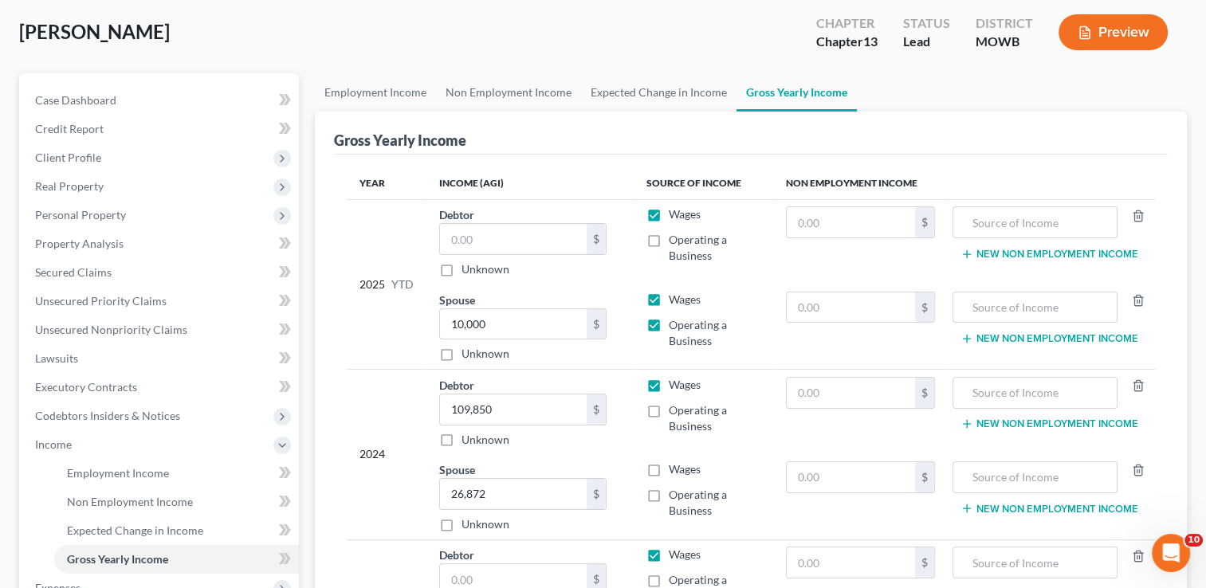
click at [675, 326] on input "Operating a Business" at bounding box center [680, 322] width 10 height 10
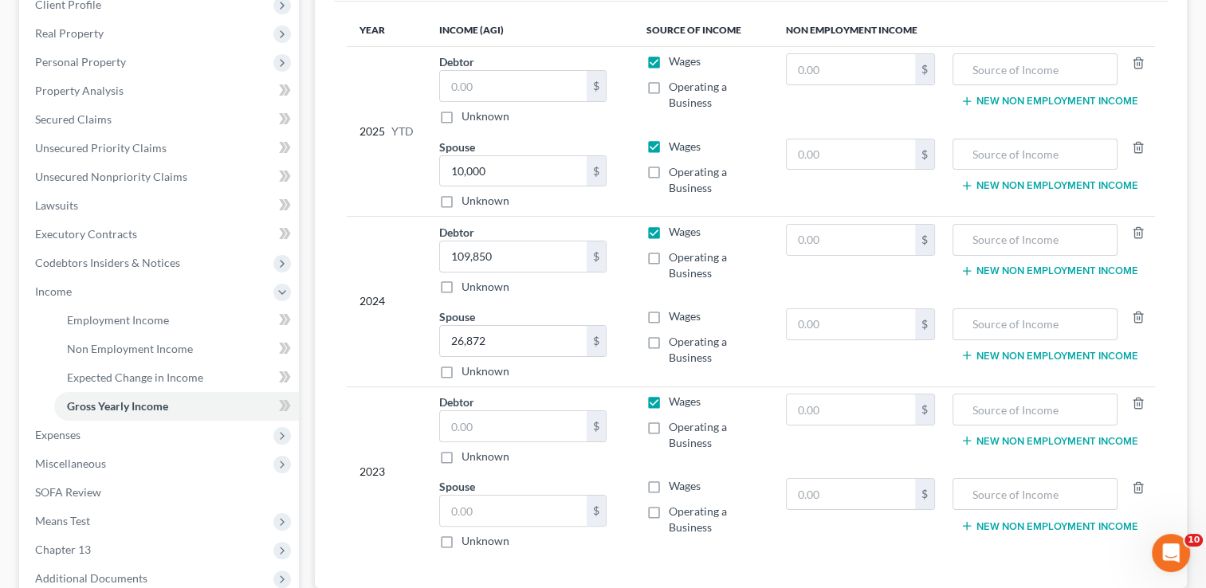
scroll to position [239, 0]
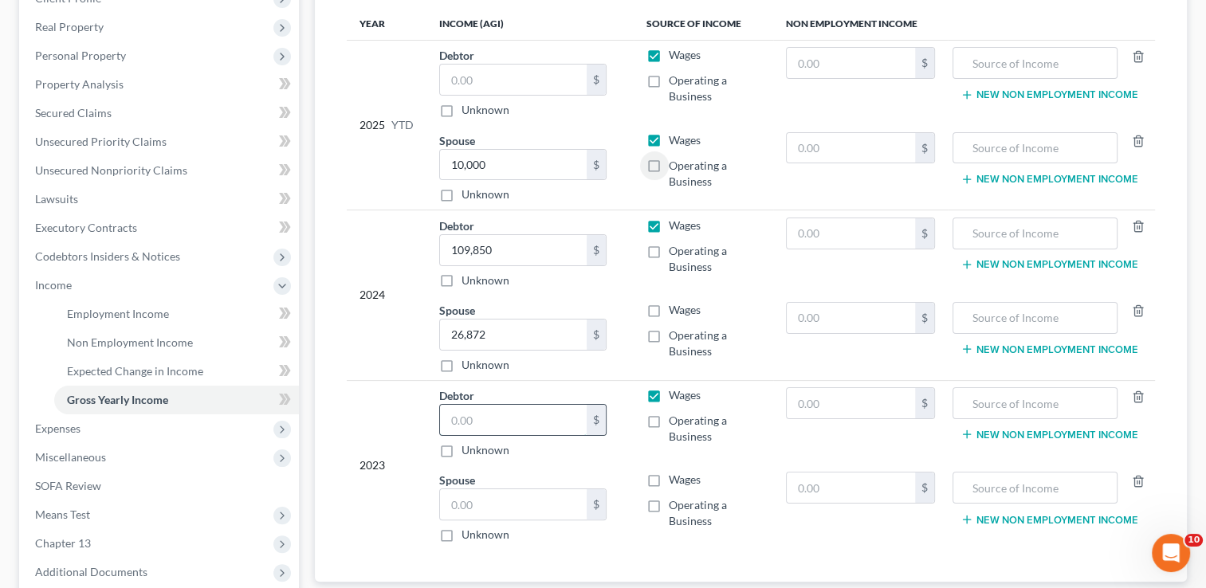
click at [520, 412] on input "text" at bounding box center [513, 420] width 147 height 30
click at [517, 506] on input "text" at bounding box center [513, 505] width 147 height 30
click at [396, 440] on div "2023" at bounding box center [387, 464] width 54 height 155
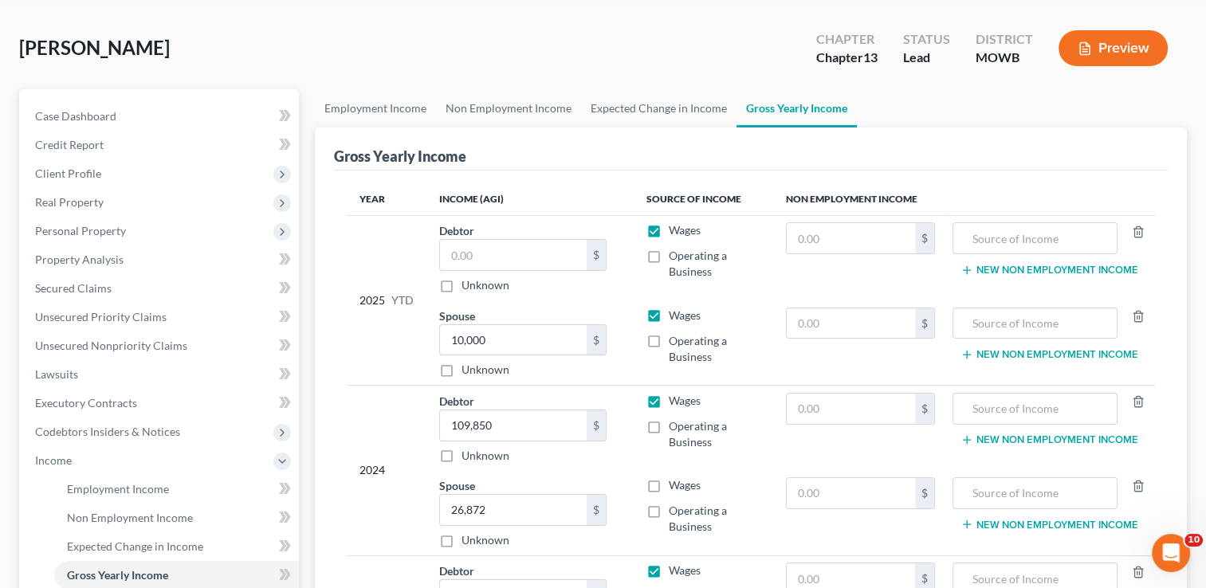
scroll to position [0, 0]
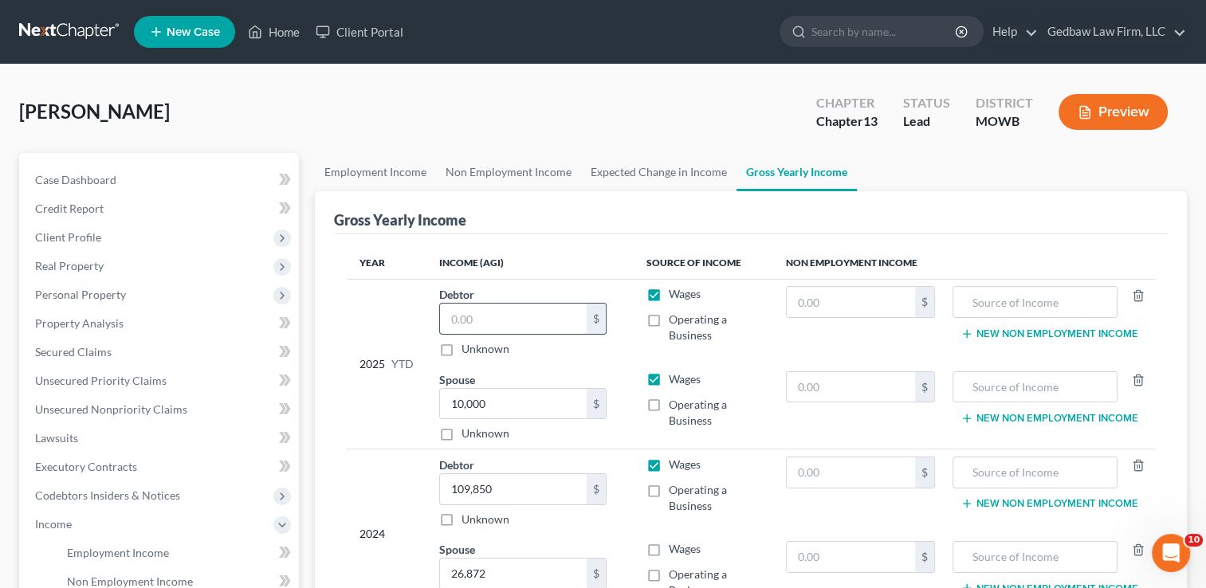
click at [519, 319] on input "text" at bounding box center [513, 319] width 147 height 30
click at [625, 356] on td "Debtor 45,216.00 $ Unknown Balance Undetermined 45,216 $ Unknown" at bounding box center [530, 321] width 207 height 85
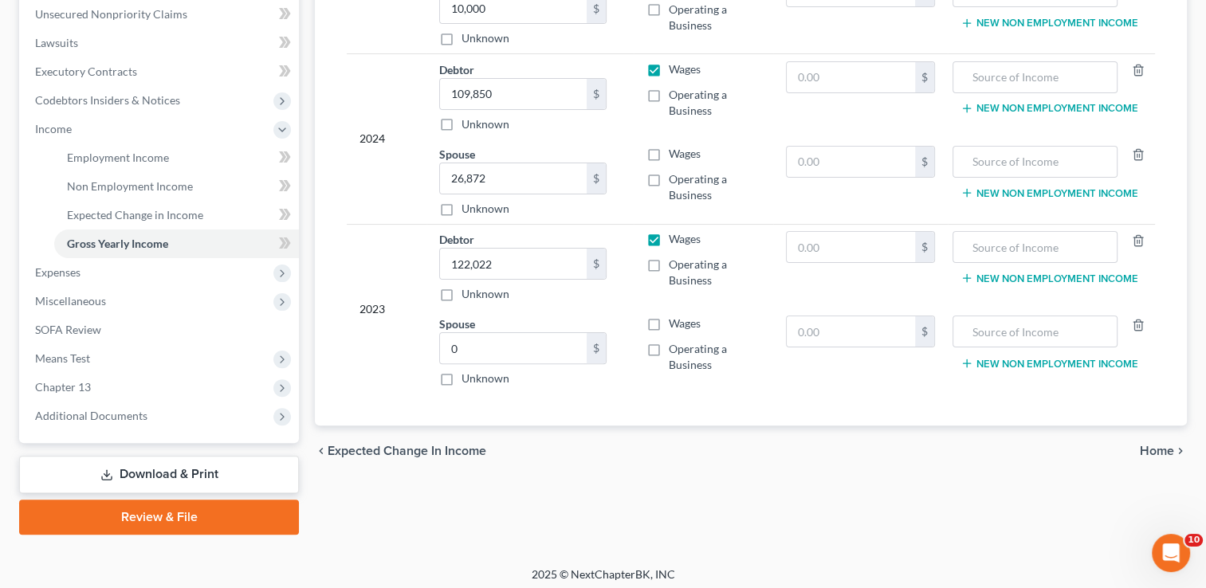
scroll to position [399, 0]
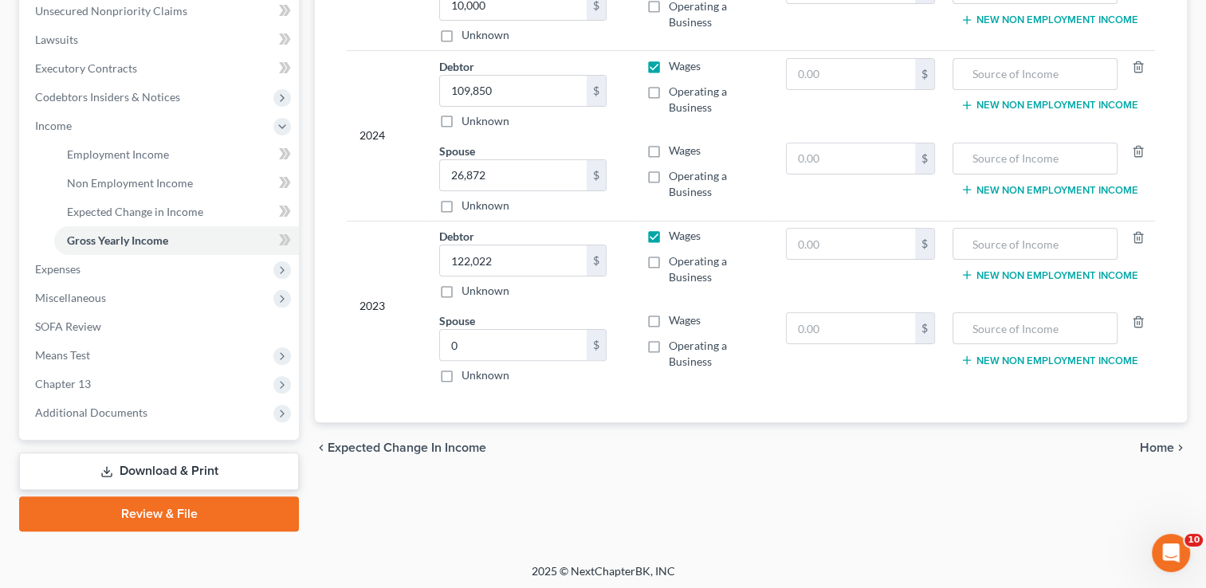
click at [1161, 445] on span "Home" at bounding box center [1157, 448] width 34 height 13
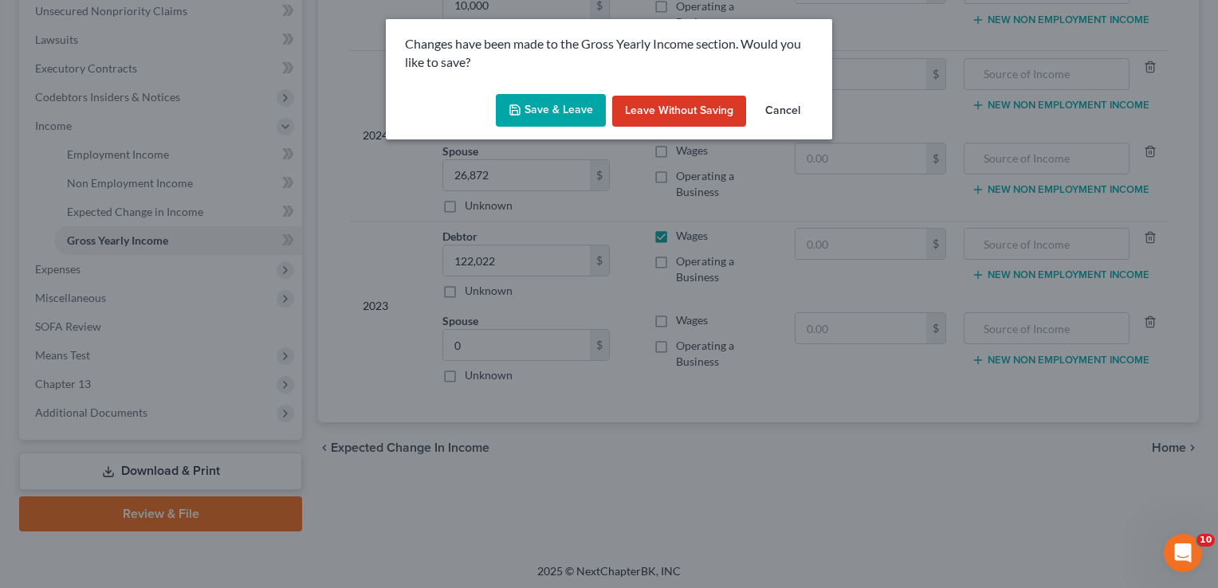
click at [571, 109] on button "Save & Leave" at bounding box center [551, 110] width 110 height 33
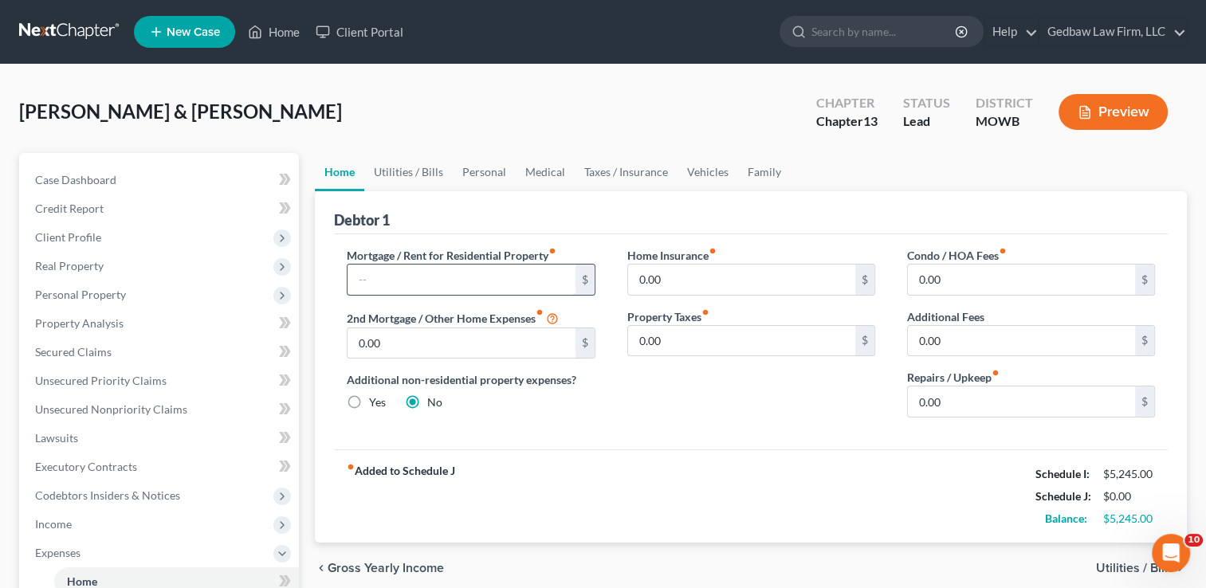
click at [424, 276] on input "text" at bounding box center [461, 280] width 227 height 30
click at [969, 400] on input "0.00" at bounding box center [1021, 402] width 227 height 30
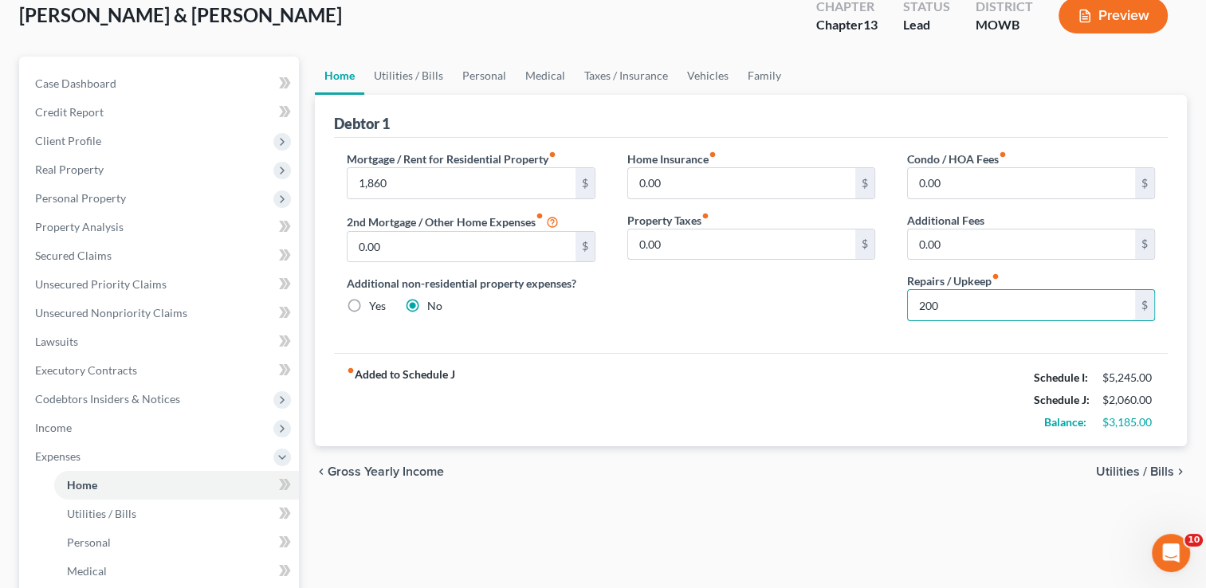
scroll to position [99, 0]
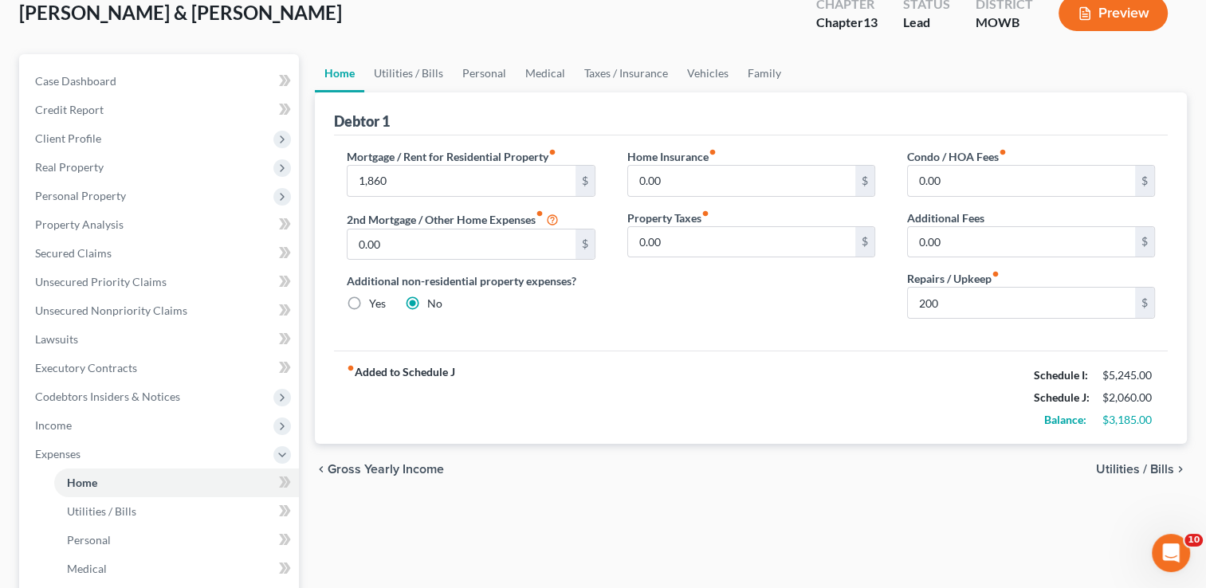
click at [1157, 466] on span "Utilities / Bills" at bounding box center [1135, 469] width 78 height 13
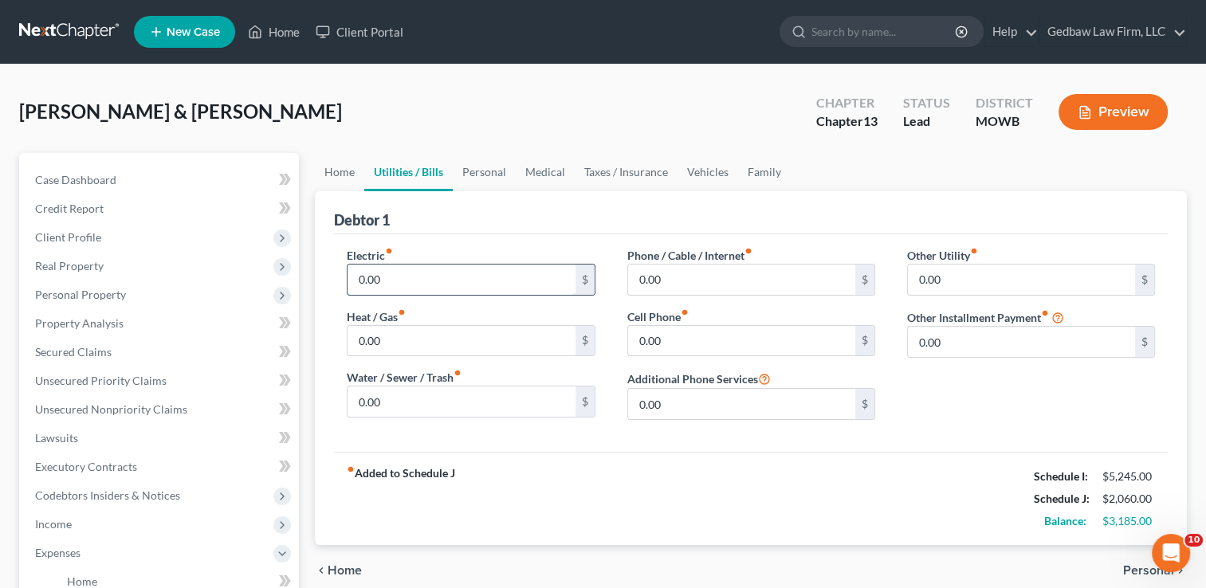
click at [412, 272] on input "0.00" at bounding box center [461, 280] width 227 height 30
click at [664, 454] on div "fiber_manual_record Added to Schedule J Schedule I: $5,245.00 Schedule J: $2,31…" at bounding box center [751, 498] width 834 height 93
click at [711, 273] on input "0.00" at bounding box center [741, 280] width 227 height 30
click at [462, 398] on input "0.00" at bounding box center [461, 402] width 227 height 30
click at [689, 336] on input "0.00" at bounding box center [741, 341] width 227 height 30
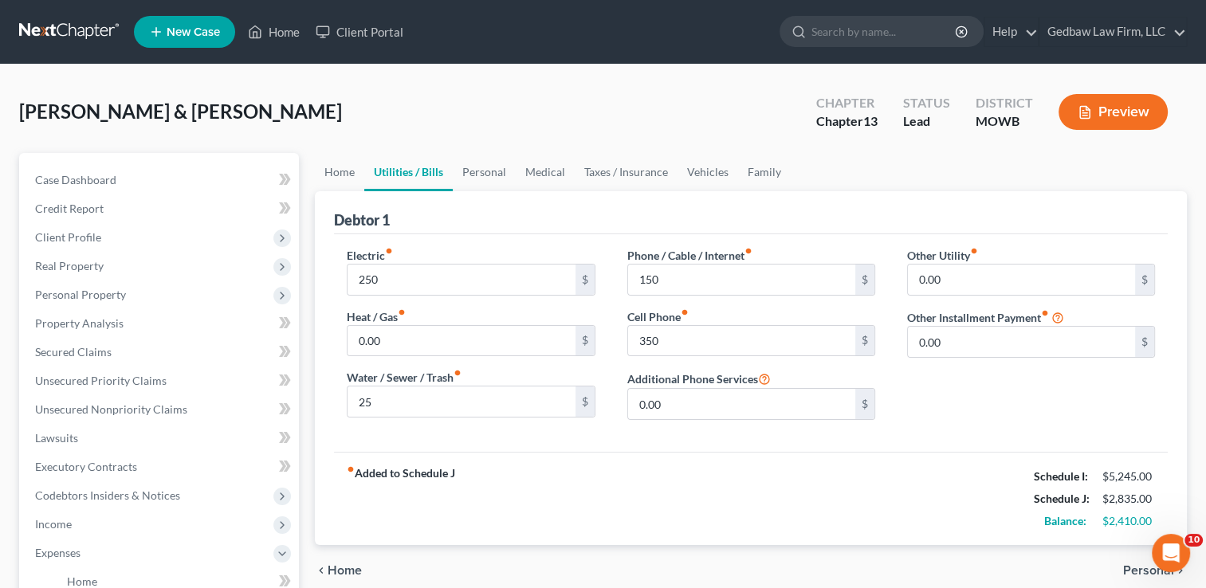
click at [772, 483] on div "fiber_manual_record Added to Schedule J Schedule I: $5,245.00 Schedule J: $2,83…" at bounding box center [751, 498] width 834 height 93
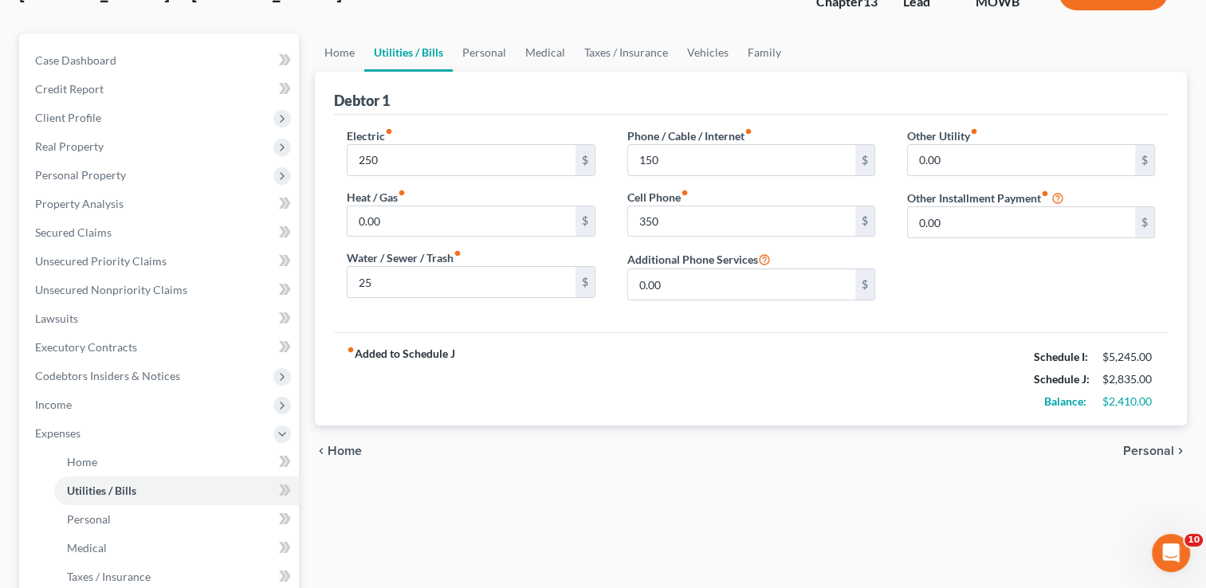
click at [1145, 450] on div "chevron_left Home Personal chevron_right" at bounding box center [751, 451] width 872 height 51
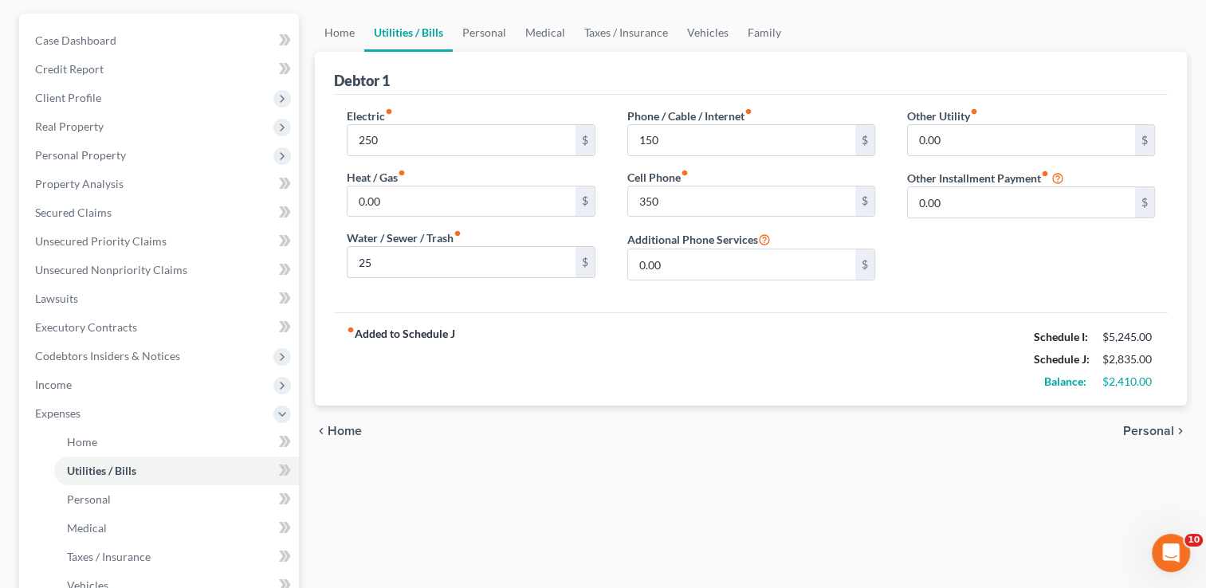
click at [1148, 428] on span "Personal" at bounding box center [1148, 431] width 51 height 13
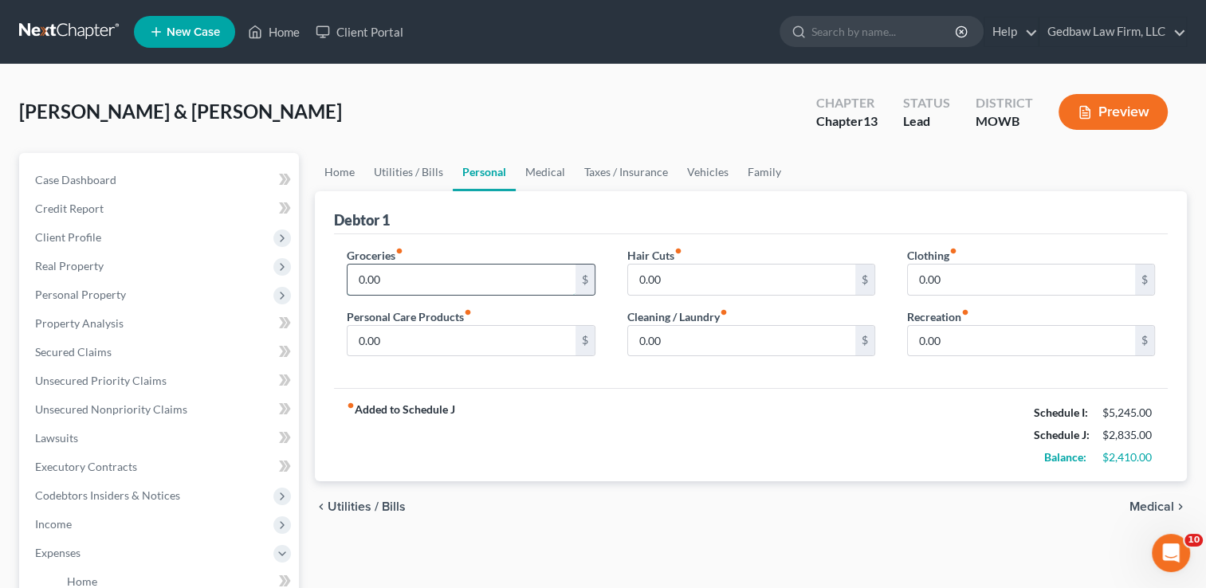
click at [386, 276] on input "0.00" at bounding box center [461, 280] width 227 height 30
click at [670, 272] on input "0.00" at bounding box center [741, 280] width 227 height 30
click at [950, 276] on input "0.00" at bounding box center [1021, 280] width 227 height 30
click at [918, 413] on div "fiber_manual_record Added to Schedule J Schedule I: $5,245.00 Schedule J: $4,08…" at bounding box center [751, 434] width 834 height 93
click at [418, 341] on input "0.00" at bounding box center [461, 341] width 227 height 30
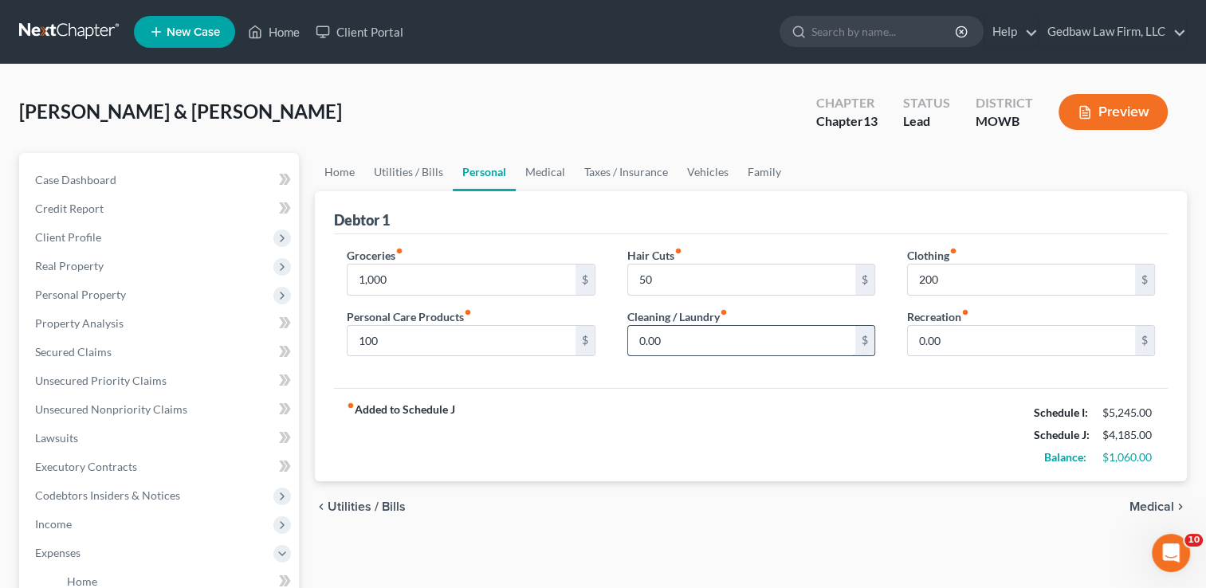
click at [680, 336] on input "0.00" at bounding box center [741, 341] width 227 height 30
click at [954, 339] on input "0.00" at bounding box center [1021, 341] width 227 height 30
click at [911, 423] on div "fiber_manual_record Added to Schedule J Schedule I: $5,245.00 Schedule J: $4,33…" at bounding box center [751, 434] width 834 height 93
click at [1161, 501] on span "Medical" at bounding box center [1152, 507] width 45 height 13
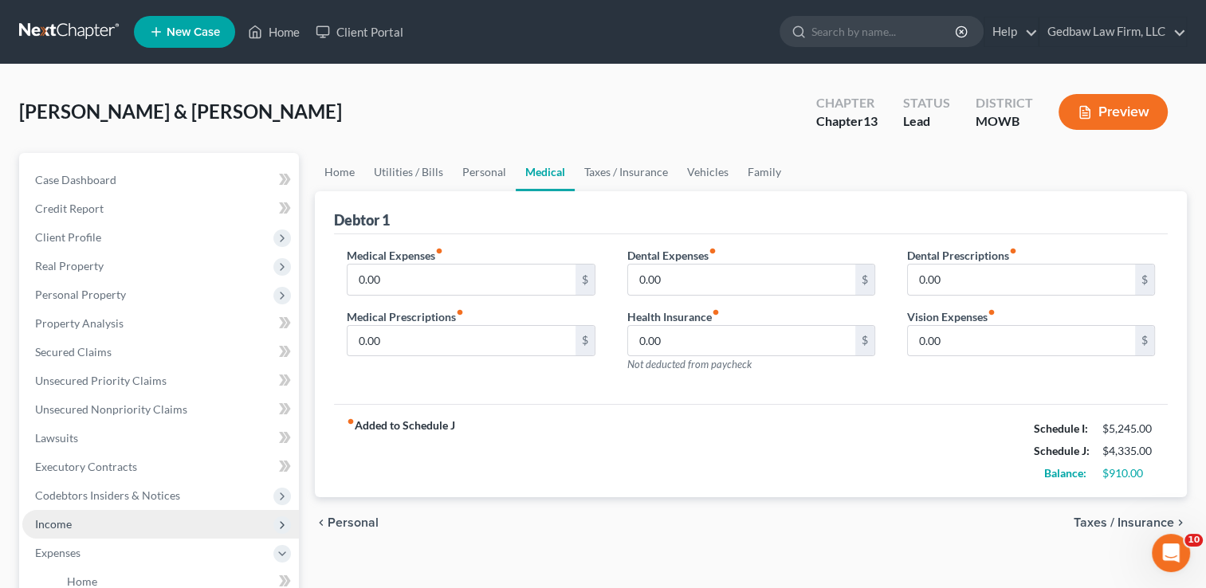
click at [117, 521] on span "Income" at bounding box center [160, 524] width 277 height 29
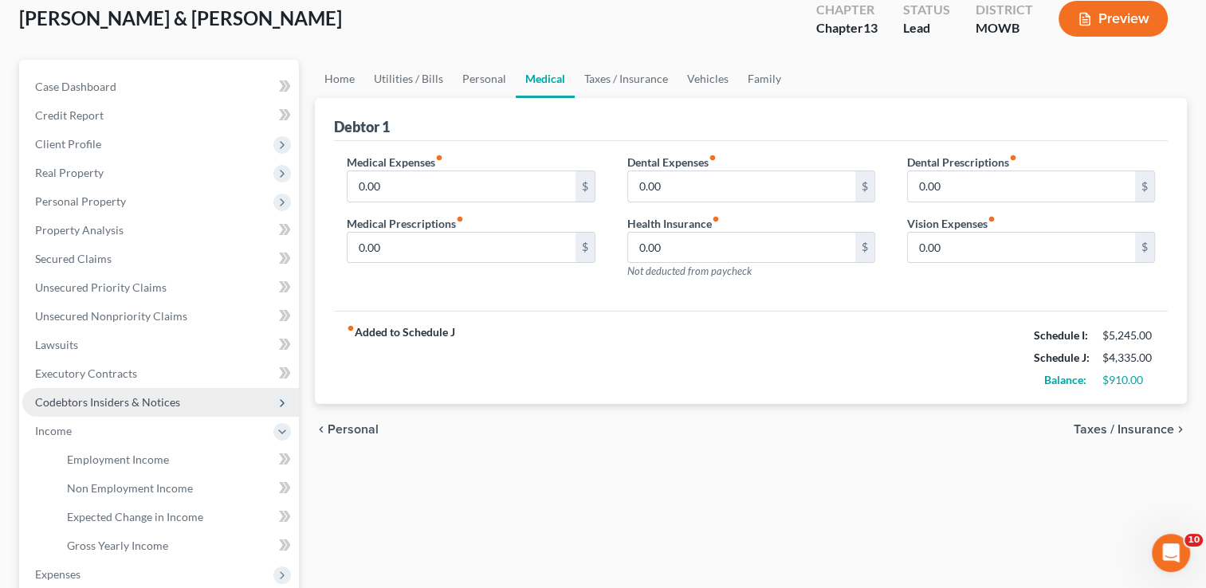
scroll to position [99, 0]
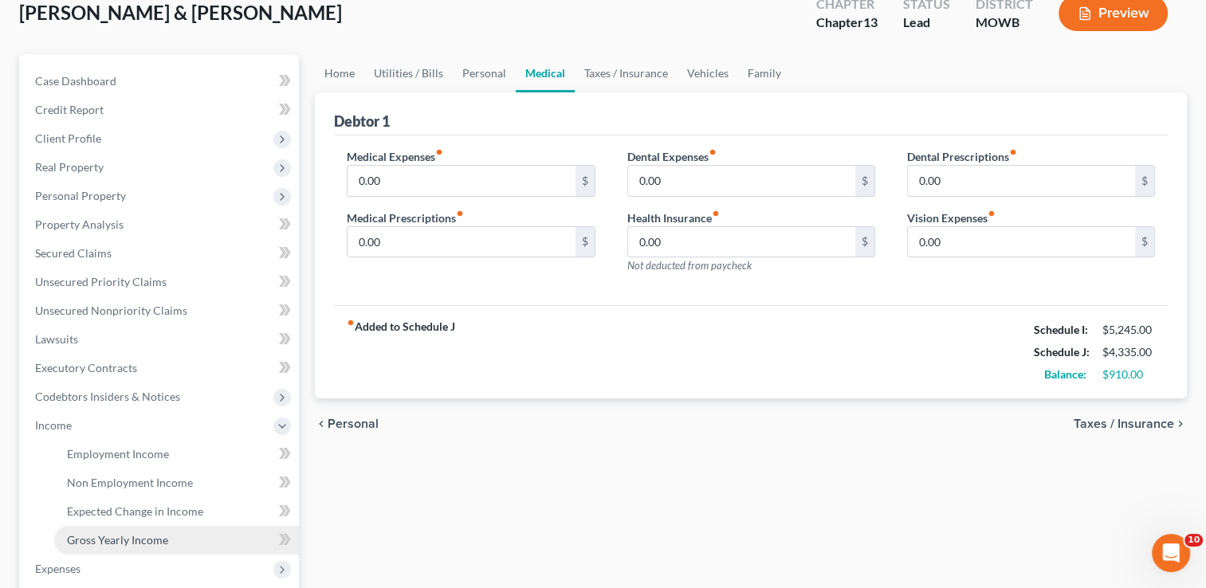
click at [166, 538] on span "Gross Yearly Income" at bounding box center [117, 540] width 101 height 14
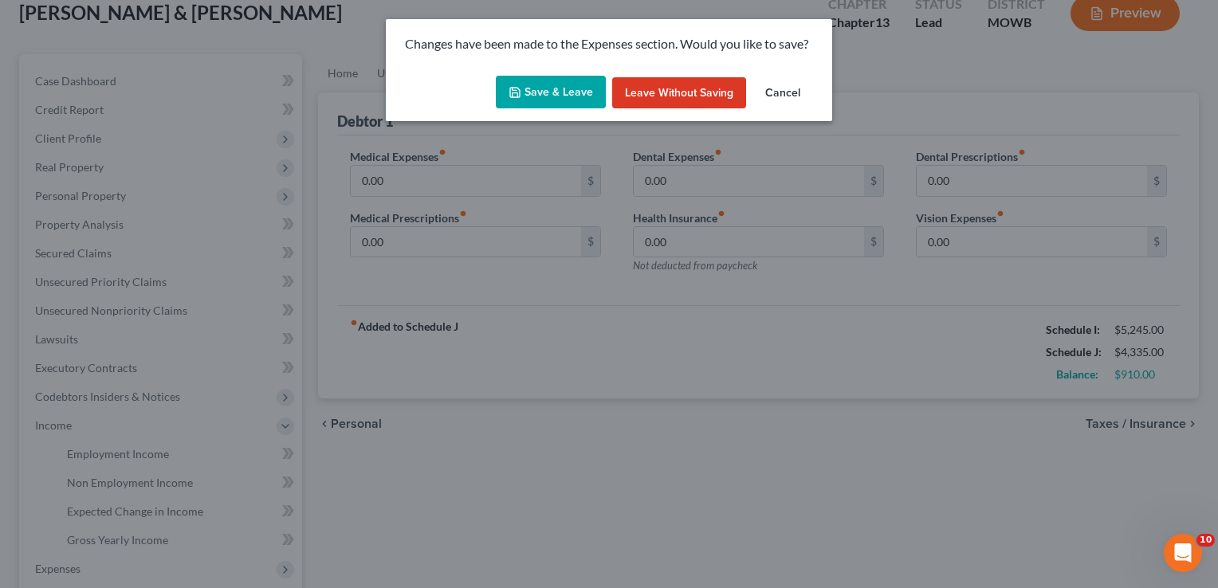
click at [571, 97] on button "Save & Leave" at bounding box center [551, 92] width 110 height 33
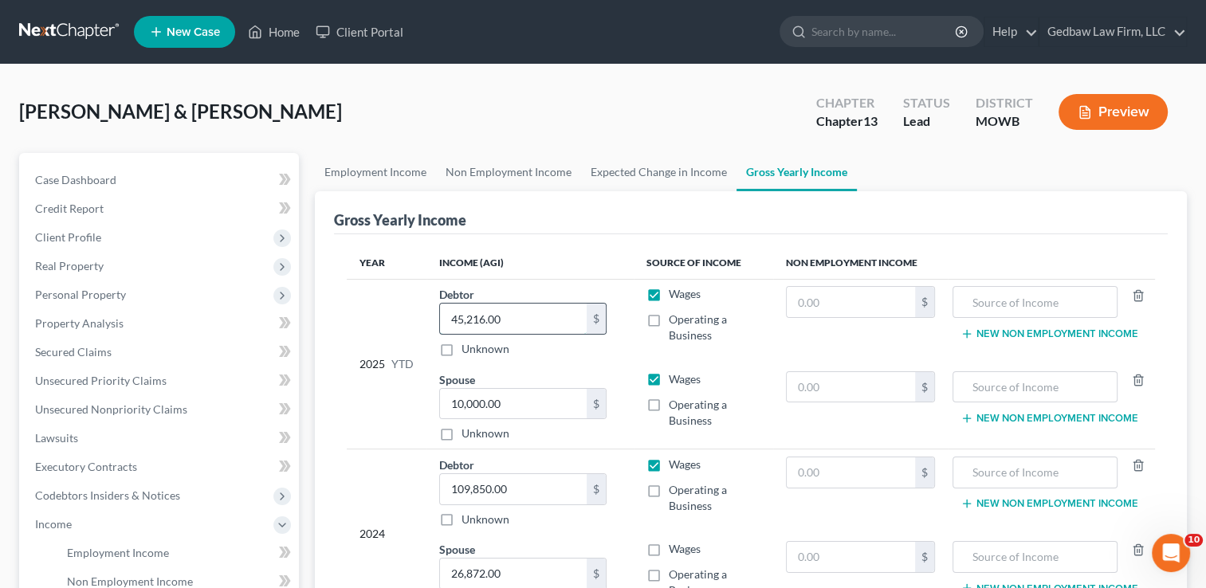
click at [462, 315] on input "45,216.00" at bounding box center [513, 319] width 147 height 30
click at [463, 317] on input "45,216.00" at bounding box center [513, 319] width 147 height 30
click at [504, 315] on input "216.00" at bounding box center [513, 319] width 147 height 30
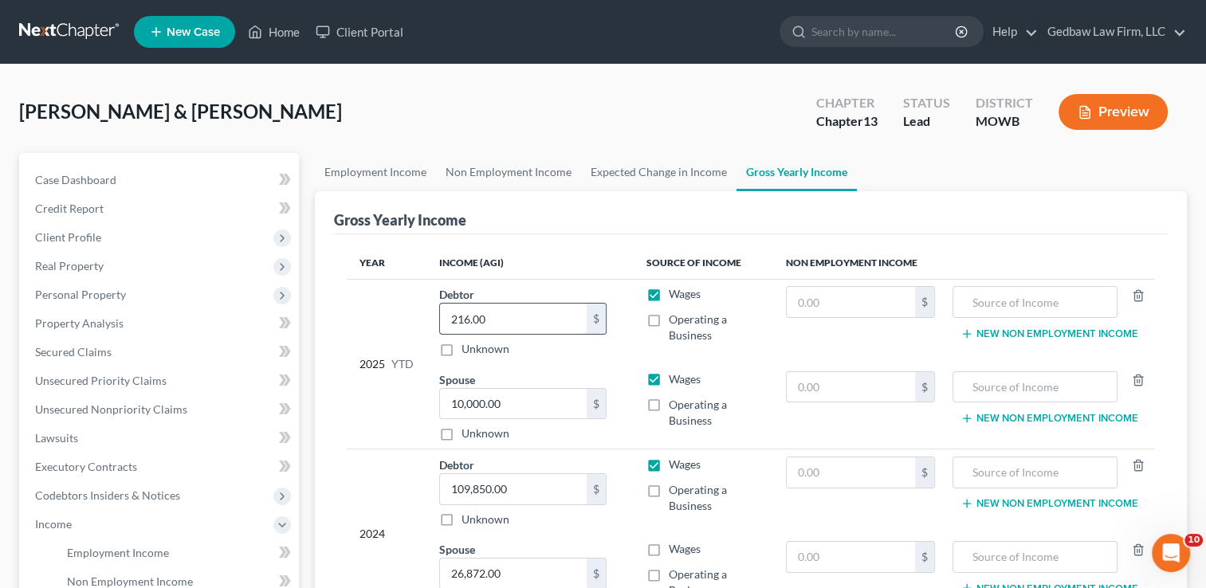
click at [504, 315] on input "216.00" at bounding box center [513, 319] width 147 height 30
click at [513, 398] on input "10,000.00" at bounding box center [513, 404] width 147 height 30
click at [386, 464] on div "2024" at bounding box center [387, 534] width 54 height 155
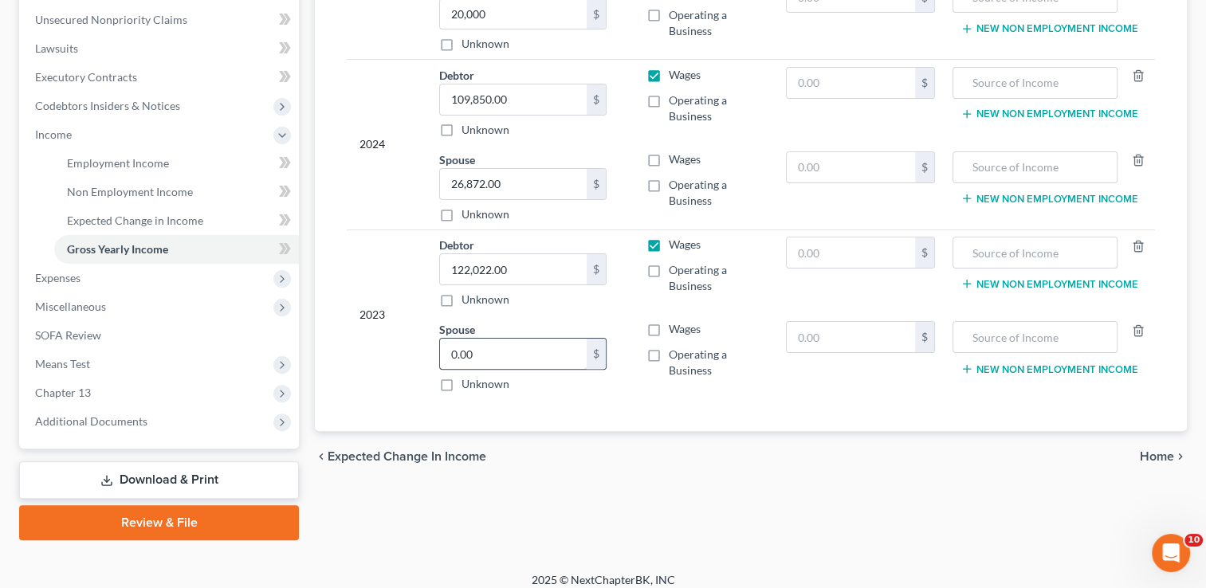
scroll to position [401, 0]
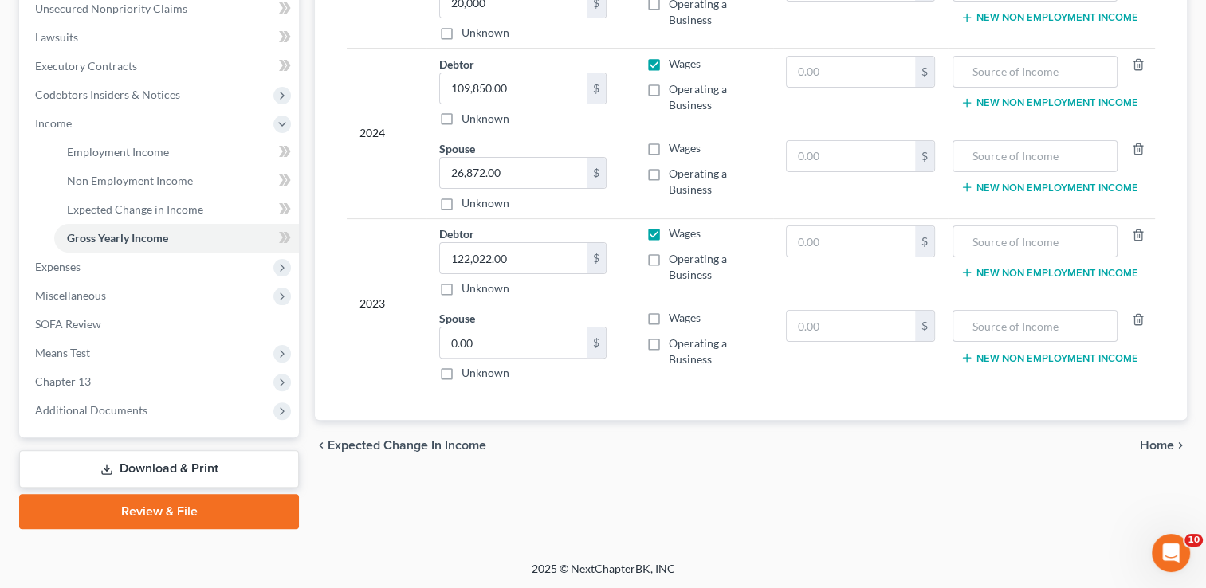
click at [1158, 442] on span "Home" at bounding box center [1157, 445] width 34 height 13
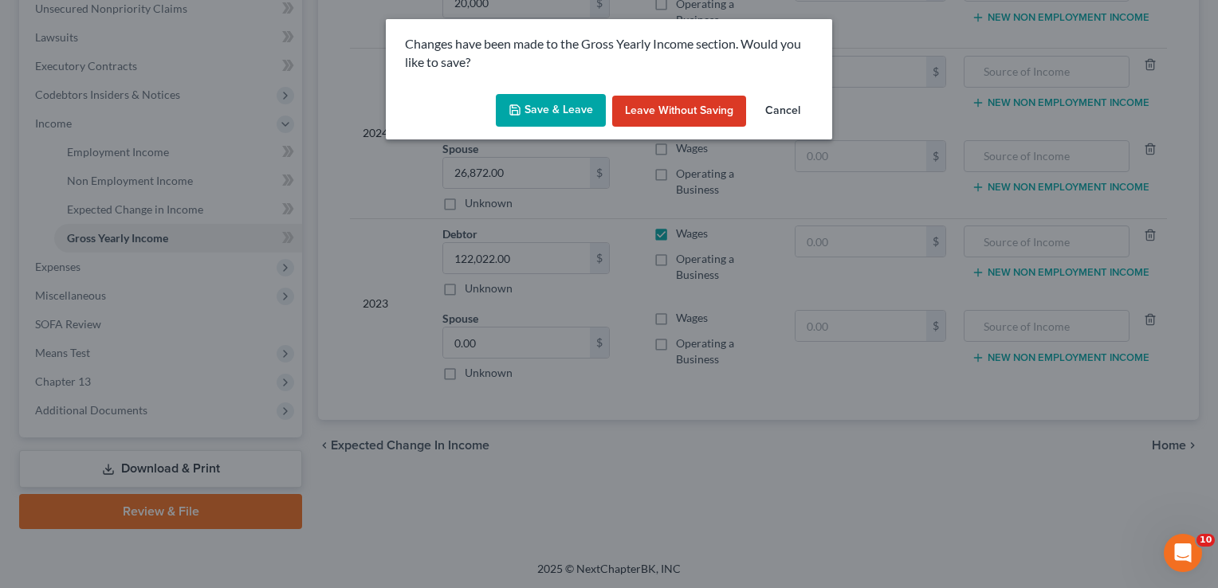
click at [577, 104] on button "Save & Leave" at bounding box center [551, 110] width 110 height 33
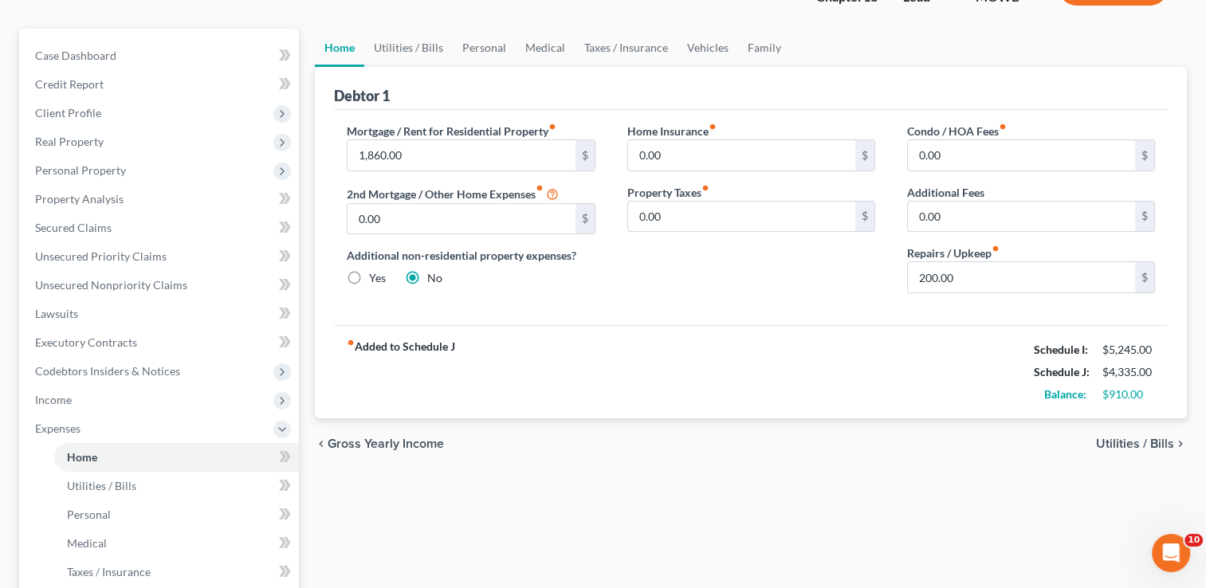
scroll to position [159, 0]
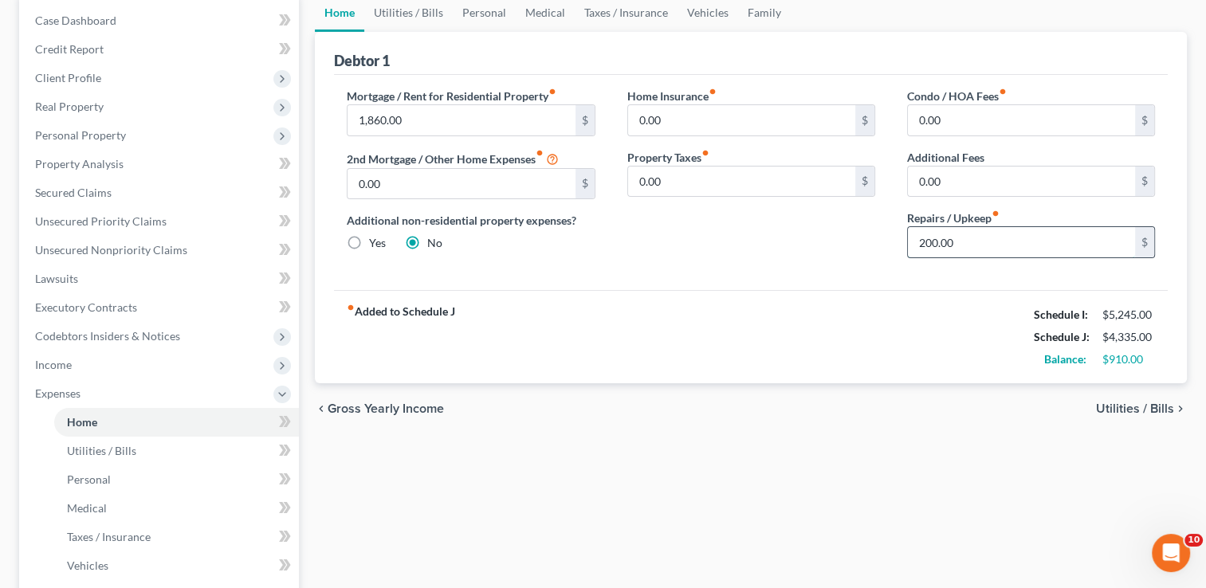
click at [959, 241] on input "200.00" at bounding box center [1021, 242] width 227 height 30
click at [1126, 404] on span "Utilities / Bills" at bounding box center [1135, 409] width 78 height 13
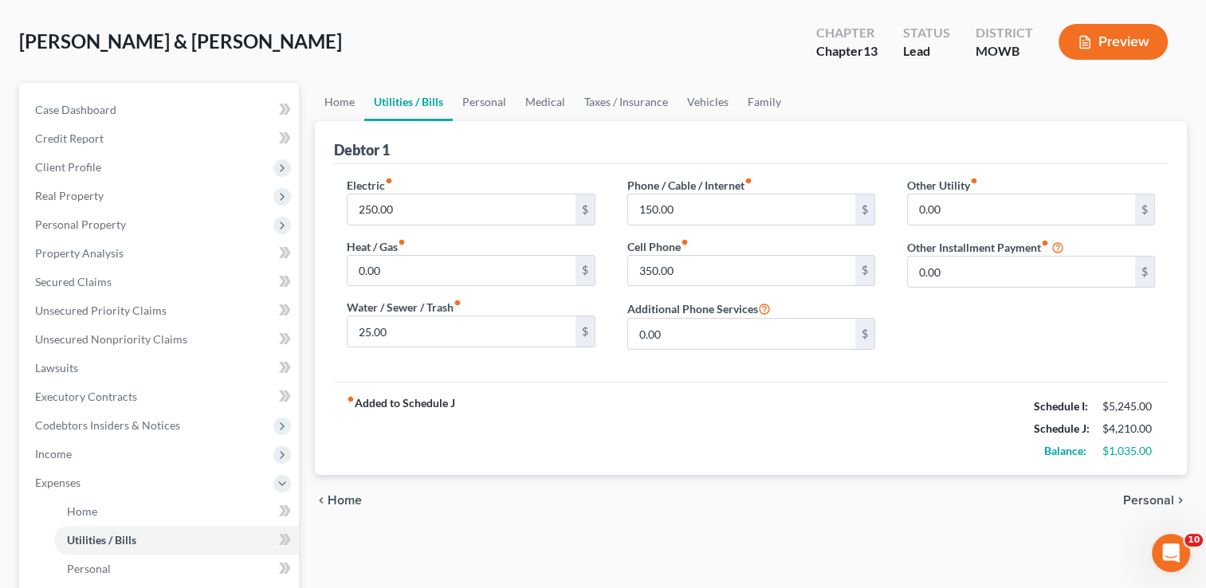
scroll to position [99, 0]
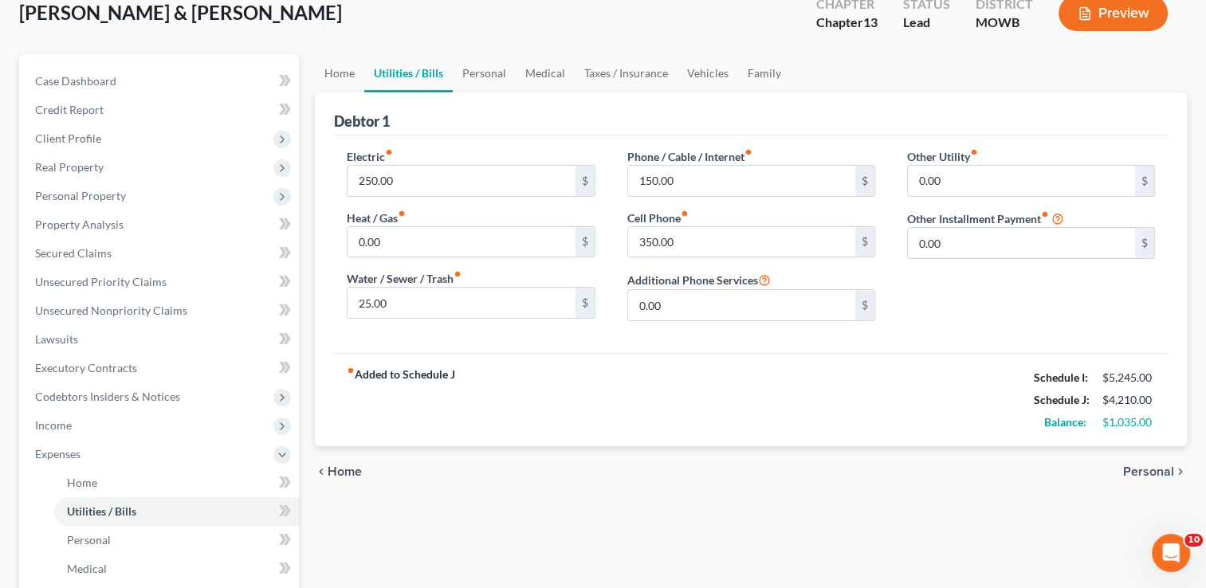
click at [1149, 470] on span "Personal" at bounding box center [1148, 472] width 51 height 13
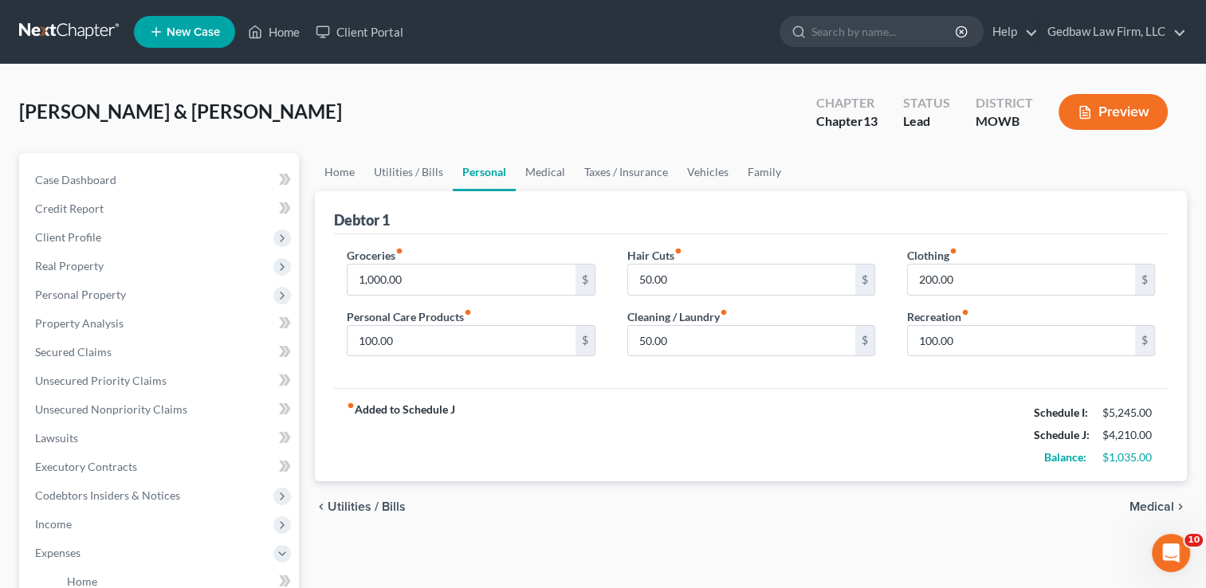
click at [1150, 509] on span "Medical" at bounding box center [1152, 507] width 45 height 13
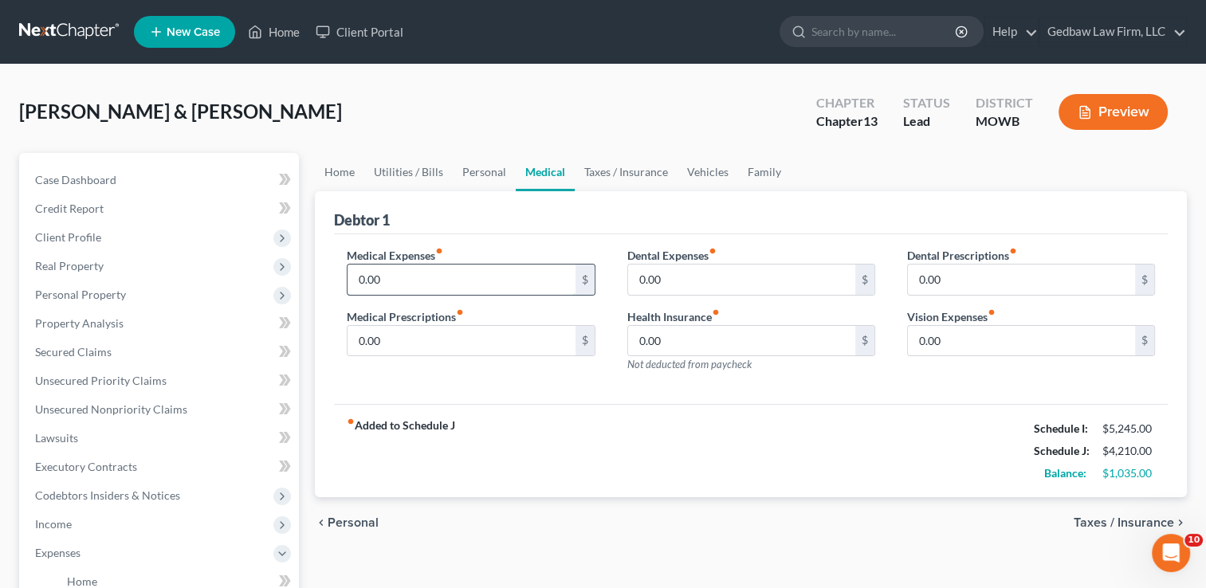
click at [407, 273] on input "0.00" at bounding box center [461, 280] width 227 height 30
click at [1097, 521] on span "Taxes / Insurance" at bounding box center [1124, 523] width 100 height 13
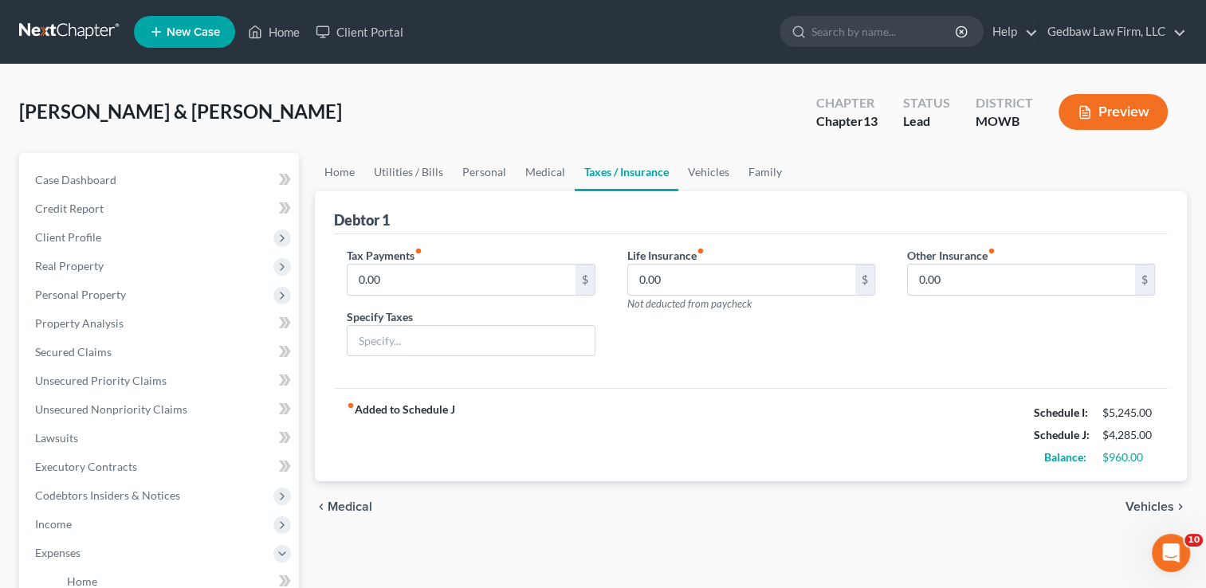
click at [1145, 502] on span "Vehicles" at bounding box center [1150, 507] width 49 height 13
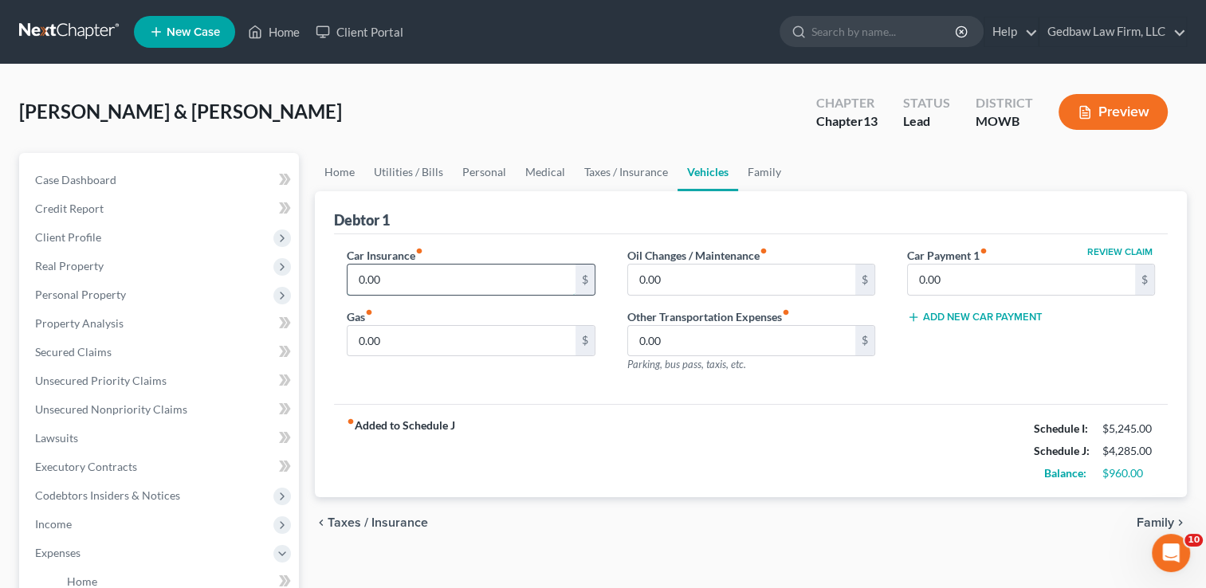
click at [421, 273] on input "0.00" at bounding box center [461, 280] width 227 height 30
click at [393, 339] on input "0.00" at bounding box center [461, 341] width 227 height 30
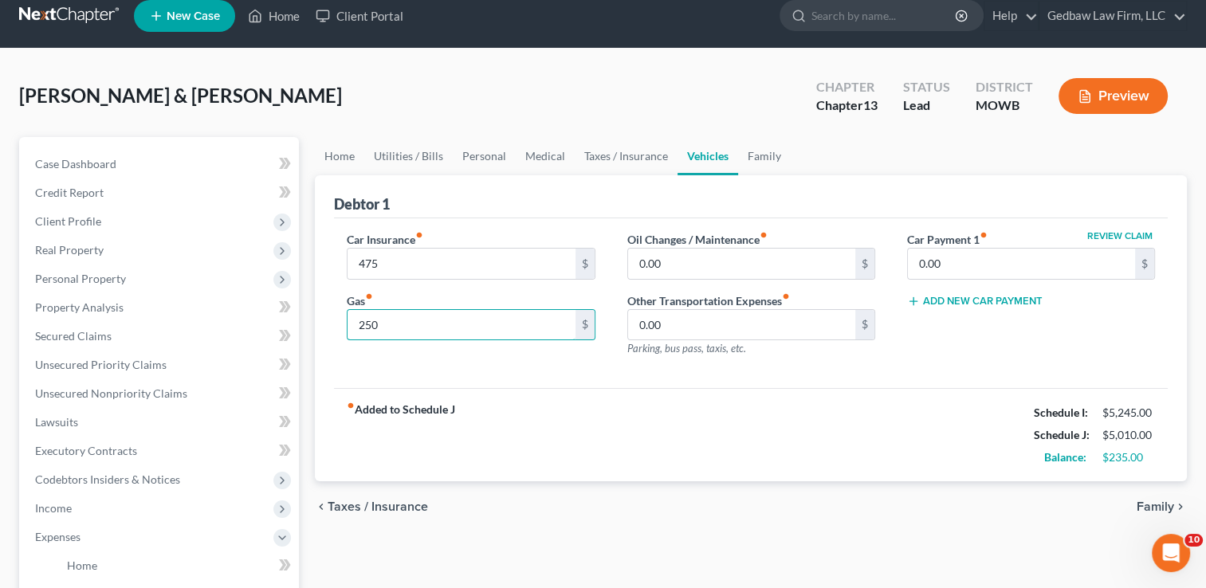
scroll to position [19, 0]
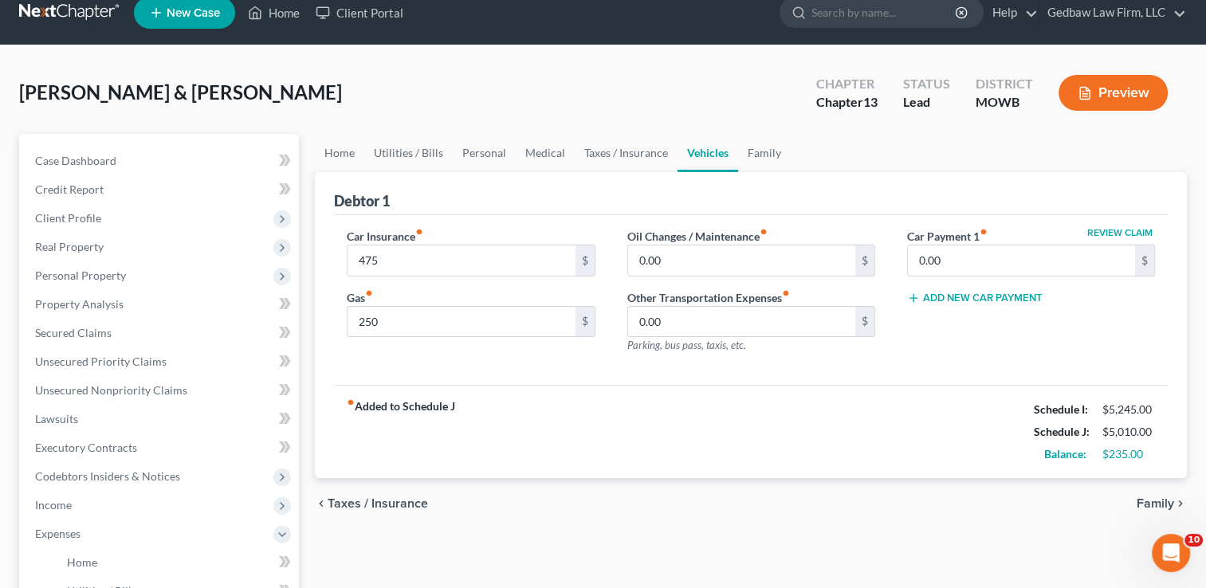
click at [1166, 501] on span "Family" at bounding box center [1155, 503] width 37 height 13
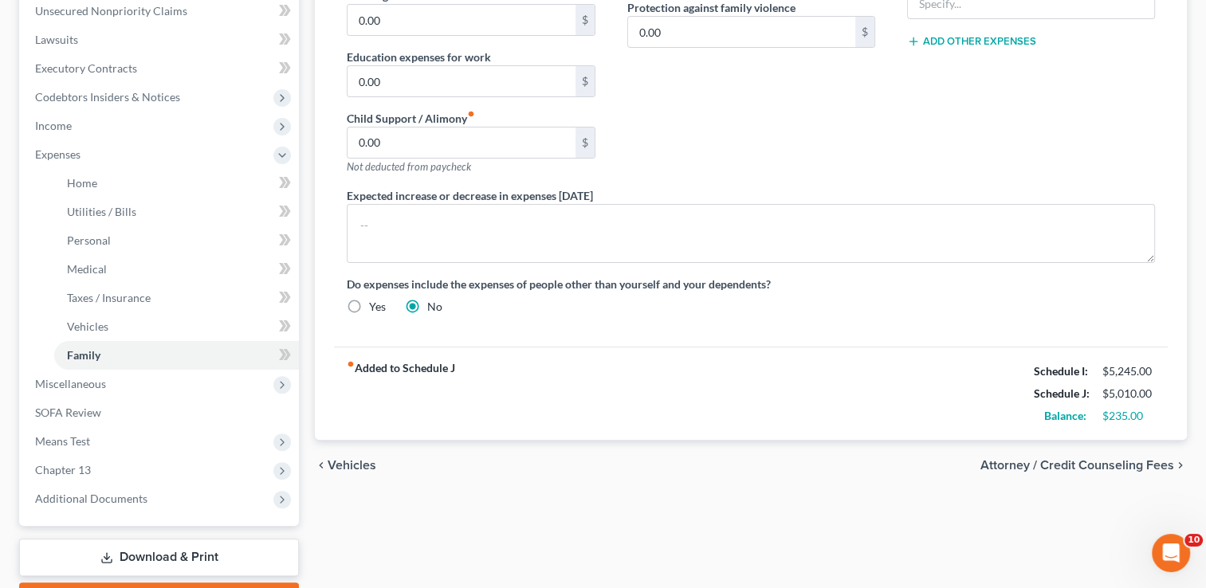
scroll to position [438, 0]
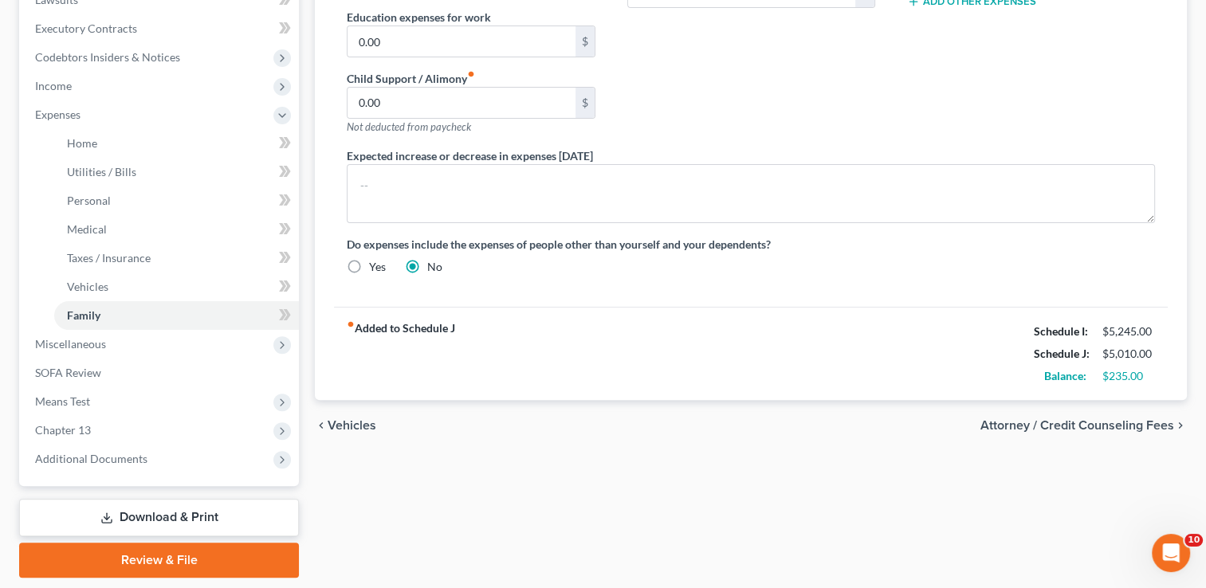
click at [356, 423] on span "Vehicles" at bounding box center [352, 425] width 49 height 13
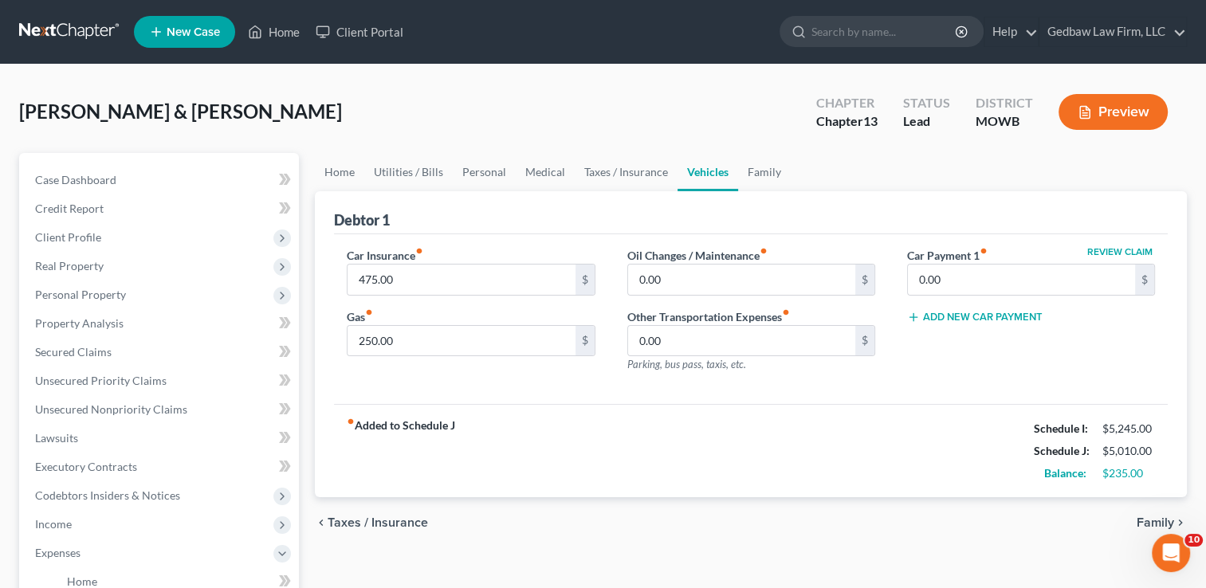
click at [391, 520] on span "Taxes / Insurance" at bounding box center [378, 523] width 100 height 13
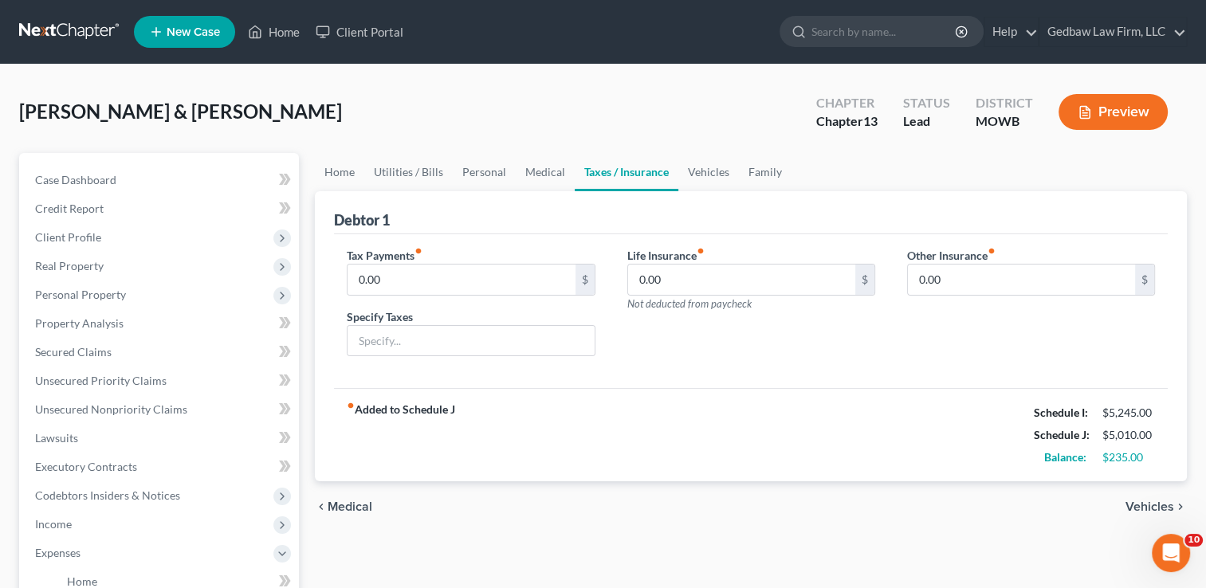
click at [357, 504] on span "Medical" at bounding box center [350, 507] width 45 height 13
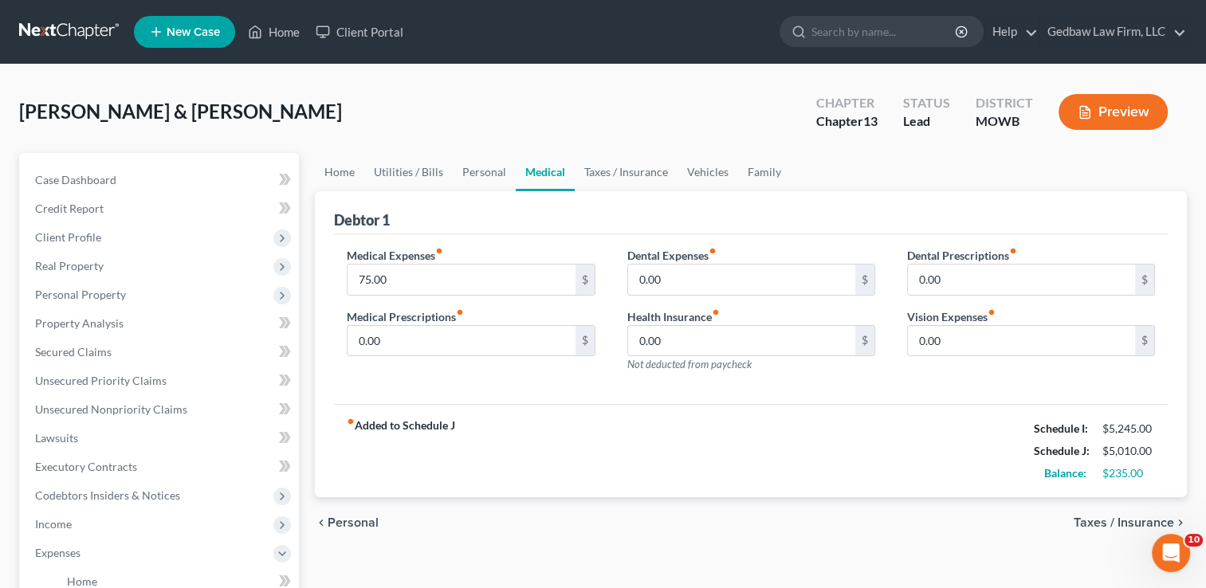
click at [360, 521] on span "Personal" at bounding box center [353, 523] width 51 height 13
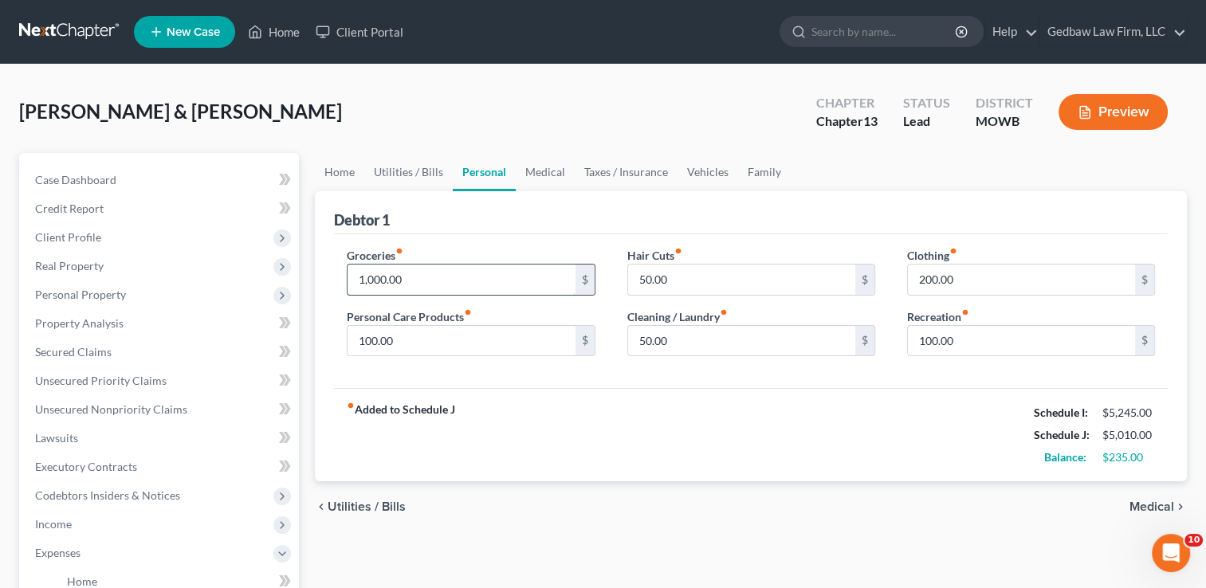
click at [418, 274] on input "1,000.00" at bounding box center [461, 280] width 227 height 30
click at [963, 276] on input "200.00" at bounding box center [1021, 280] width 227 height 30
click at [397, 276] on input "900" at bounding box center [461, 280] width 227 height 30
click at [772, 411] on div "fiber_manual_record Added to Schedule J Schedule I: $5,245.00 Schedule J: $4,76…" at bounding box center [751, 434] width 834 height 93
click at [1148, 501] on span "Medical" at bounding box center [1152, 507] width 45 height 13
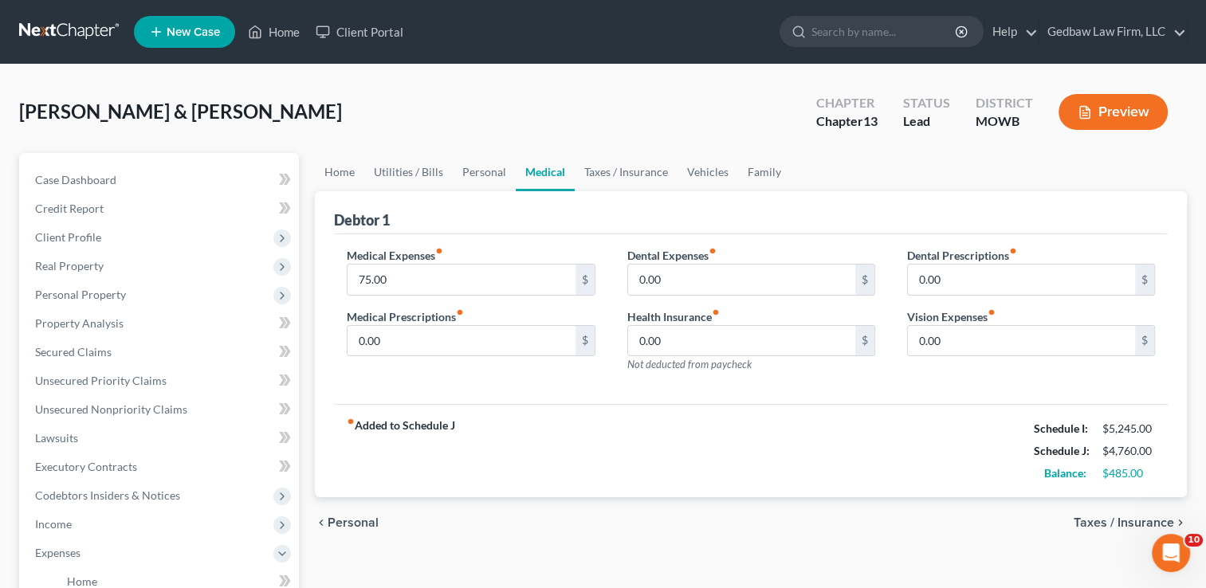
click at [1124, 517] on span "Taxes / Insurance" at bounding box center [1124, 523] width 100 height 13
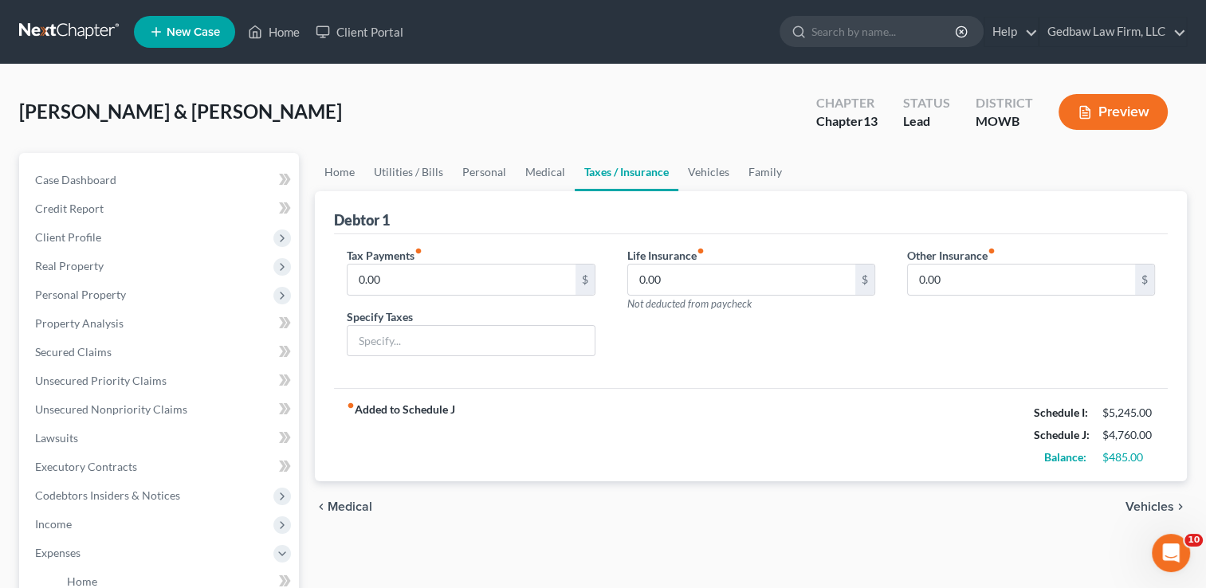
click at [1142, 504] on span "Vehicles" at bounding box center [1150, 507] width 49 height 13
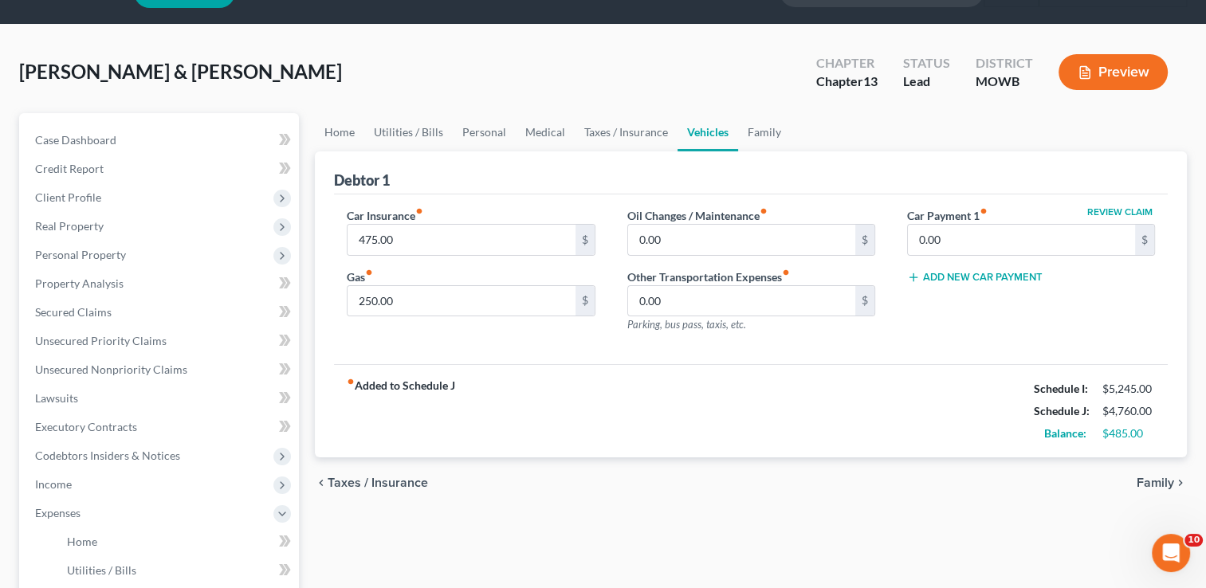
click at [1164, 485] on span "Family" at bounding box center [1155, 483] width 37 height 13
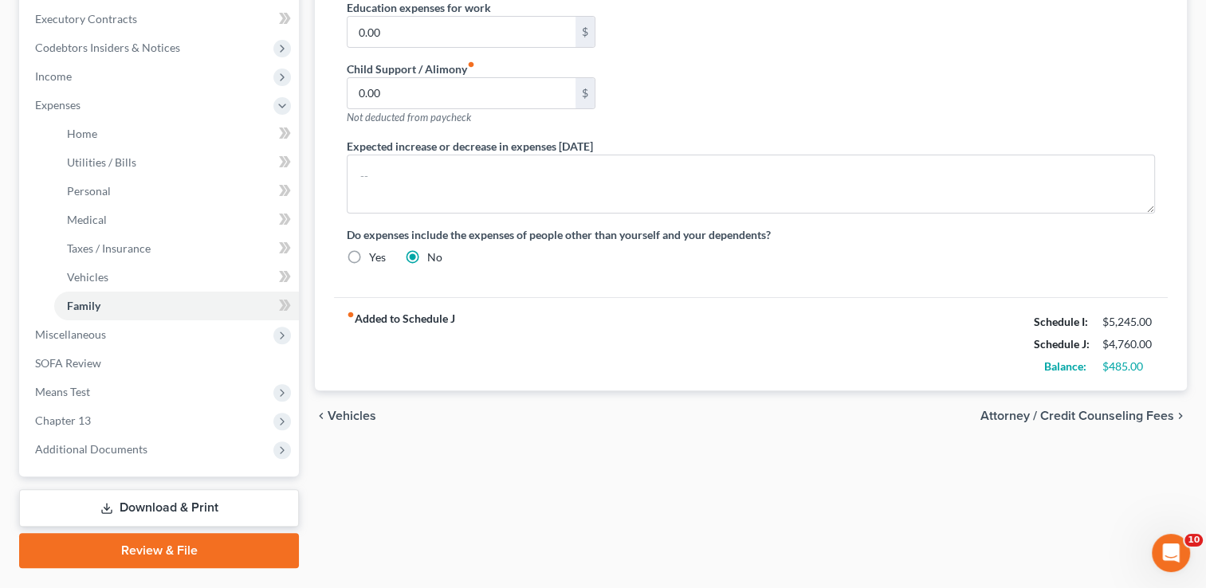
scroll to position [458, 0]
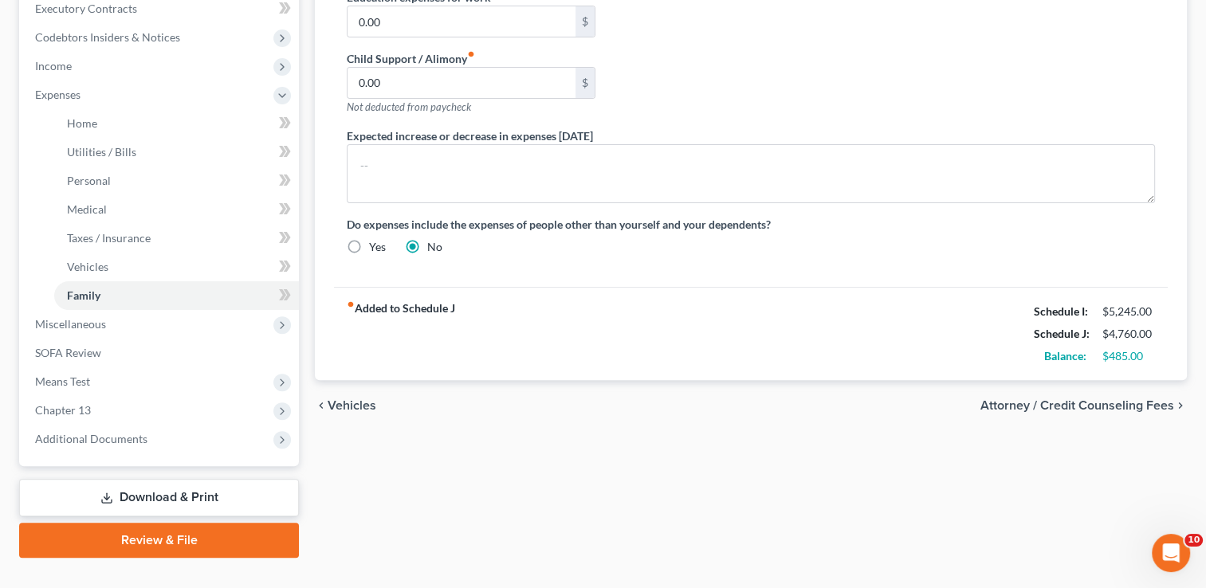
click at [1132, 405] on span "Attorney / Credit Counseling Fees" at bounding box center [1078, 405] width 194 height 13
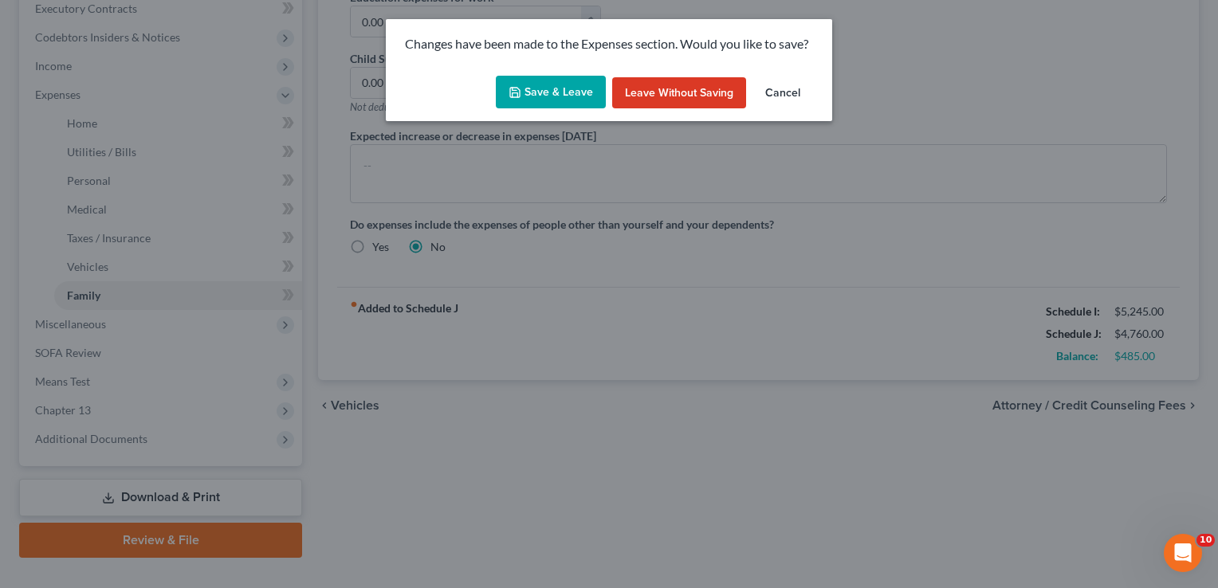
click at [561, 97] on button "Save & Leave" at bounding box center [551, 92] width 110 height 33
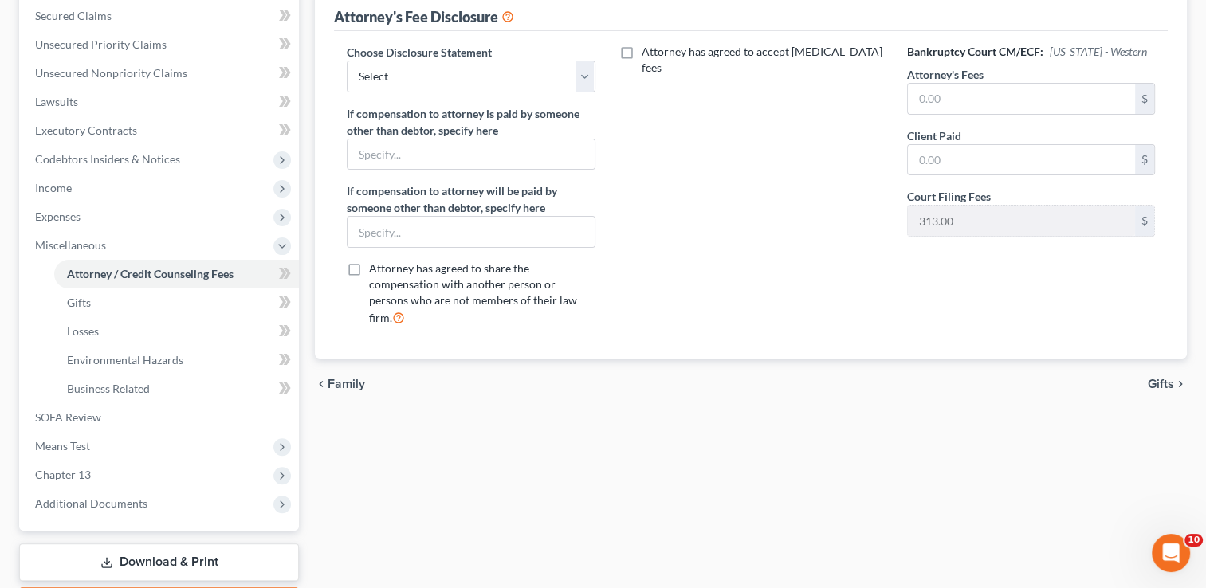
scroll to position [359, 0]
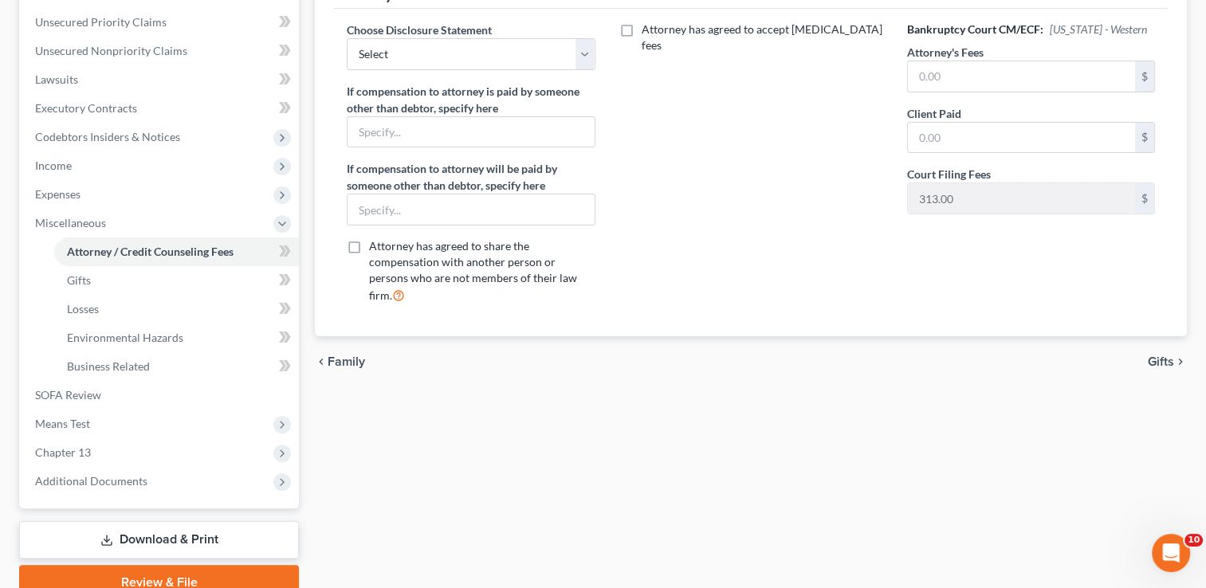
click at [1165, 356] on span "Gifts" at bounding box center [1161, 362] width 26 height 13
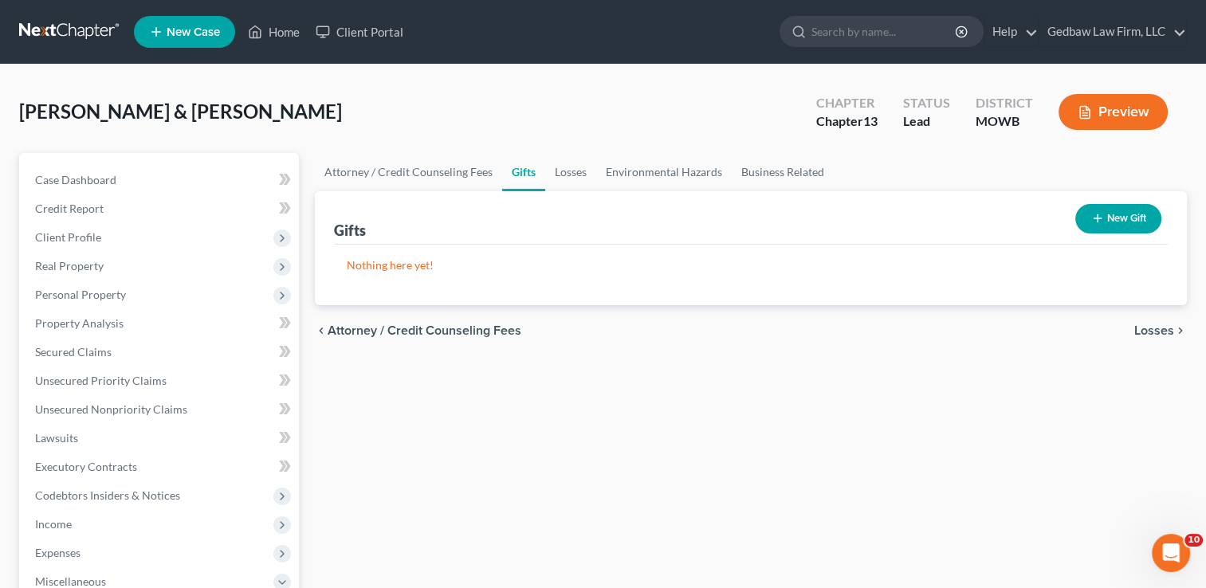
click at [1154, 331] on span "Losses" at bounding box center [1154, 330] width 40 height 13
click at [1128, 327] on span "Environmental Hazards" at bounding box center [1107, 330] width 134 height 13
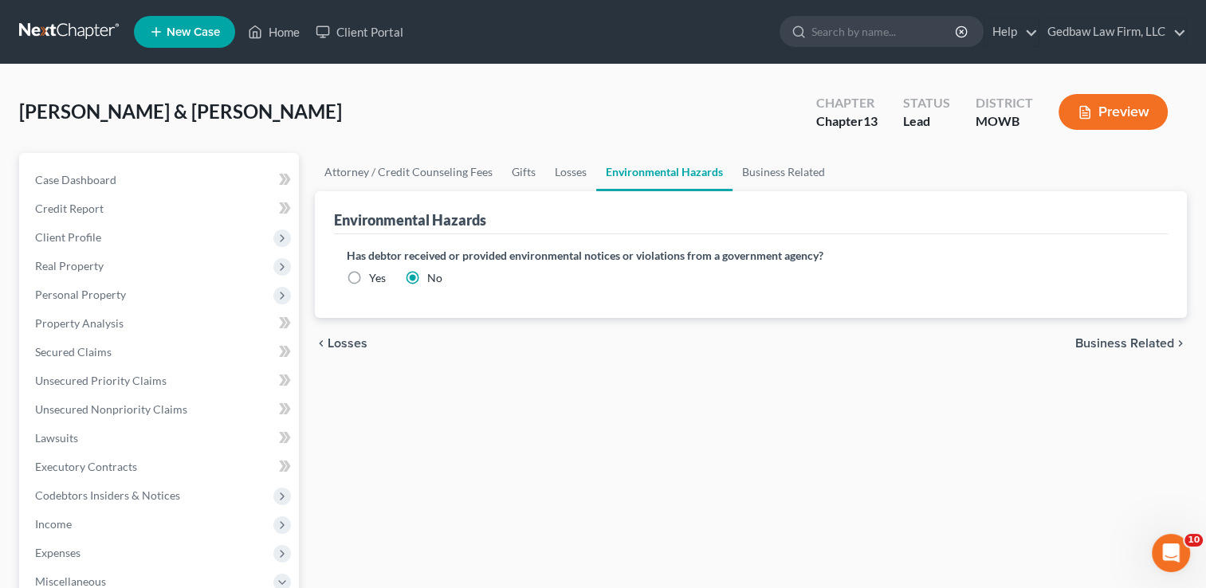
click at [1124, 343] on span "Business Related" at bounding box center [1124, 343] width 99 height 13
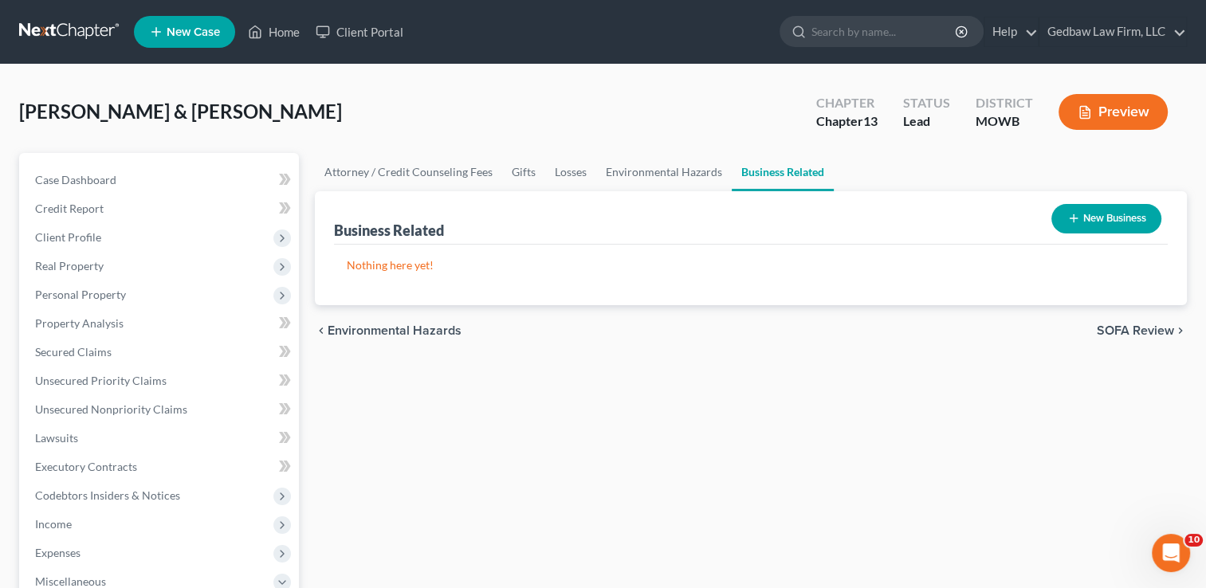
click at [1127, 327] on span "SOFA Review" at bounding box center [1135, 330] width 77 height 13
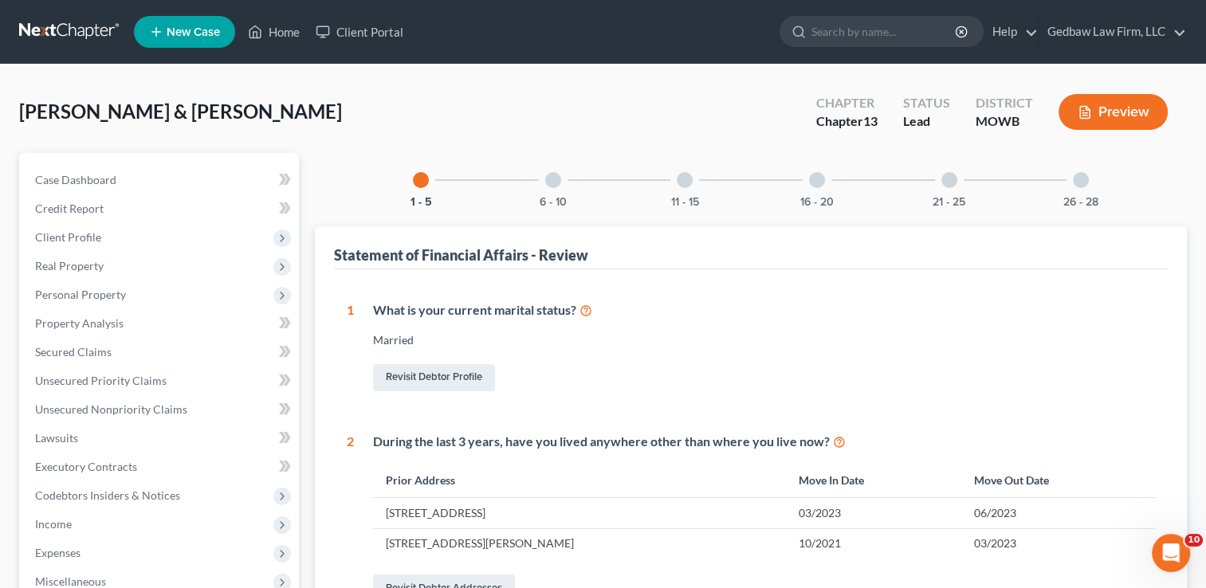
click at [554, 175] on div at bounding box center [553, 180] width 16 height 16
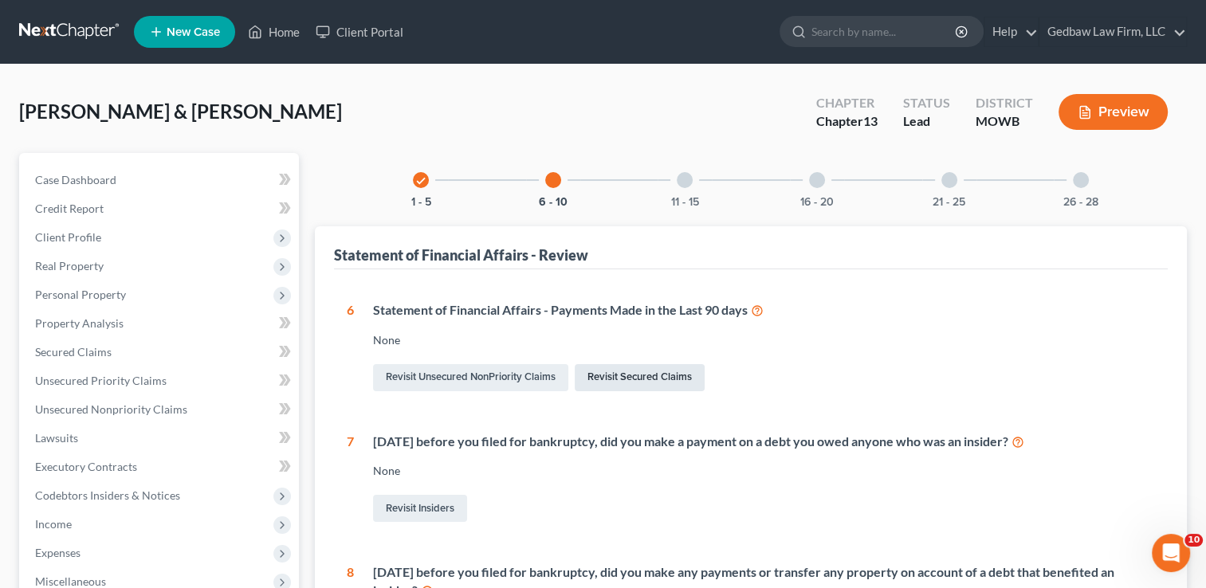
click at [689, 379] on link "Revisit Secured Claims" at bounding box center [640, 377] width 130 height 27
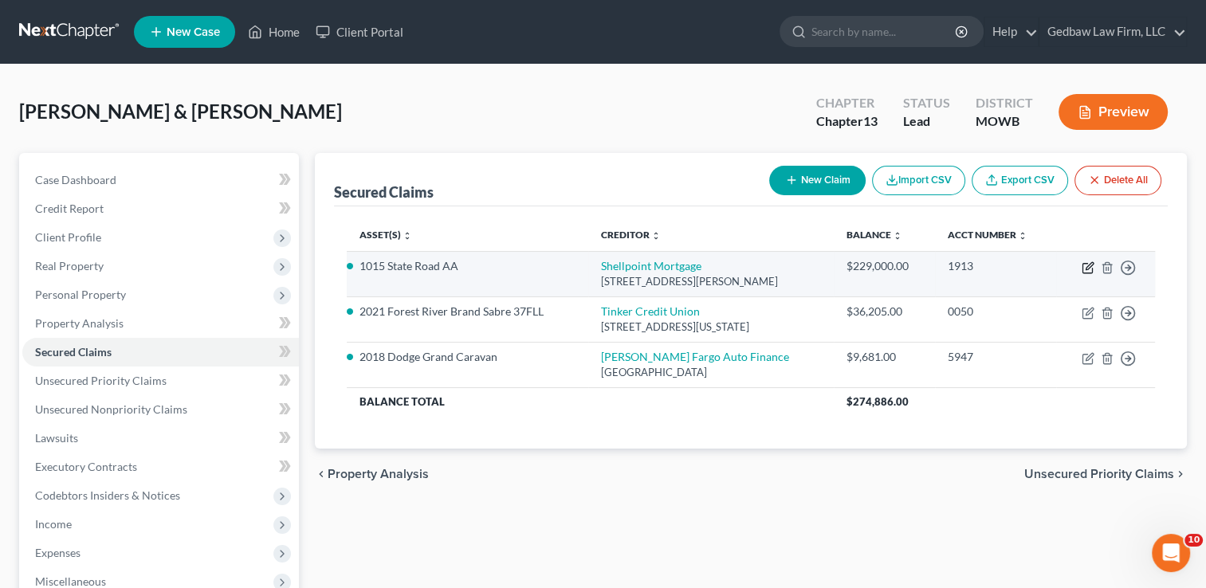
click at [1087, 269] on icon "button" at bounding box center [1089, 265] width 7 height 7
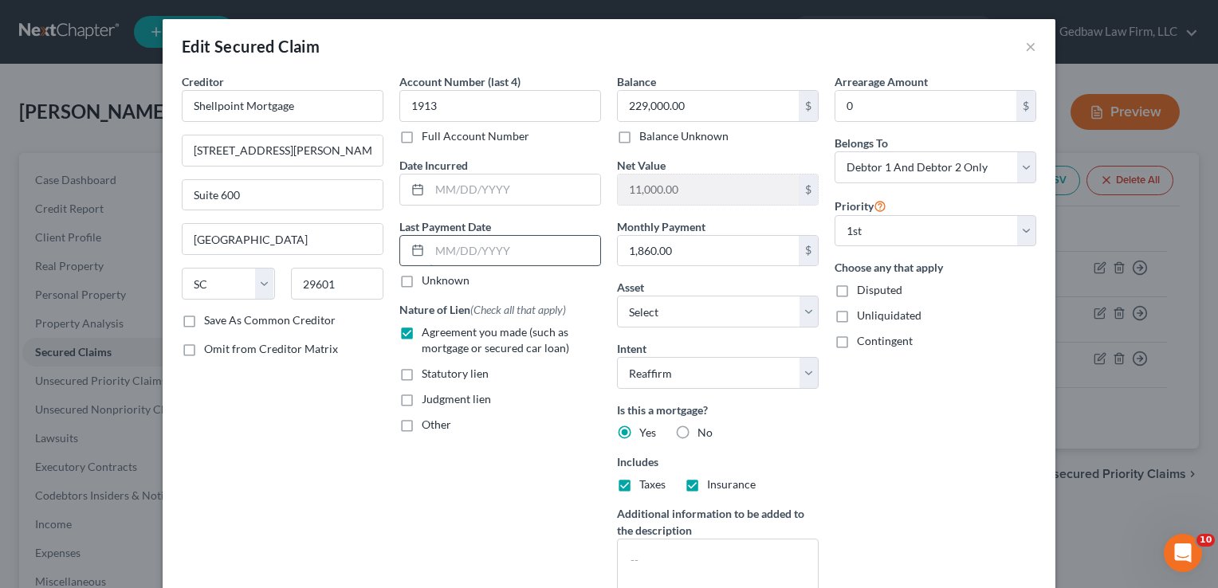
click at [470, 250] on input "text" at bounding box center [515, 251] width 171 height 30
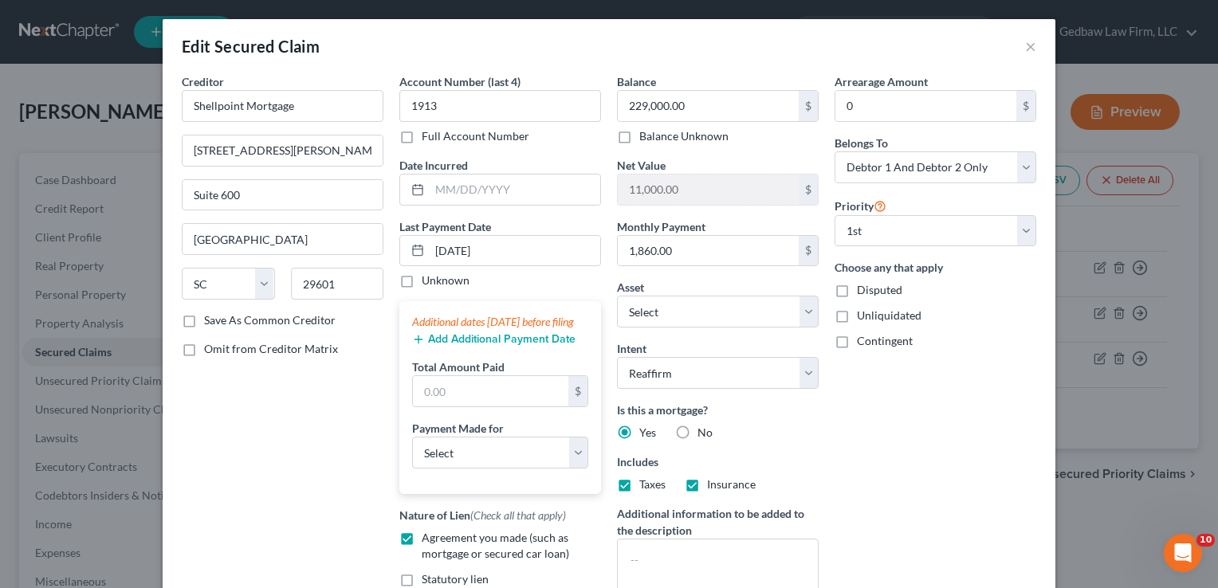
click at [499, 346] on button "Add Additional Payment Date" at bounding box center [493, 339] width 163 height 13
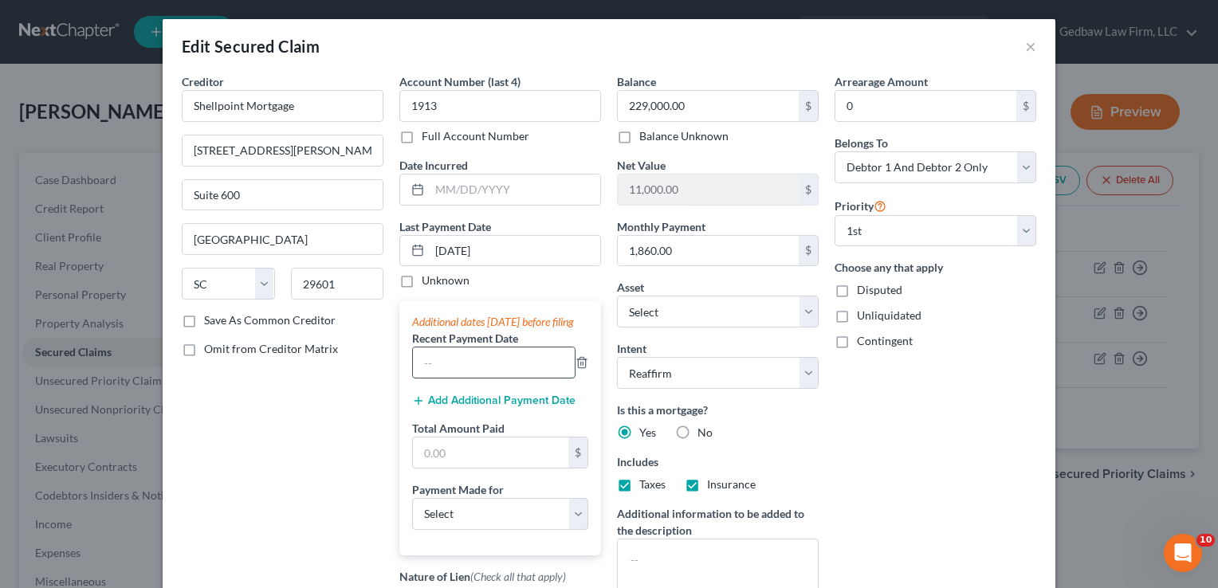
click at [497, 375] on input "text" at bounding box center [494, 363] width 162 height 30
click at [516, 407] on button "Add Additional Payment Date" at bounding box center [493, 401] width 163 height 13
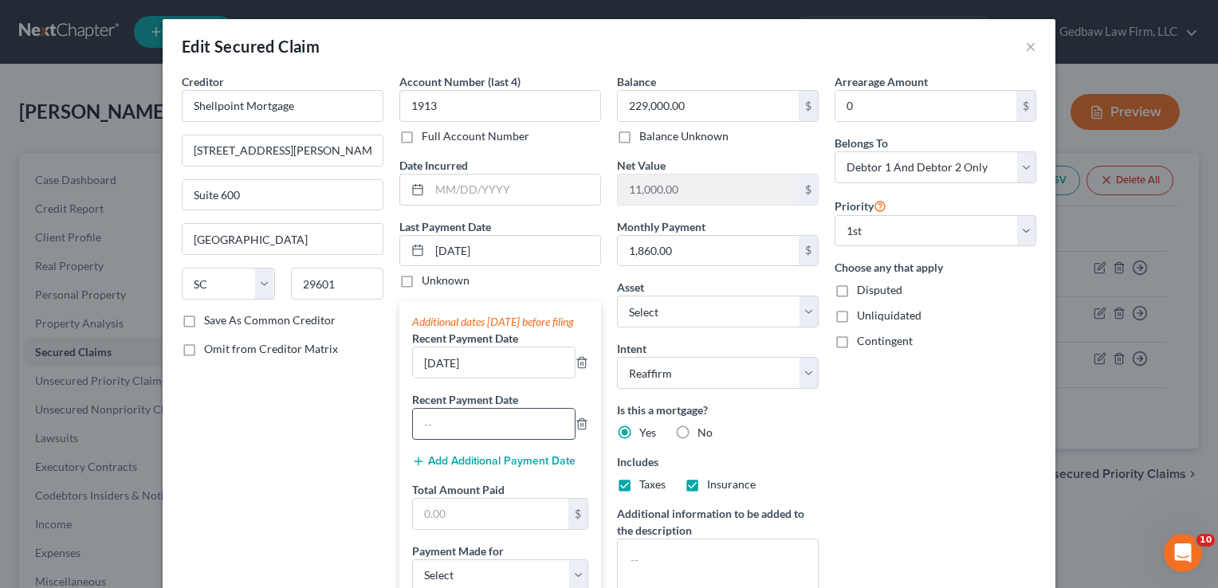
click at [504, 439] on input "text" at bounding box center [494, 424] width 162 height 30
click at [481, 525] on input "text" at bounding box center [490, 514] width 155 height 30
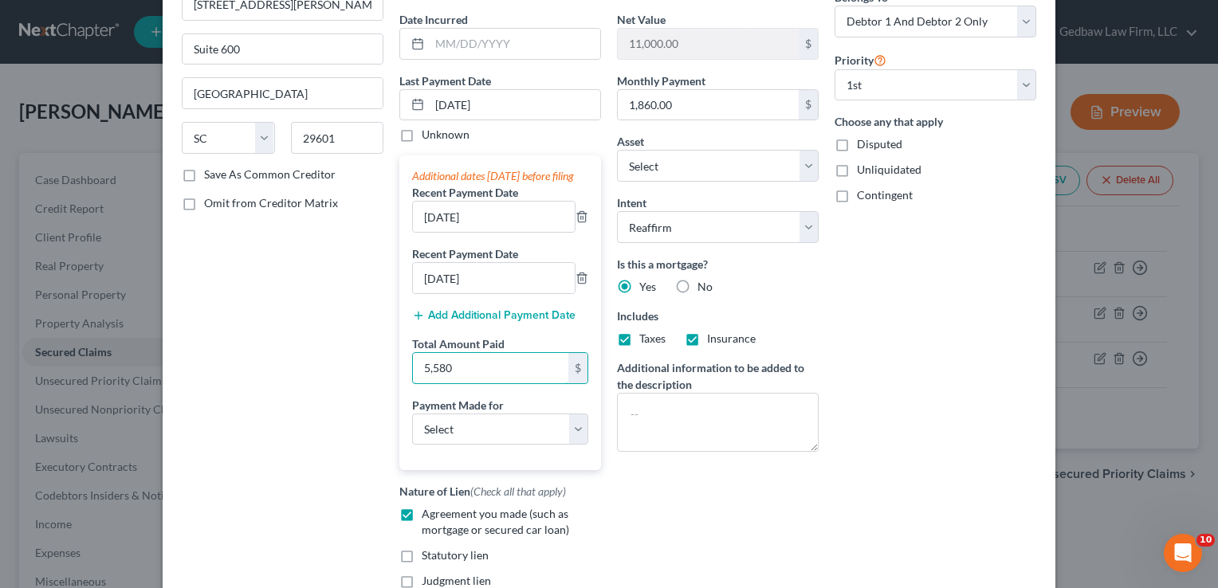
scroll to position [159, 0]
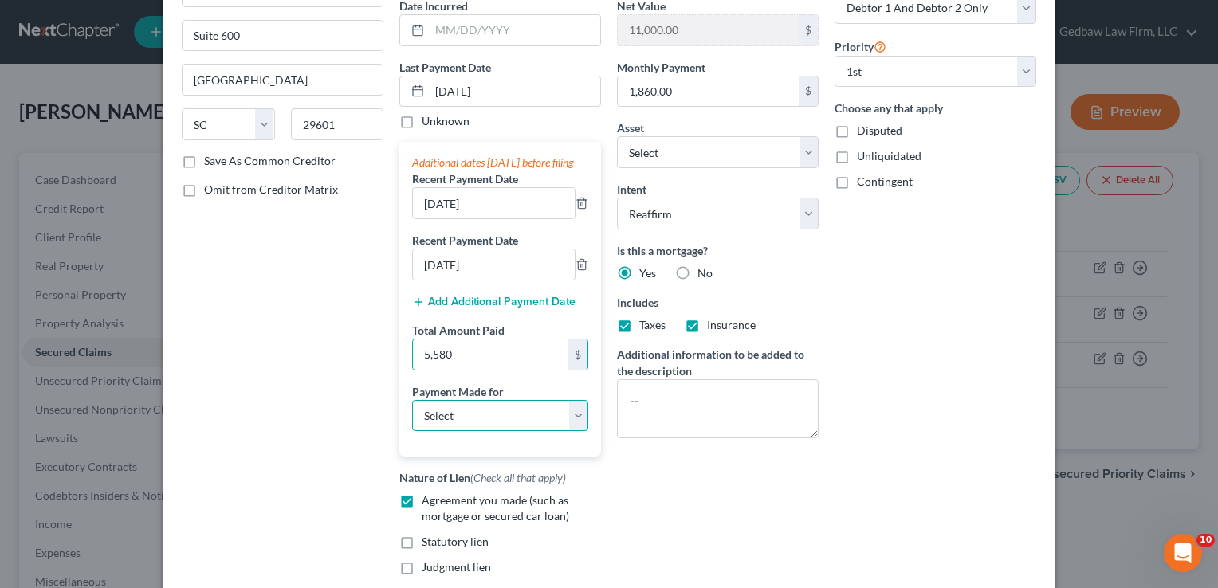
click at [533, 432] on select "Select Car Credit Card Loan Repayment Mortgage Other Suppliers Or Vendors" at bounding box center [500, 416] width 176 height 32
click at [412, 414] on select "Select Car Credit Card Loan Repayment Mortgage Other Suppliers Or Vendors" at bounding box center [500, 416] width 176 height 32
click at [678, 483] on div "Balance 229,000.00 $ Balance Unknown Balance Undetermined 229,000.00 $ Balance …" at bounding box center [718, 264] width 218 height 700
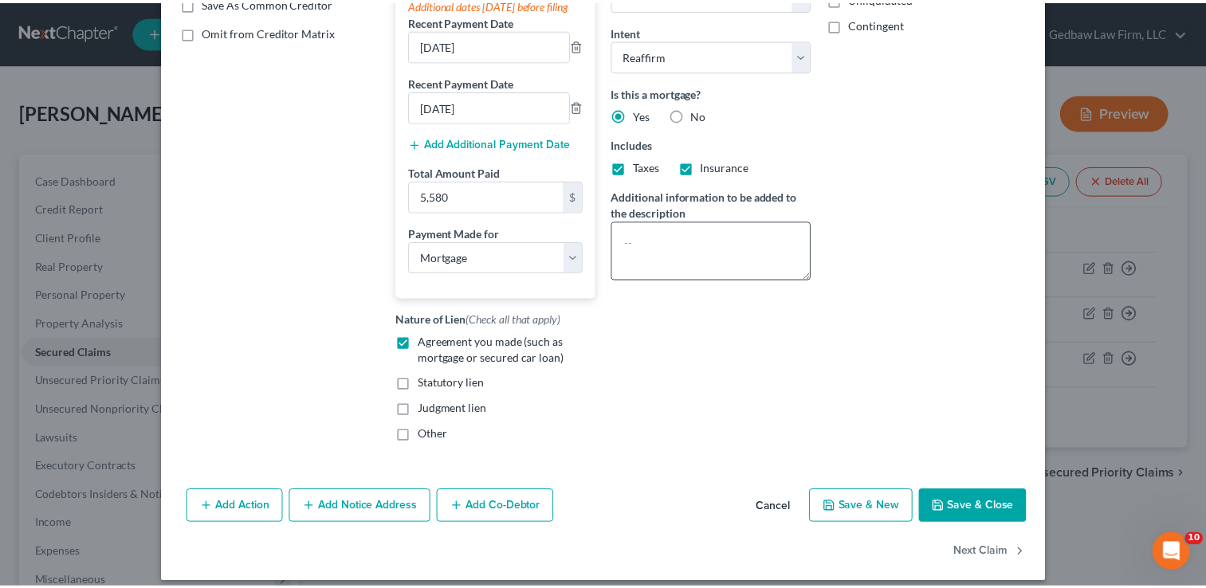
scroll to position [338, 0]
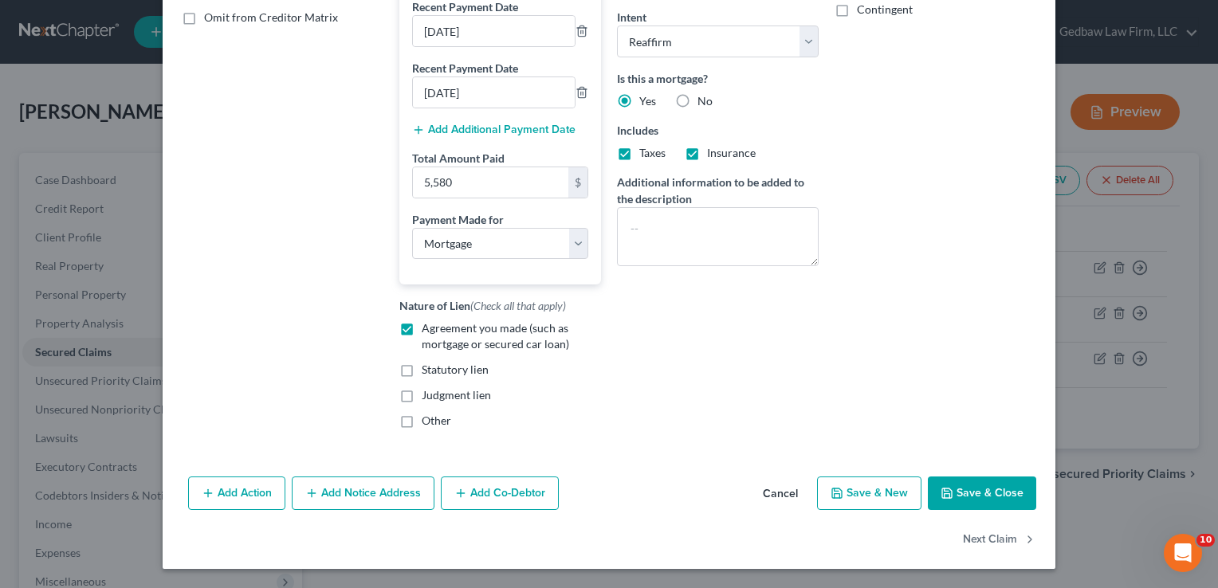
click at [998, 499] on button "Save & Close" at bounding box center [982, 493] width 108 height 33
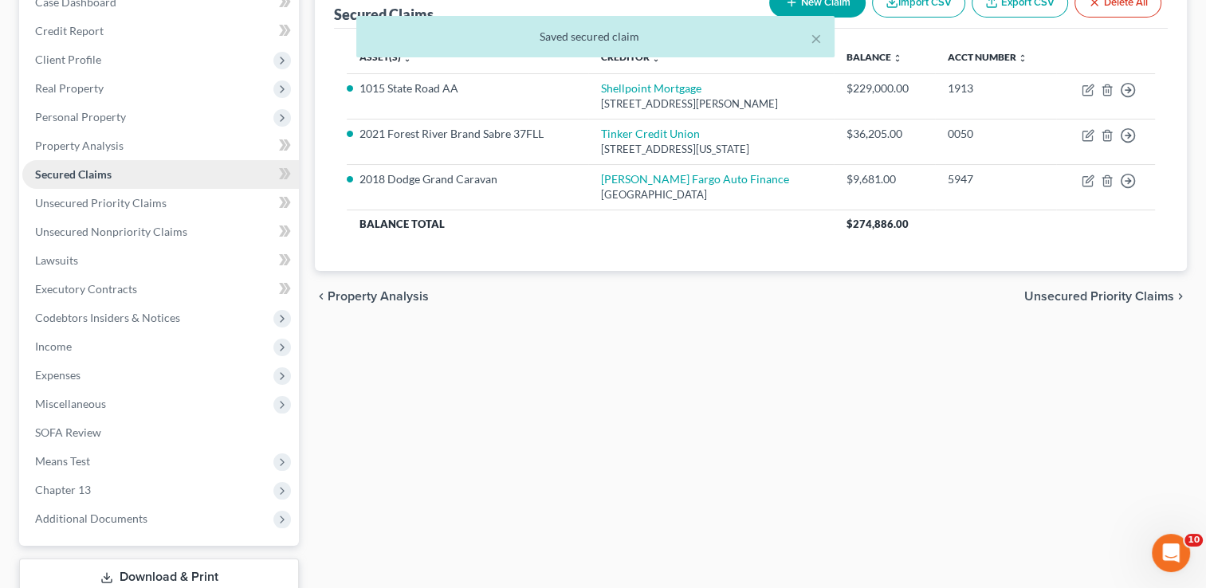
scroll to position [239, 0]
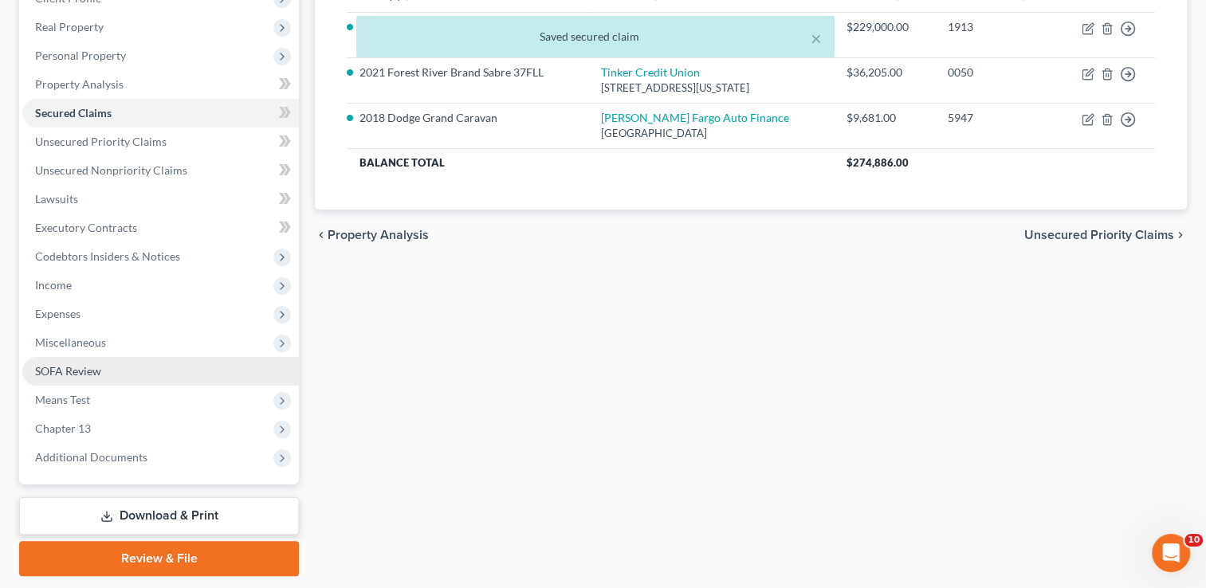
click at [113, 364] on link "SOFA Review" at bounding box center [160, 371] width 277 height 29
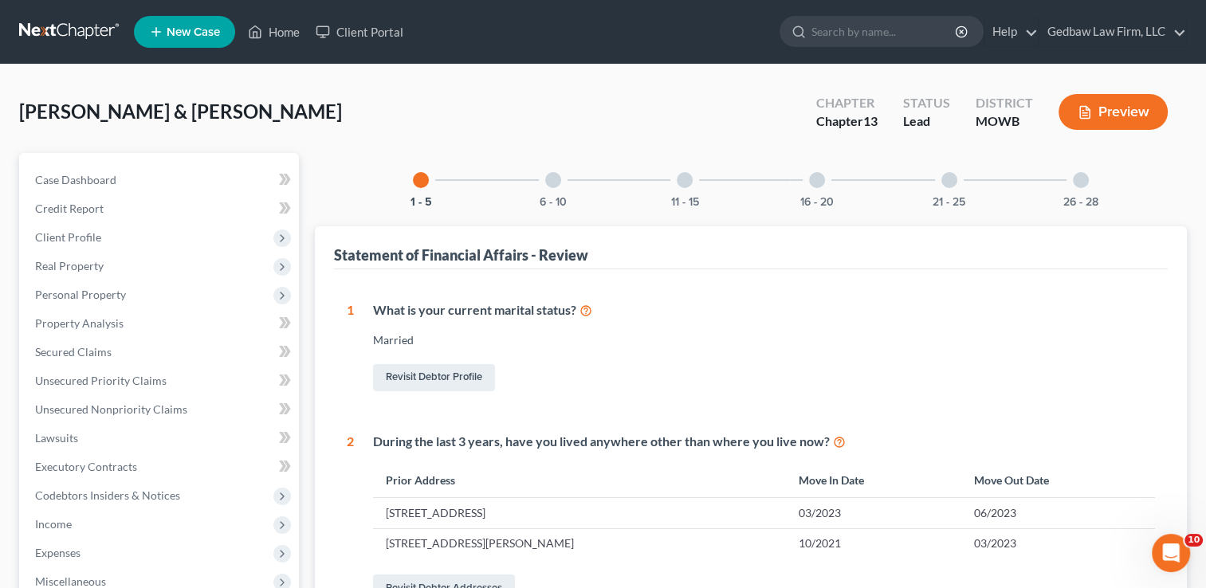
click at [552, 178] on div at bounding box center [553, 180] width 16 height 16
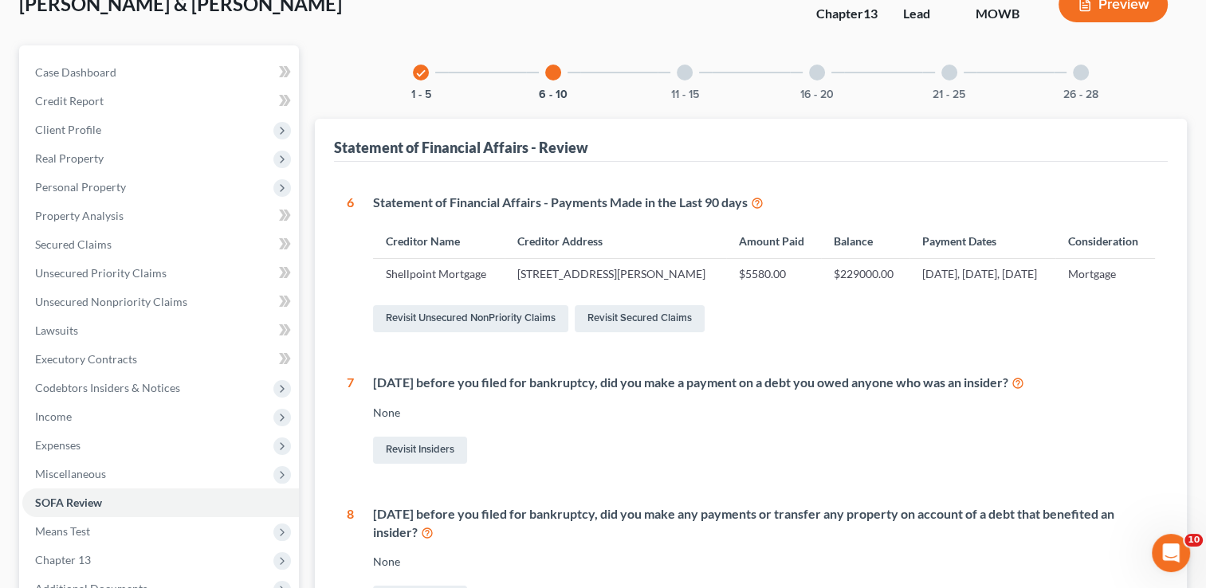
scroll to position [99, 0]
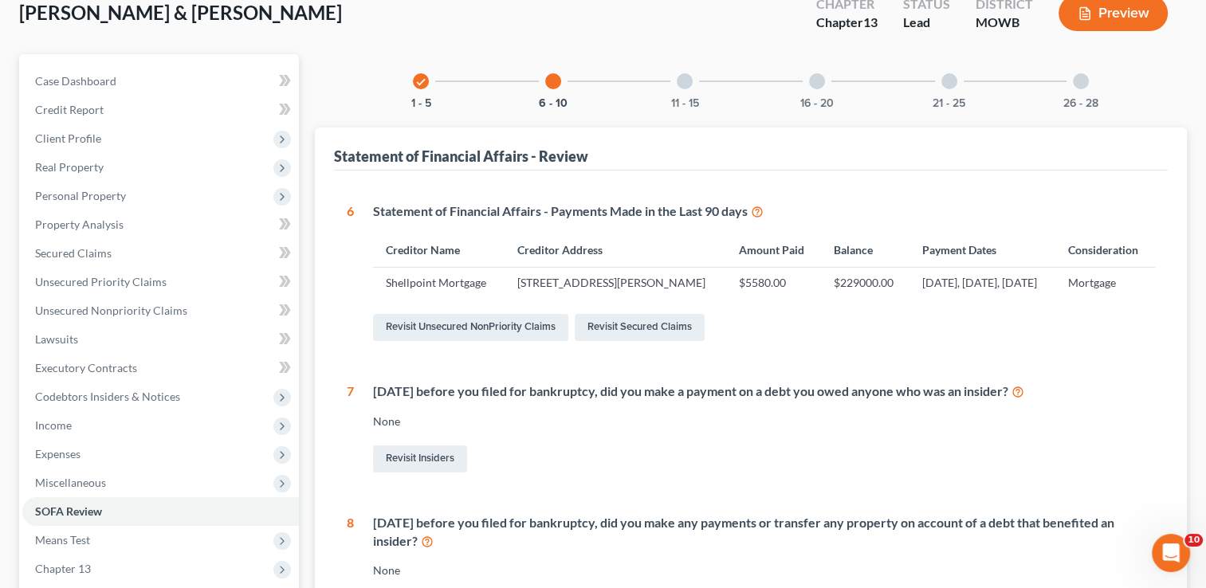
click at [686, 82] on div at bounding box center [685, 81] width 16 height 16
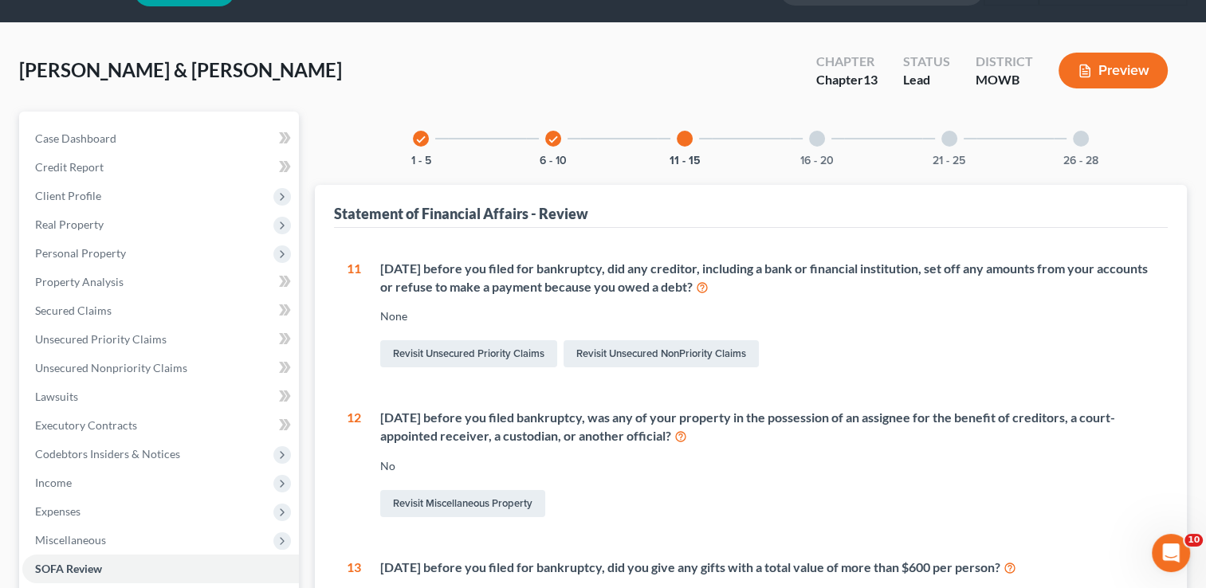
scroll to position [0, 0]
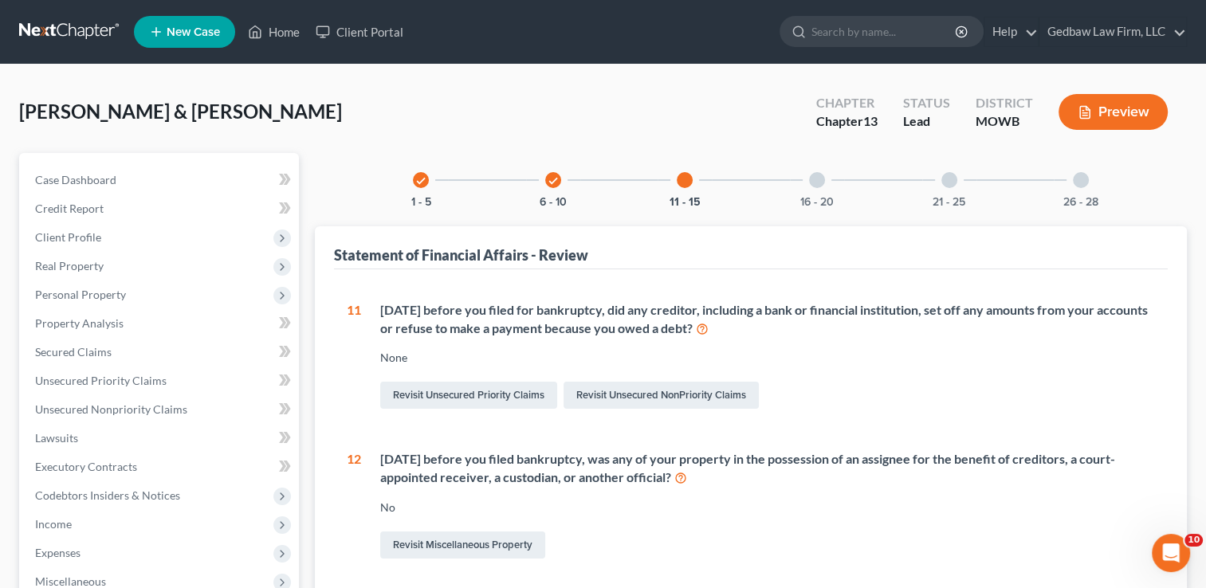
click at [823, 183] on div at bounding box center [817, 180] width 16 height 16
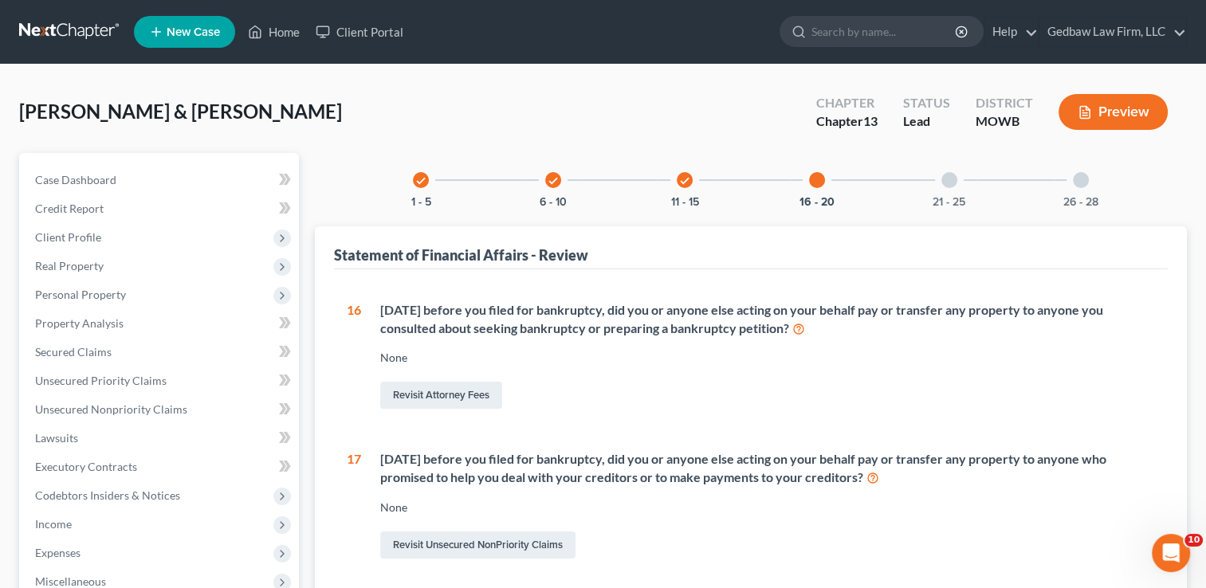
click at [950, 180] on div at bounding box center [950, 180] width 16 height 16
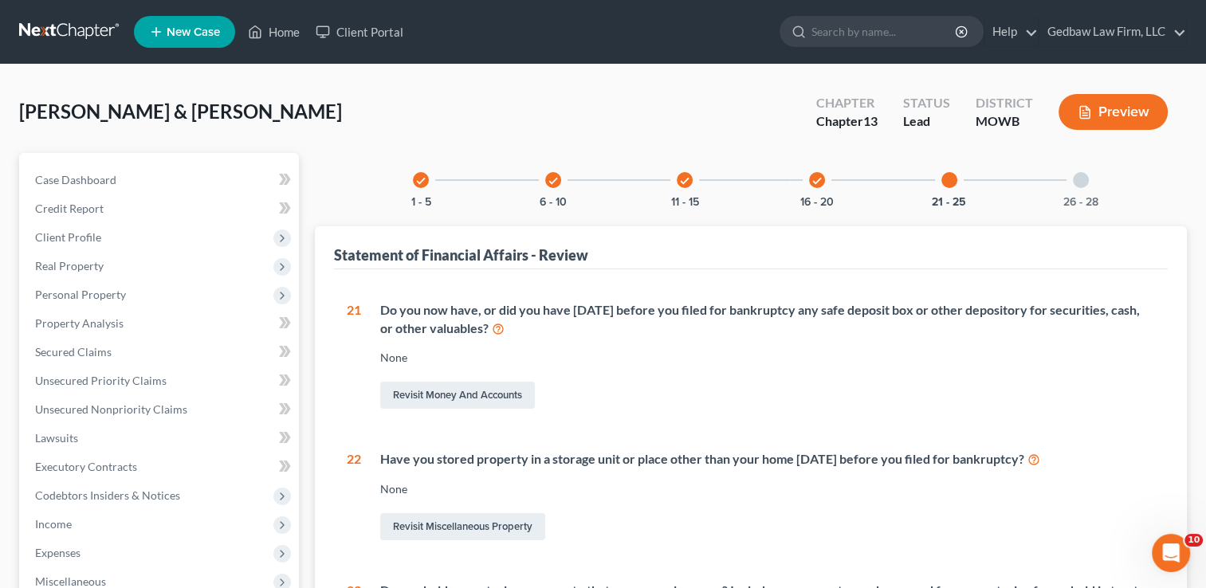
click at [1085, 180] on div at bounding box center [1081, 180] width 16 height 16
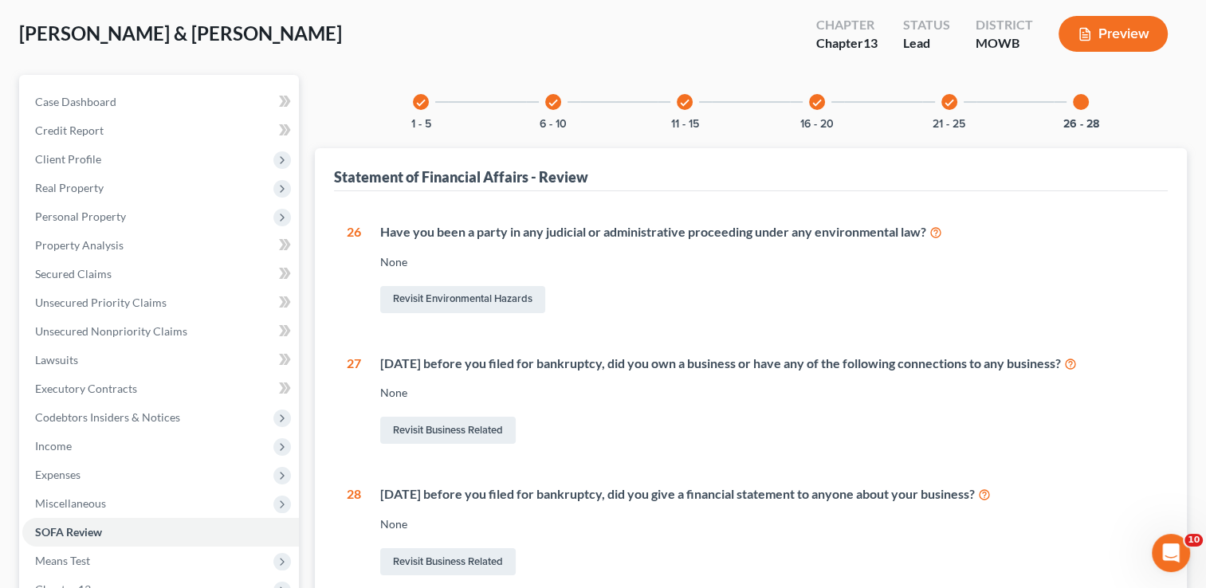
scroll to position [80, 0]
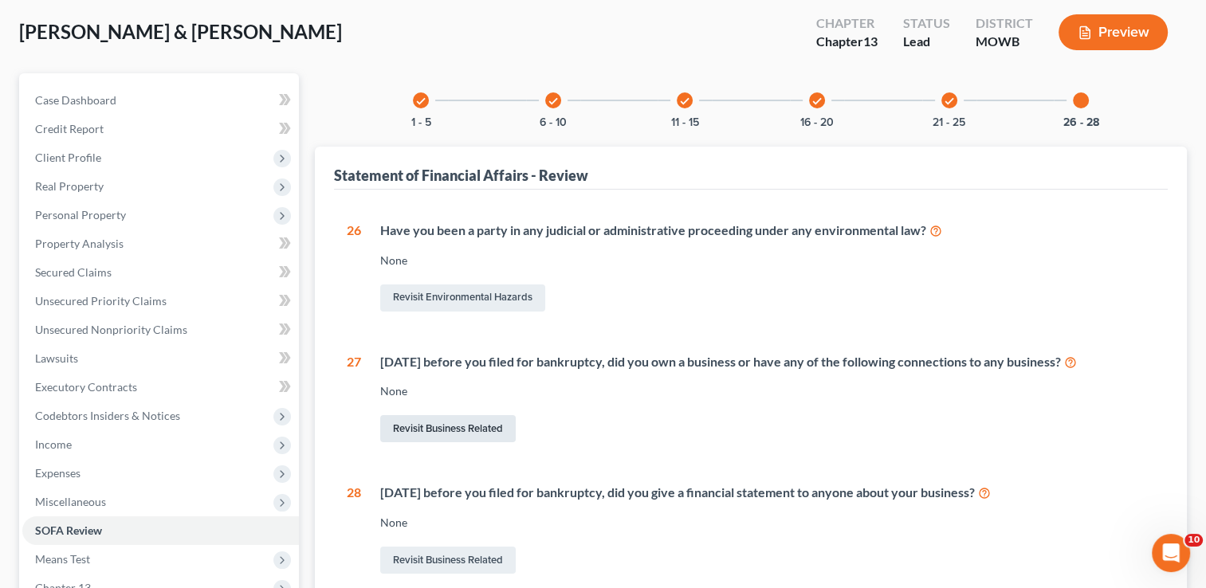
click at [450, 429] on link "Revisit Business Related" at bounding box center [448, 428] width 136 height 27
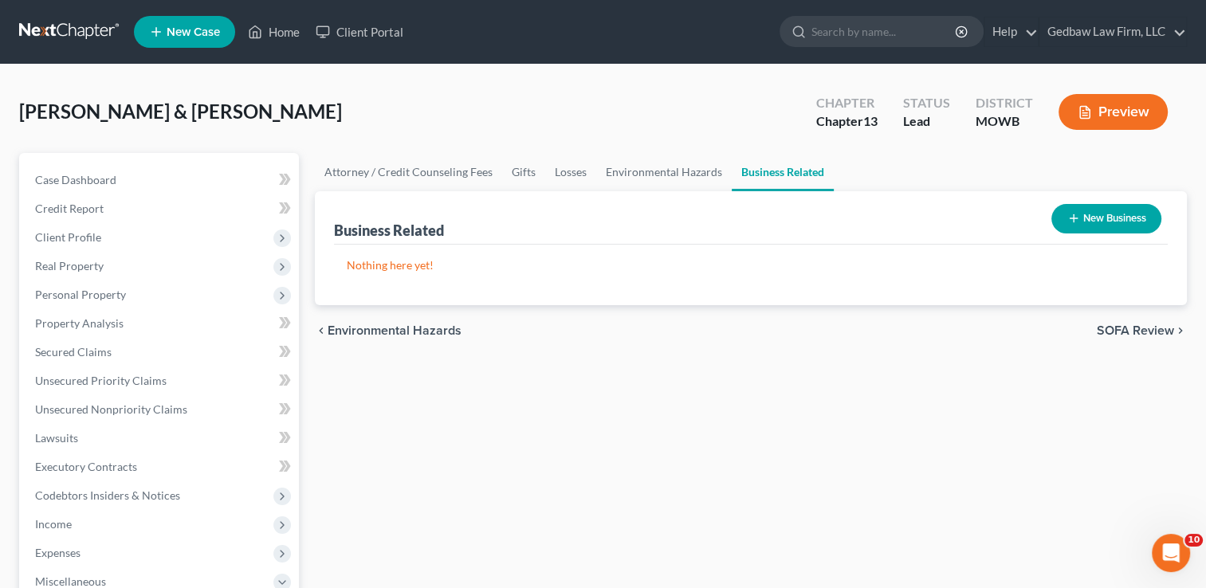
click at [1124, 217] on button "New Business" at bounding box center [1107, 218] width 110 height 29
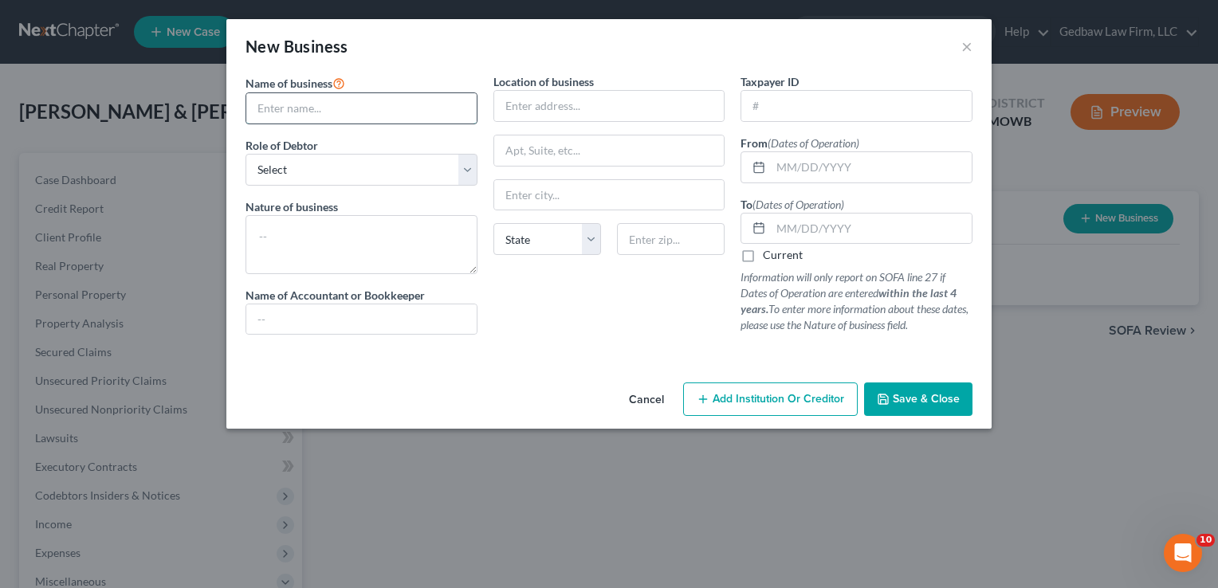
click at [344, 105] on input "text" at bounding box center [361, 108] width 230 height 30
click at [378, 170] on select "Select A member of a limited liability company (LLC) or limited liability partn…" at bounding box center [362, 170] width 232 height 32
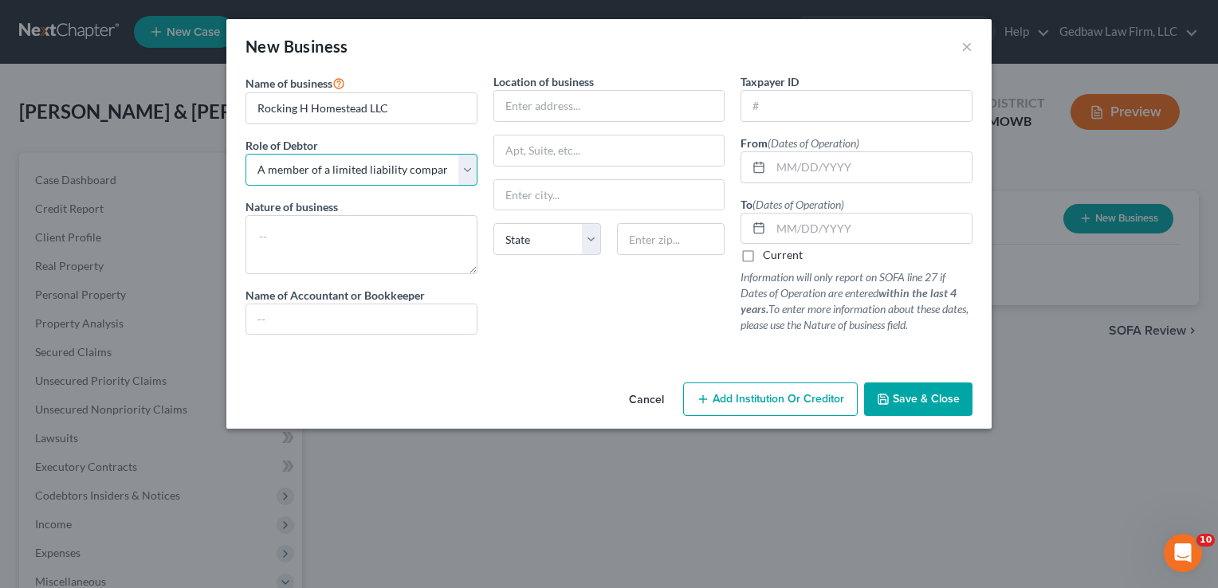
click at [246, 154] on select "Select A member of a limited liability company (LLC) or limited liability partn…" at bounding box center [362, 170] width 232 height 32
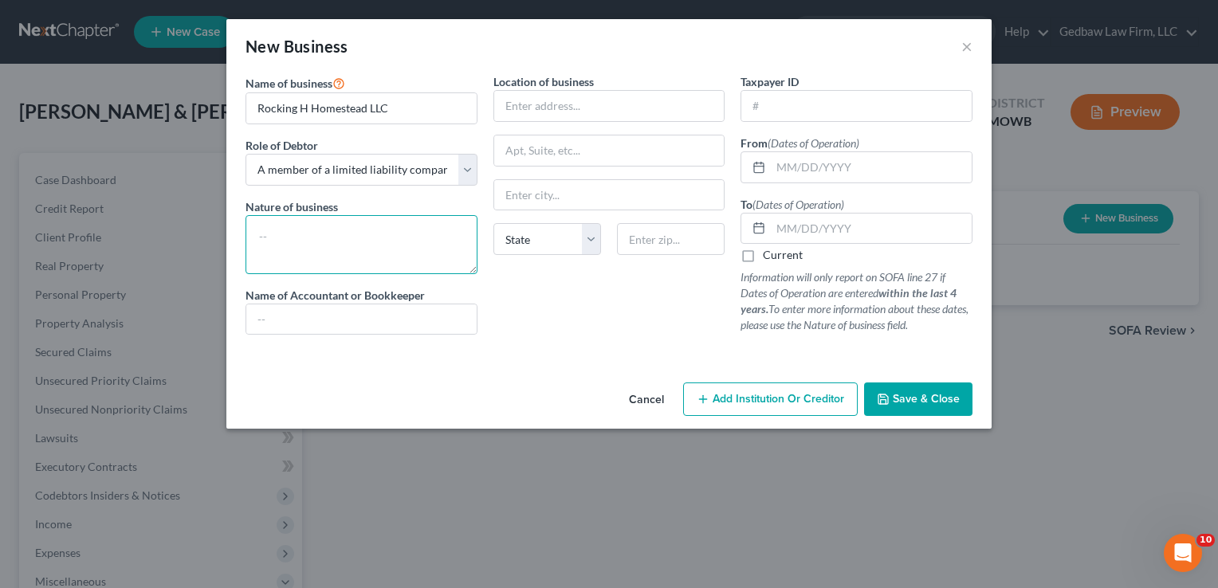
click at [359, 227] on textarea at bounding box center [362, 244] width 232 height 59
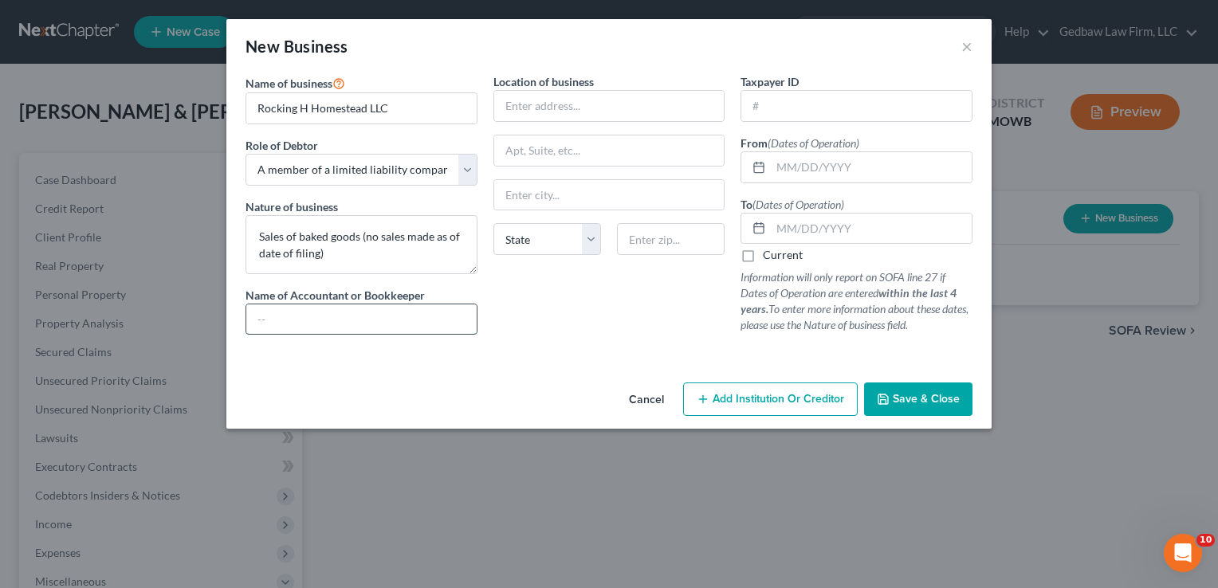
click at [386, 316] on input "text" at bounding box center [361, 320] width 230 height 30
click at [681, 112] on input "text" at bounding box center [609, 106] width 230 height 30
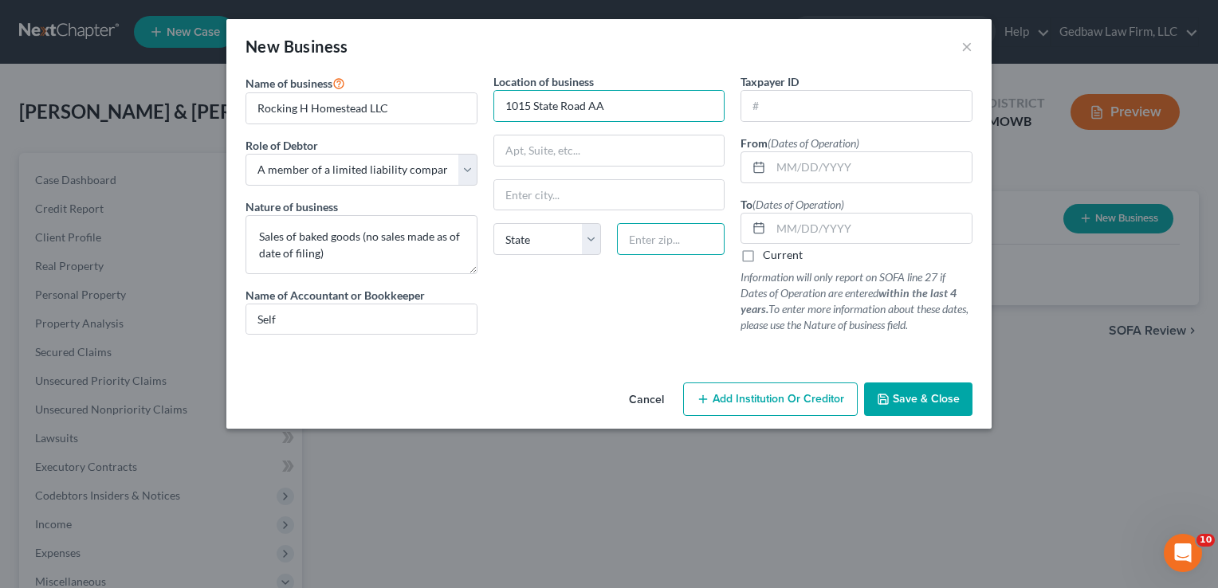
click at [667, 238] on input "text" at bounding box center [671, 239] width 108 height 32
click at [549, 308] on div "Location of business [STREET_ADDRESS] [GEOGRAPHIC_DATA] [US_STATE][GEOGRAPHIC_D…" at bounding box center [610, 210] width 248 height 274
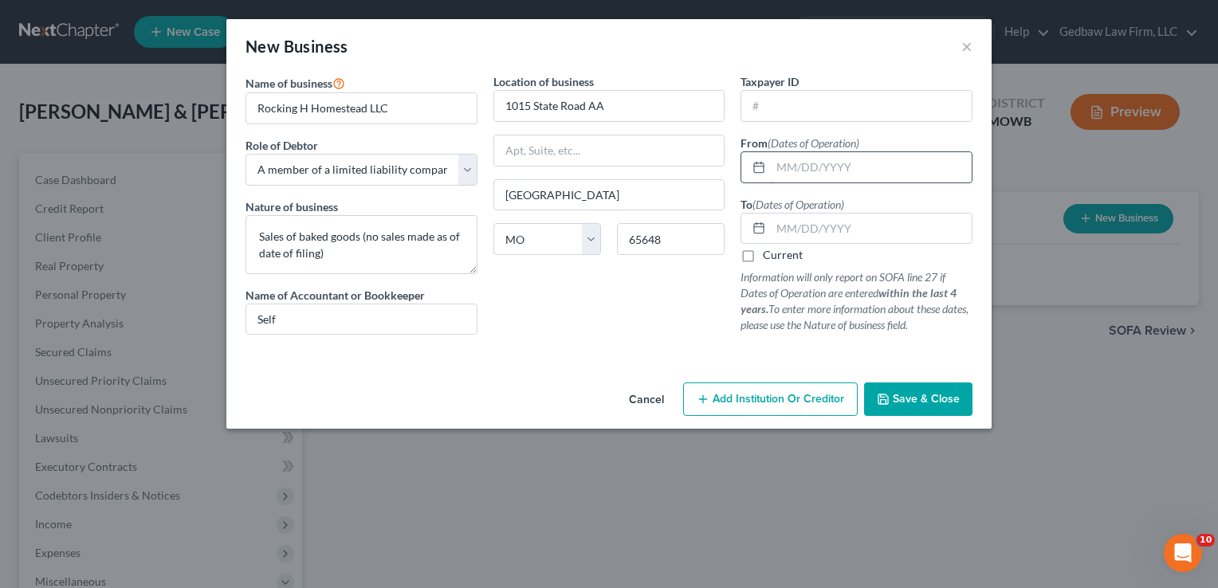
click at [794, 165] on input "text" at bounding box center [871, 167] width 201 height 30
click at [763, 254] on label "Current" at bounding box center [783, 255] width 40 height 16
click at [769, 254] on input "Current" at bounding box center [774, 252] width 10 height 10
click at [948, 397] on span "Save & Close" at bounding box center [926, 399] width 67 height 14
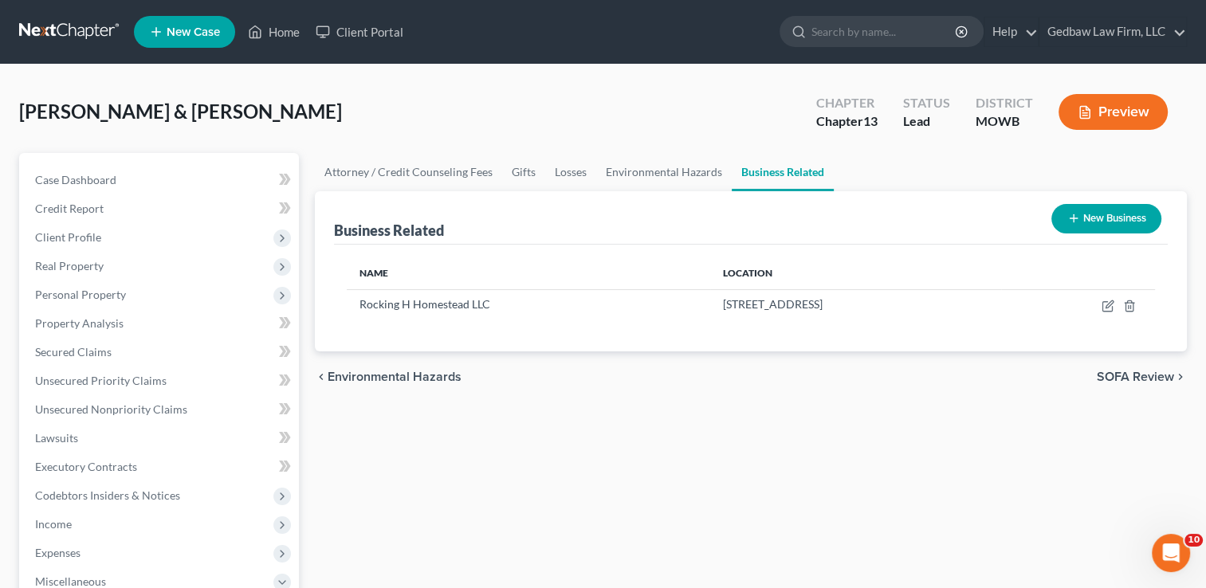
click at [1151, 376] on span "SOFA Review" at bounding box center [1135, 377] width 77 height 13
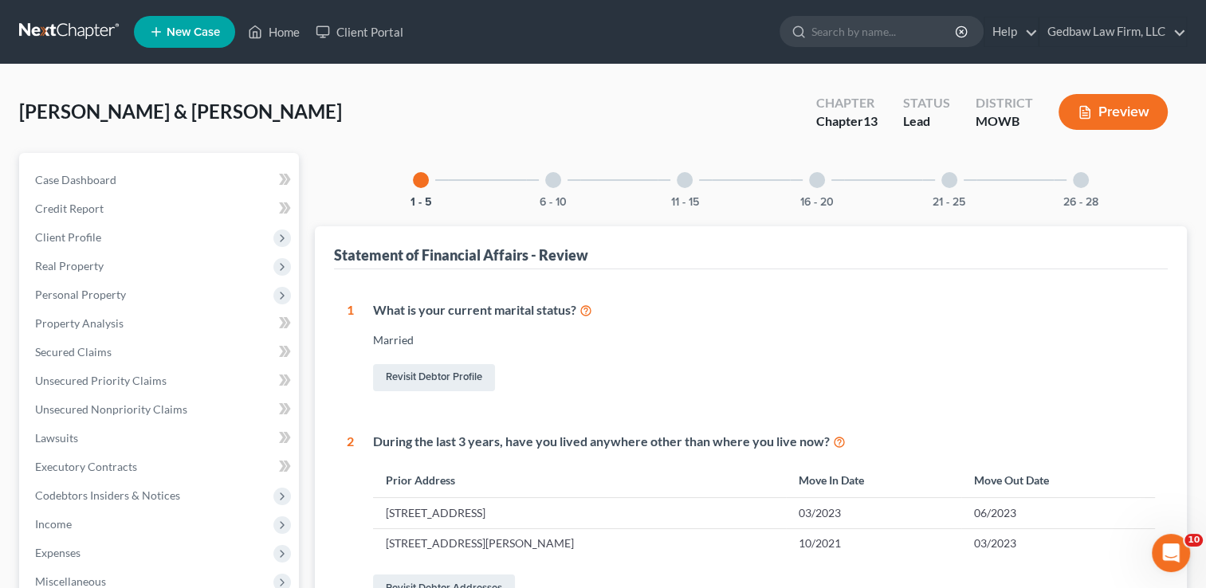
click at [1141, 120] on button "Preview" at bounding box center [1113, 112] width 109 height 36
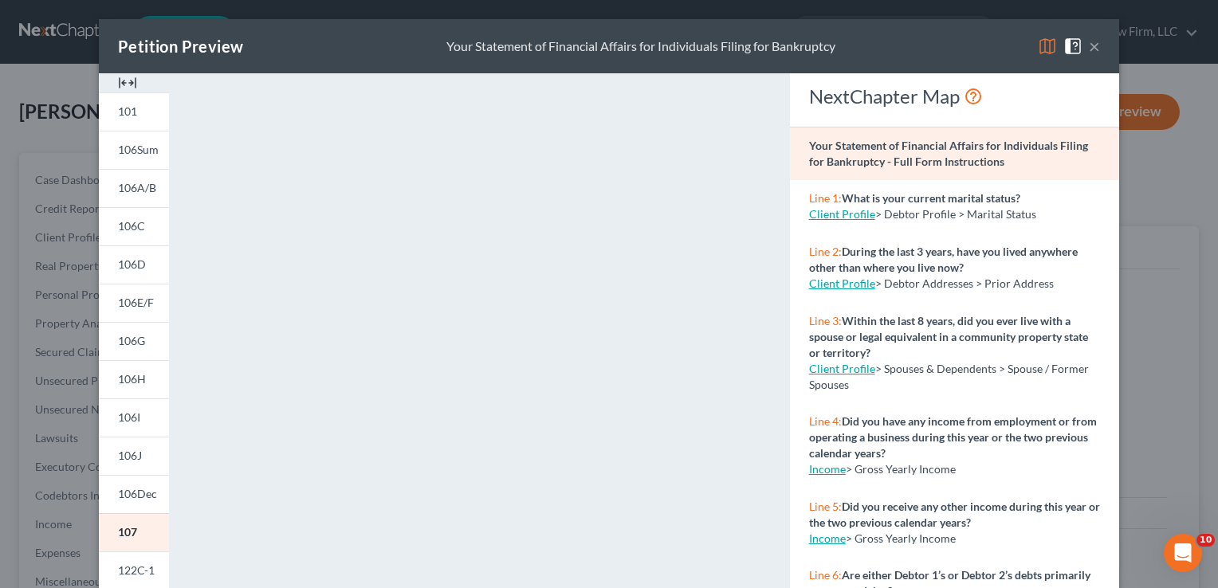
click at [1093, 53] on button "×" at bounding box center [1094, 46] width 11 height 19
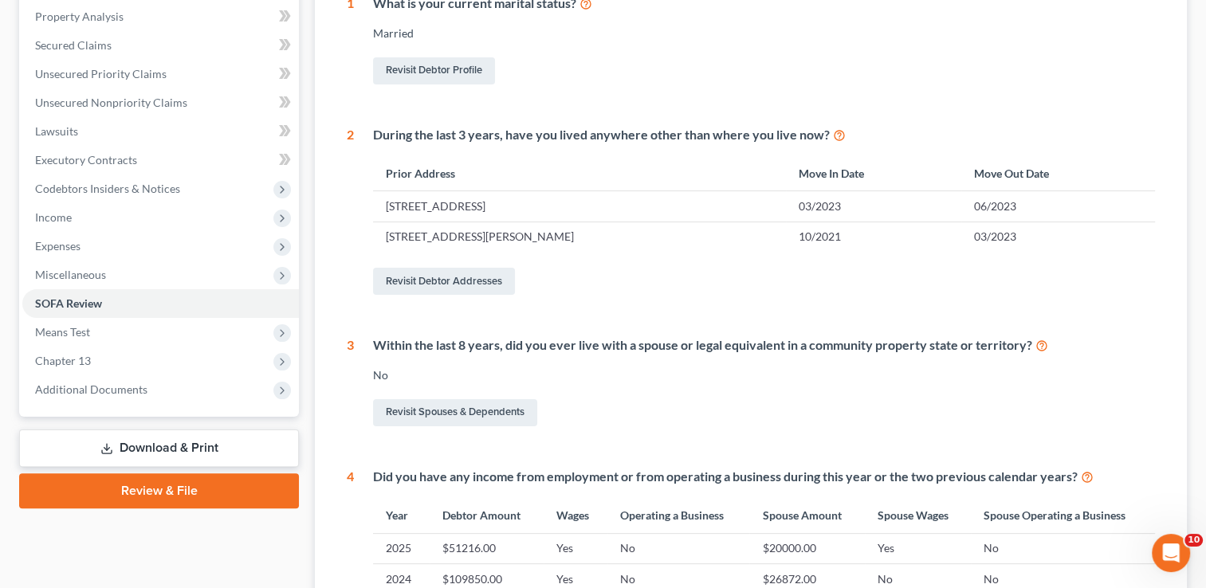
scroll to position [319, 0]
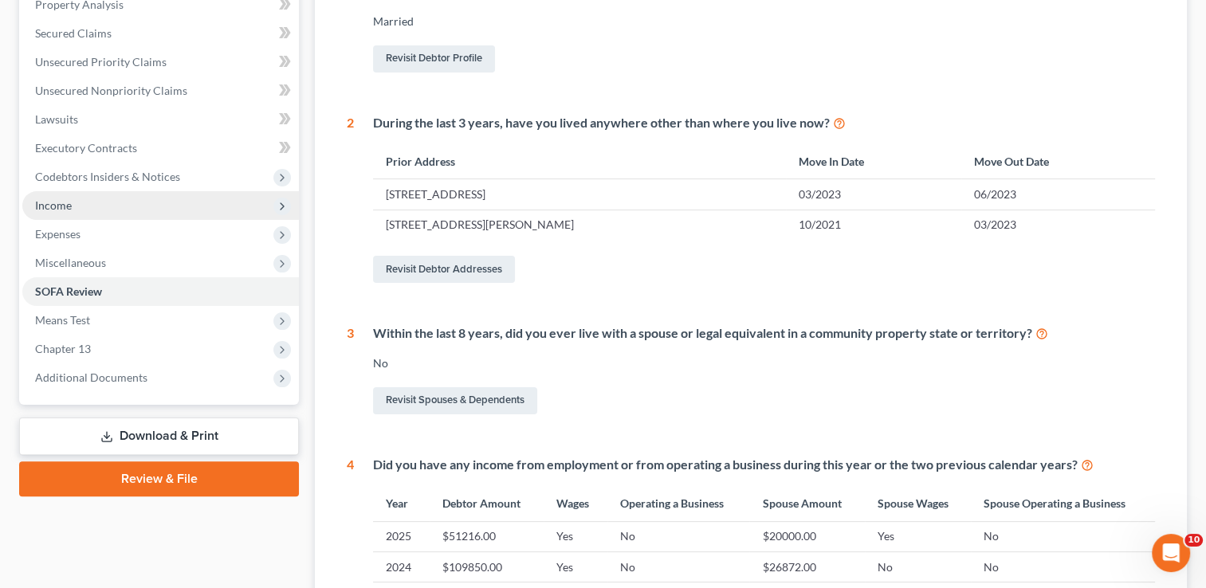
click at [112, 204] on span "Income" at bounding box center [160, 205] width 277 height 29
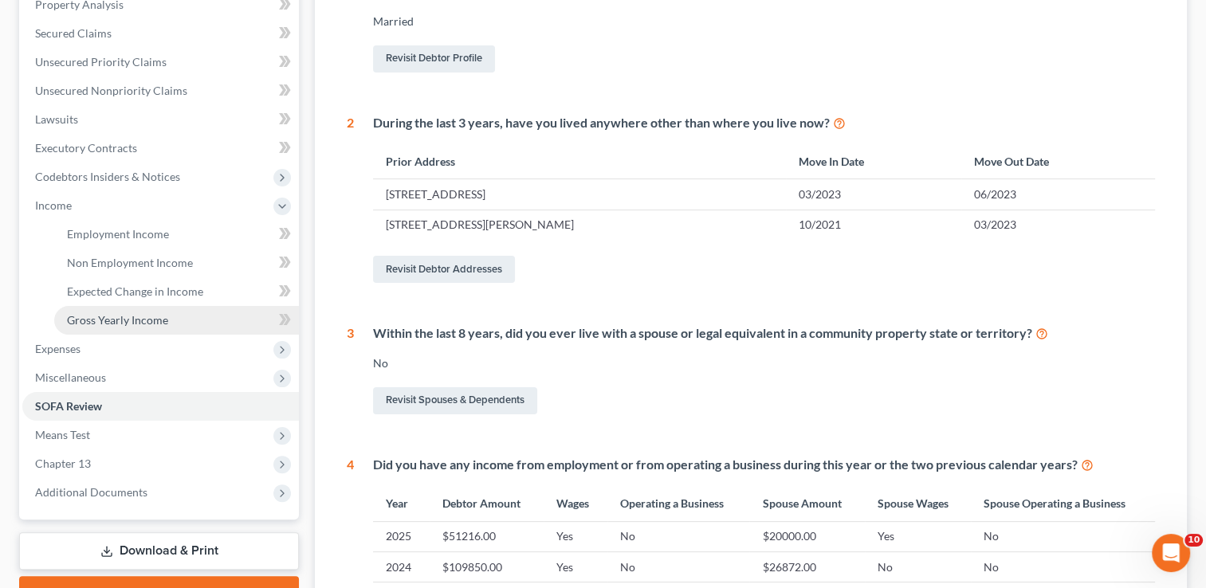
click at [128, 322] on span "Gross Yearly Income" at bounding box center [117, 320] width 101 height 14
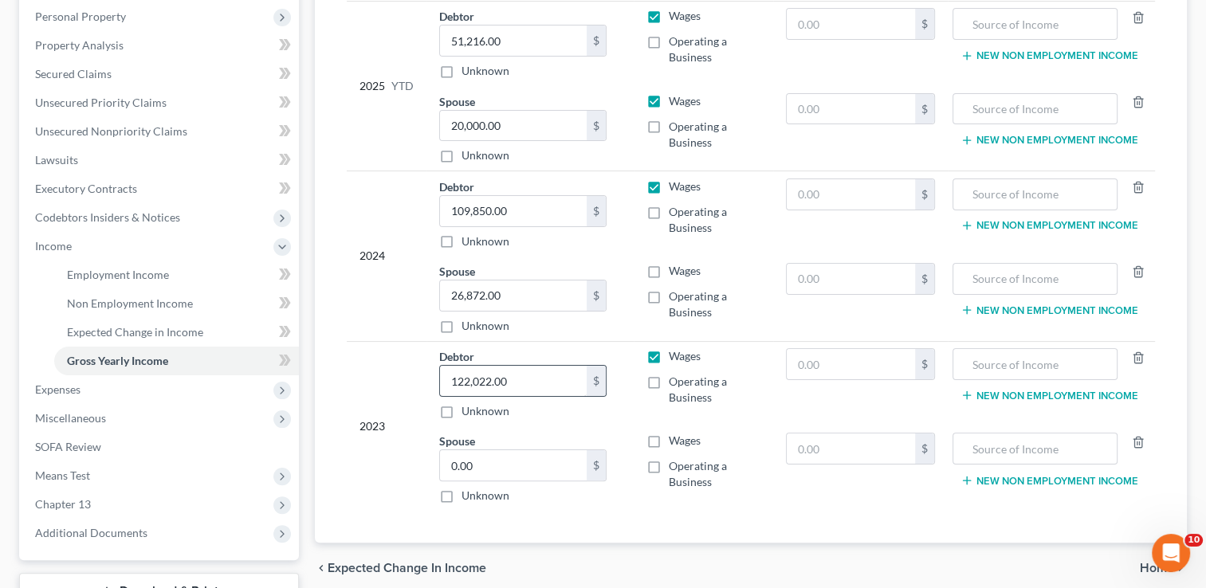
scroll to position [279, 0]
click at [521, 376] on input "122,022.00" at bounding box center [513, 380] width 147 height 30
click at [416, 362] on td "2023" at bounding box center [387, 425] width 80 height 170
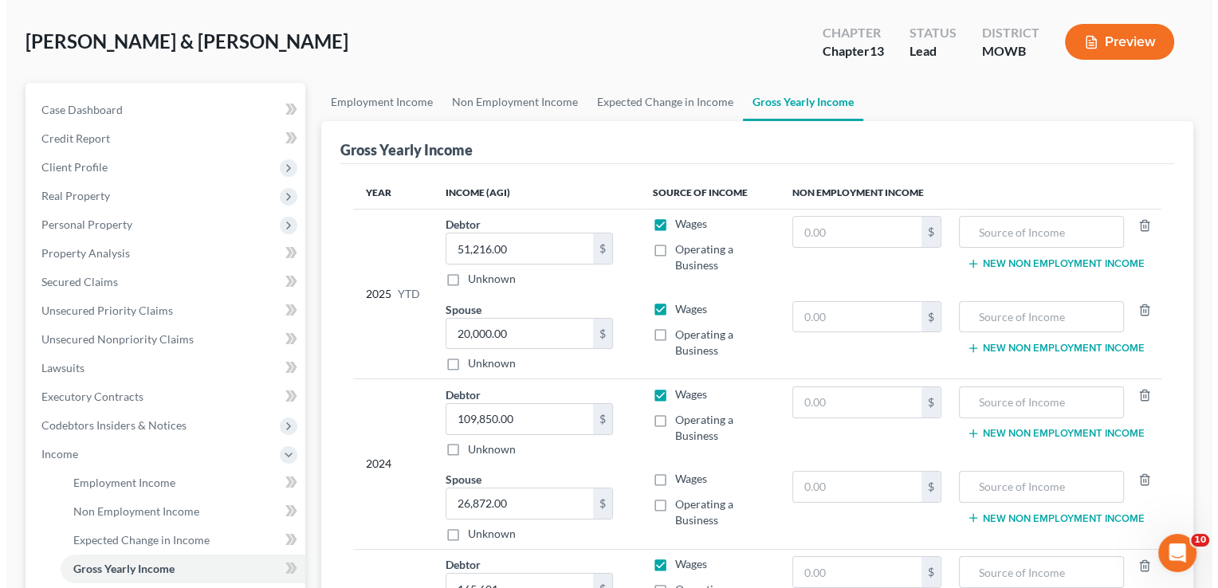
scroll to position [60, 0]
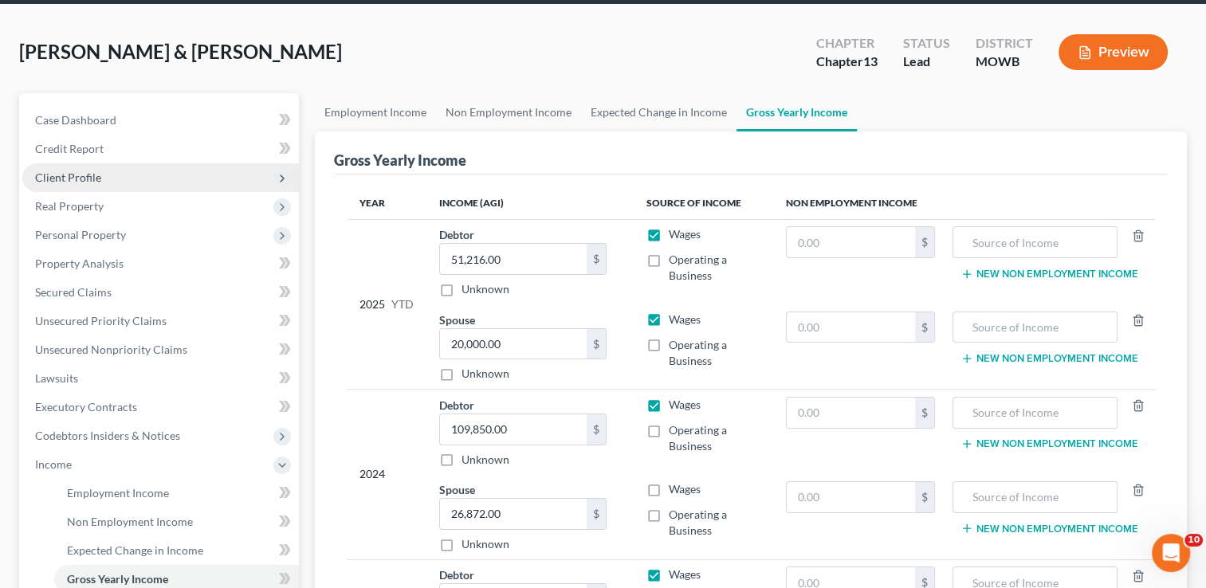
click at [61, 183] on span "Client Profile" at bounding box center [160, 177] width 277 height 29
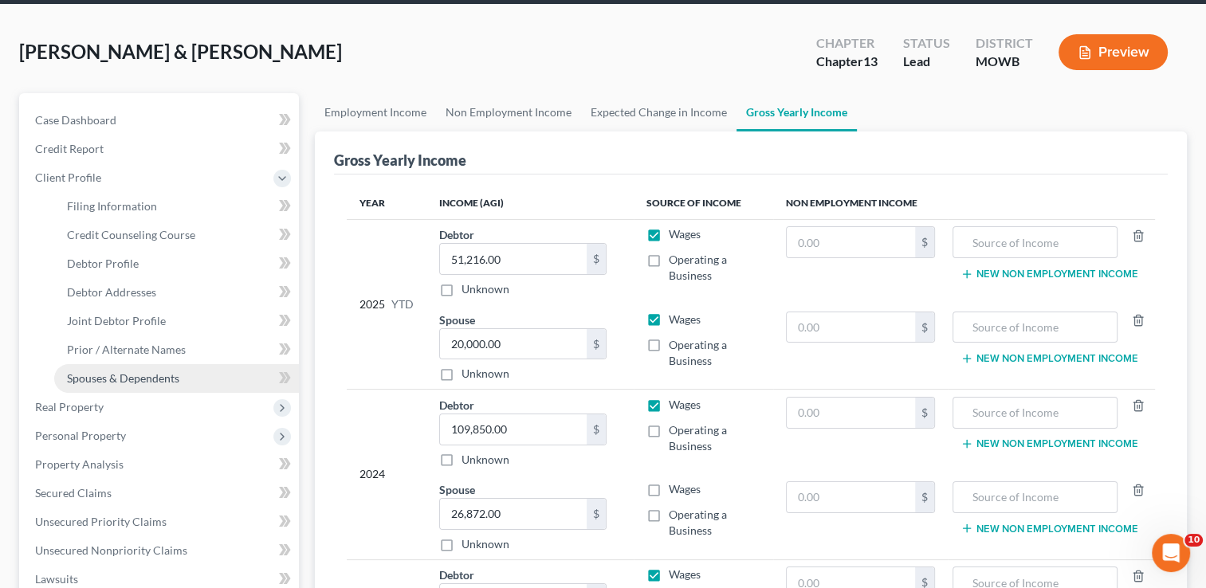
click at [177, 375] on span "Spouses & Dependents" at bounding box center [123, 379] width 112 height 14
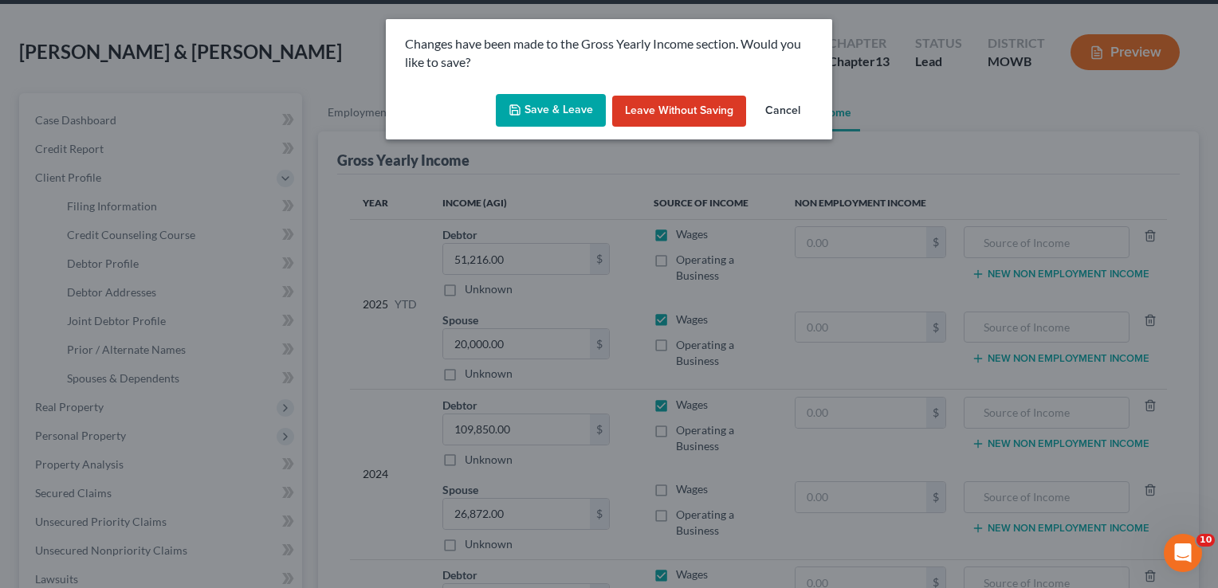
click at [580, 112] on button "Save & Leave" at bounding box center [551, 110] width 110 height 33
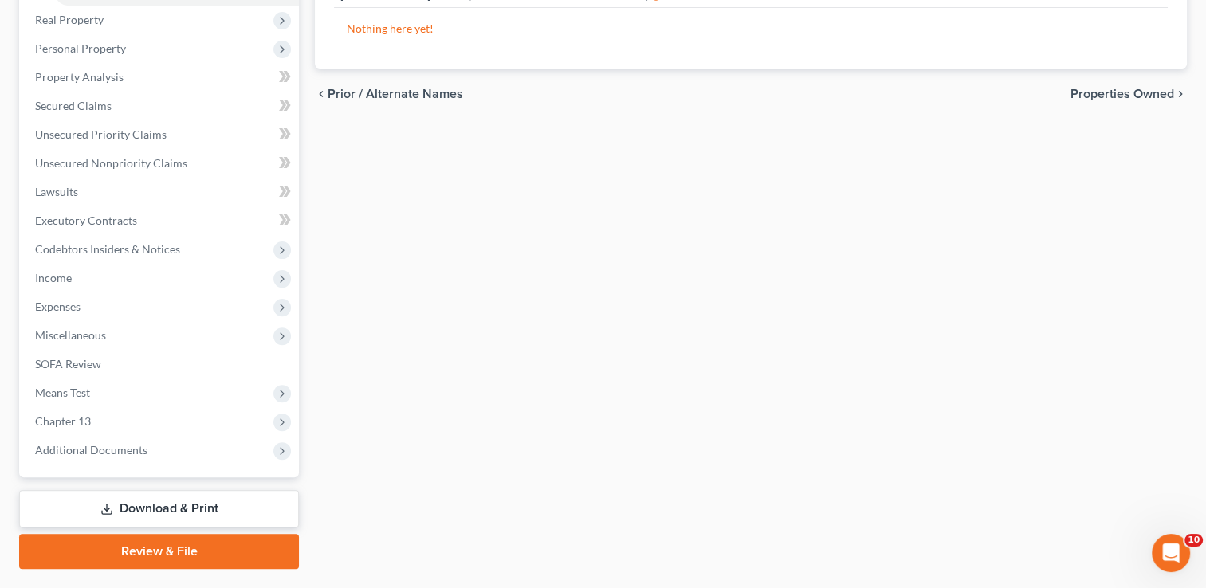
scroll to position [467, 0]
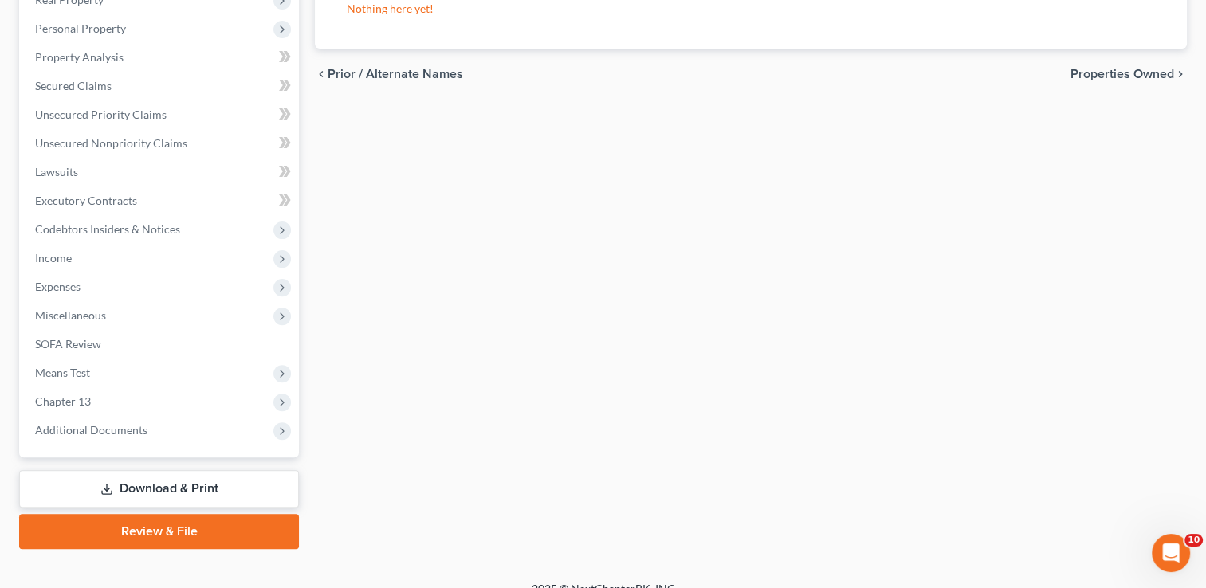
click at [187, 484] on link "Download & Print" at bounding box center [159, 488] width 280 height 37
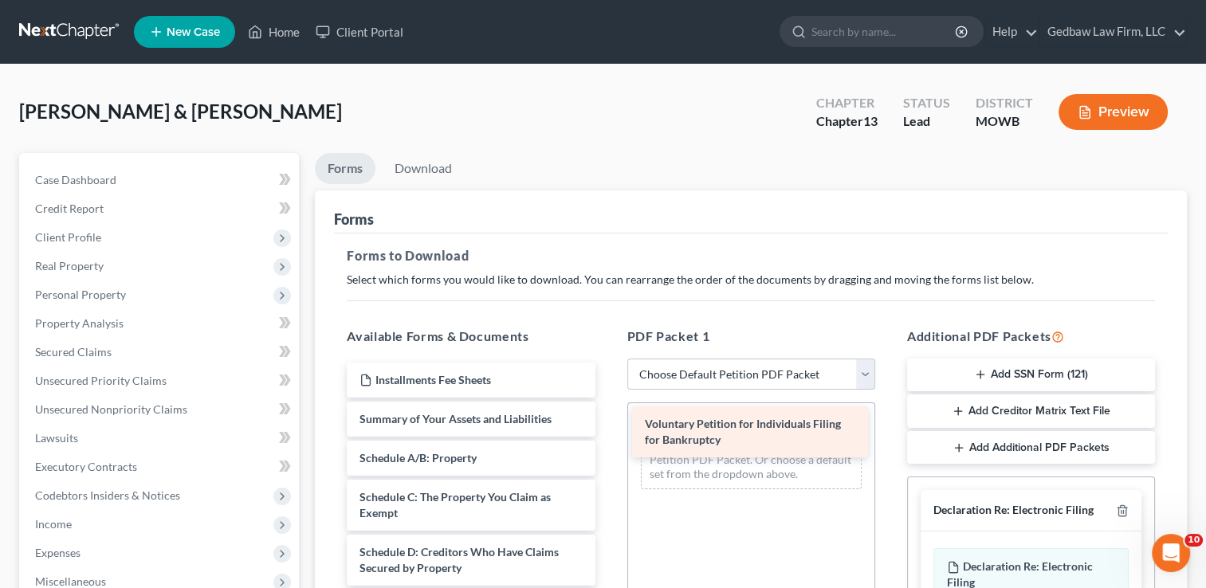
drag, startPoint x: 495, startPoint y: 420, endPoint x: 781, endPoint y: 427, distance: 285.5
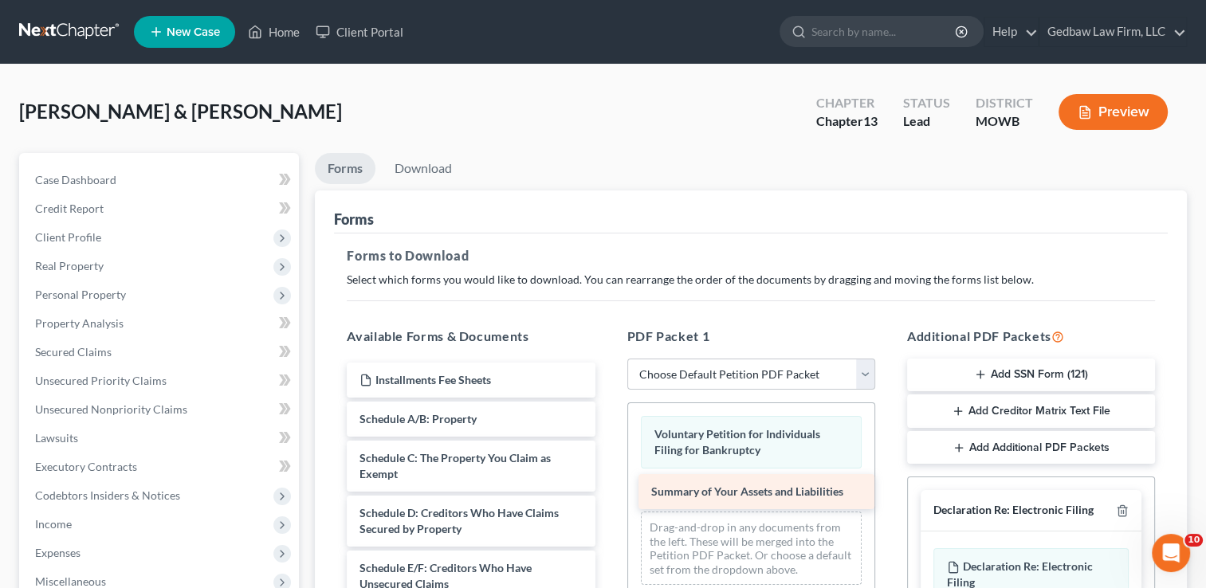
drag, startPoint x: 505, startPoint y: 420, endPoint x: 797, endPoint y: 494, distance: 301.8
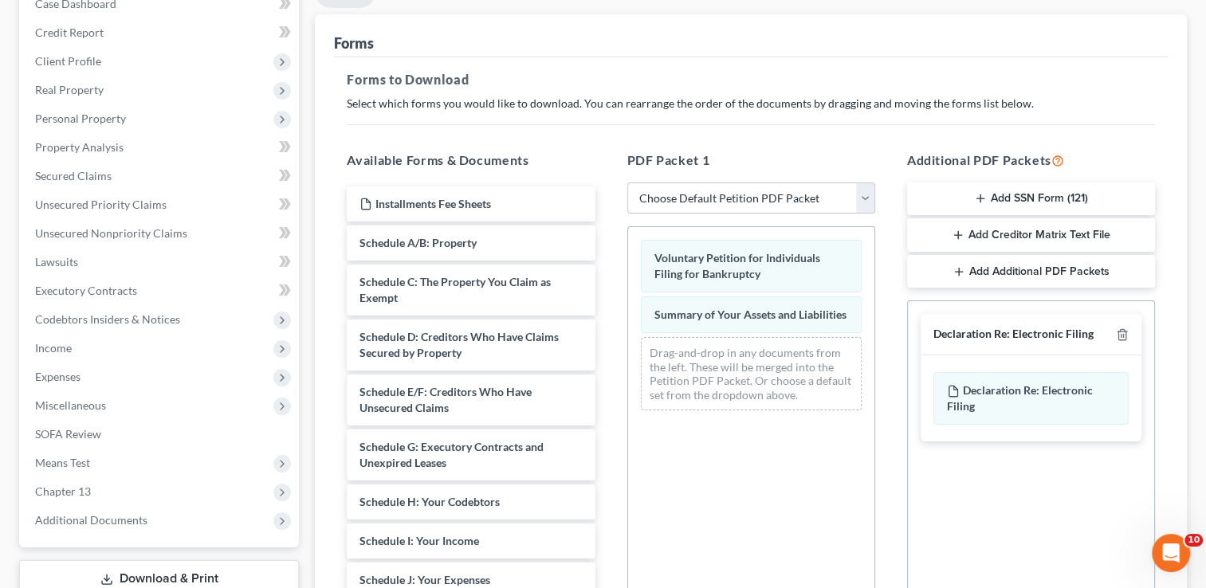
scroll to position [179, 0]
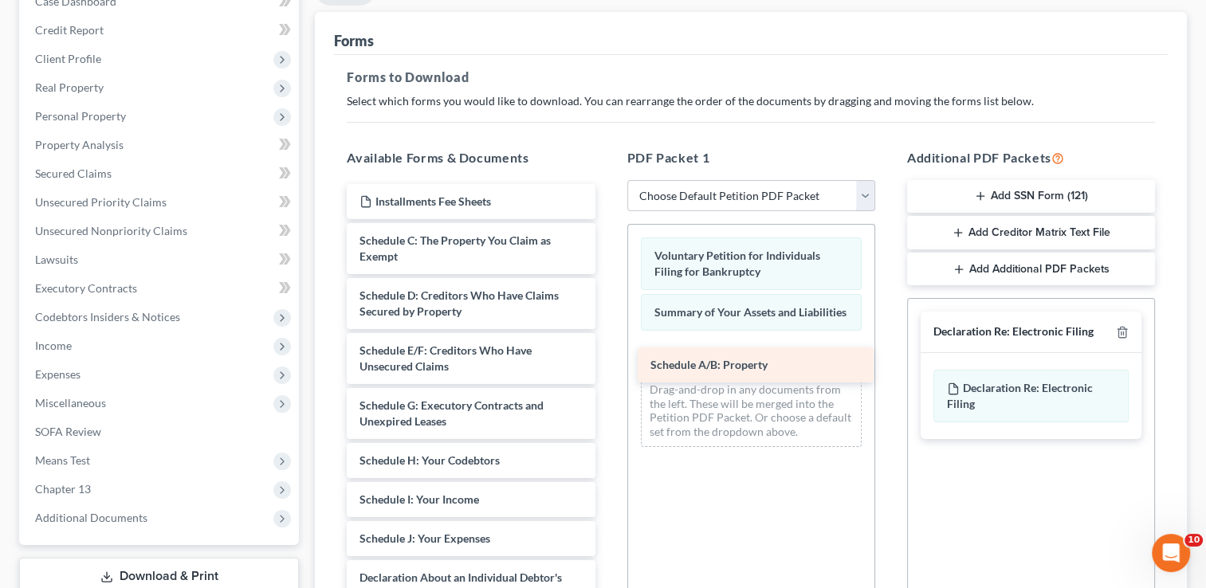
drag, startPoint x: 476, startPoint y: 239, endPoint x: 767, endPoint y: 365, distance: 317.1
click at [608, 365] on div "Schedule A/B: Property Installments Fee Sheets Schedule A/B: Property Schedule …" at bounding box center [470, 539] width 273 height 710
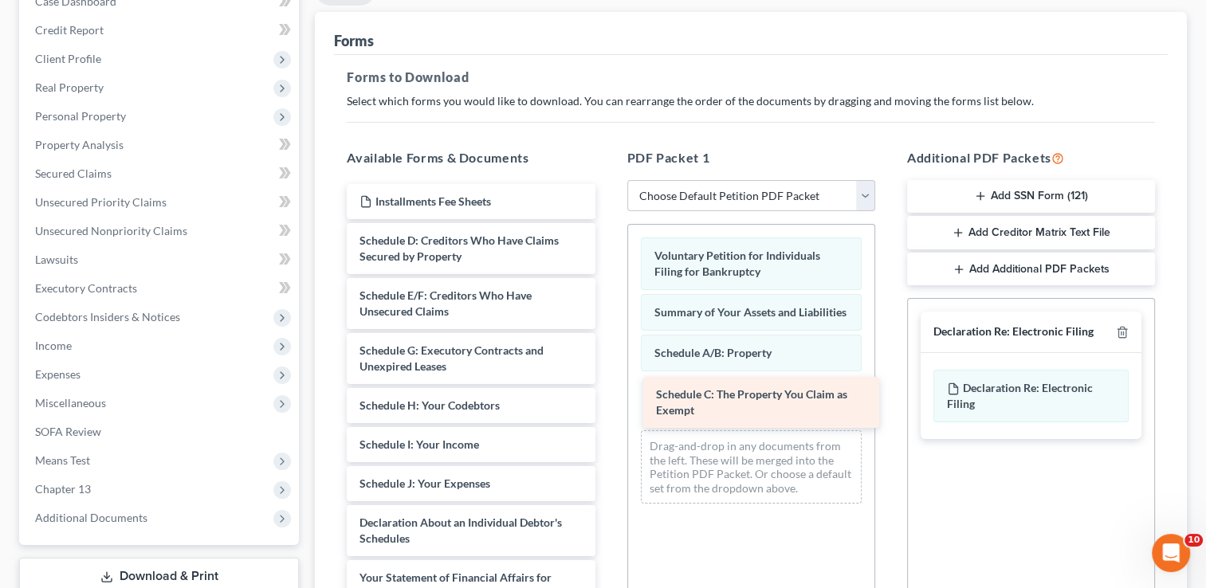
drag, startPoint x: 509, startPoint y: 250, endPoint x: 806, endPoint y: 406, distance: 334.9
click at [608, 406] on div "Schedule C: The Property You Claim as Exempt Installments Fee Sheets Schedule C…" at bounding box center [470, 511] width 273 height 655
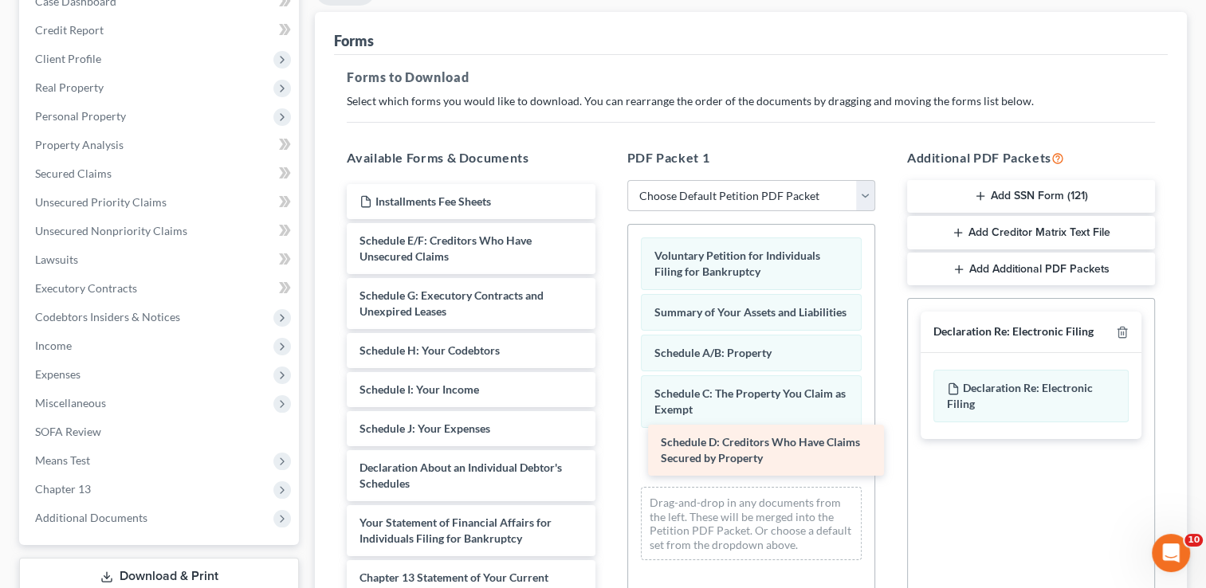
drag, startPoint x: 491, startPoint y: 255, endPoint x: 794, endPoint y: 456, distance: 363.5
click at [608, 456] on div "Schedule D: Creditors Who Have Claims Secured by Property Installments Fee Shee…" at bounding box center [470, 484] width 273 height 600
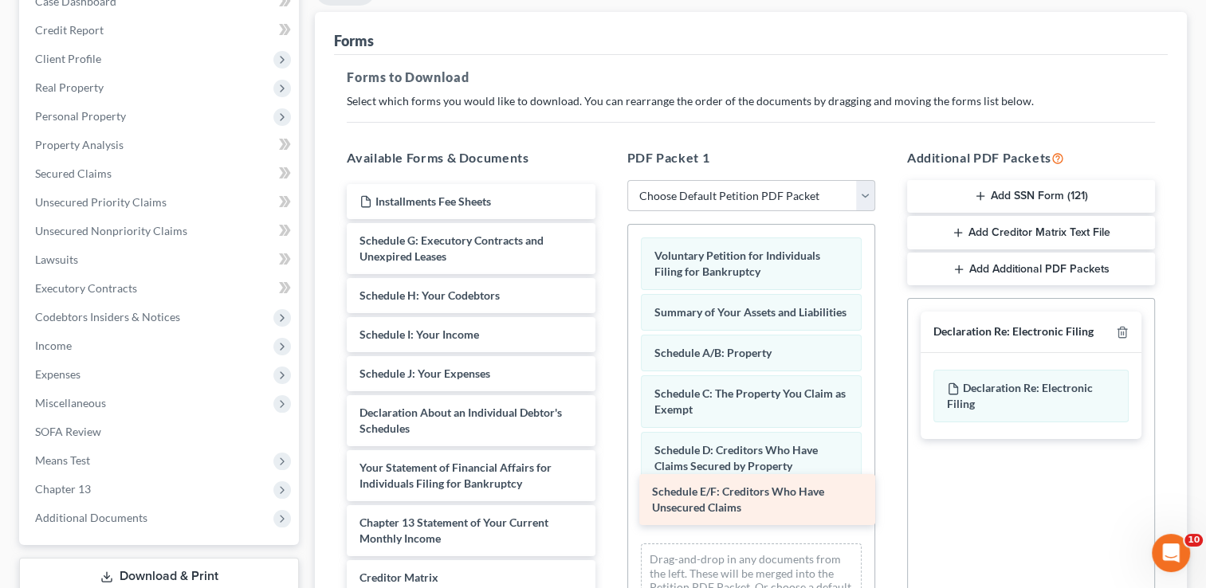
drag, startPoint x: 473, startPoint y: 248, endPoint x: 765, endPoint y: 501, distance: 386.6
click at [608, 501] on div "Schedule E/F: Creditors Who Have Unsecured Claims Installments Fee Sheets Sched…" at bounding box center [470, 456] width 273 height 545
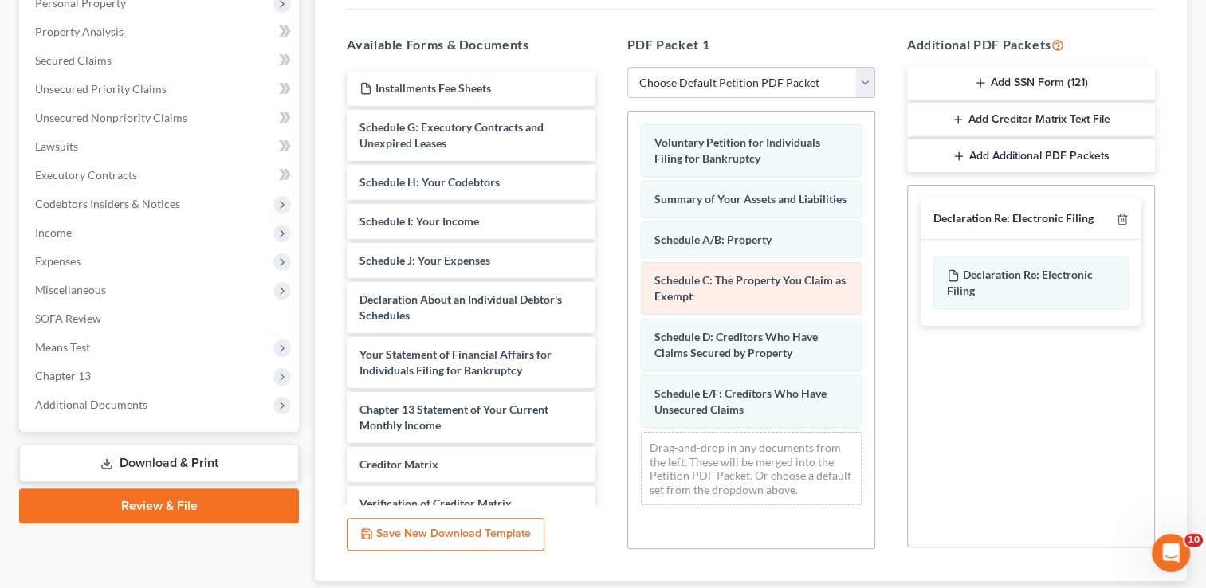
scroll to position [319, 0]
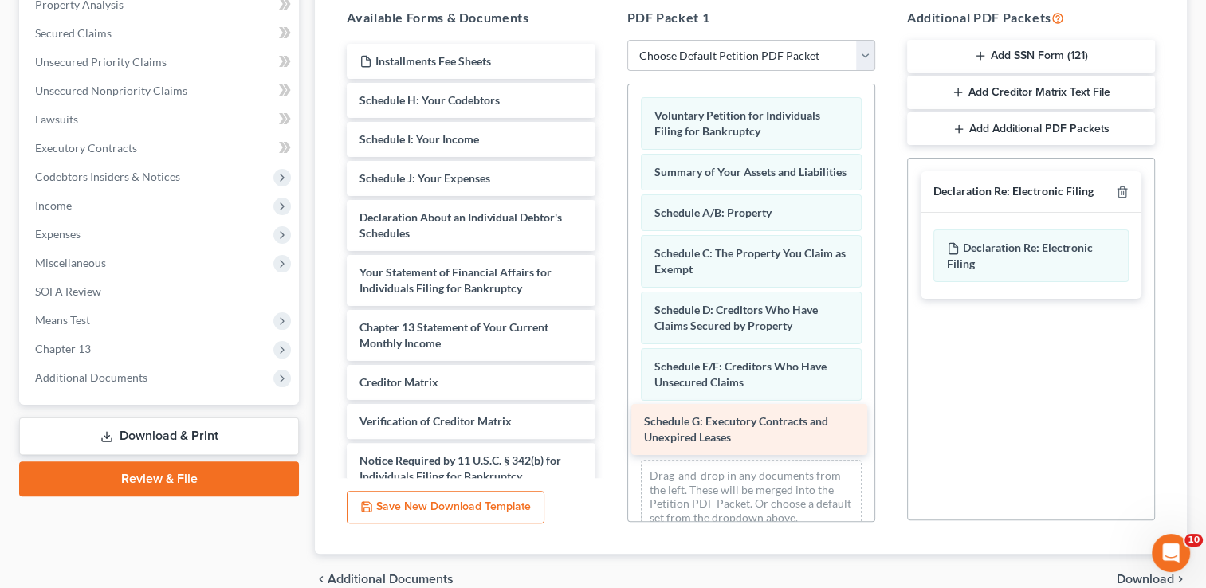
drag, startPoint x: 482, startPoint y: 108, endPoint x: 766, endPoint y: 431, distance: 430.4
click at [608, 431] on div "Schedule G: Executory Contracts and Unexpired Leases Installments Fee Sheets Sc…" at bounding box center [470, 289] width 273 height 490
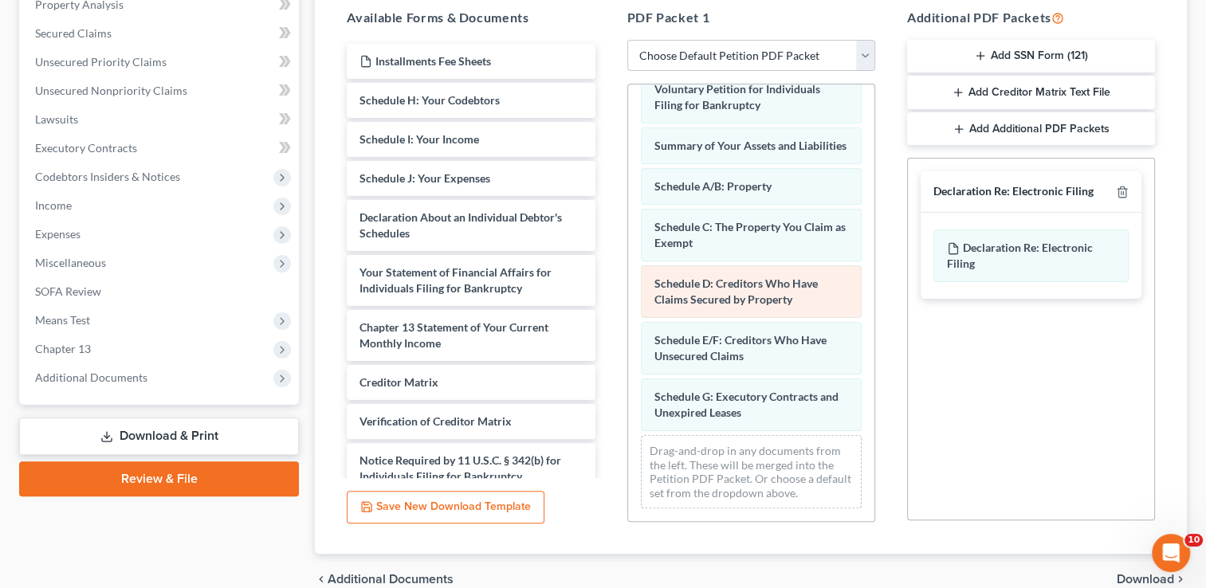
scroll to position [38, 0]
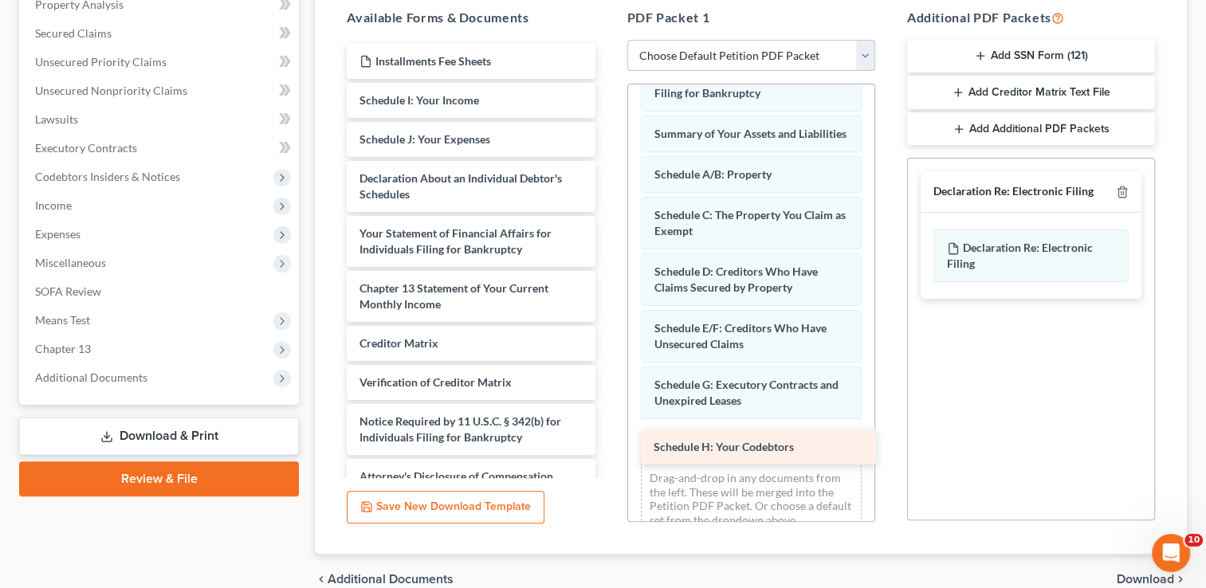
drag, startPoint x: 482, startPoint y: 101, endPoint x: 774, endPoint y: 448, distance: 453.7
click at [608, 448] on div "Schedule H: Your Codebtors Installments Fee Sheets Schedule H: Your Codebtors S…" at bounding box center [470, 269] width 273 height 450
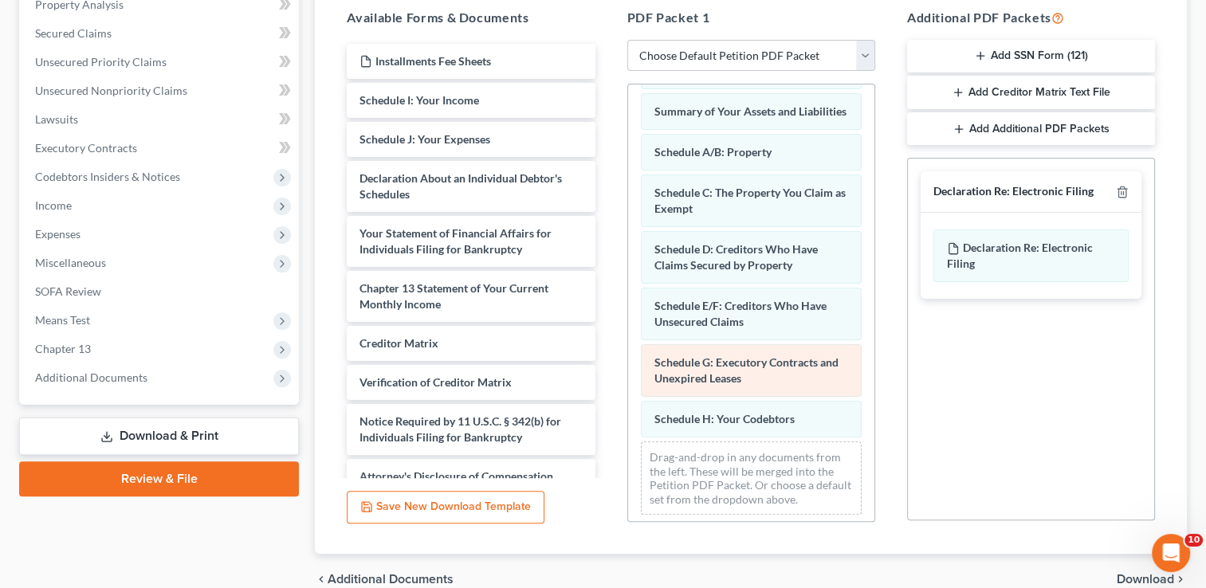
scroll to position [80, 0]
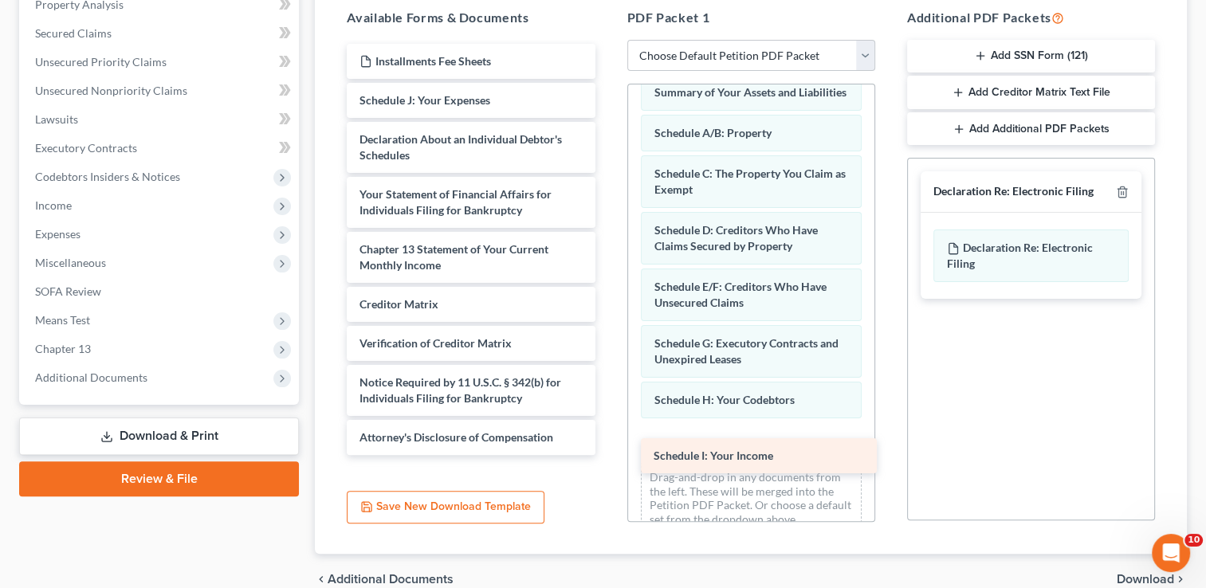
drag, startPoint x: 493, startPoint y: 100, endPoint x: 788, endPoint y: 458, distance: 462.7
click at [608, 455] on div "Schedule I: Your Income Installments Fee Sheets Schedule I: Your Income Schedul…" at bounding box center [470, 249] width 273 height 411
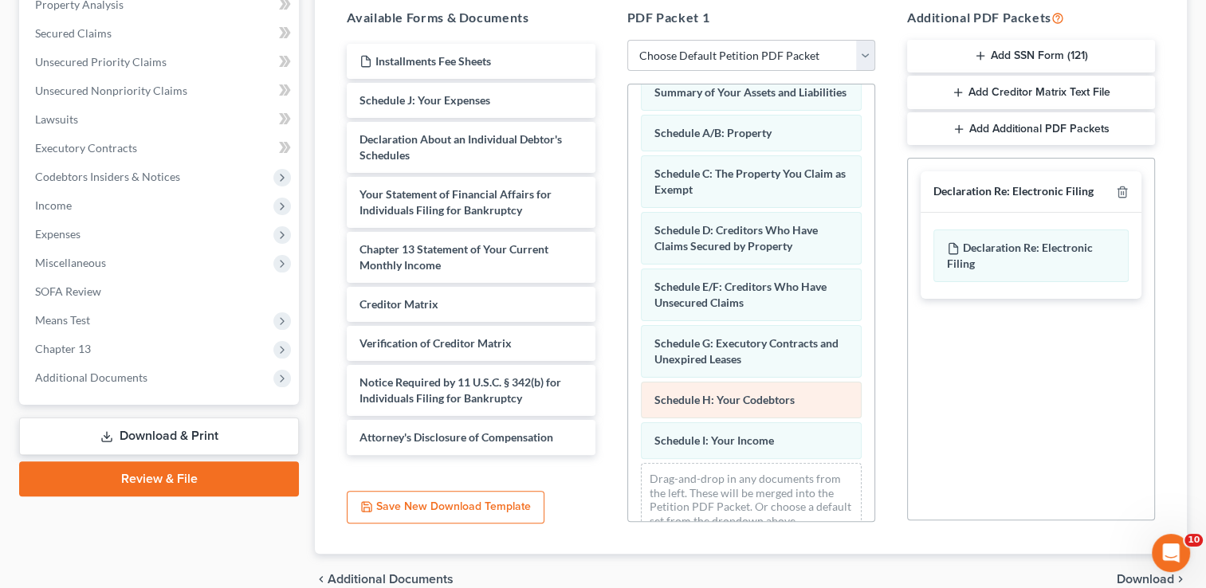
scroll to position [120, 0]
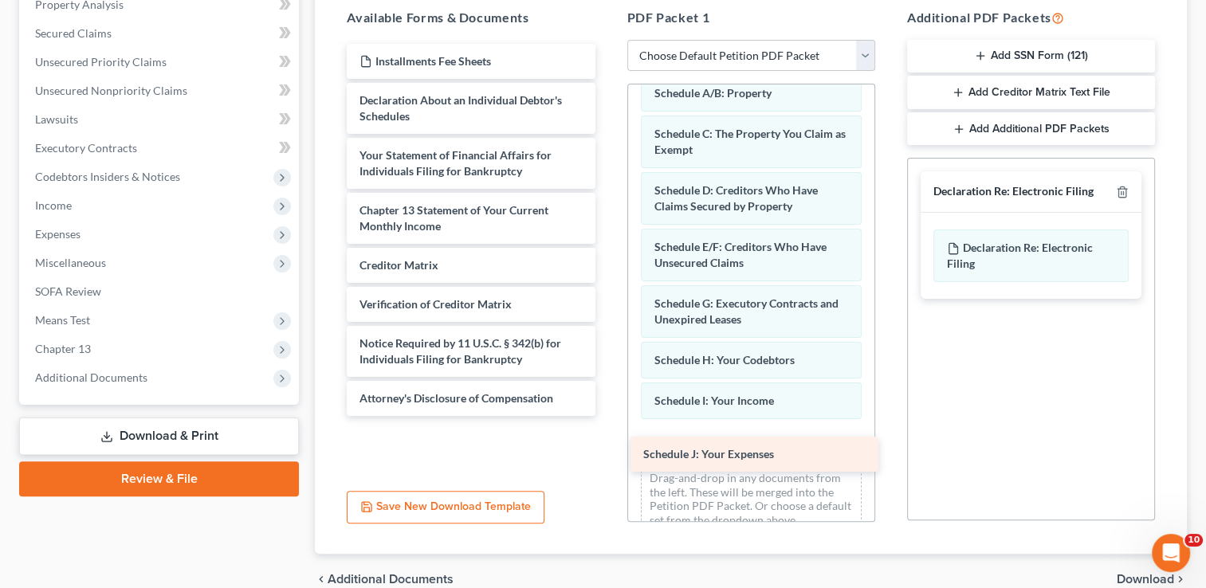
drag, startPoint x: 501, startPoint y: 97, endPoint x: 784, endPoint y: 450, distance: 453.1
click at [608, 416] on div "Schedule J: Your Expenses Installments Fee Sheets Schedule J: Your Expenses Dec…" at bounding box center [470, 230] width 273 height 372
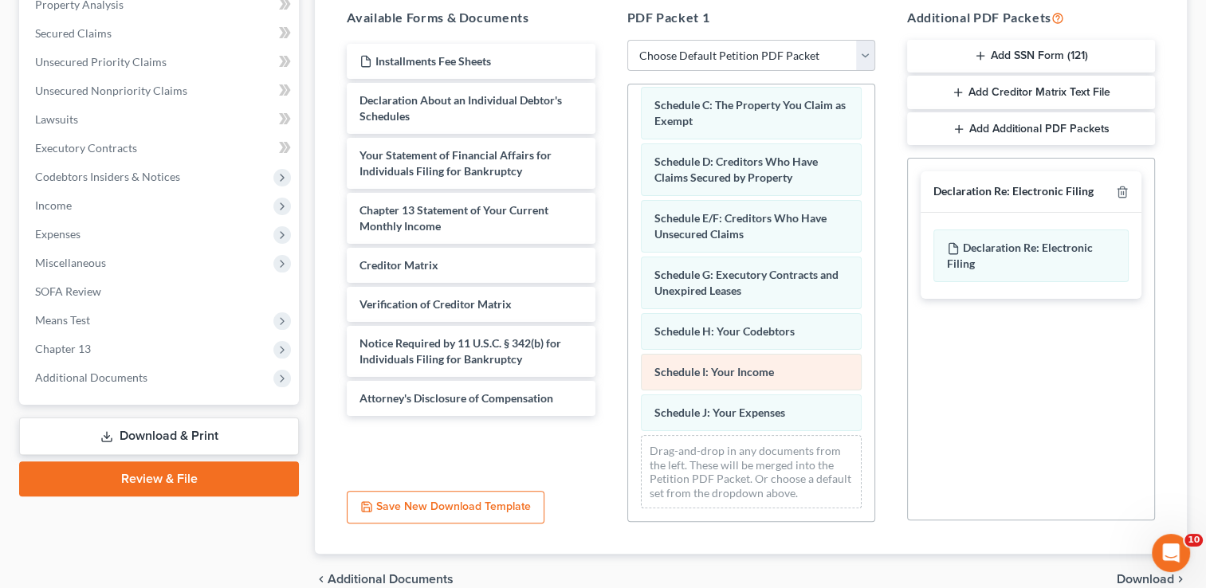
scroll to position [159, 0]
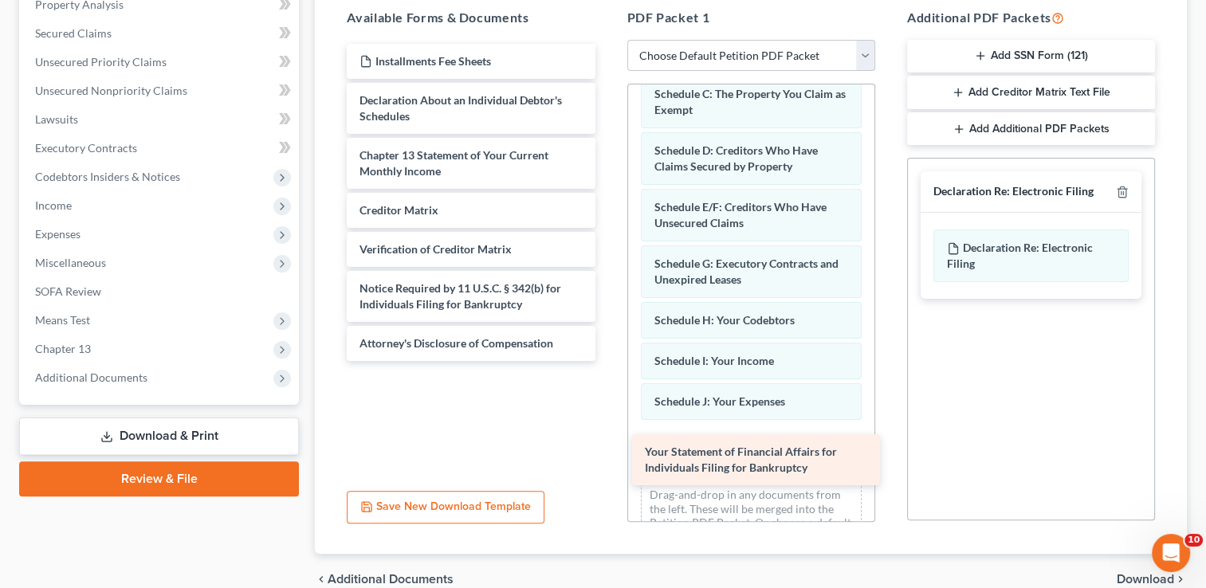
drag, startPoint x: 494, startPoint y: 164, endPoint x: 777, endPoint y: 458, distance: 407.6
click at [608, 361] on div "Your Statement of Financial Affairs for Individuals Filing for Bankruptcy Insta…" at bounding box center [470, 202] width 273 height 317
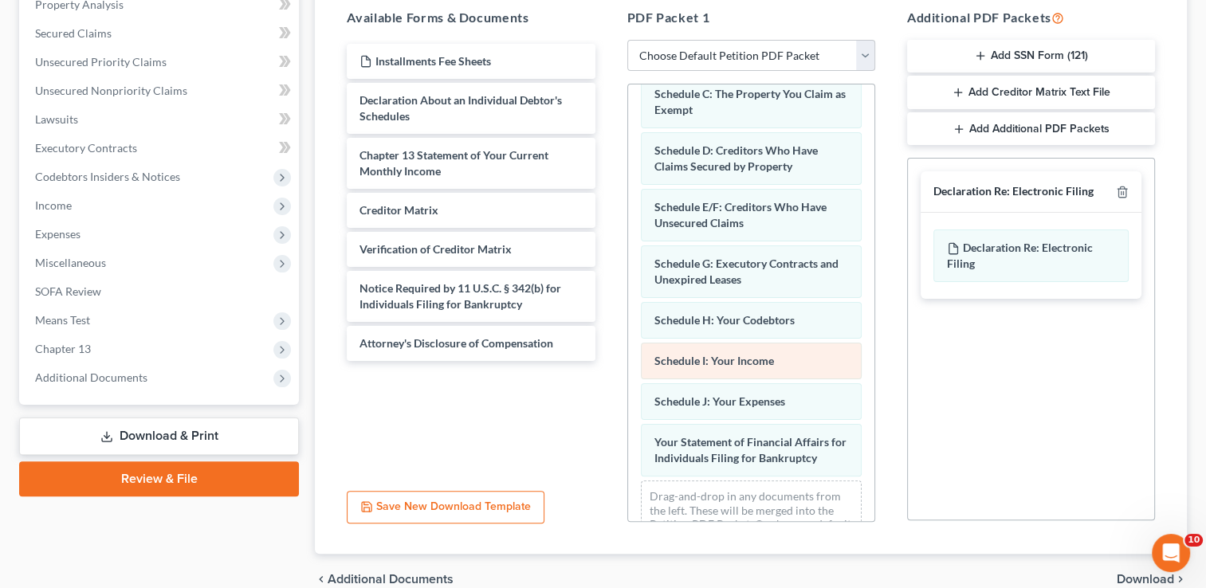
scroll to position [216, 0]
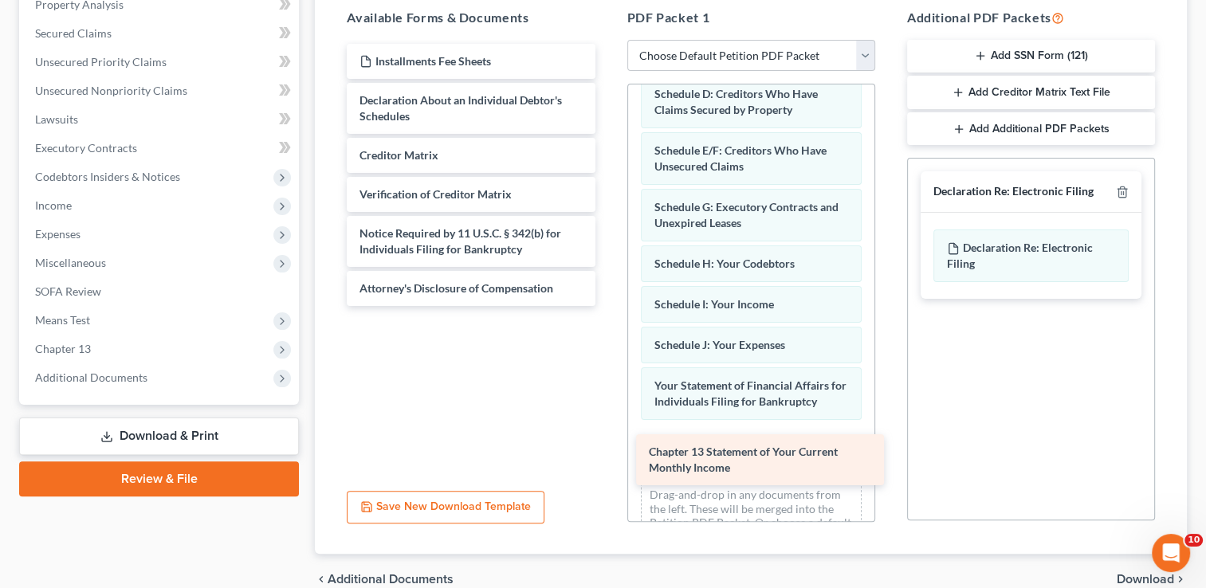
drag, startPoint x: 489, startPoint y: 167, endPoint x: 778, endPoint y: 466, distance: 415.5
click at [608, 306] on div "Chapter 13 Statement of Your Current Monthly Income Installments Fee Sheets Dec…" at bounding box center [470, 175] width 273 height 262
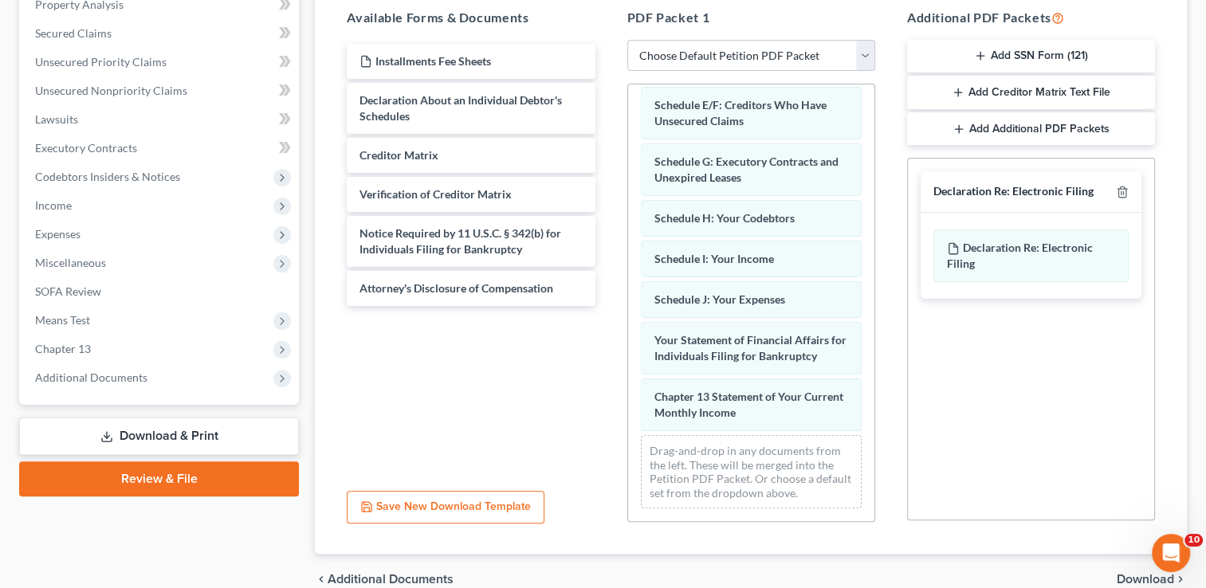
scroll to position [273, 0]
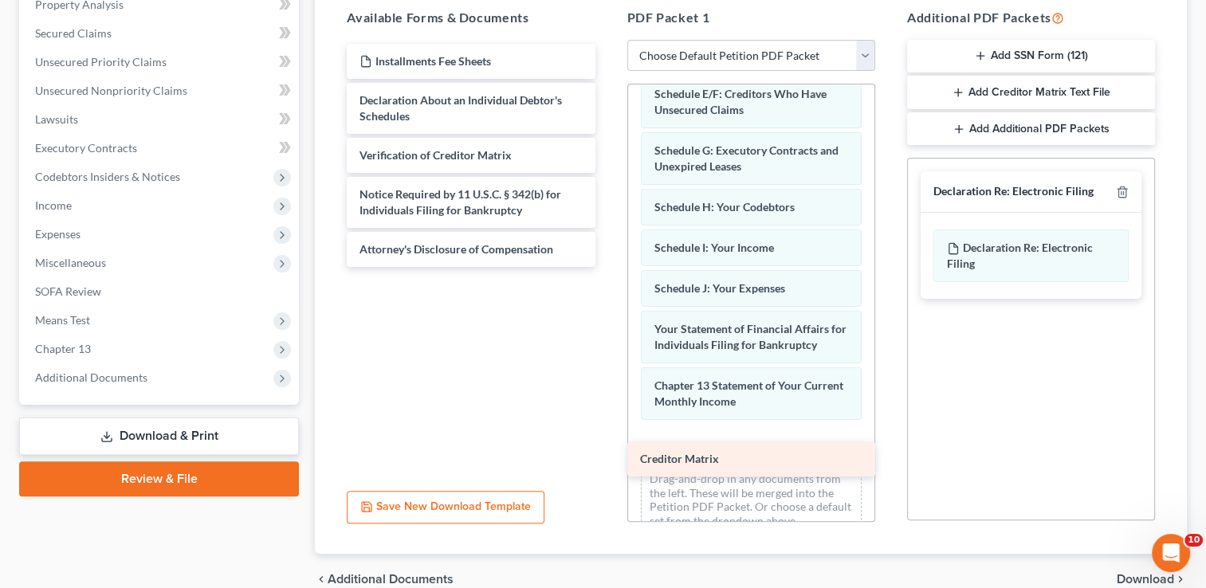
drag, startPoint x: 515, startPoint y: 150, endPoint x: 796, endPoint y: 455, distance: 414.7
click at [608, 267] on div "Creditor Matrix Installments Fee Sheets Declaration About an Individual Debtor'…" at bounding box center [470, 155] width 273 height 223
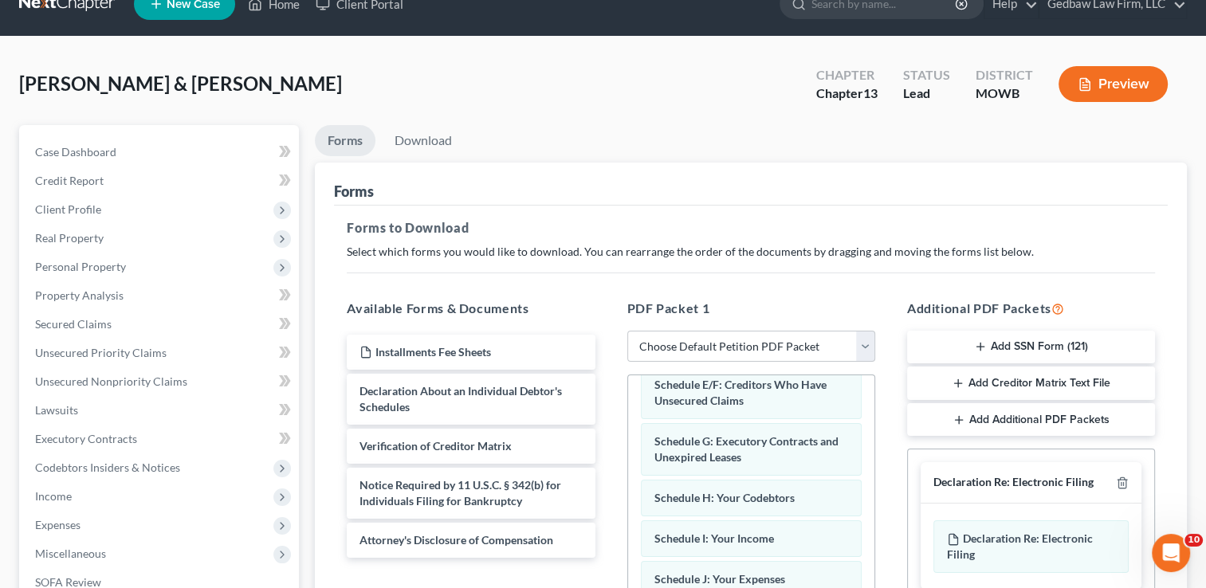
scroll to position [19, 0]
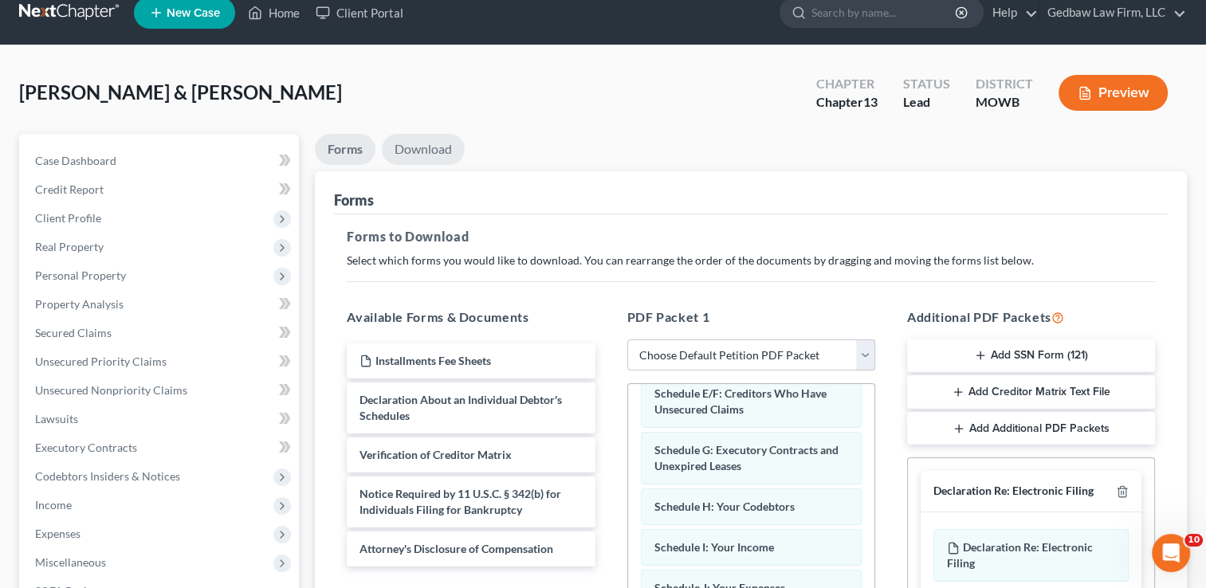
click at [437, 144] on link "Download" at bounding box center [423, 149] width 83 height 31
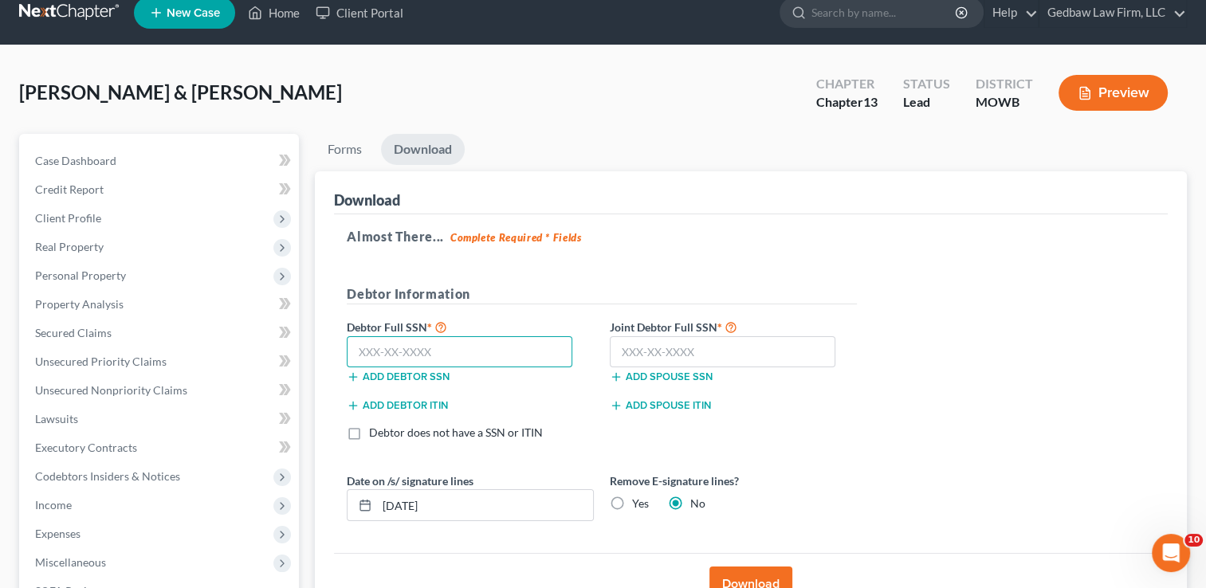
click at [427, 347] on input "text" at bounding box center [460, 352] width 226 height 32
click at [753, 340] on input "text" at bounding box center [723, 352] width 226 height 32
click at [632, 501] on label "Yes" at bounding box center [640, 504] width 17 height 16
click at [639, 501] on input "Yes" at bounding box center [644, 501] width 10 height 10
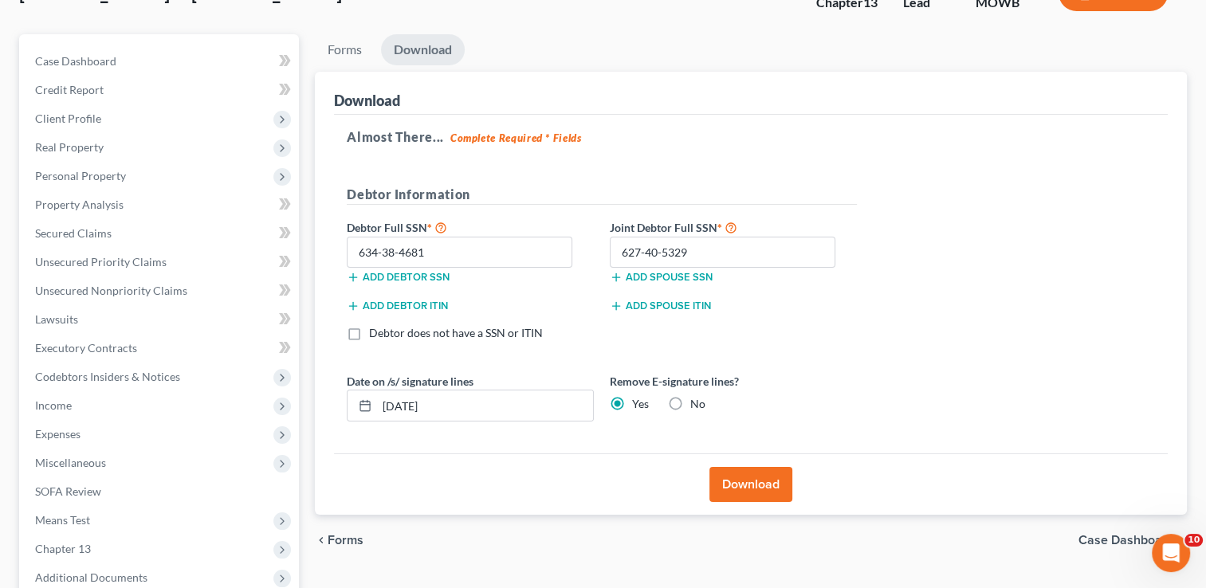
scroll to position [120, 0]
click at [763, 482] on button "Download" at bounding box center [751, 483] width 83 height 35
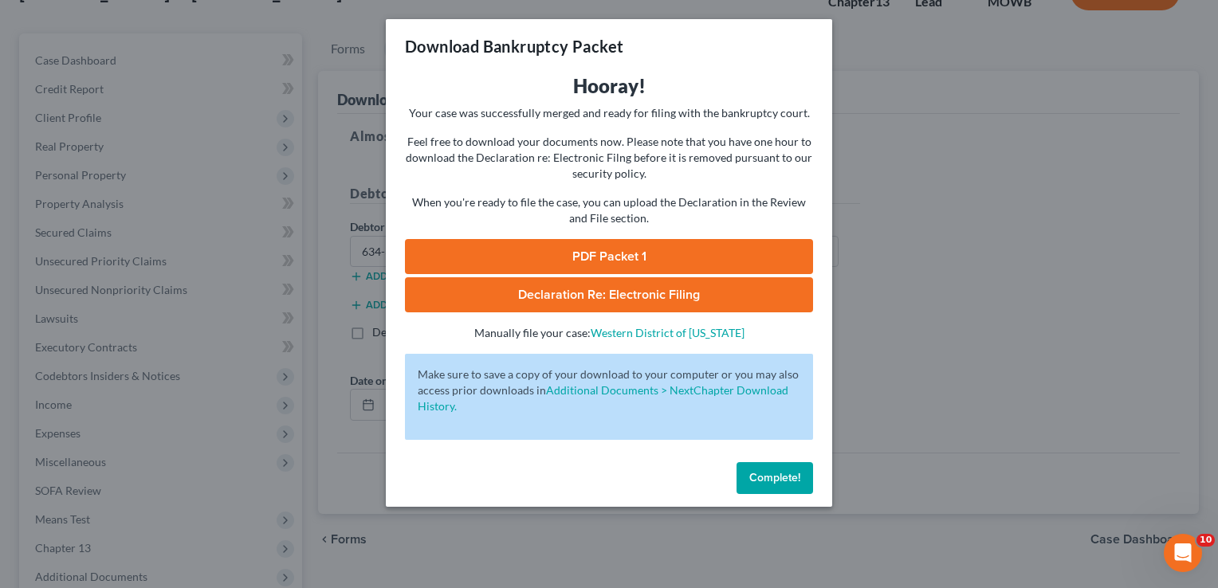
click at [607, 253] on link "PDF Packet 1" at bounding box center [609, 256] width 408 height 35
click at [793, 482] on span "Complete!" at bounding box center [774, 478] width 51 height 14
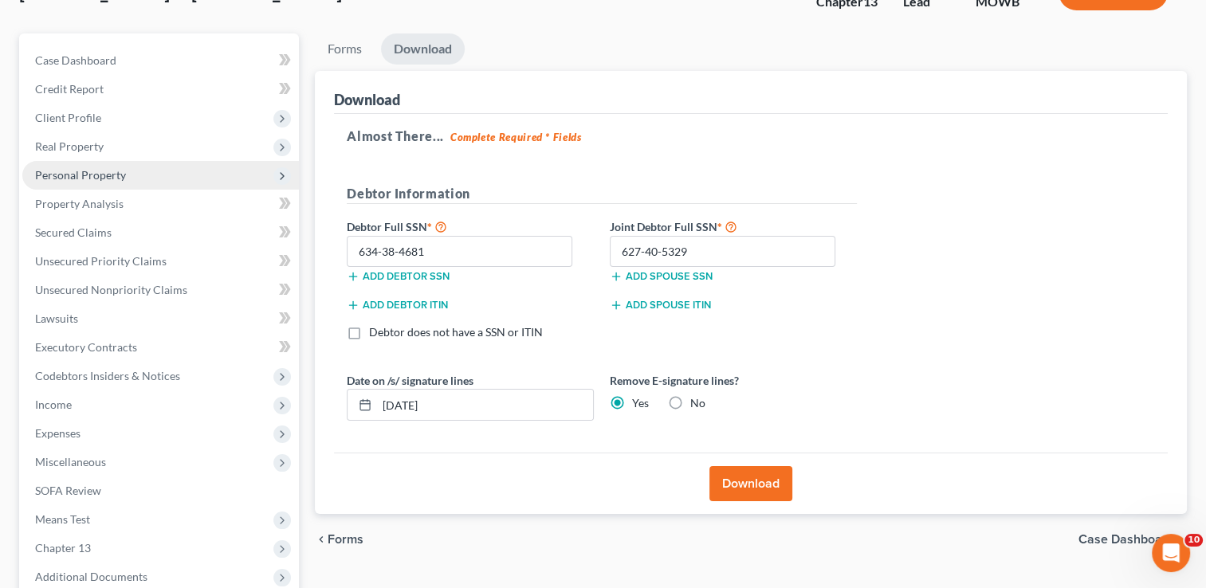
click at [114, 174] on span "Personal Property" at bounding box center [80, 175] width 91 height 14
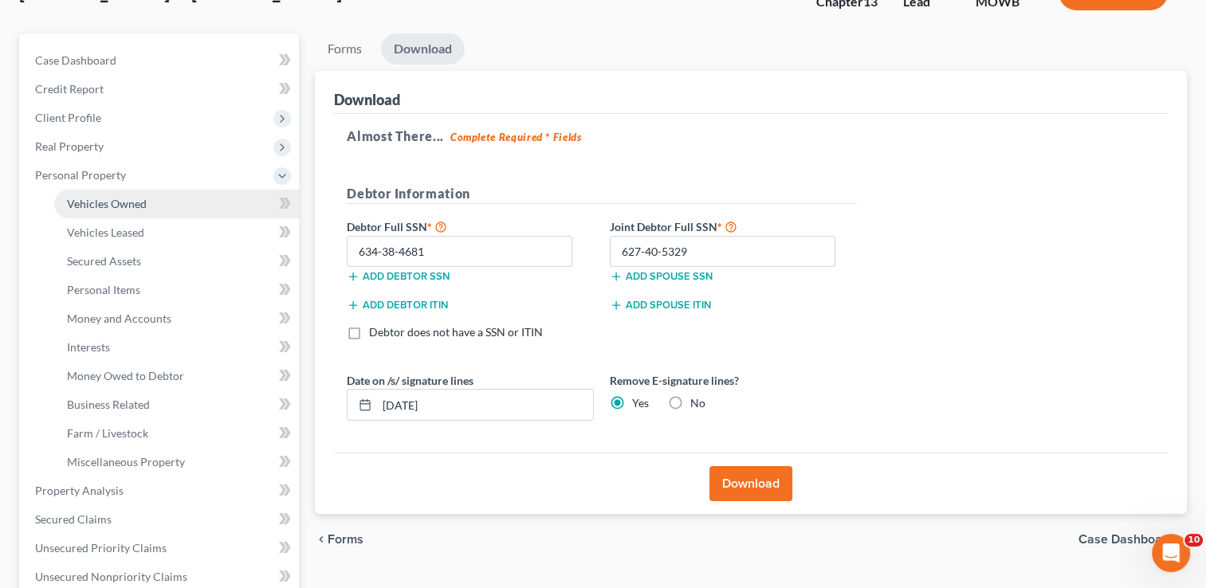
click at [114, 202] on span "Vehicles Owned" at bounding box center [107, 204] width 80 height 14
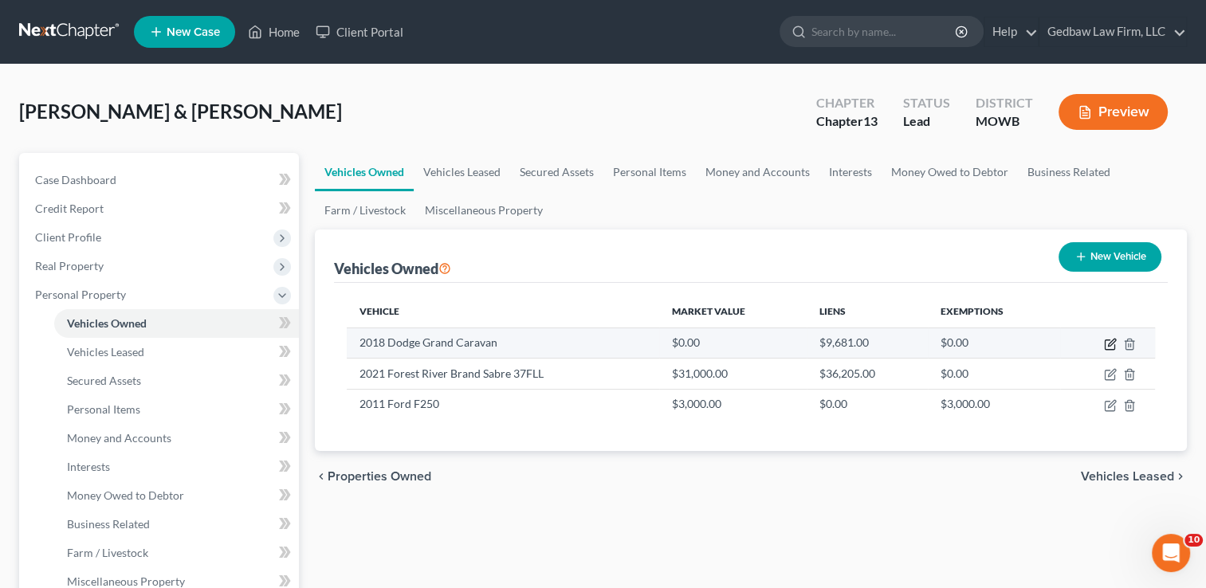
click at [1105, 344] on icon "button" at bounding box center [1110, 345] width 10 height 10
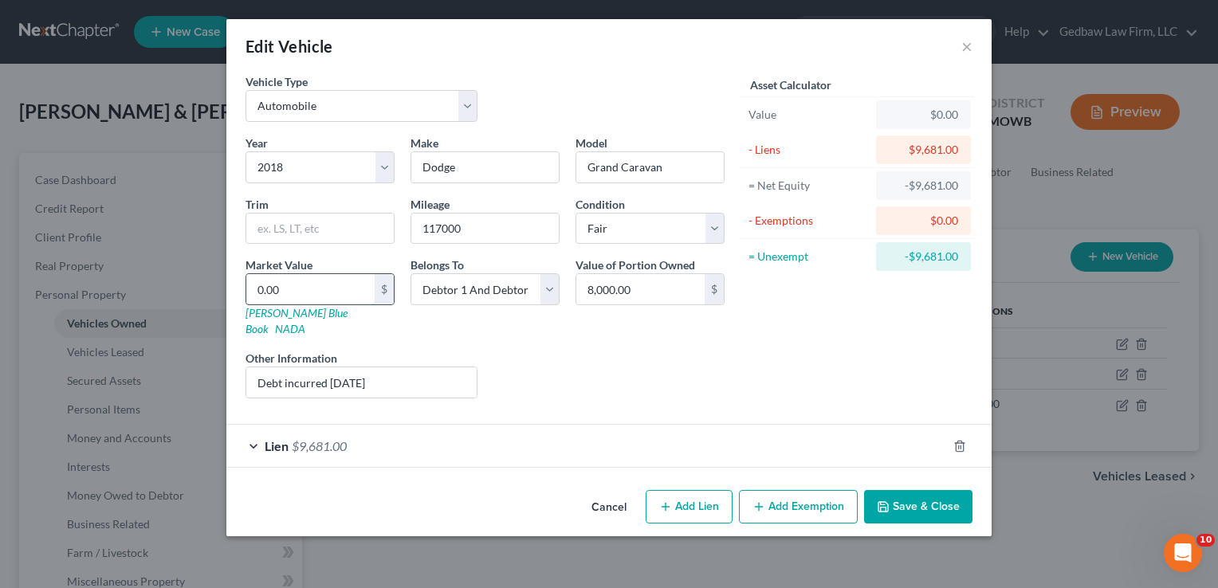
click at [290, 285] on input "0.00" at bounding box center [310, 289] width 128 height 30
click at [874, 362] on div "Asset Calculator Value $8,000.00 - Liens $9,681.00 = Net Equity -$8,881.00 - Ex…" at bounding box center [857, 242] width 248 height 338
click at [938, 493] on button "Save & Close" at bounding box center [918, 506] width 108 height 33
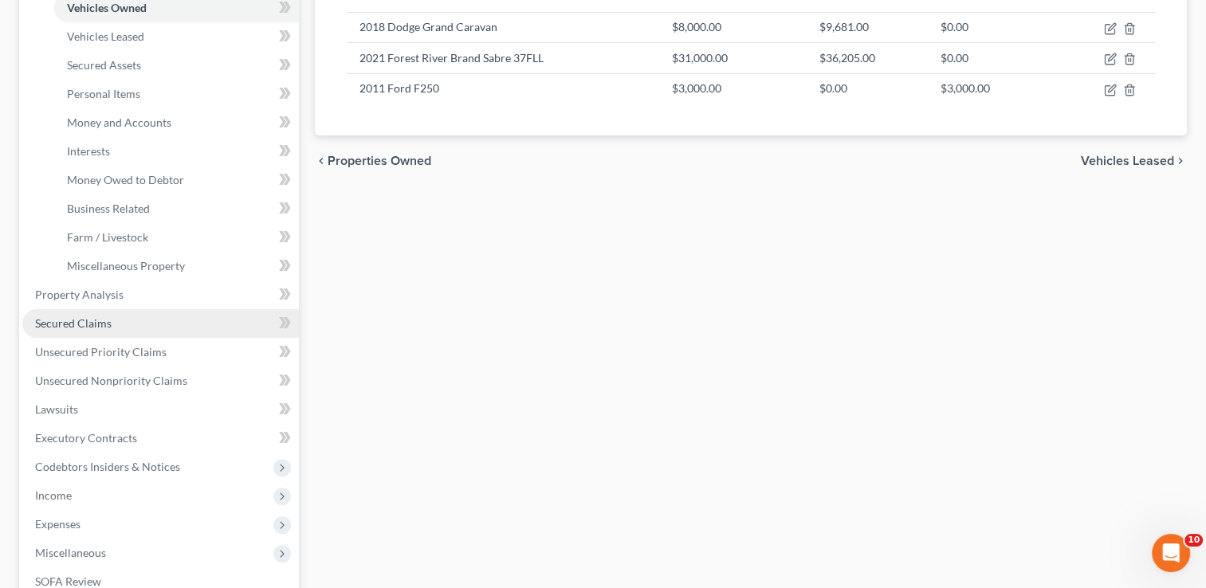
scroll to position [538, 0]
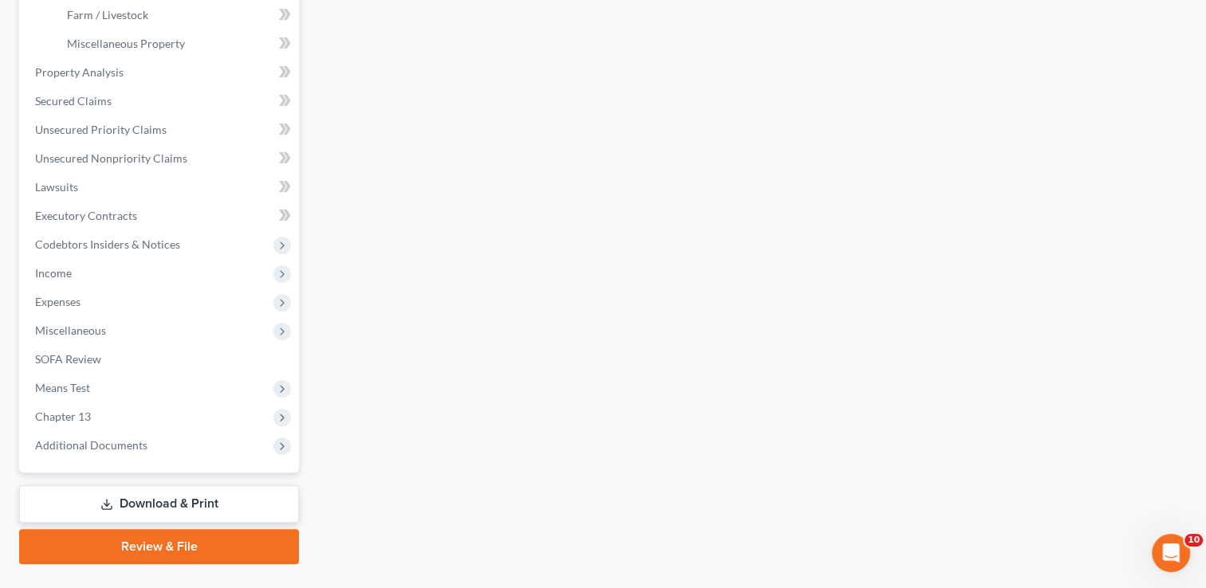
click at [197, 507] on link "Download & Print" at bounding box center [159, 504] width 280 height 37
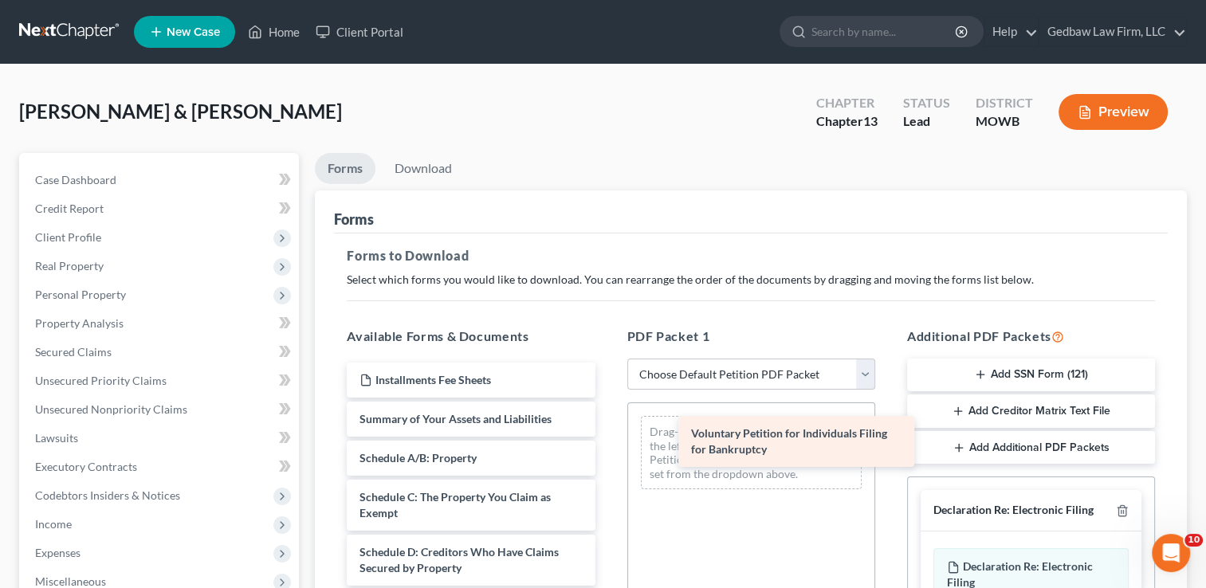
drag, startPoint x: 473, startPoint y: 429, endPoint x: 804, endPoint y: 445, distance: 332.0
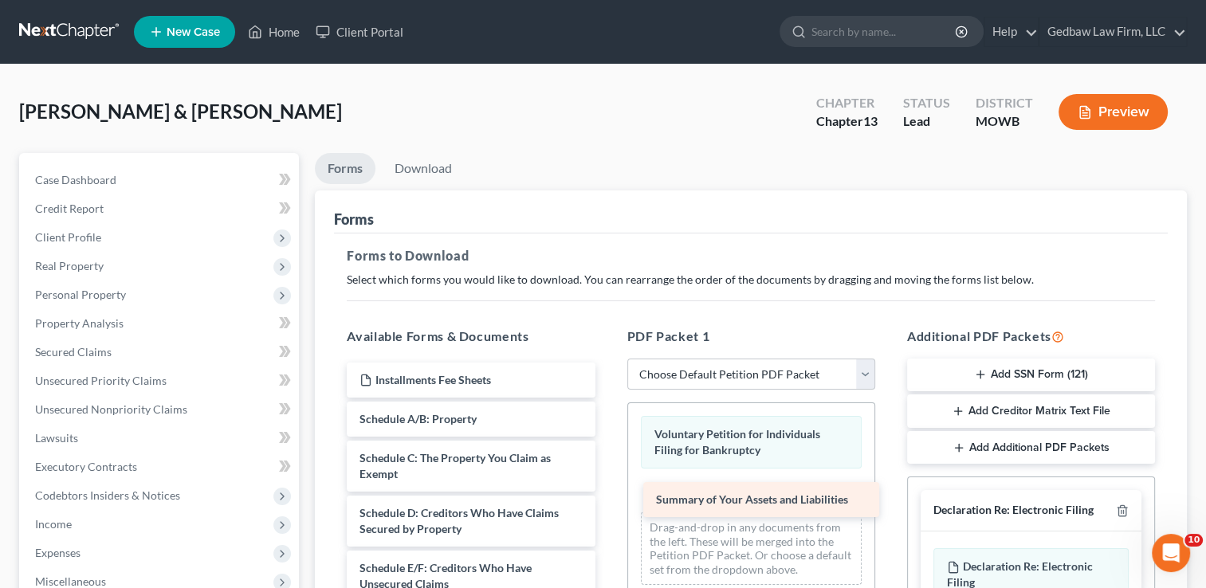
drag, startPoint x: 531, startPoint y: 420, endPoint x: 828, endPoint y: 502, distance: 307.7
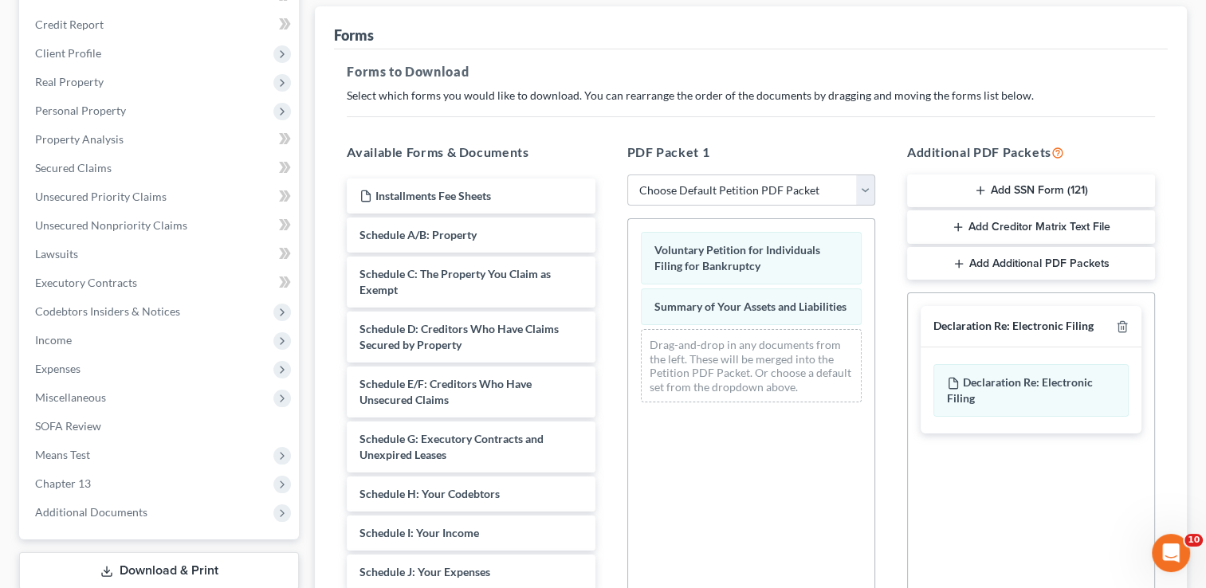
scroll to position [199, 0]
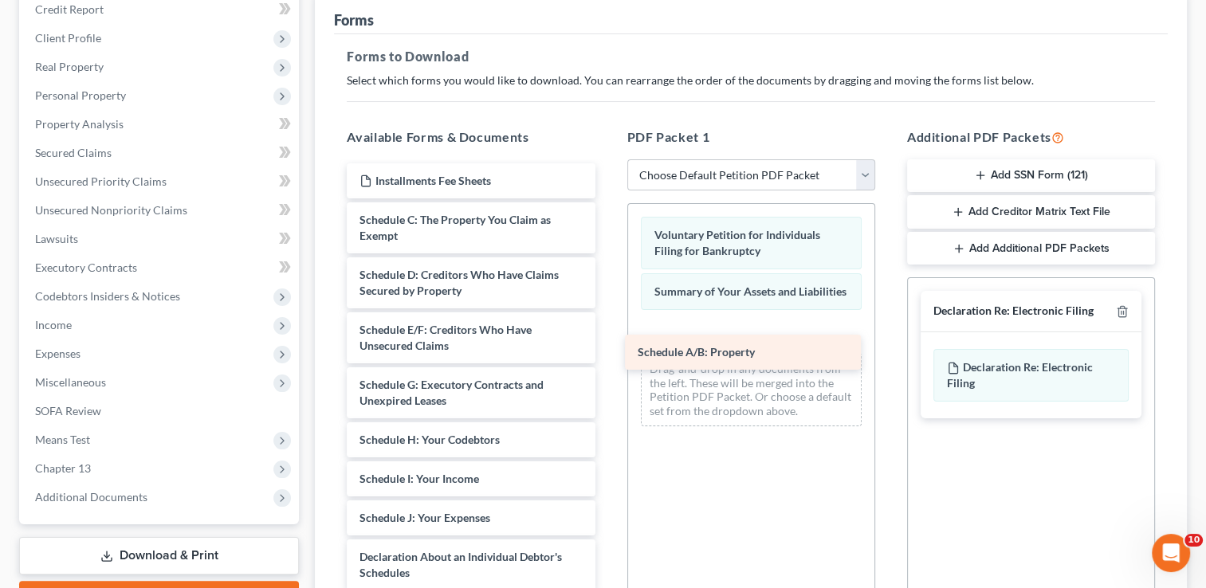
drag, startPoint x: 501, startPoint y: 215, endPoint x: 781, endPoint y: 349, distance: 310.2
click at [608, 349] on div "Schedule A/B: Property Installments Fee Sheets Schedule A/B: Property Schedule …" at bounding box center [470, 518] width 273 height 710
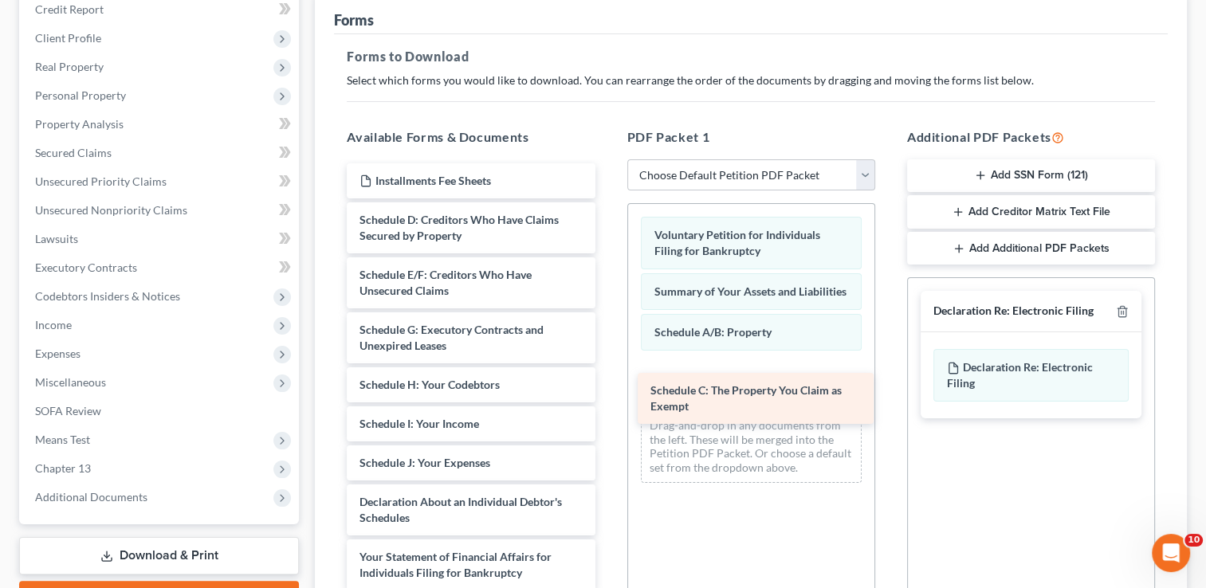
drag, startPoint x: 503, startPoint y: 226, endPoint x: 795, endPoint y: 399, distance: 339.2
click at [608, 399] on div "Schedule C: The Property You Claim as Exempt Installments Fee Sheets Schedule C…" at bounding box center [470, 490] width 273 height 655
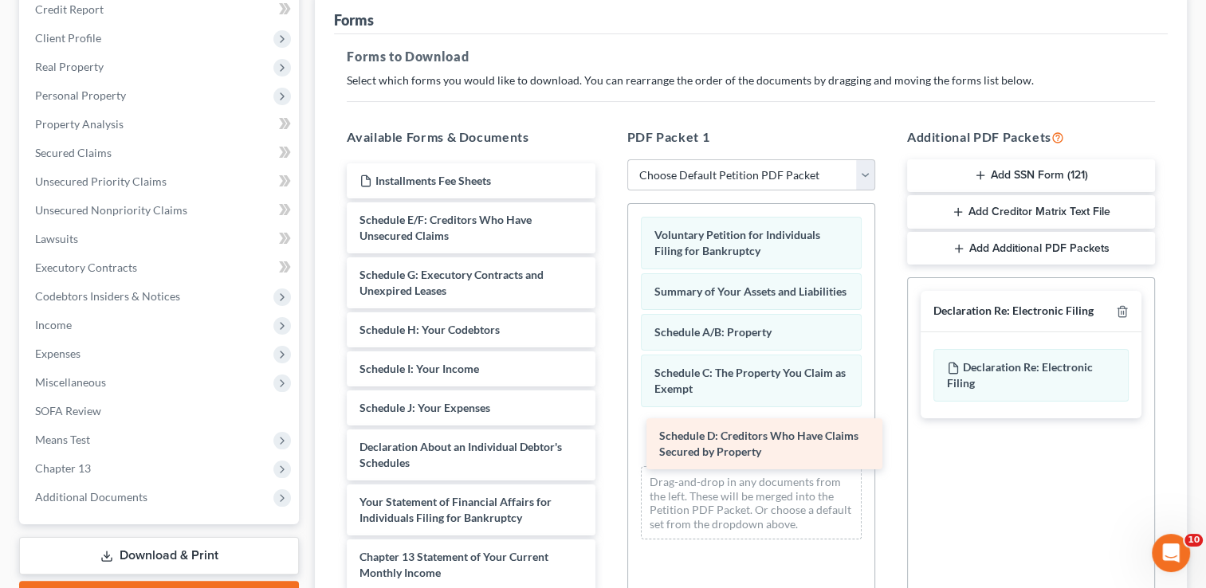
drag, startPoint x: 459, startPoint y: 226, endPoint x: 759, endPoint y: 443, distance: 370.4
click at [608, 443] on div "Schedule D: Creditors Who Have Claims Secured by Property Installments Fee Shee…" at bounding box center [470, 463] width 273 height 600
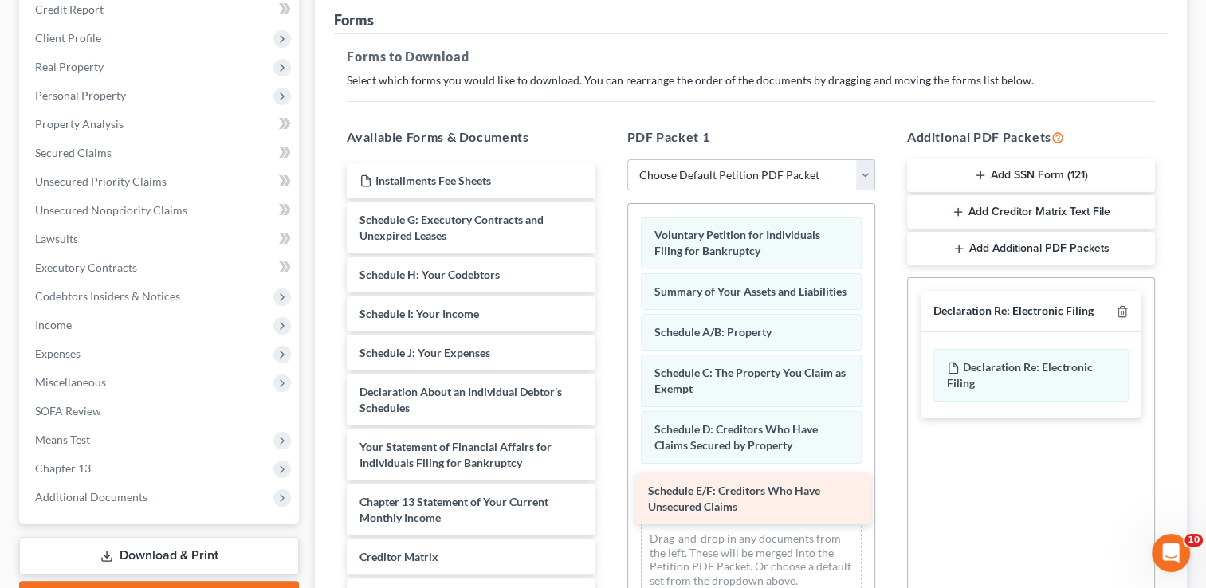
drag, startPoint x: 482, startPoint y: 231, endPoint x: 770, endPoint y: 501, distance: 394.8
click at [608, 502] on div "Schedule E/F: Creditors Who Have Unsecured Claims Installments Fee Sheets Sched…" at bounding box center [470, 435] width 273 height 545
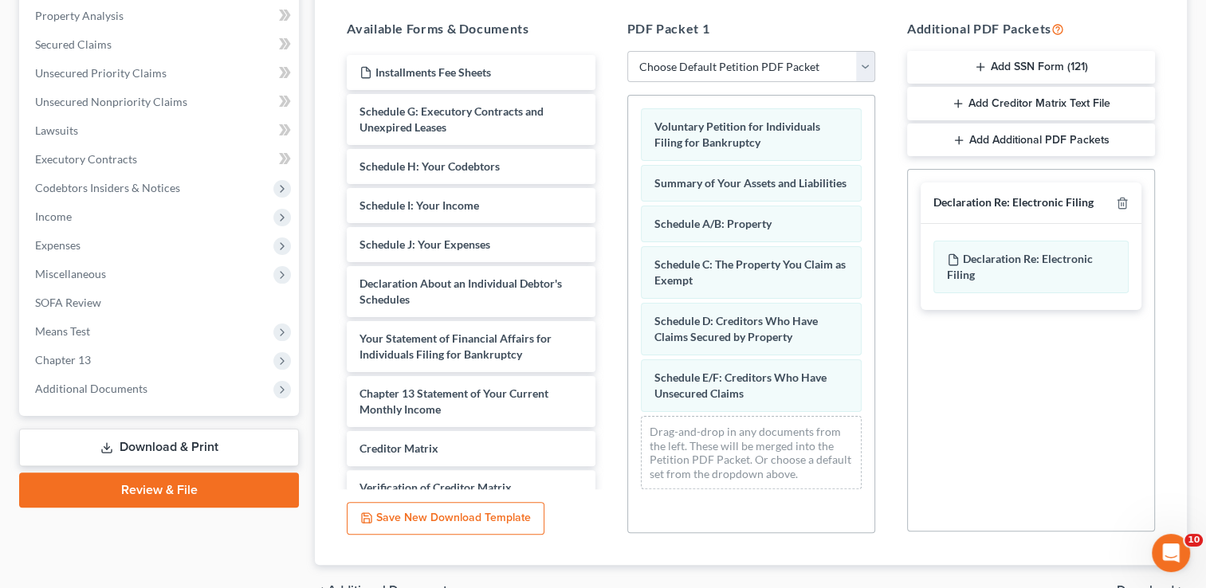
scroll to position [338, 0]
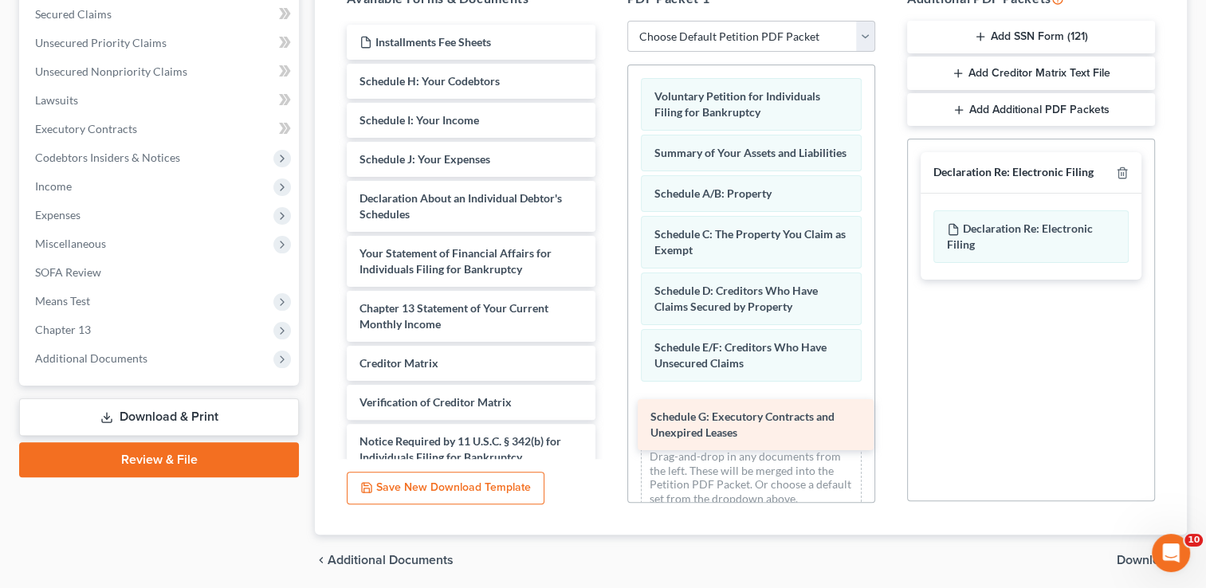
drag, startPoint x: 474, startPoint y: 85, endPoint x: 765, endPoint y: 422, distance: 445.4
click at [608, 422] on div "Schedule G: Executory Contracts and Unexpired Leases Installments Fee Sheets Sc…" at bounding box center [470, 270] width 273 height 490
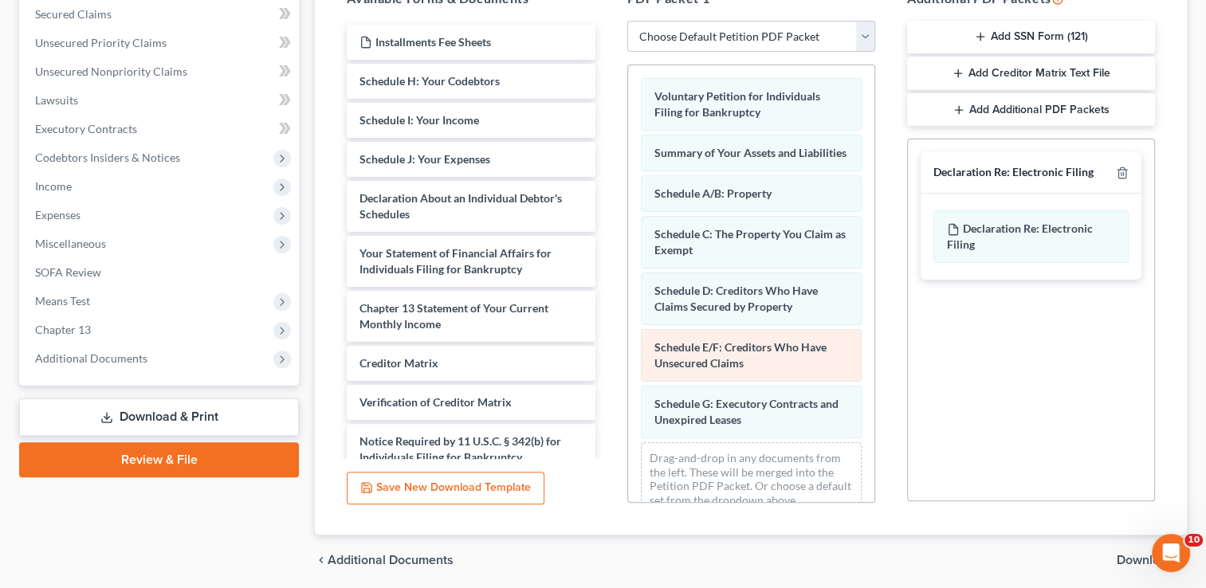
scroll to position [38, 0]
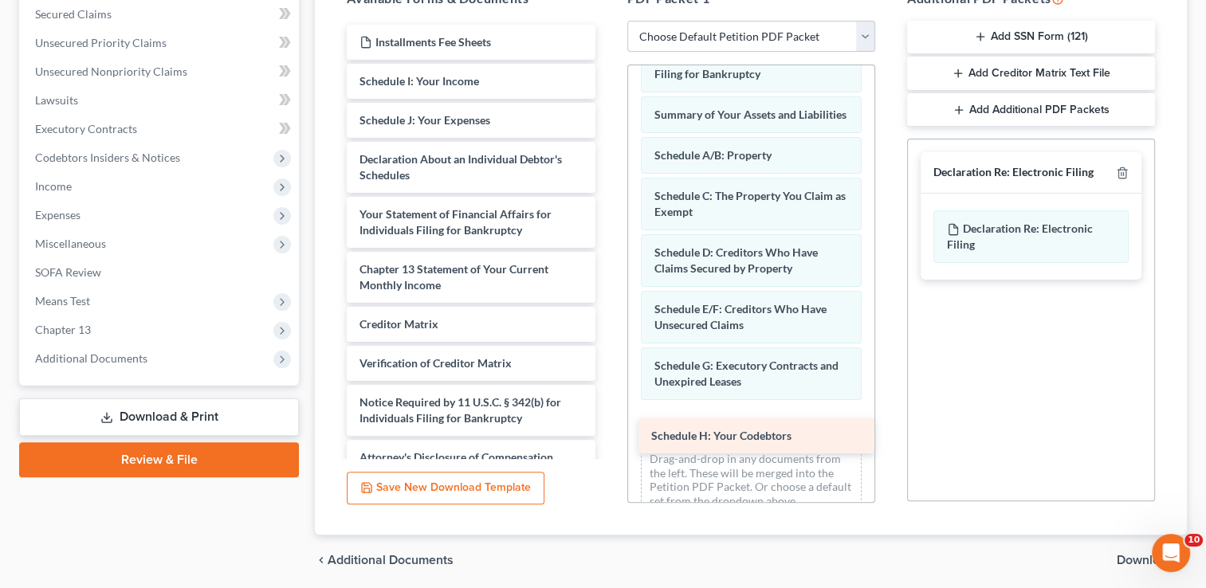
drag, startPoint x: 429, startPoint y: 88, endPoint x: 721, endPoint y: 442, distance: 458.7
click at [608, 442] on div "Schedule H: Your Codebtors Installments Fee Sheets Schedule H: Your Codebtors S…" at bounding box center [470, 250] width 273 height 450
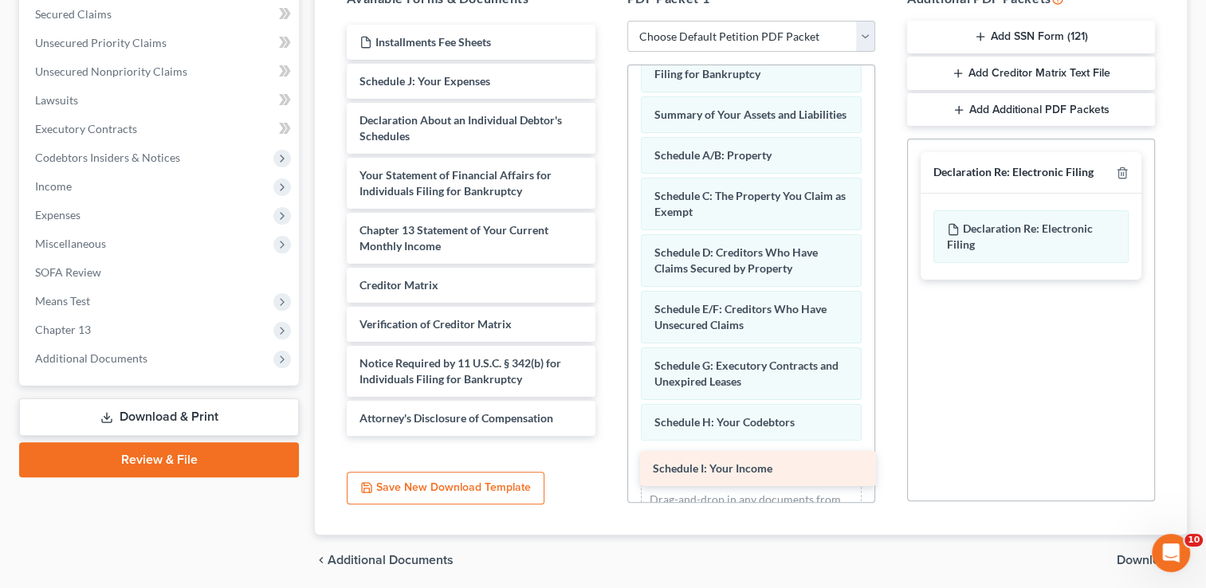
drag, startPoint x: 472, startPoint y: 80, endPoint x: 765, endPoint y: 469, distance: 487.3
click at [608, 436] on div "Schedule I: Your Income Installments Fee Sheets Schedule I: Your Income Schedul…" at bounding box center [470, 230] width 273 height 411
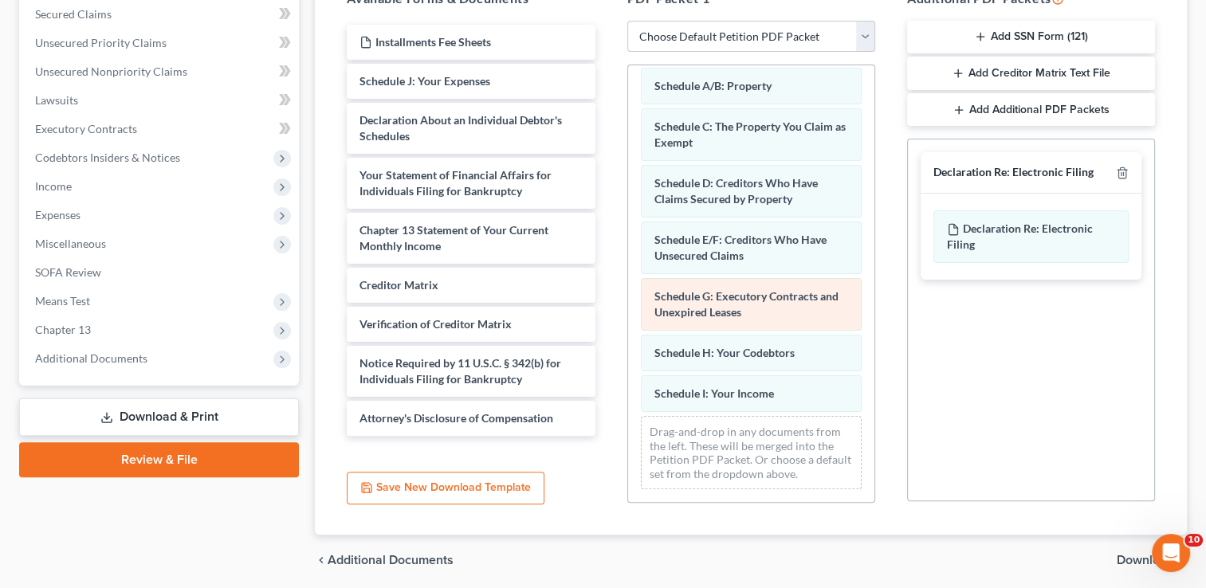
scroll to position [120, 0]
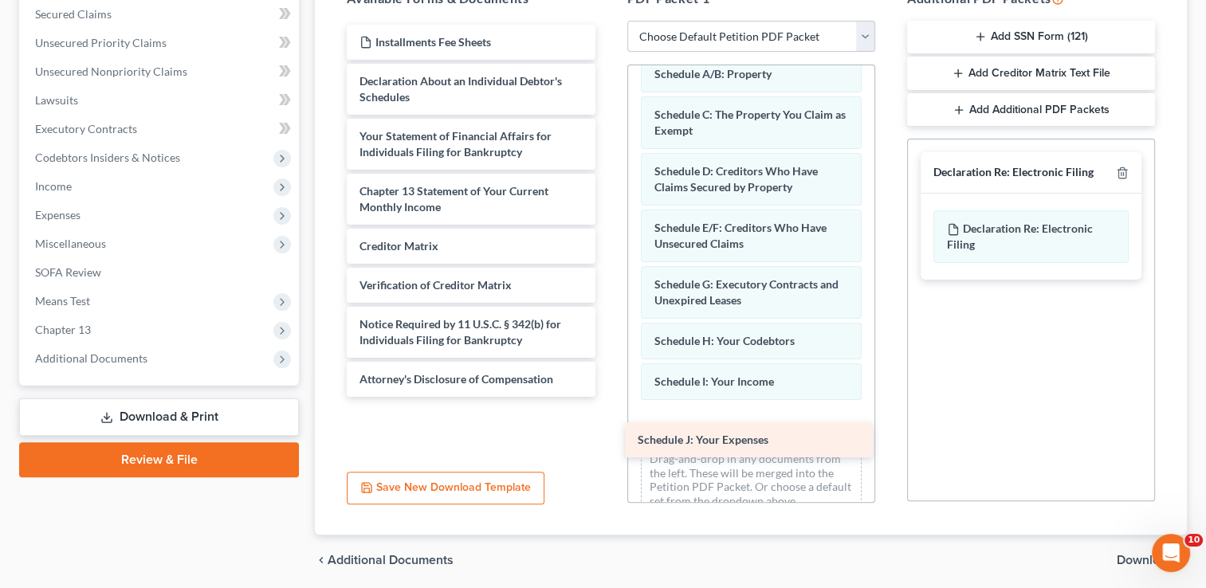
drag, startPoint x: 509, startPoint y: 72, endPoint x: 788, endPoint y: 432, distance: 455.3
click at [608, 397] on div "Schedule J: Your Expenses Installments Fee Sheets Schedule J: Your Expenses Dec…" at bounding box center [470, 211] width 273 height 372
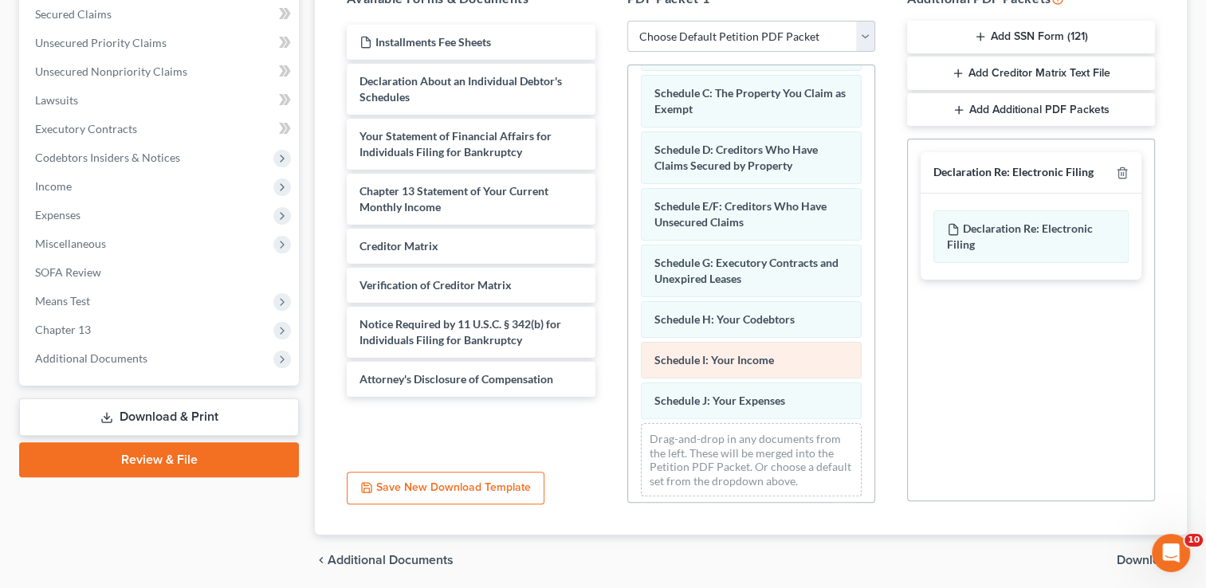
scroll to position [159, 0]
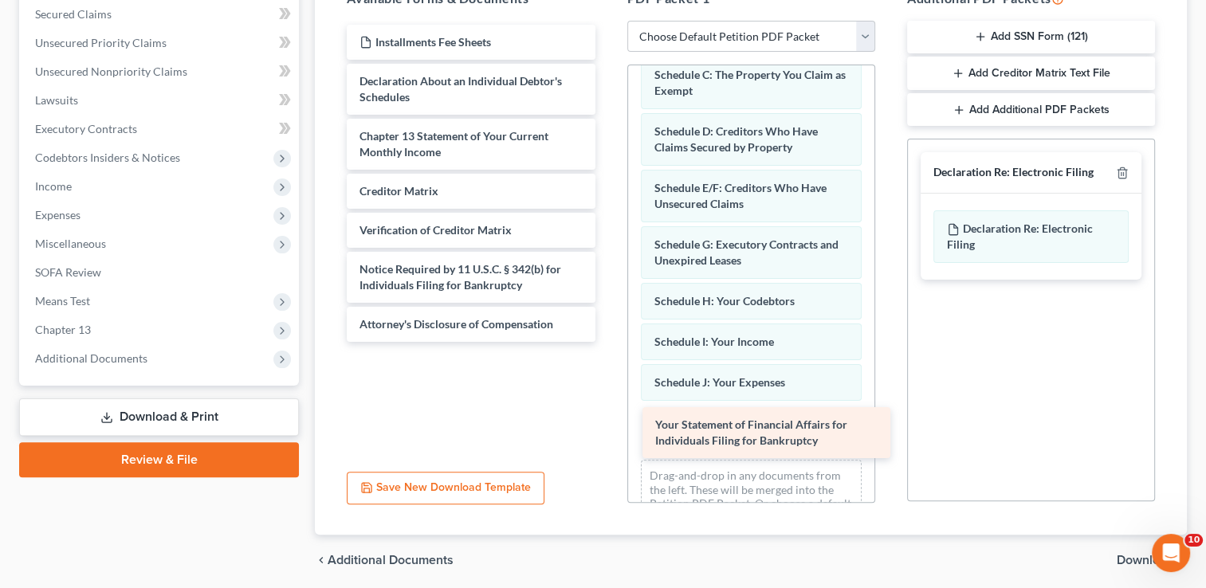
drag, startPoint x: 482, startPoint y: 138, endPoint x: 778, endPoint y: 428, distance: 414.4
click at [608, 342] on div "Your Statement of Financial Affairs for Individuals Filing for Bankruptcy Insta…" at bounding box center [470, 183] width 273 height 317
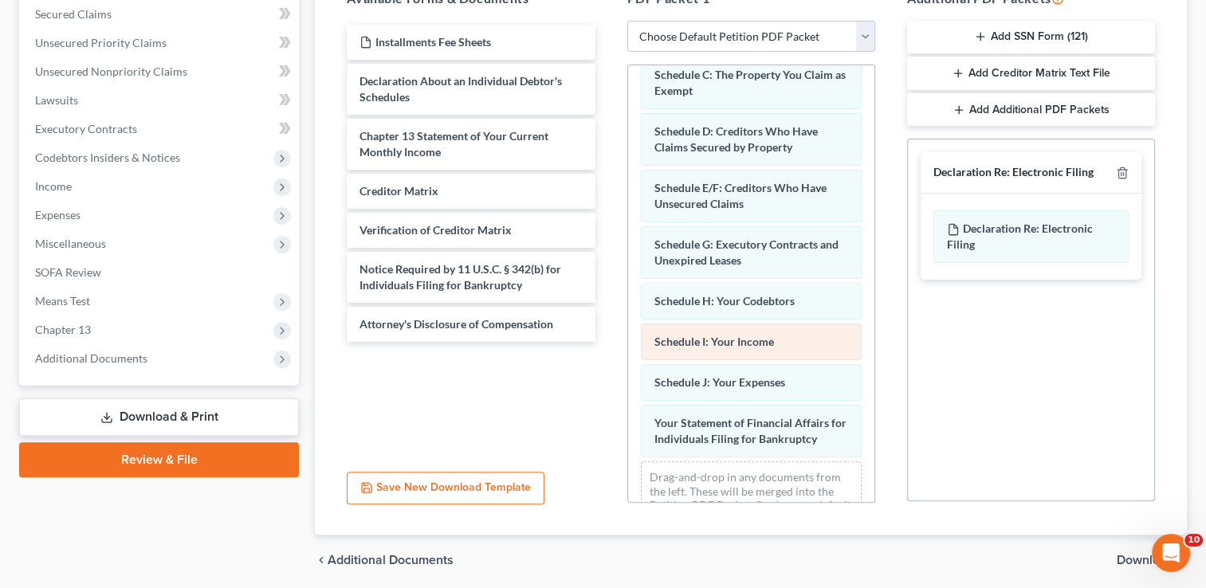
scroll to position [216, 0]
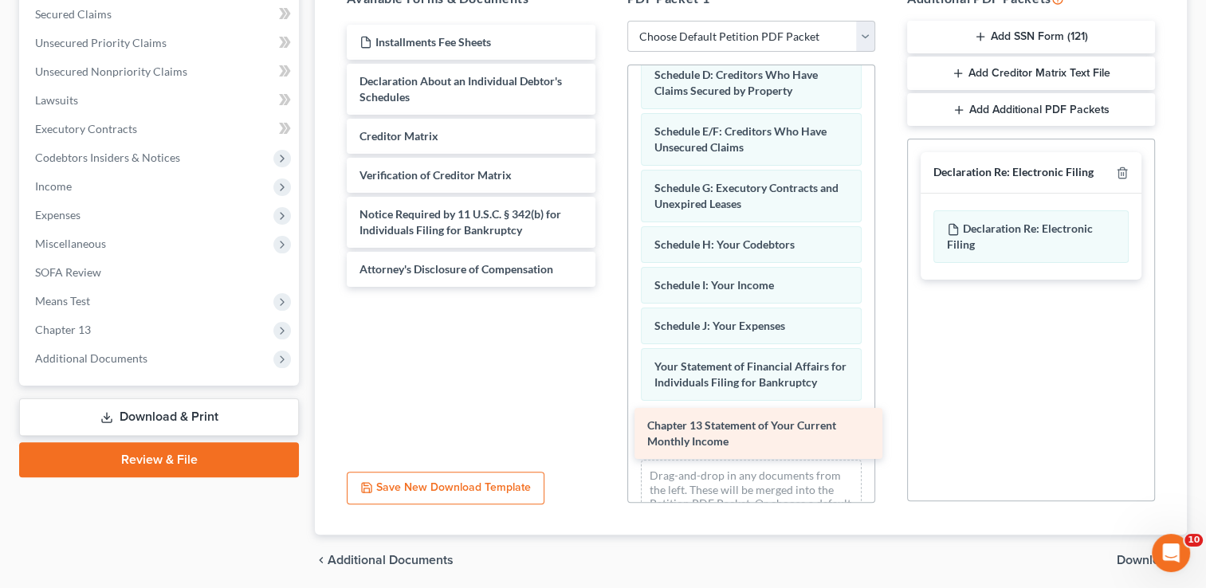
drag, startPoint x: 487, startPoint y: 142, endPoint x: 775, endPoint y: 433, distance: 409.3
click at [608, 287] on div "Chapter 13 Statement of Your Current Monthly Income Installments Fee Sheets Dec…" at bounding box center [470, 156] width 273 height 262
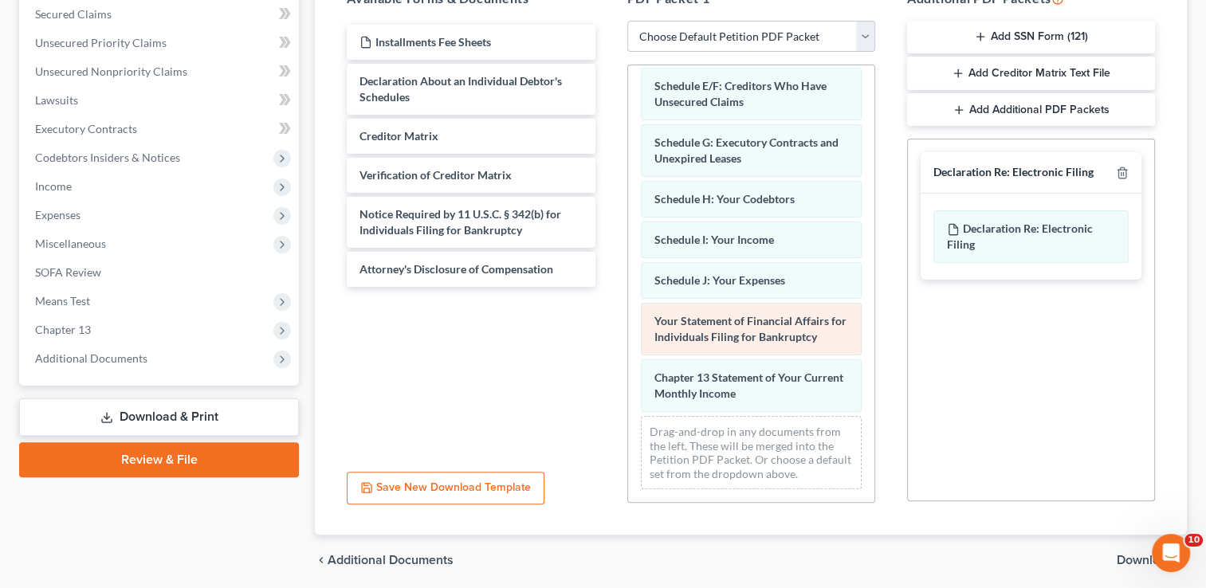
scroll to position [273, 0]
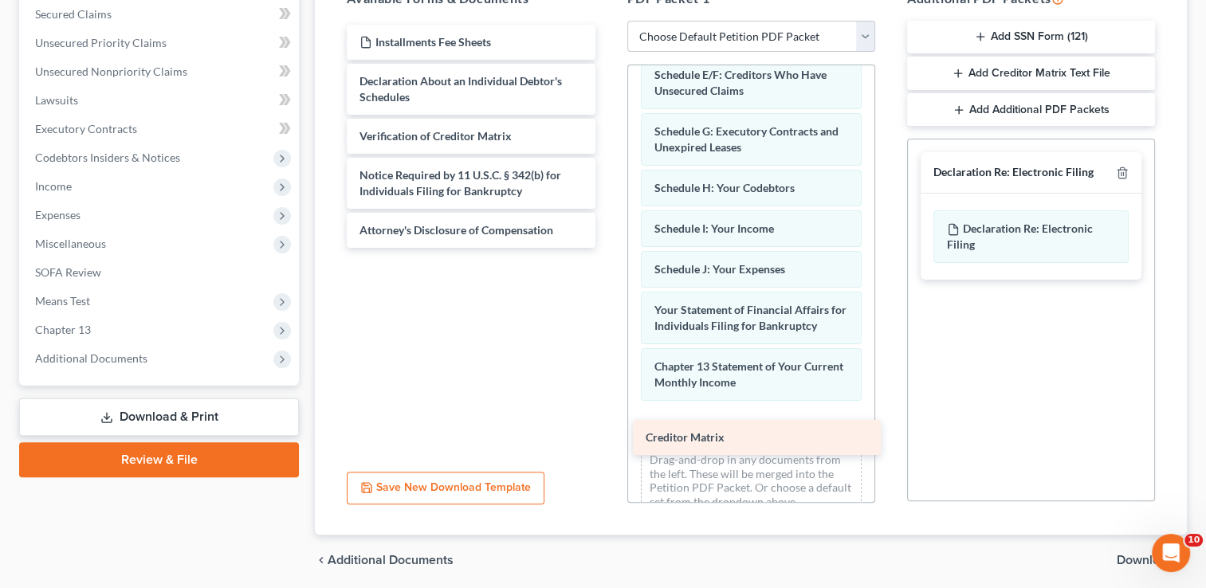
drag, startPoint x: 513, startPoint y: 126, endPoint x: 800, endPoint y: 429, distance: 416.8
click at [608, 248] on div "Creditor Matrix Installments Fee Sheets Declaration About an Individual Debtor'…" at bounding box center [470, 136] width 273 height 223
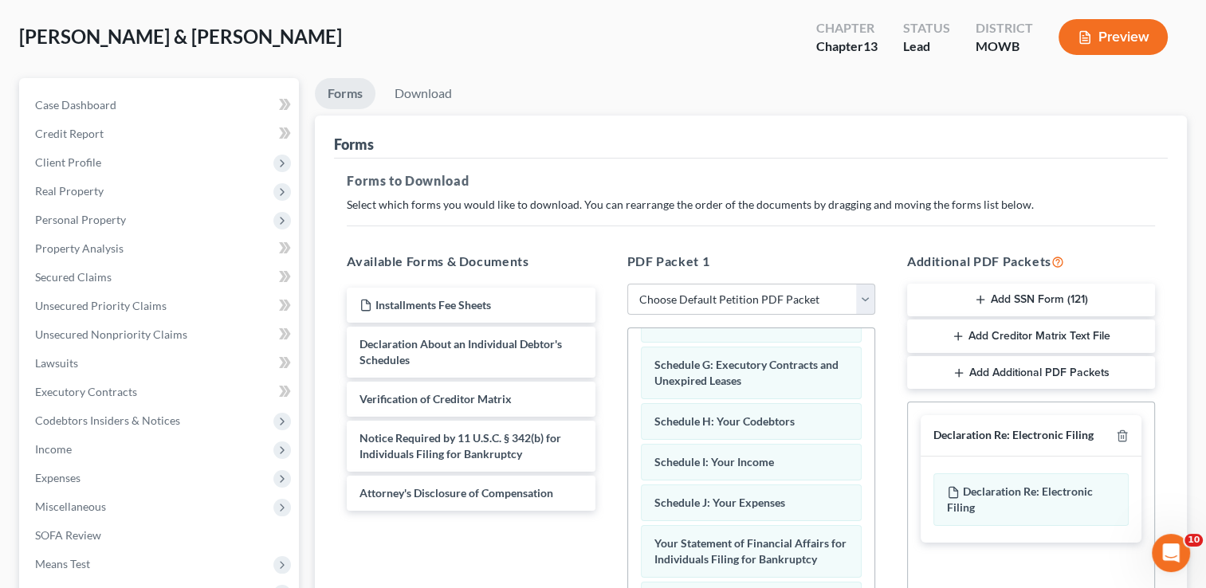
scroll to position [40, 0]
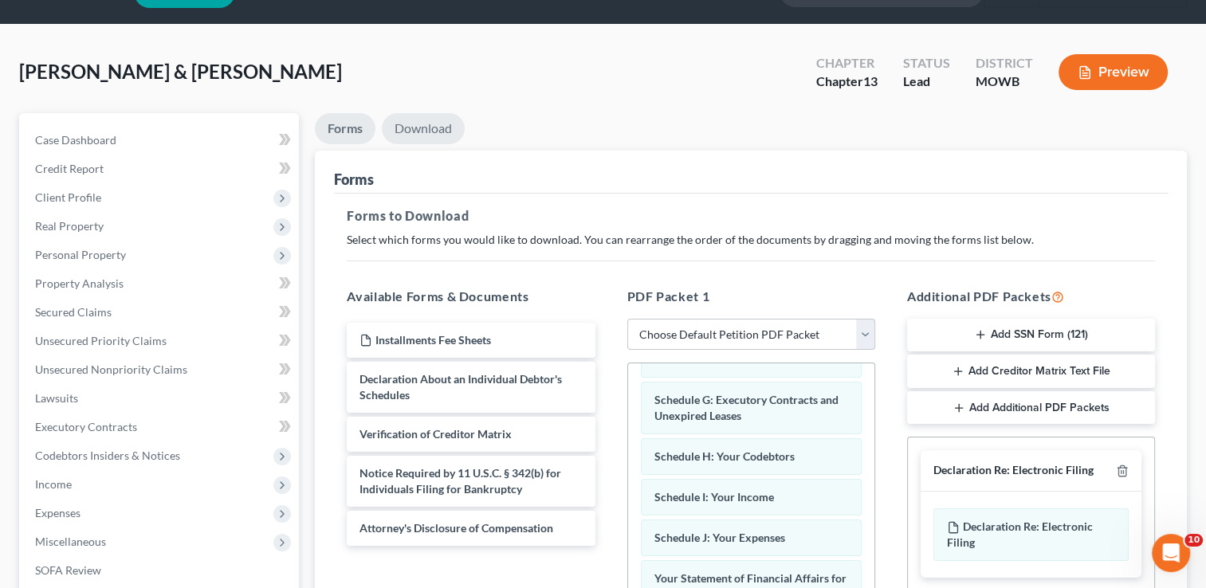
click at [440, 128] on link "Download" at bounding box center [423, 128] width 83 height 31
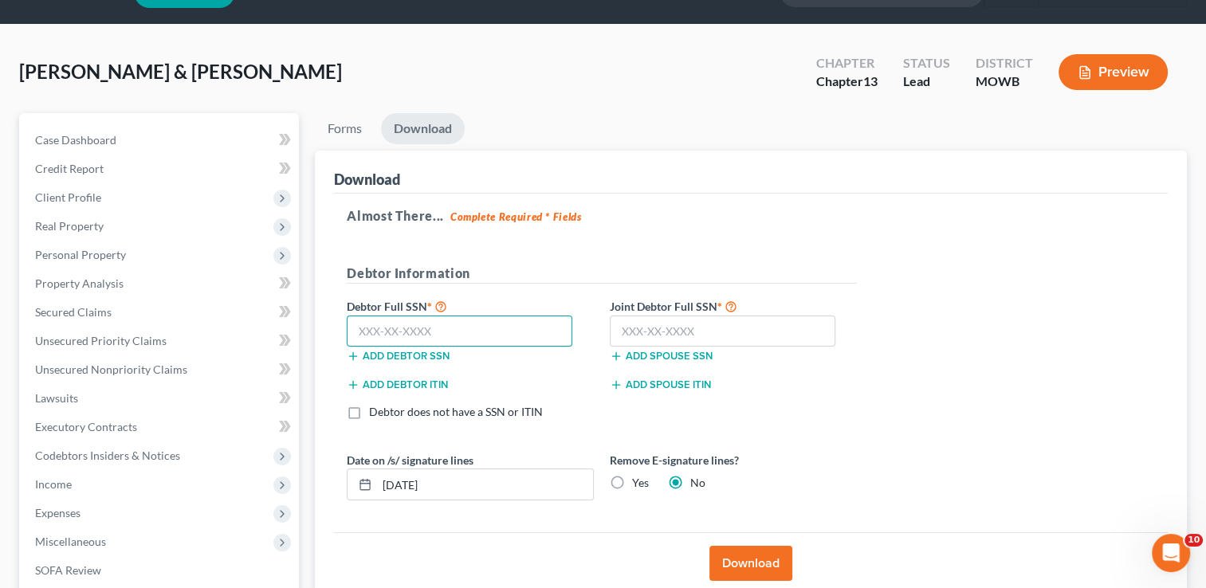
click at [426, 331] on input "text" at bounding box center [460, 332] width 226 height 32
click at [666, 324] on input "text" at bounding box center [723, 332] width 226 height 32
click at [632, 480] on label "Yes" at bounding box center [640, 483] width 17 height 16
click at [639, 480] on input "Yes" at bounding box center [644, 480] width 10 height 10
click at [781, 556] on button "Download" at bounding box center [751, 563] width 83 height 35
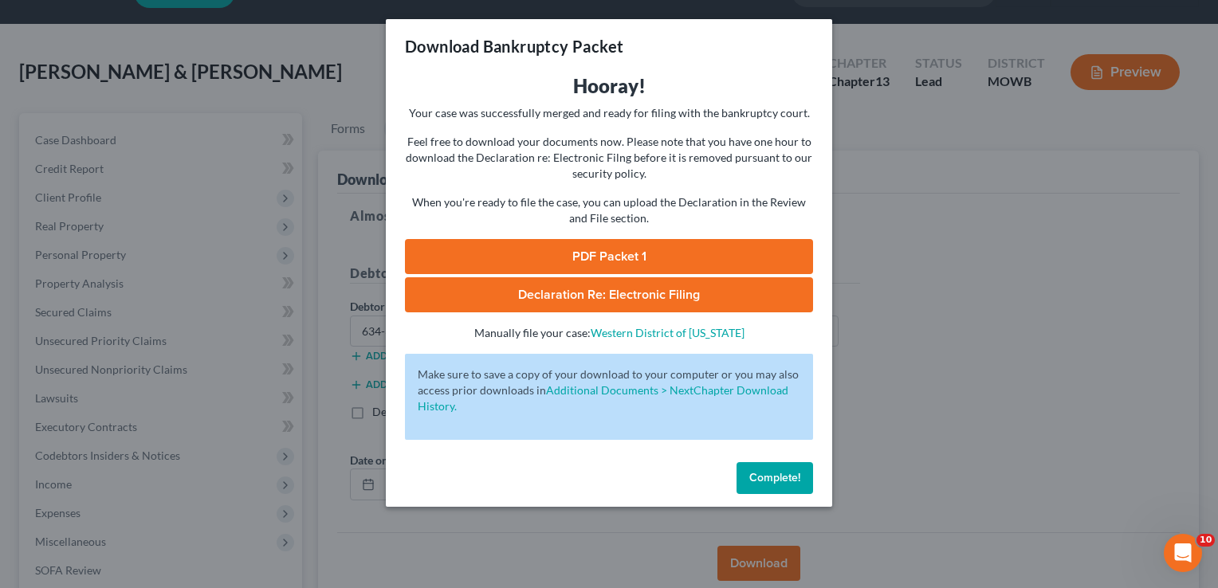
click at [629, 252] on link "PDF Packet 1" at bounding box center [609, 256] width 408 height 35
click at [783, 471] on span "Complete!" at bounding box center [774, 478] width 51 height 14
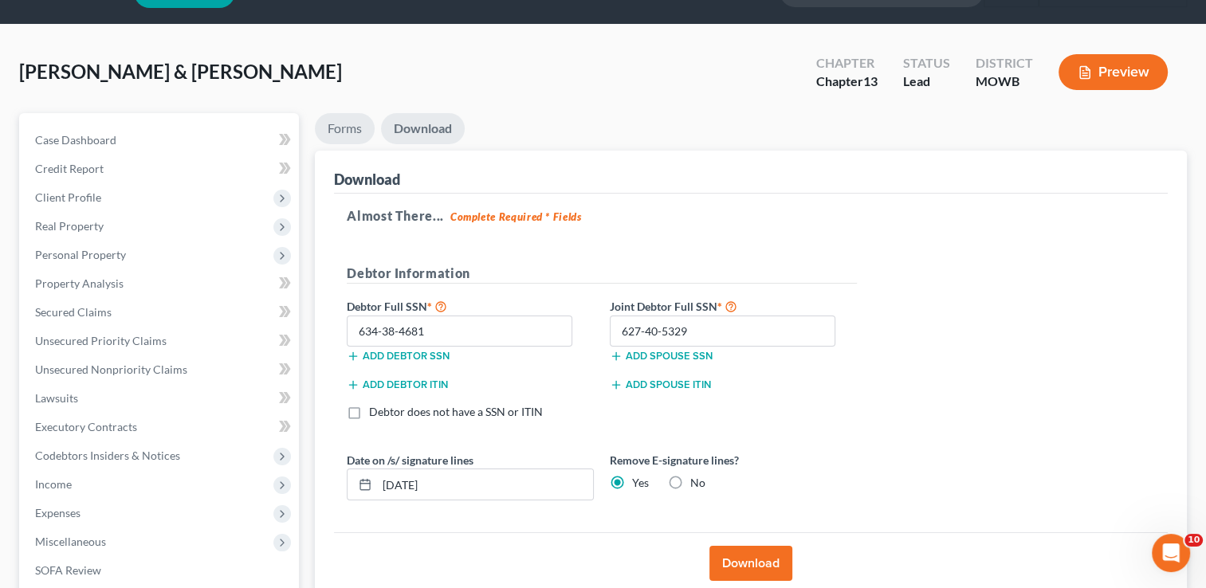
click at [342, 129] on link "Forms" at bounding box center [345, 128] width 60 height 31
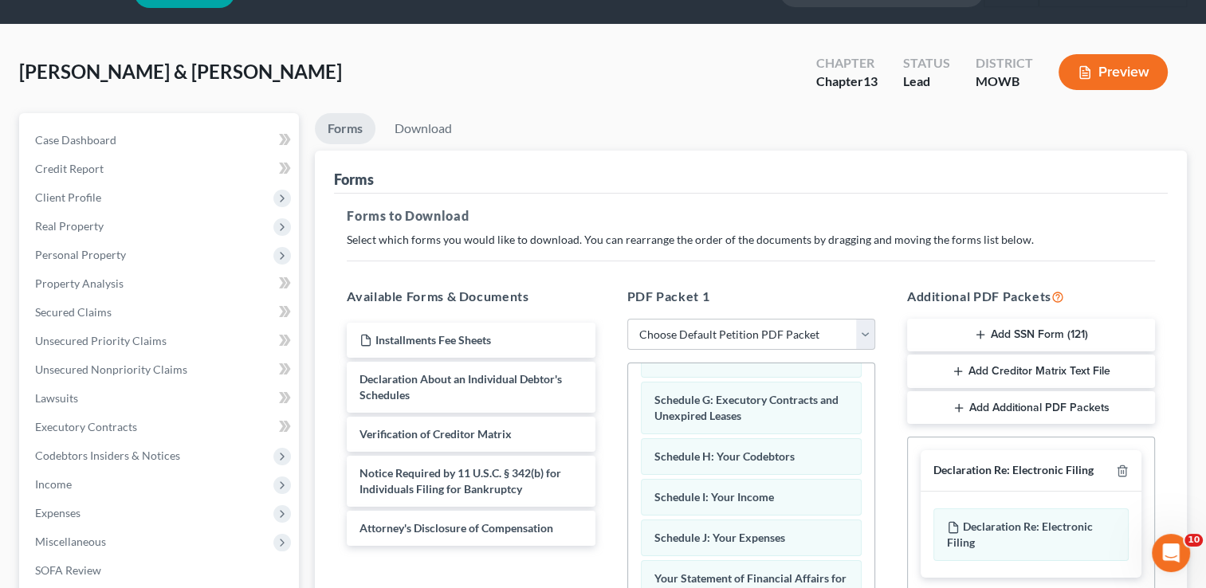
click at [1061, 372] on button "Add Creditor Matrix Text File" at bounding box center [1031, 371] width 248 height 33
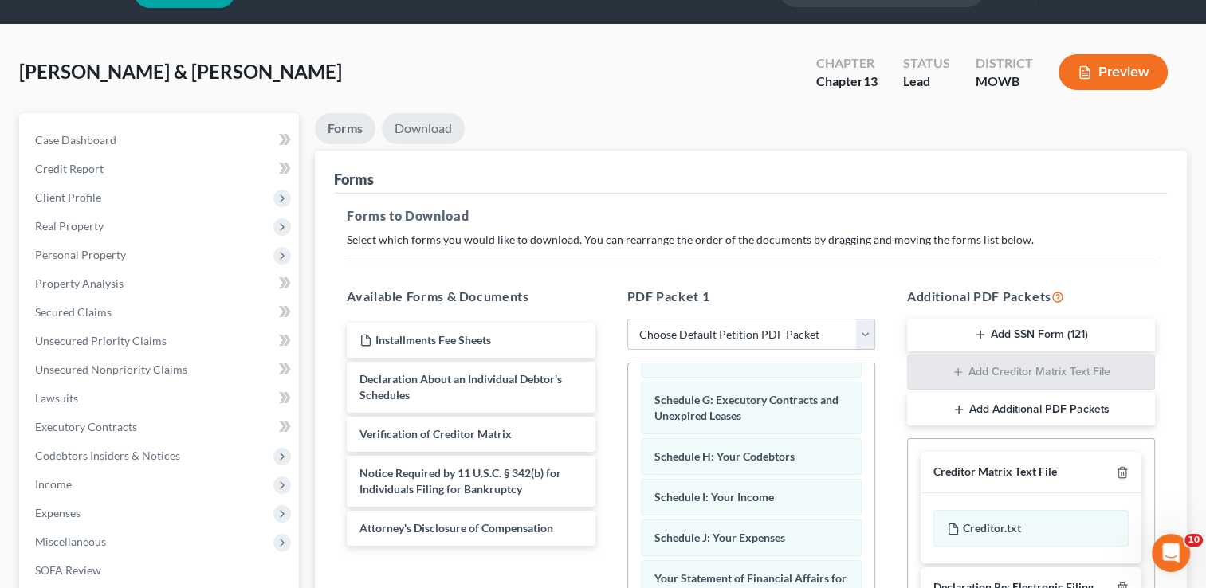
click at [443, 126] on link "Download" at bounding box center [423, 128] width 83 height 31
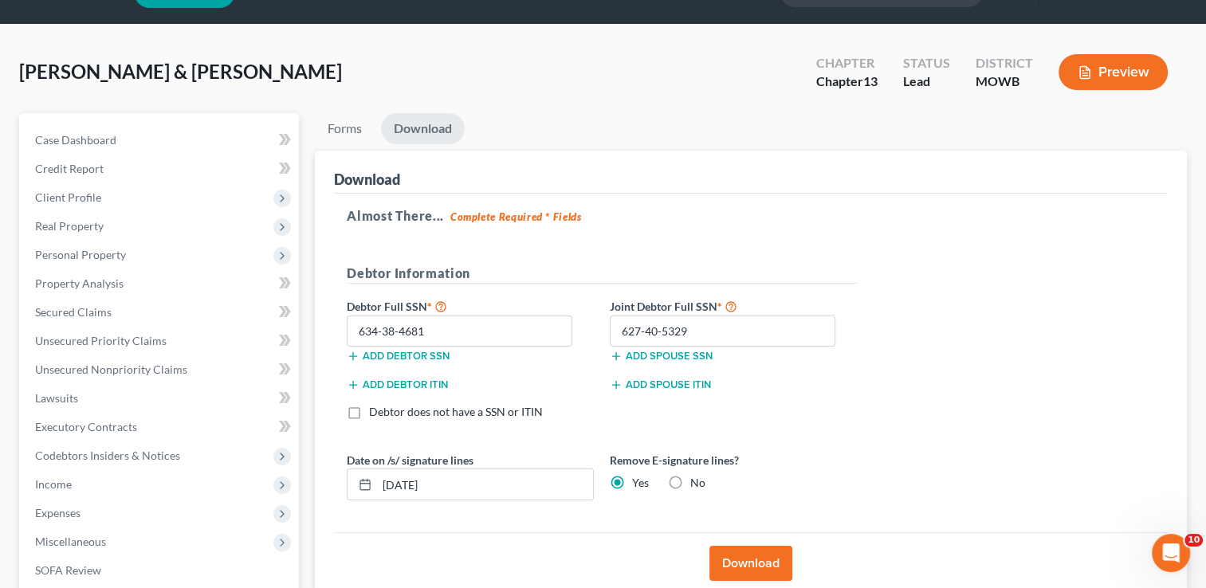
click at [765, 552] on button "Download" at bounding box center [751, 563] width 83 height 35
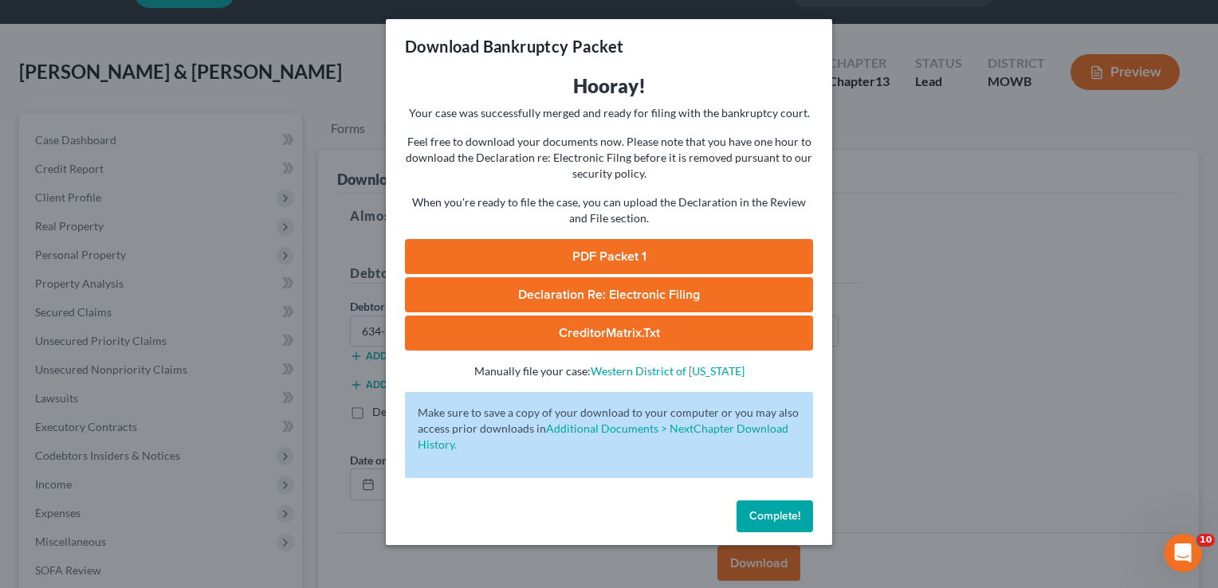
click at [635, 337] on link "CreditorMatrix.txt" at bounding box center [609, 333] width 408 height 35
click at [776, 514] on span "Complete!" at bounding box center [774, 516] width 51 height 14
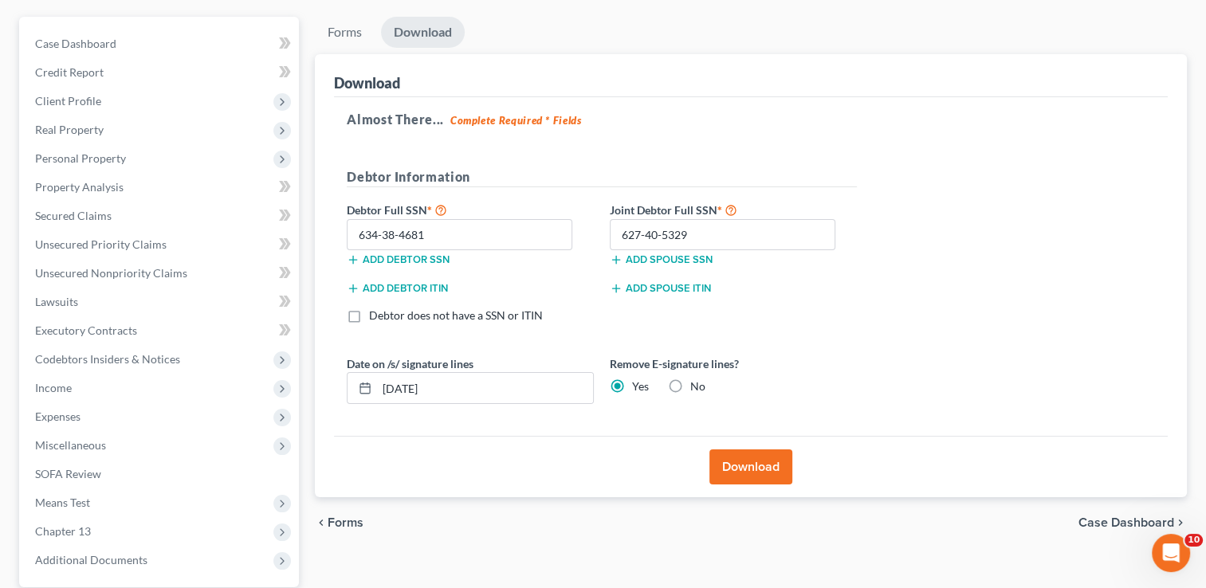
scroll to position [159, 0]
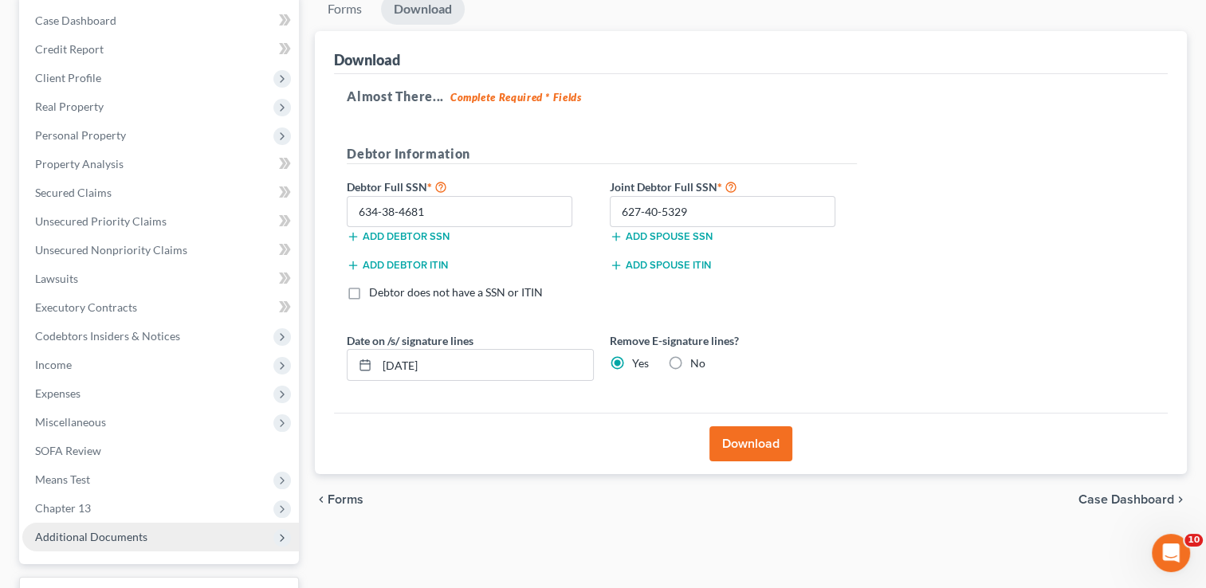
click at [150, 535] on span "Additional Documents" at bounding box center [160, 537] width 277 height 29
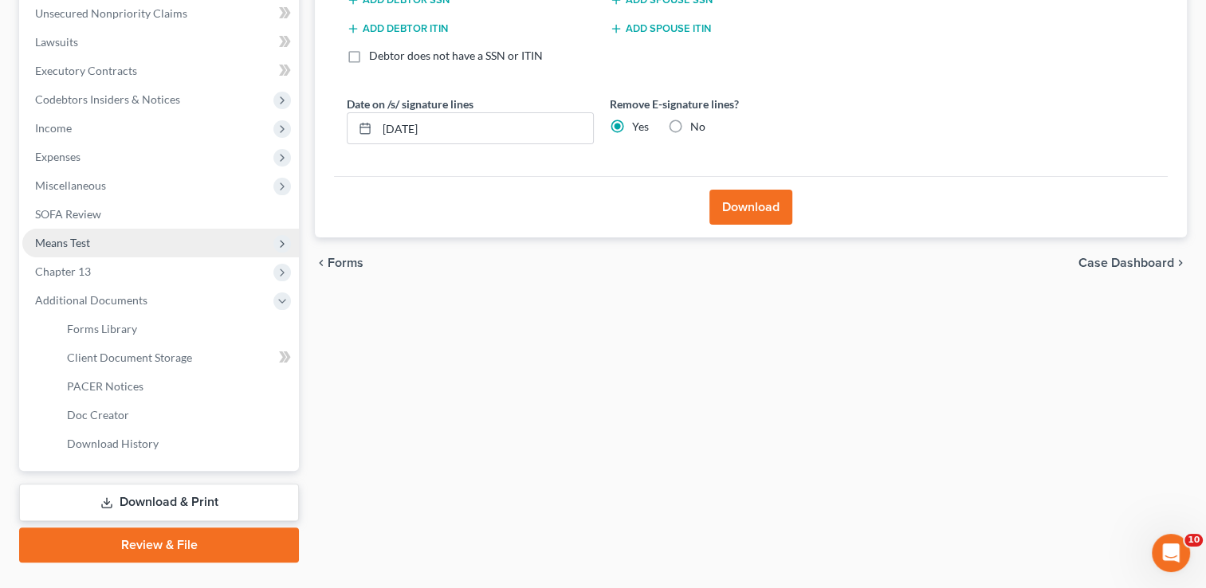
scroll to position [399, 0]
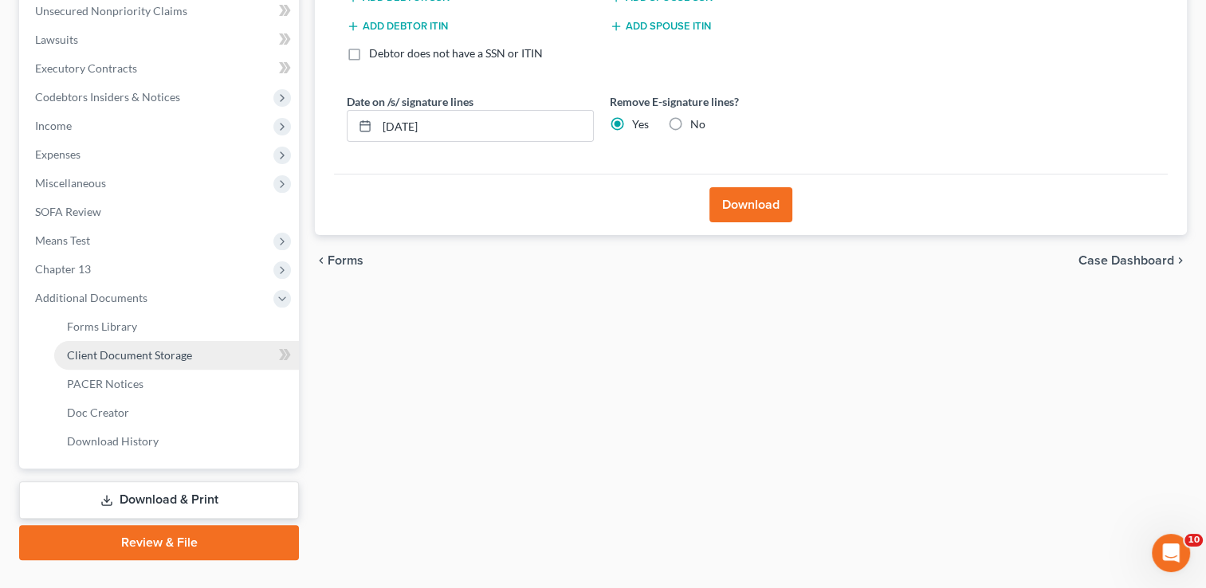
click at [183, 349] on span "Client Document Storage" at bounding box center [129, 355] width 125 height 14
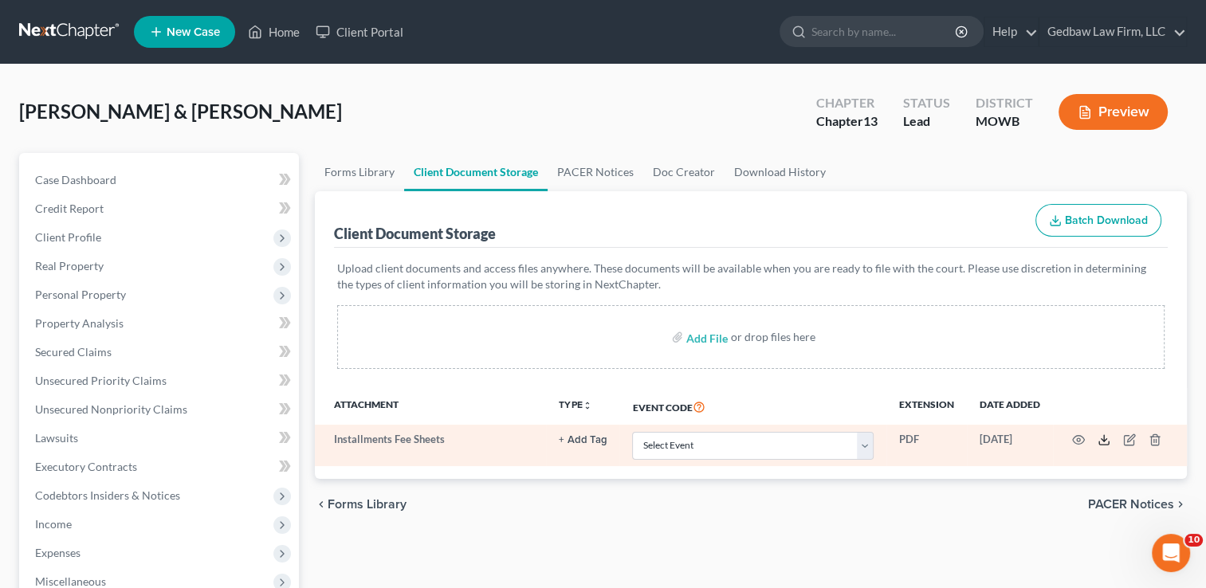
click at [1105, 438] on icon at bounding box center [1104, 440] width 13 height 13
